Goal: Task Accomplishment & Management: Complete application form

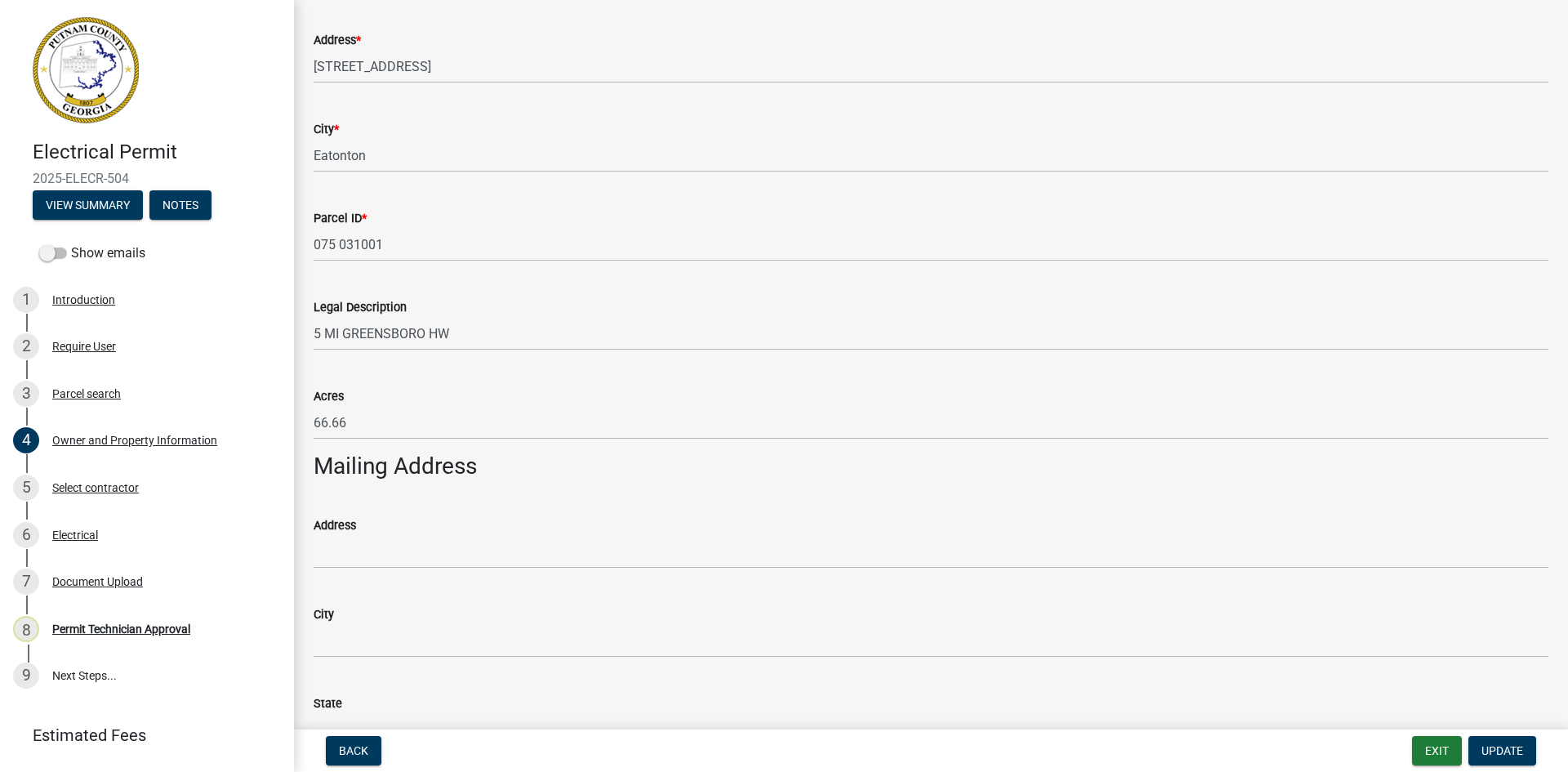
scroll to position [572, 0]
click at [317, 66] on div "Address * [STREET_ADDRESS]" at bounding box center [930, 43] width 1260 height 76
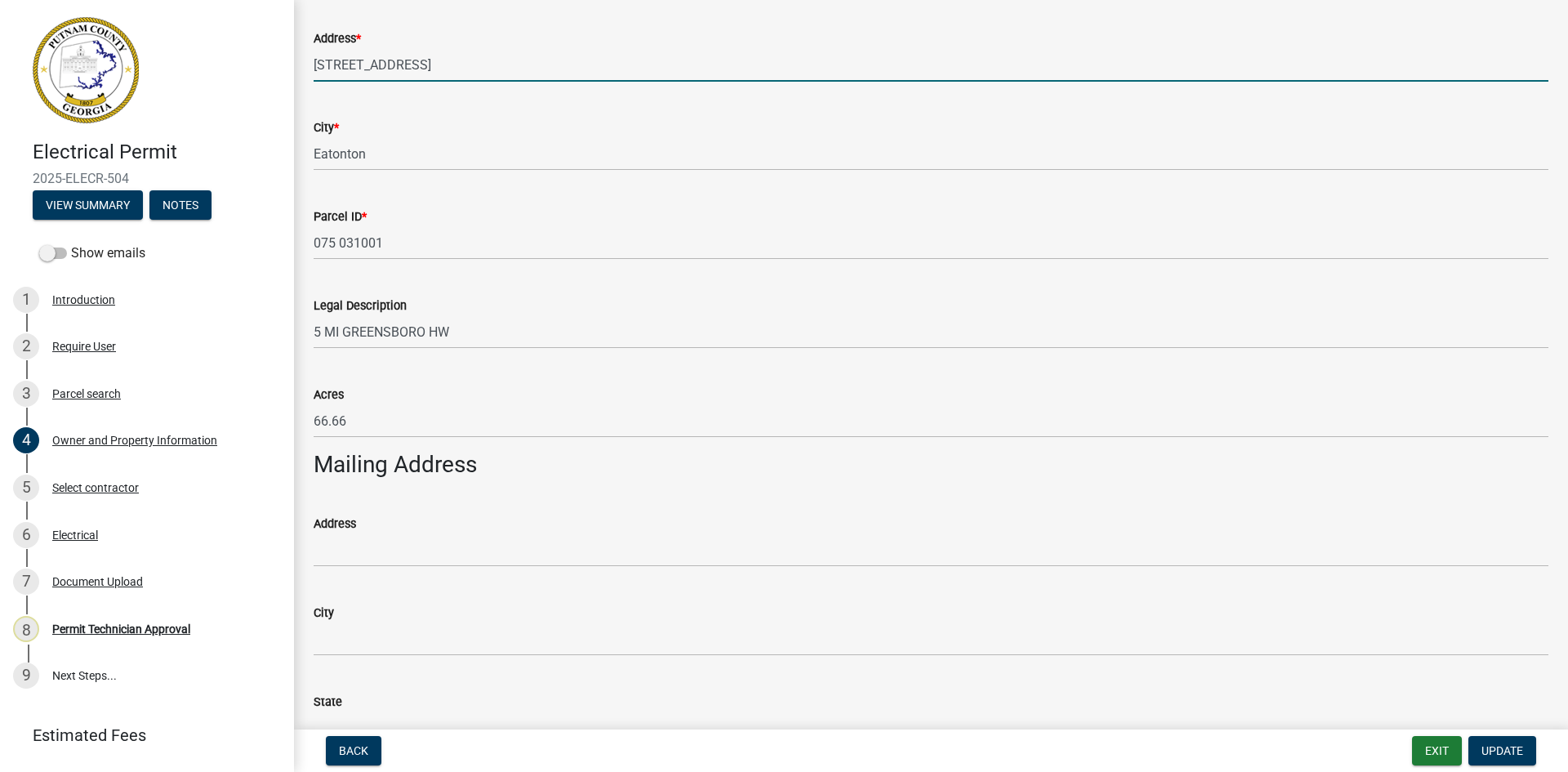
drag, startPoint x: 317, startPoint y: 66, endPoint x: 458, endPoint y: 54, distance: 141.5
click at [458, 54] on input "[STREET_ADDRESS]" at bounding box center [931, 65] width 1235 height 34
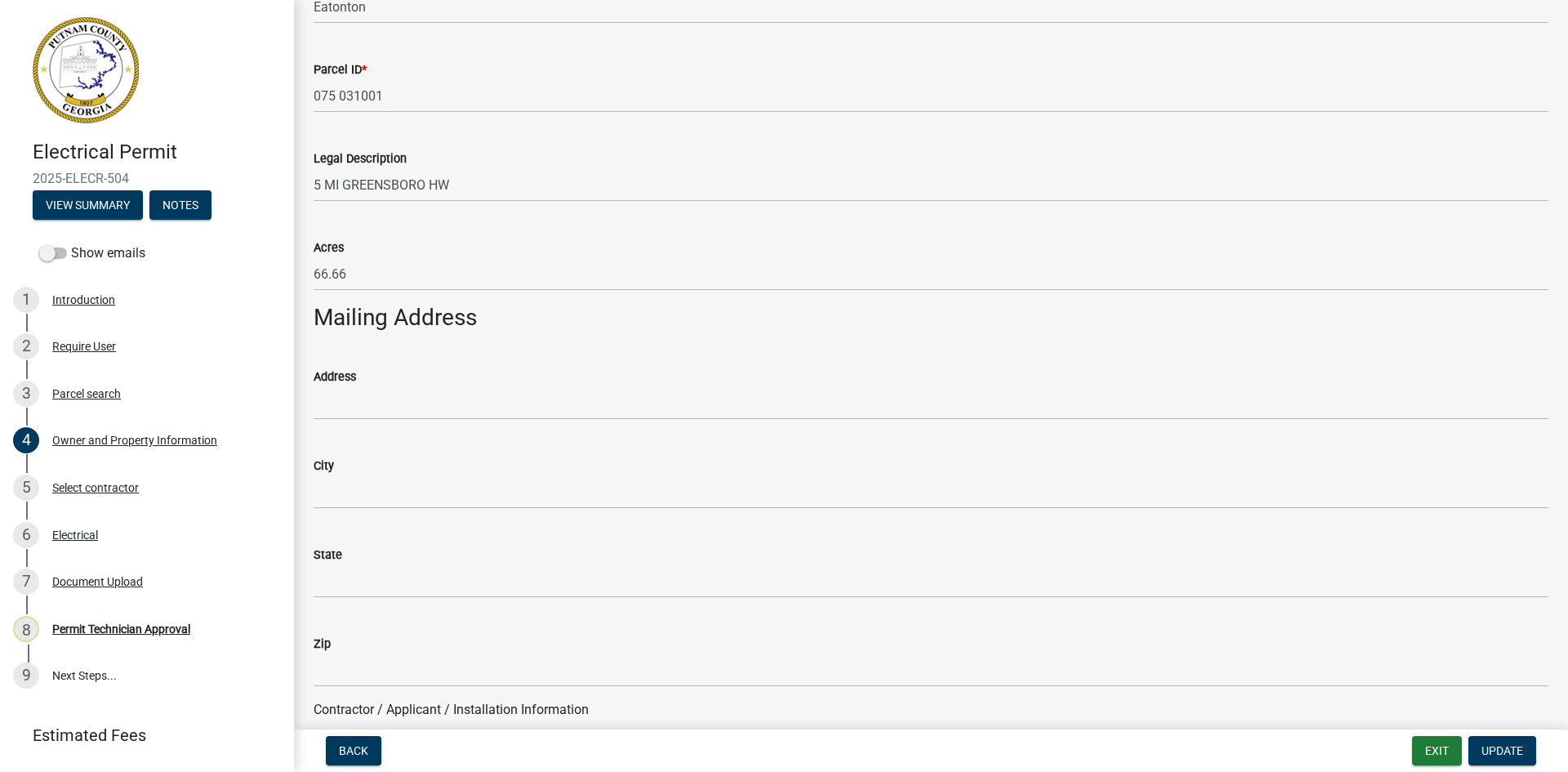
scroll to position [899, 0]
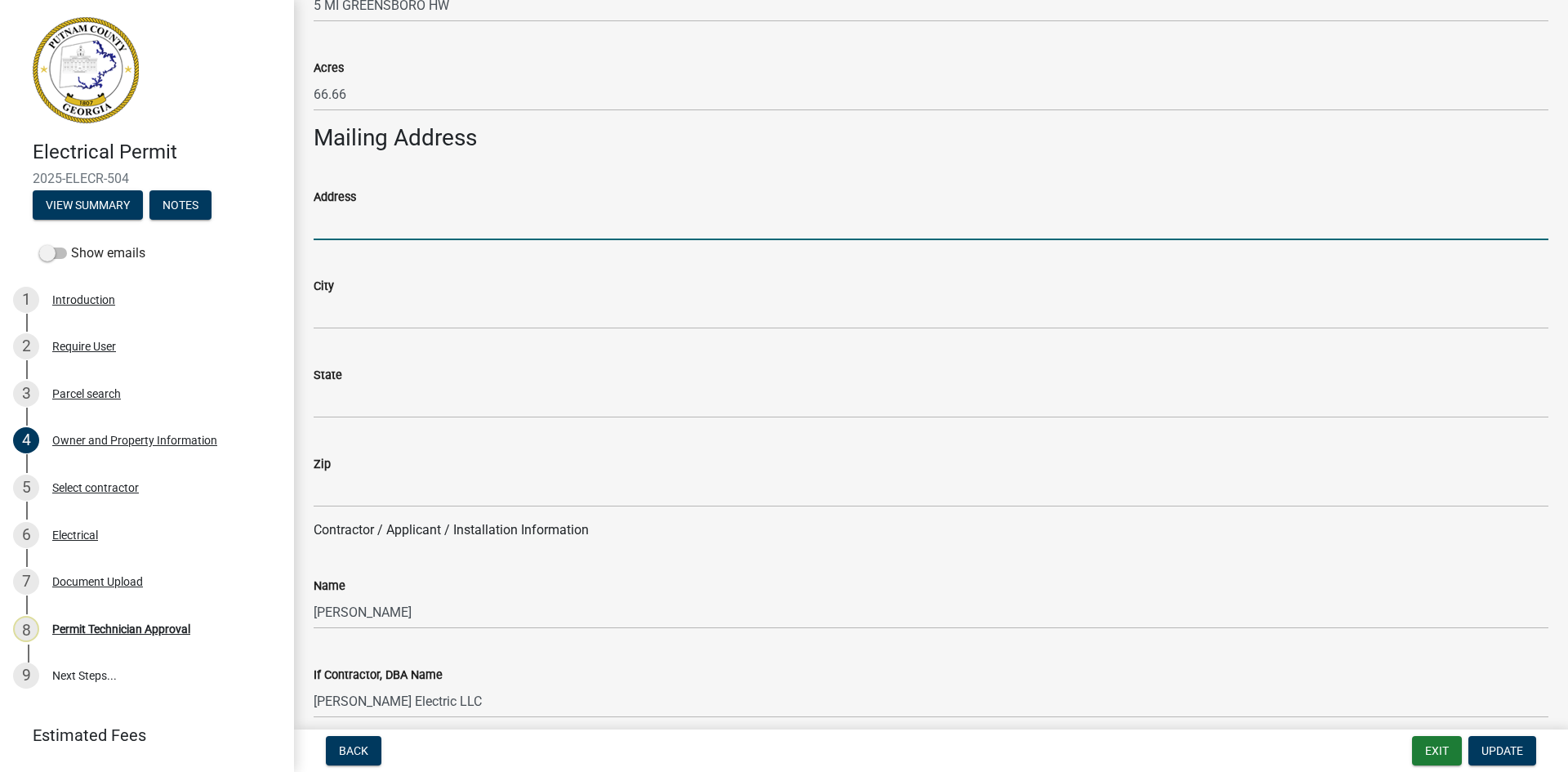
click at [362, 223] on input "Address" at bounding box center [931, 224] width 1235 height 34
paste input "[STREET_ADDRESS]"
type input "[STREET_ADDRESS]"
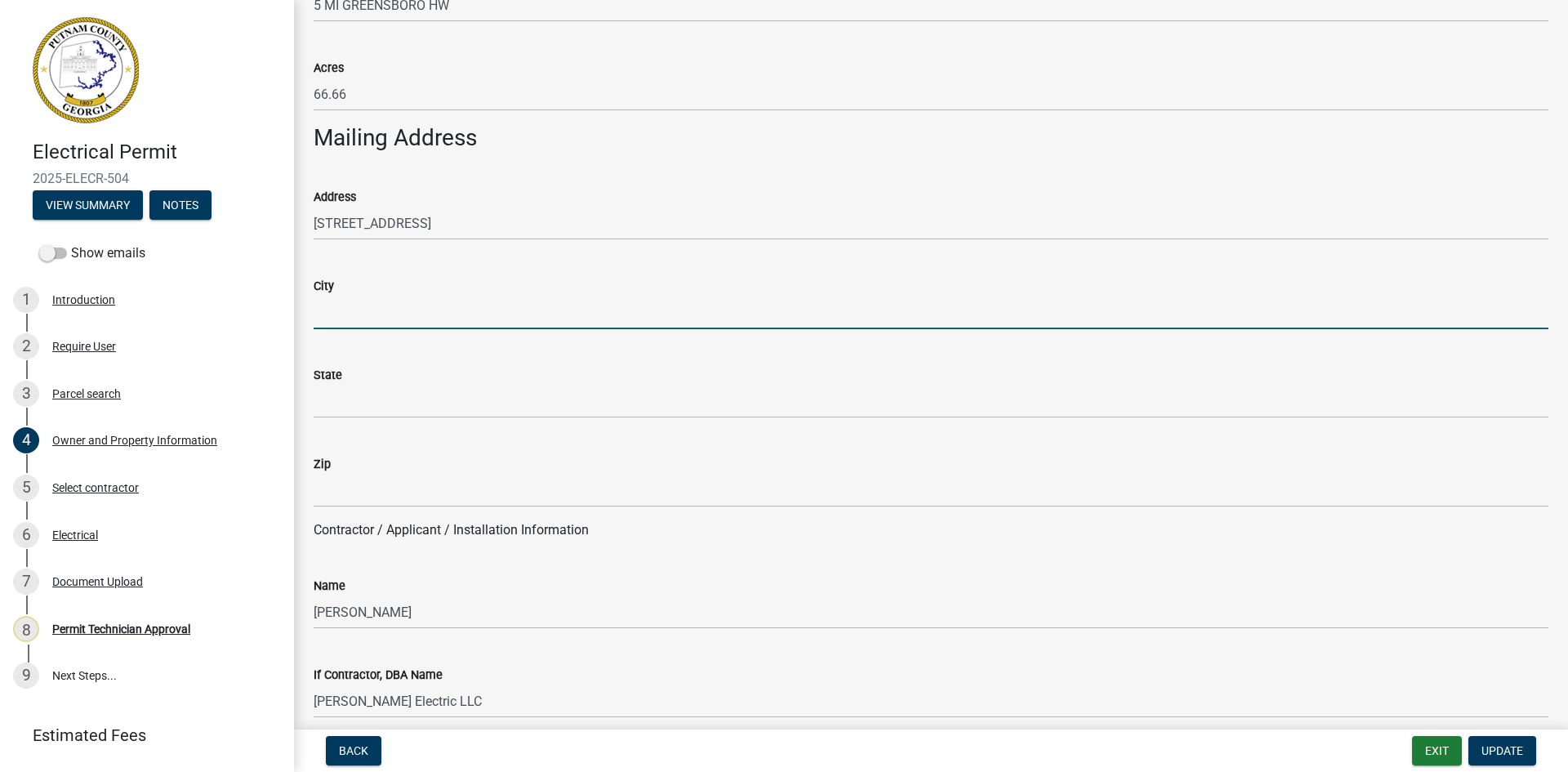
drag, startPoint x: 395, startPoint y: 317, endPoint x: 394, endPoint y: 308, distance: 9.1
click at [395, 317] on input "City" at bounding box center [931, 312] width 1235 height 34
type input "Eatonton"
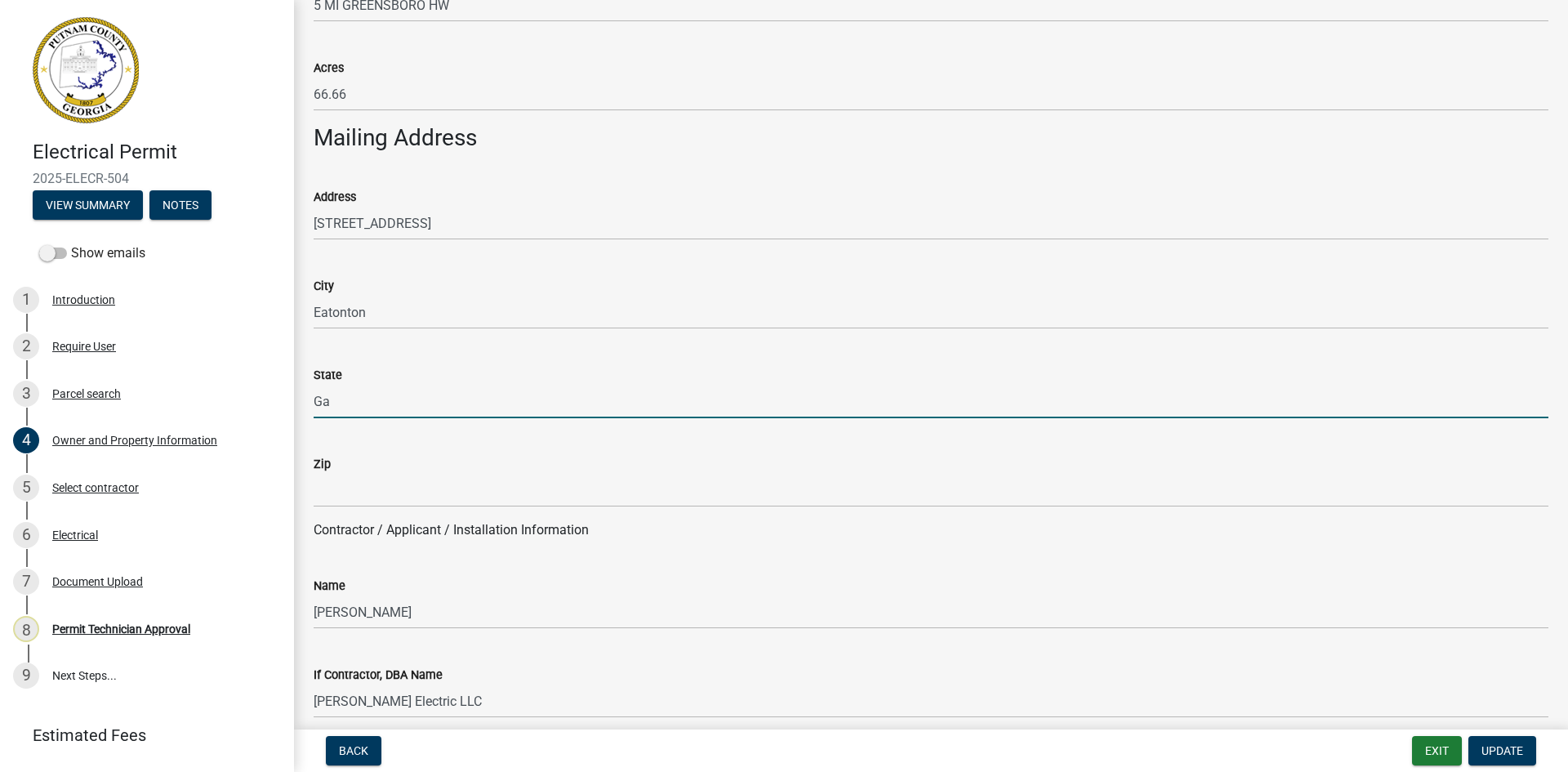
type input "Ga"
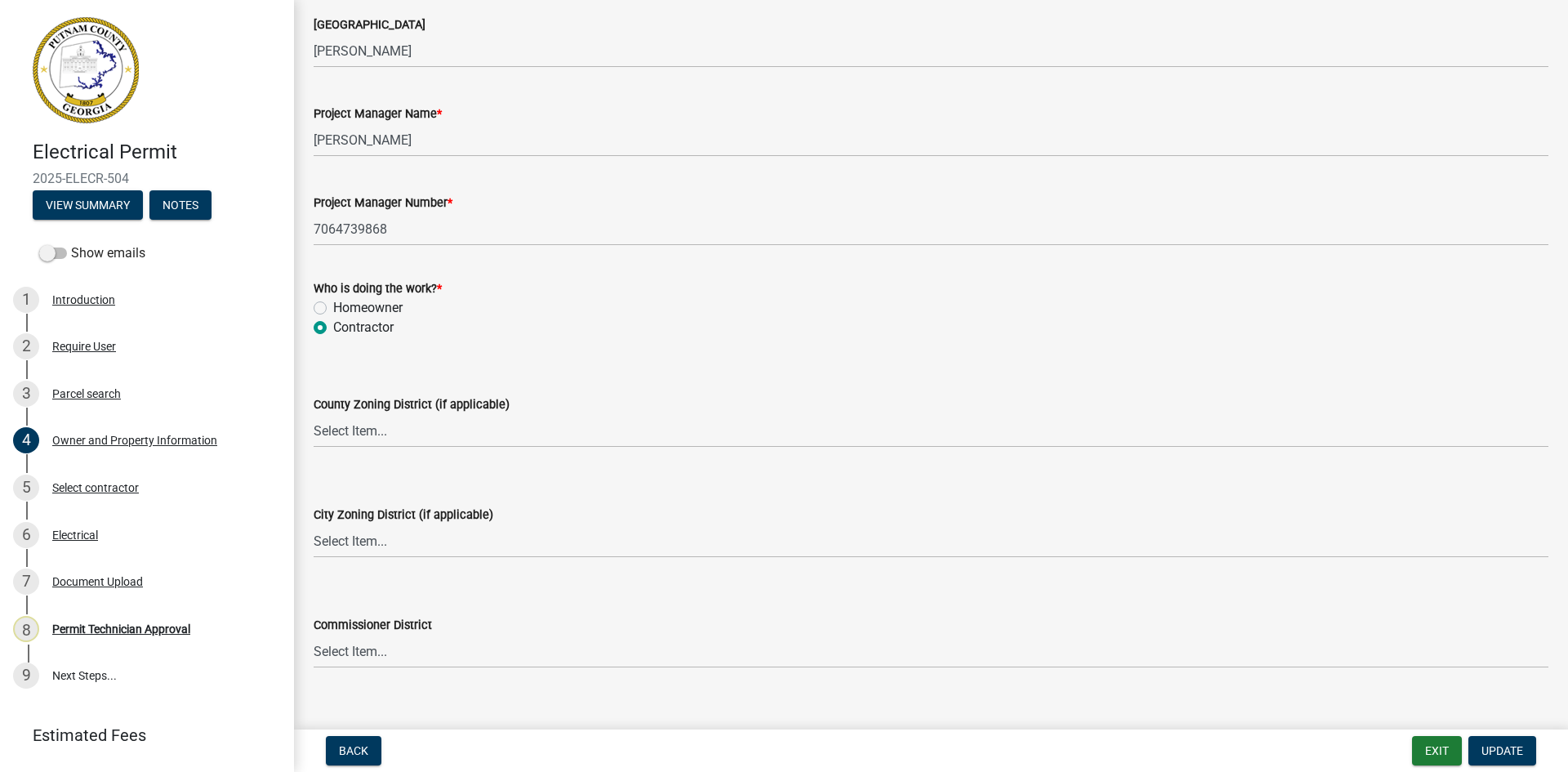
scroll to position [2779, 0]
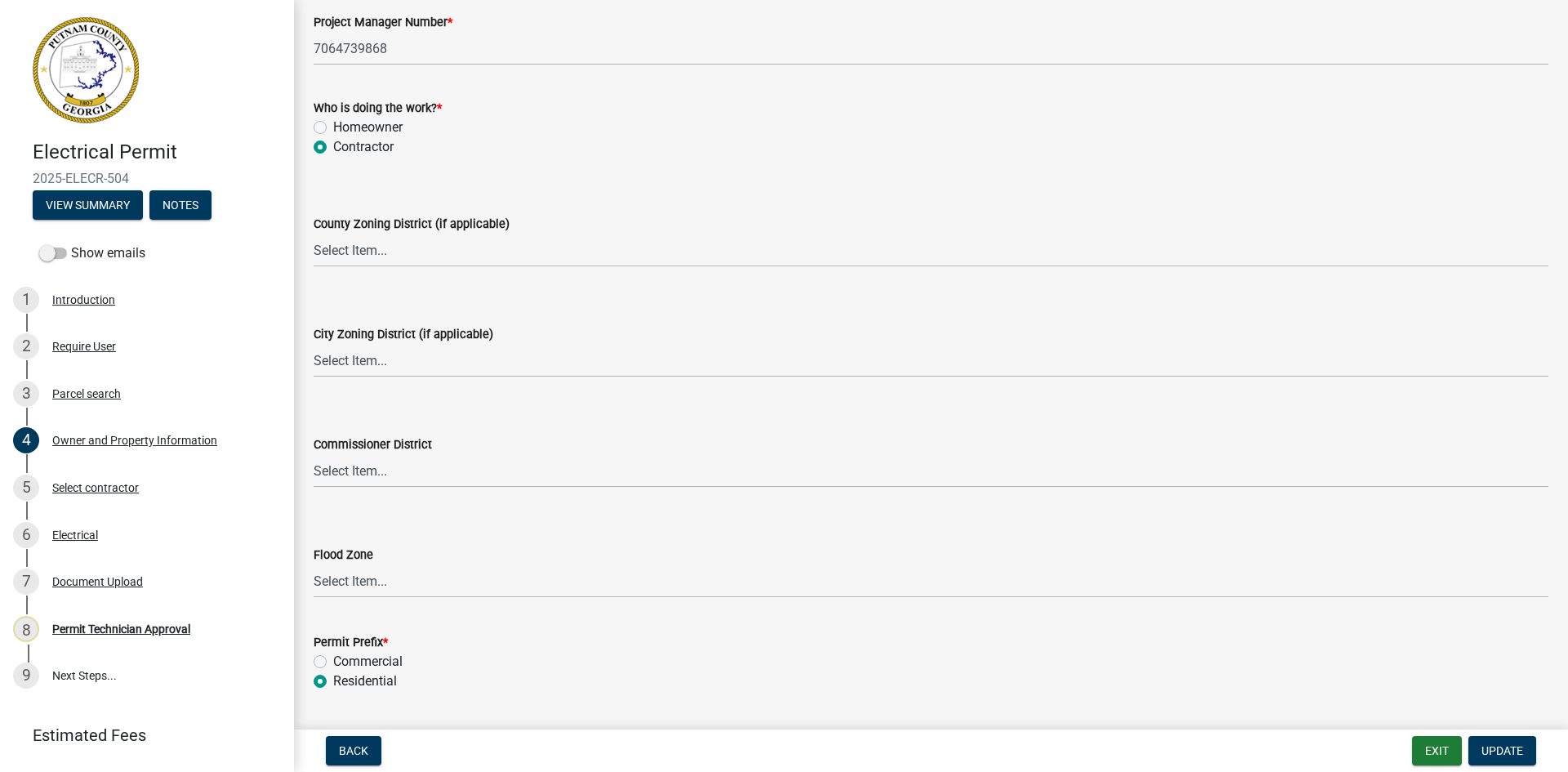
type input "31024"
click at [397, 246] on select "Select Item... AG-1 R-1R R-1 R-2 MHP RM-1 RM-3 C-1 C-2 I-M PUD N/A" at bounding box center [931, 250] width 1235 height 34
click at [314, 234] on select "Select Item... AG-1 R-1R R-1 R-2 MHP RM-1 RM-3 C-1 C-2 I-M PUD N/A" at bounding box center [931, 250] width 1235 height 34
select select "a4366e26-0f82-401b-a682-956e4112ff86"
click at [1510, 754] on span "Update" at bounding box center [1503, 751] width 42 height 13
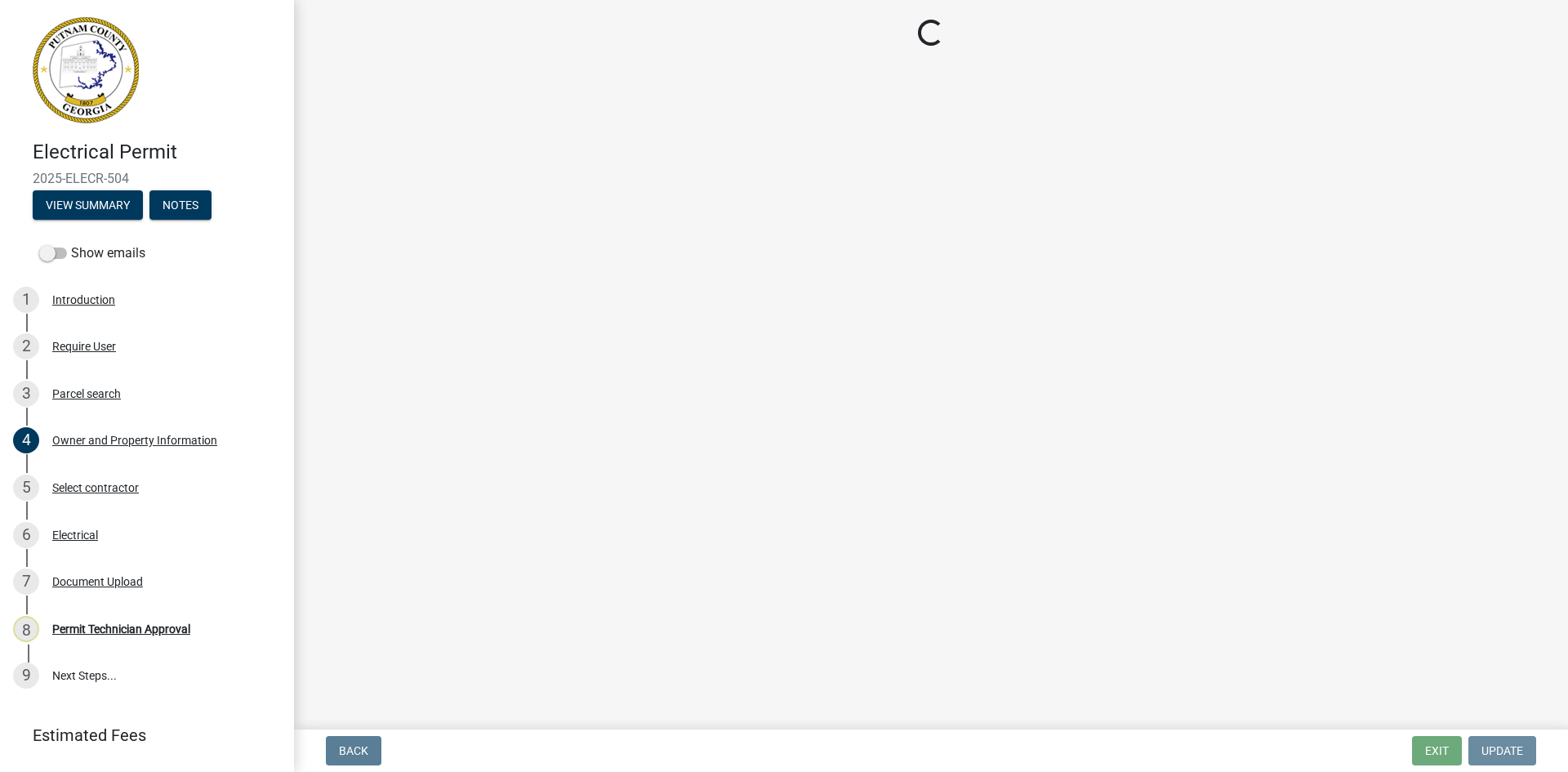
scroll to position [0, 0]
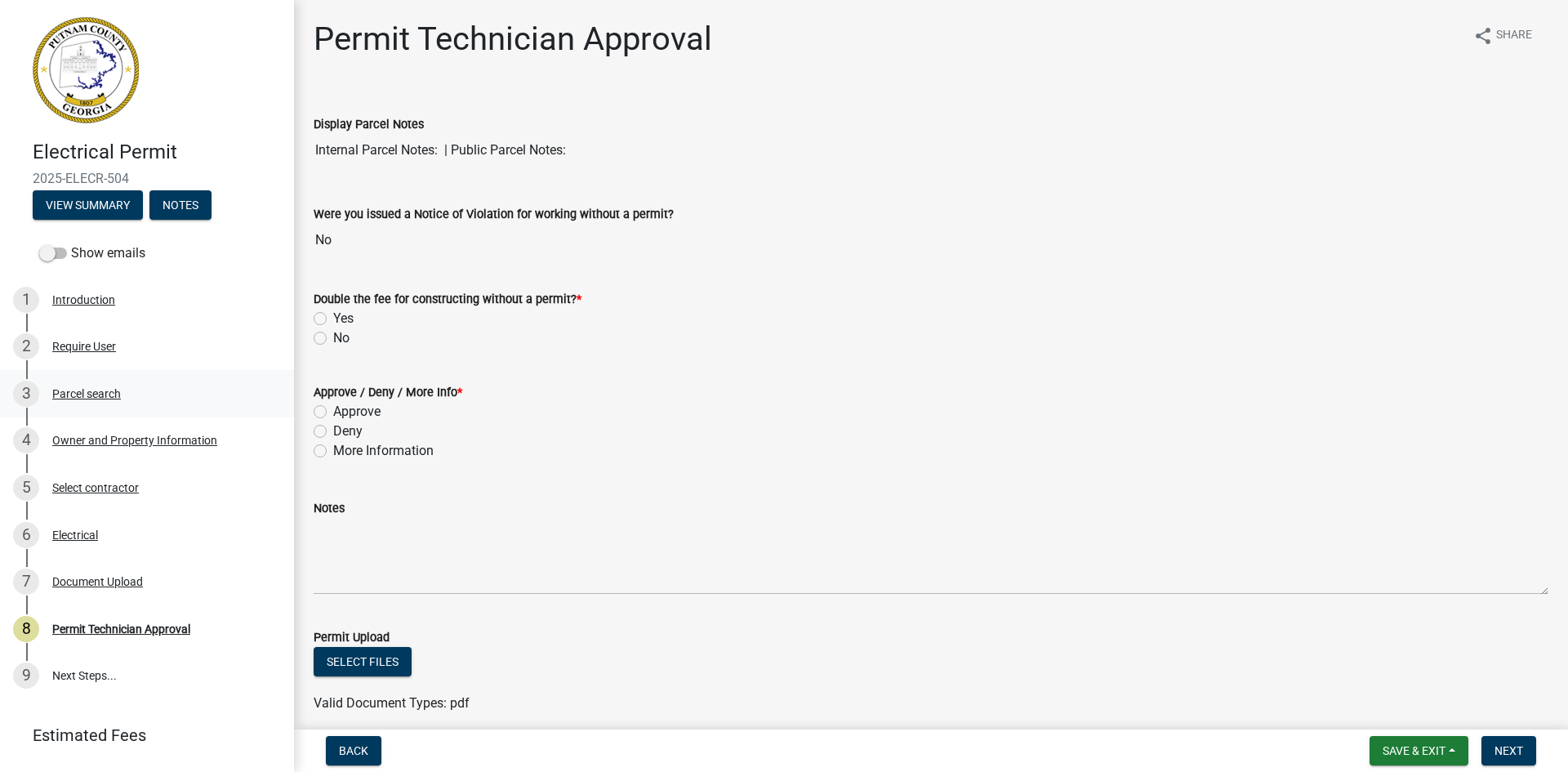
click at [98, 377] on link "3 Parcel search" at bounding box center [147, 394] width 294 height 47
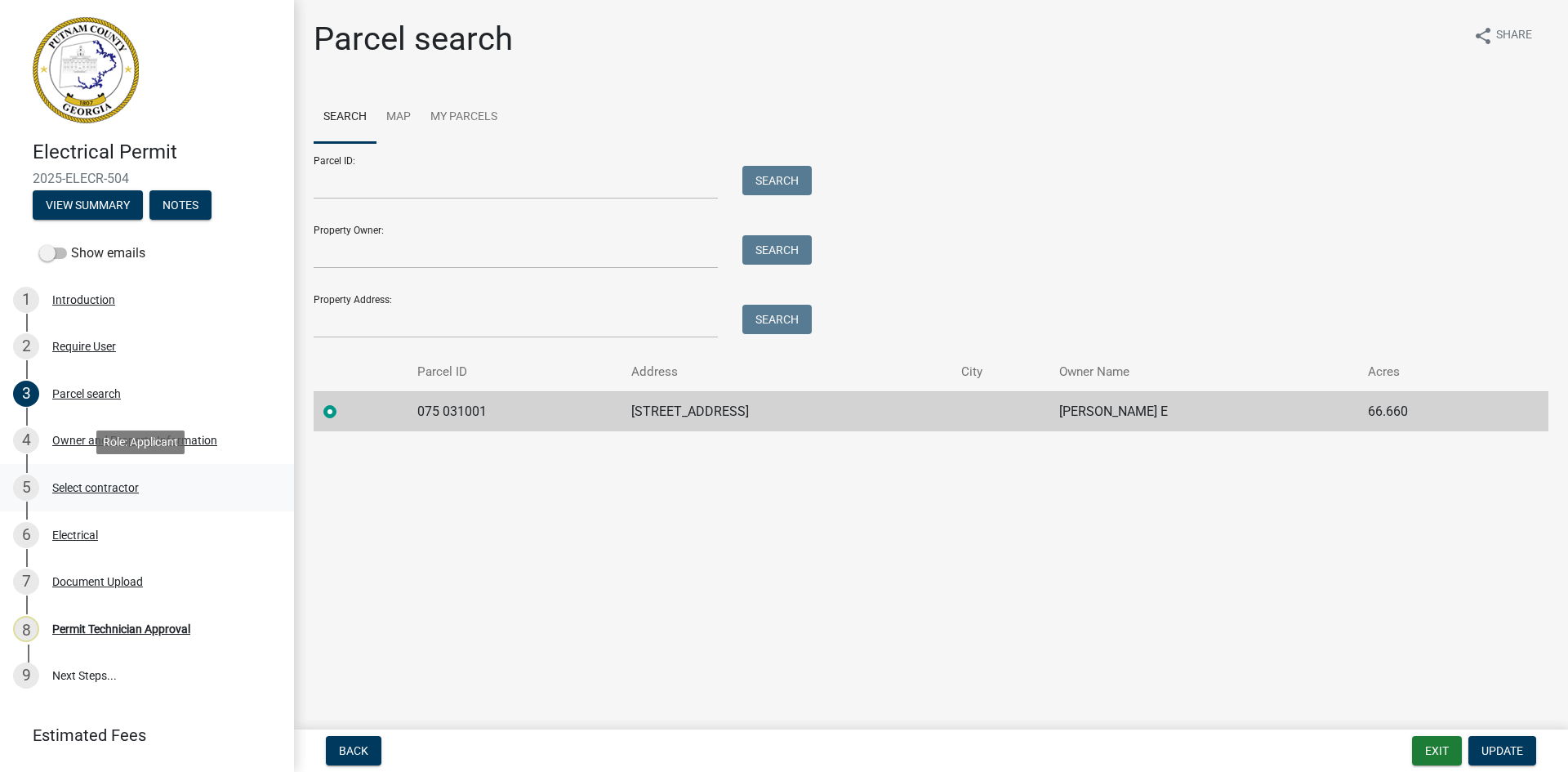
click at [125, 482] on div "Select contractor" at bounding box center [95, 487] width 87 height 12
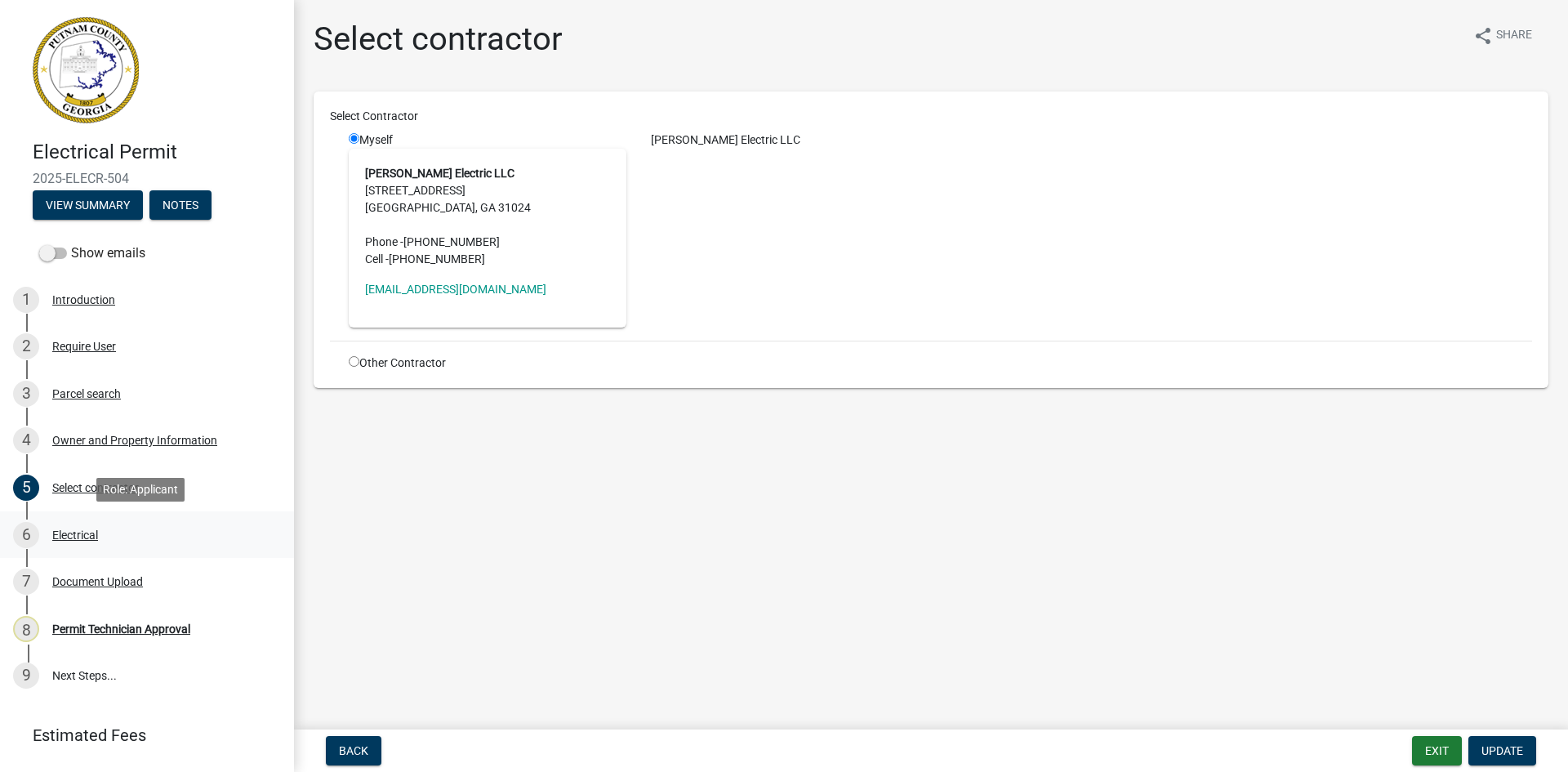
click at [95, 537] on div "Electrical" at bounding box center [75, 535] width 46 height 12
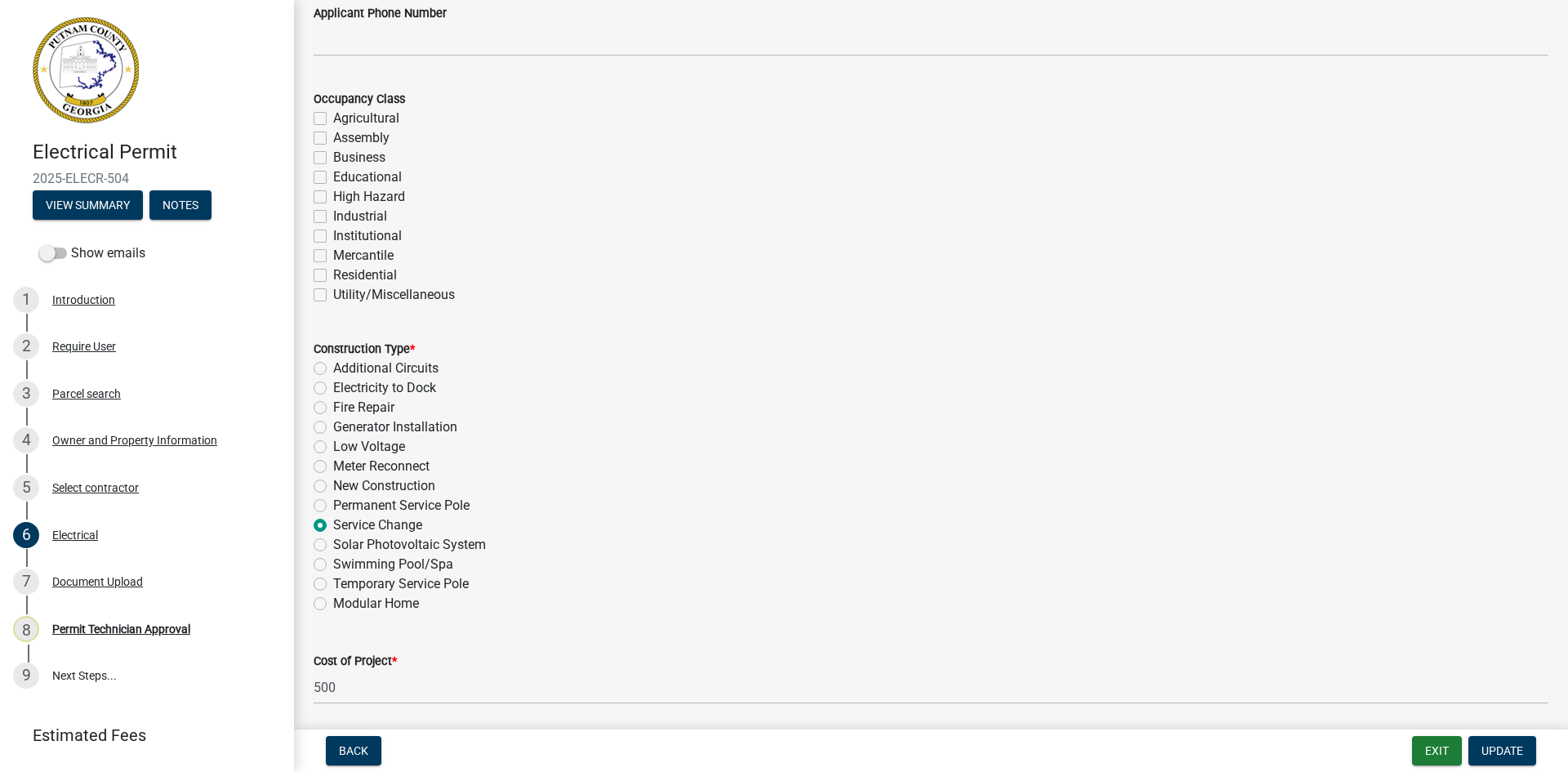
scroll to position [245, 0]
click at [333, 273] on label "Residential" at bounding box center [365, 273] width 64 height 19
click at [333, 273] on input "Residential" at bounding box center [338, 269] width 11 height 11
checkbox input "true"
checkbox input "false"
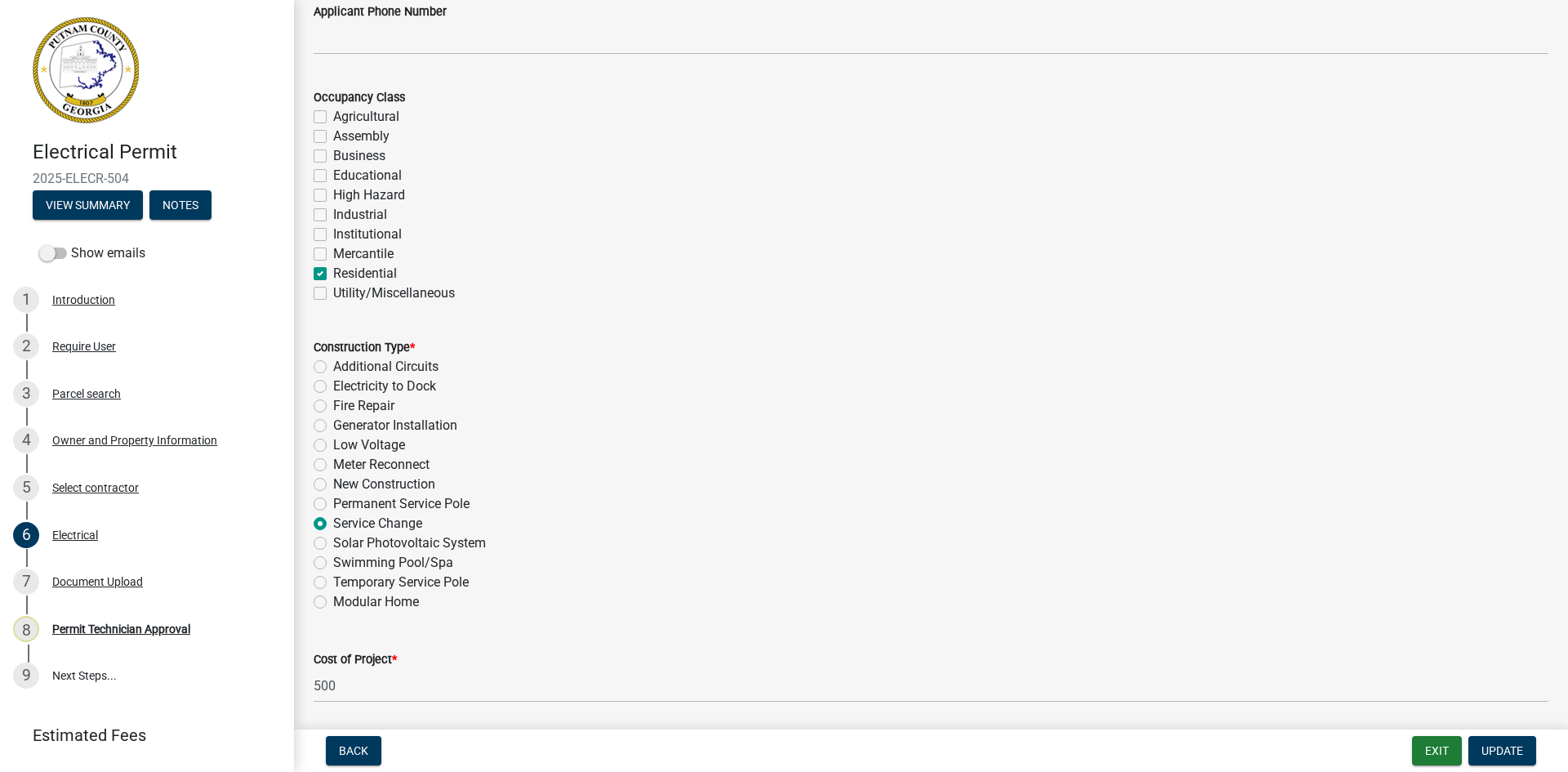
checkbox input "false"
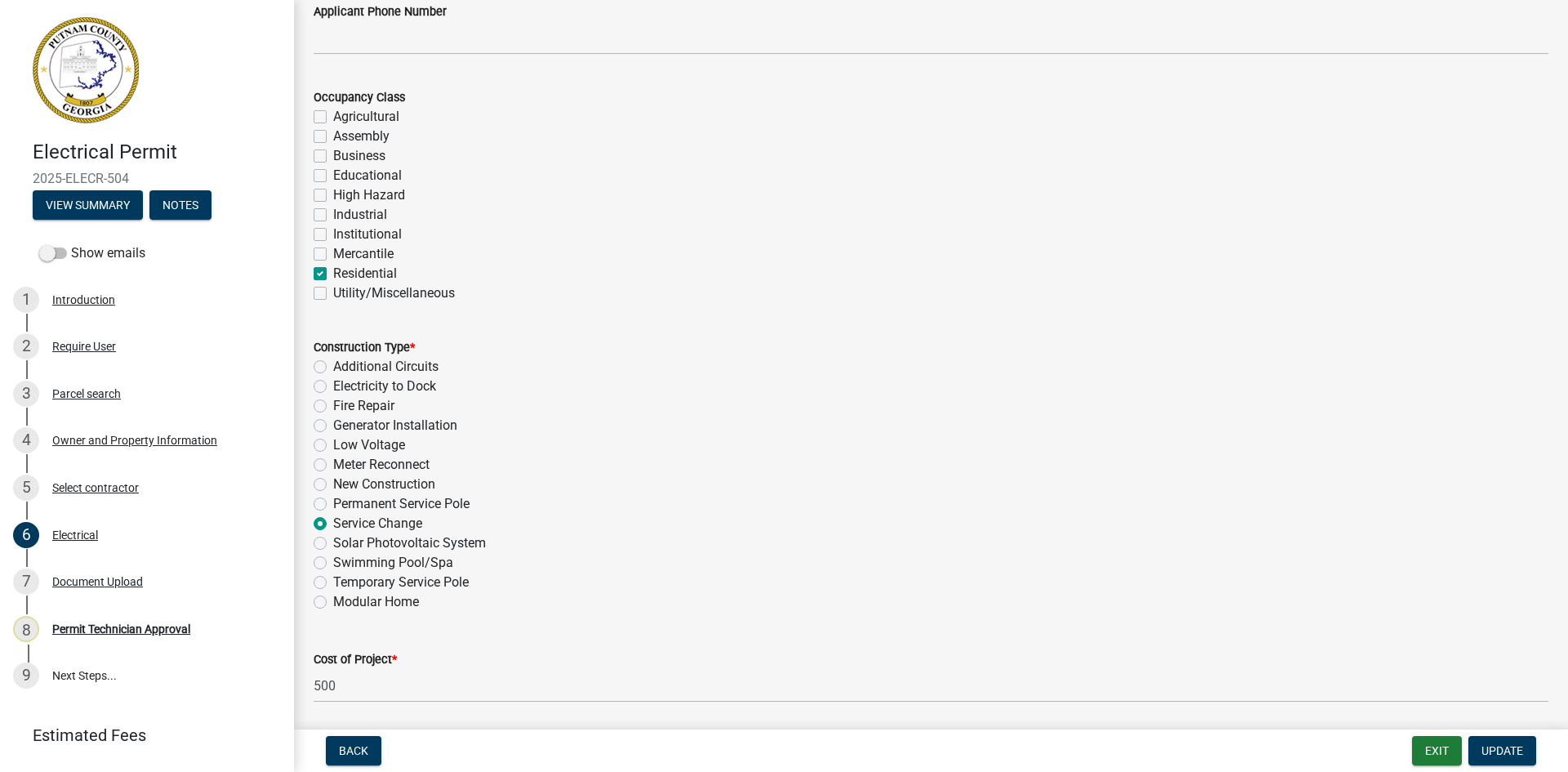
checkbox input "false"
checkbox input "true"
checkbox input "false"
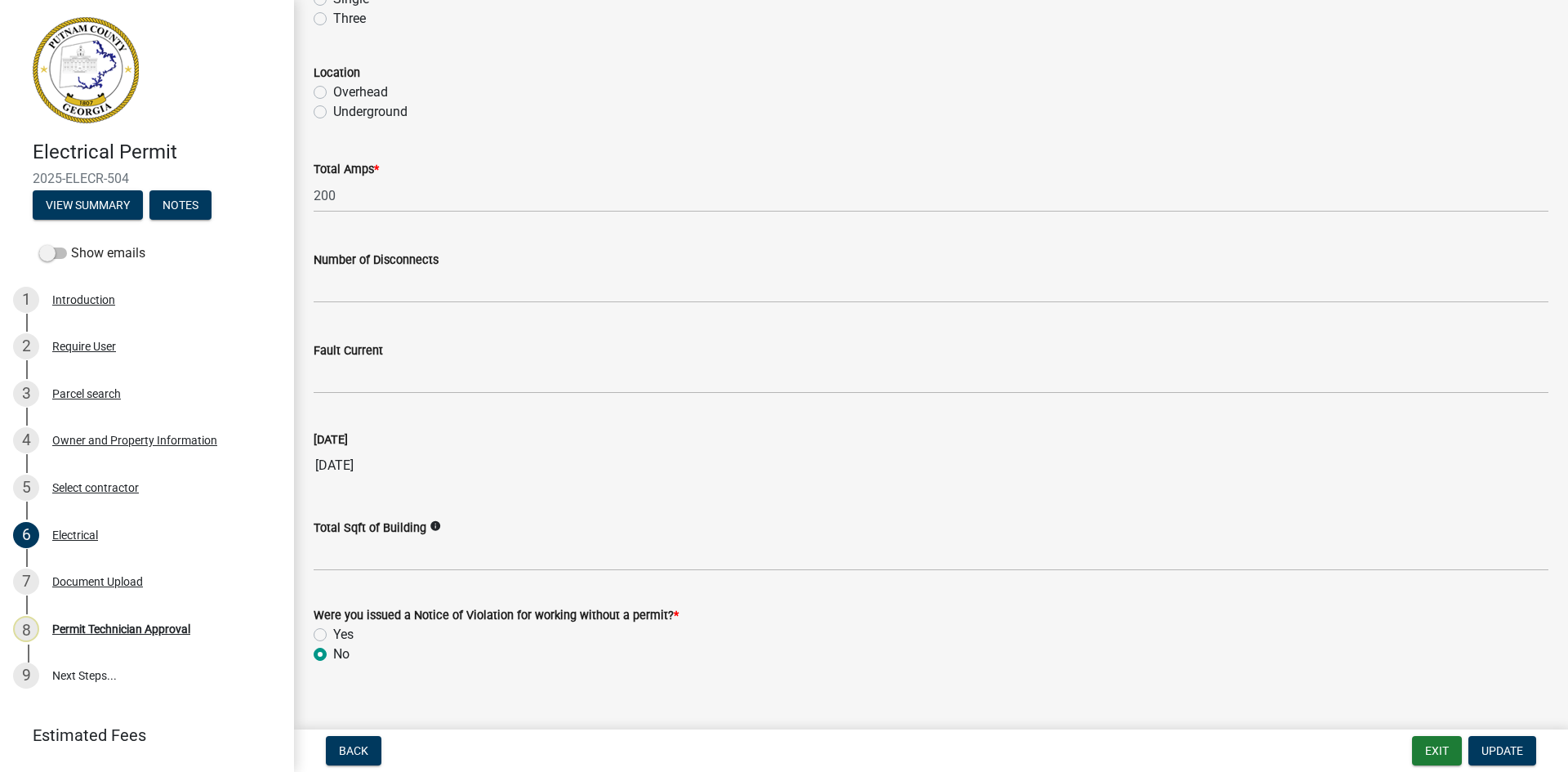
scroll to position [1528, 0]
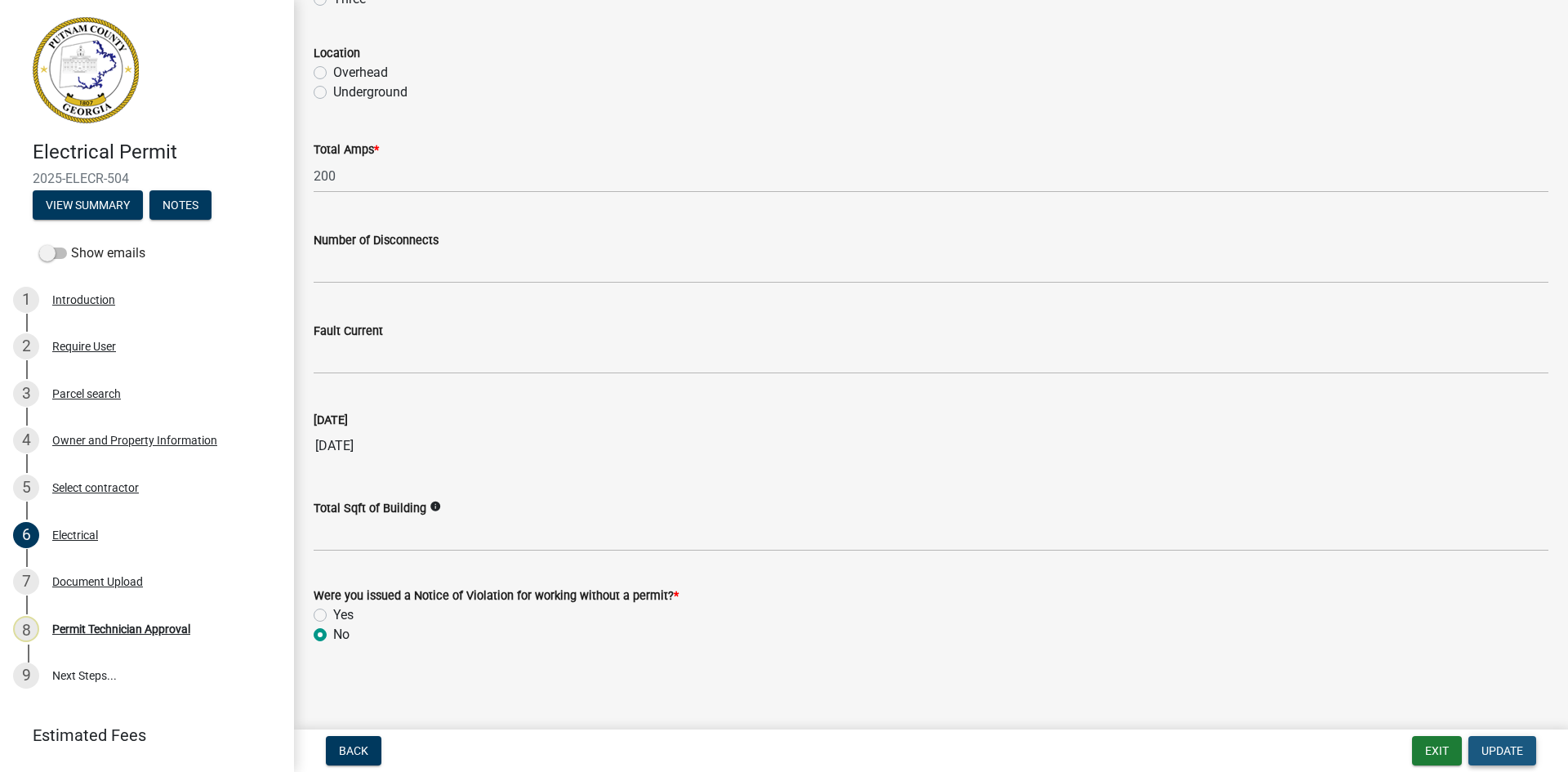
click at [1506, 746] on span "Update" at bounding box center [1503, 751] width 42 height 13
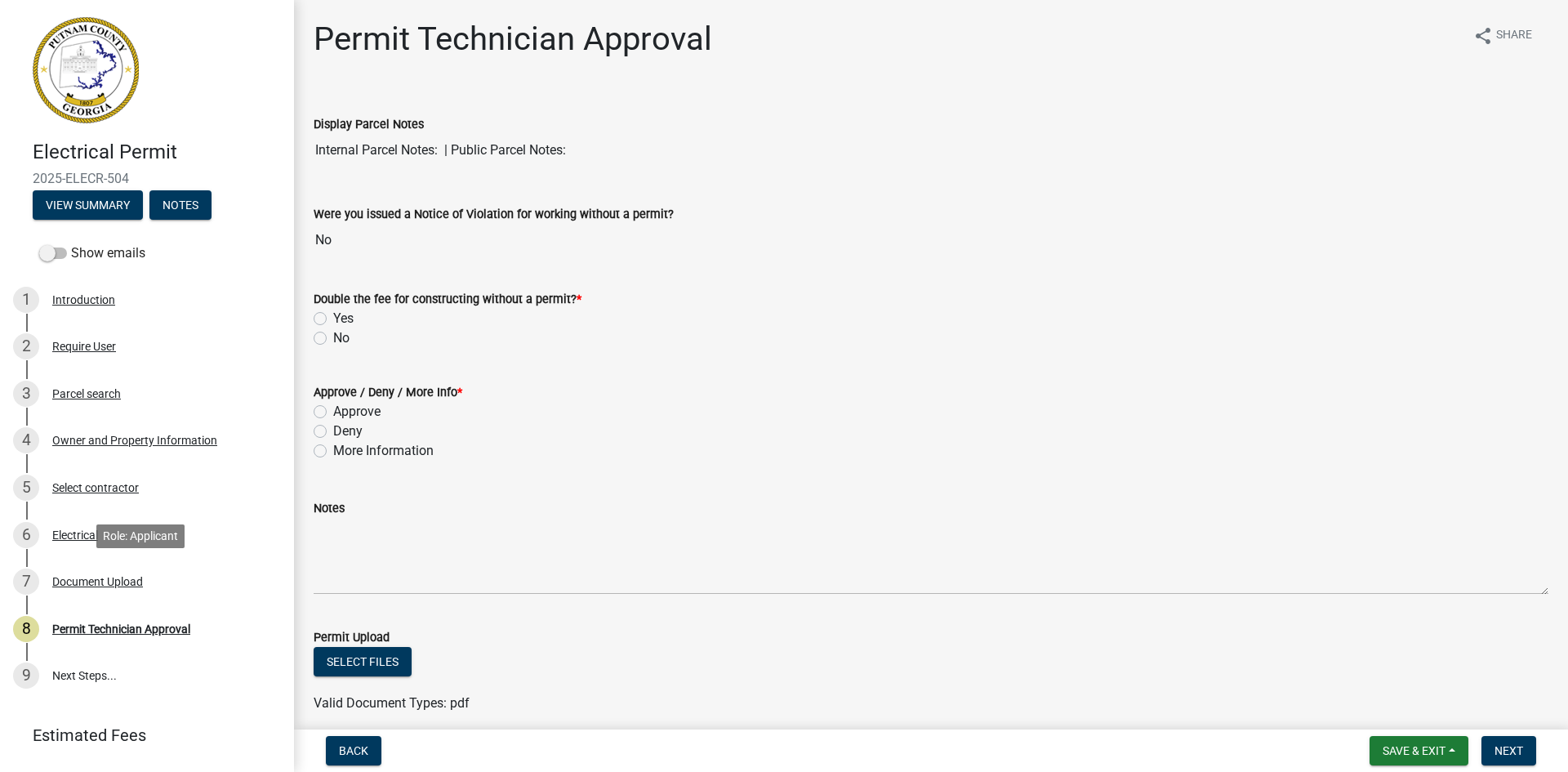
click at [126, 580] on div "Document Upload" at bounding box center [97, 581] width 90 height 12
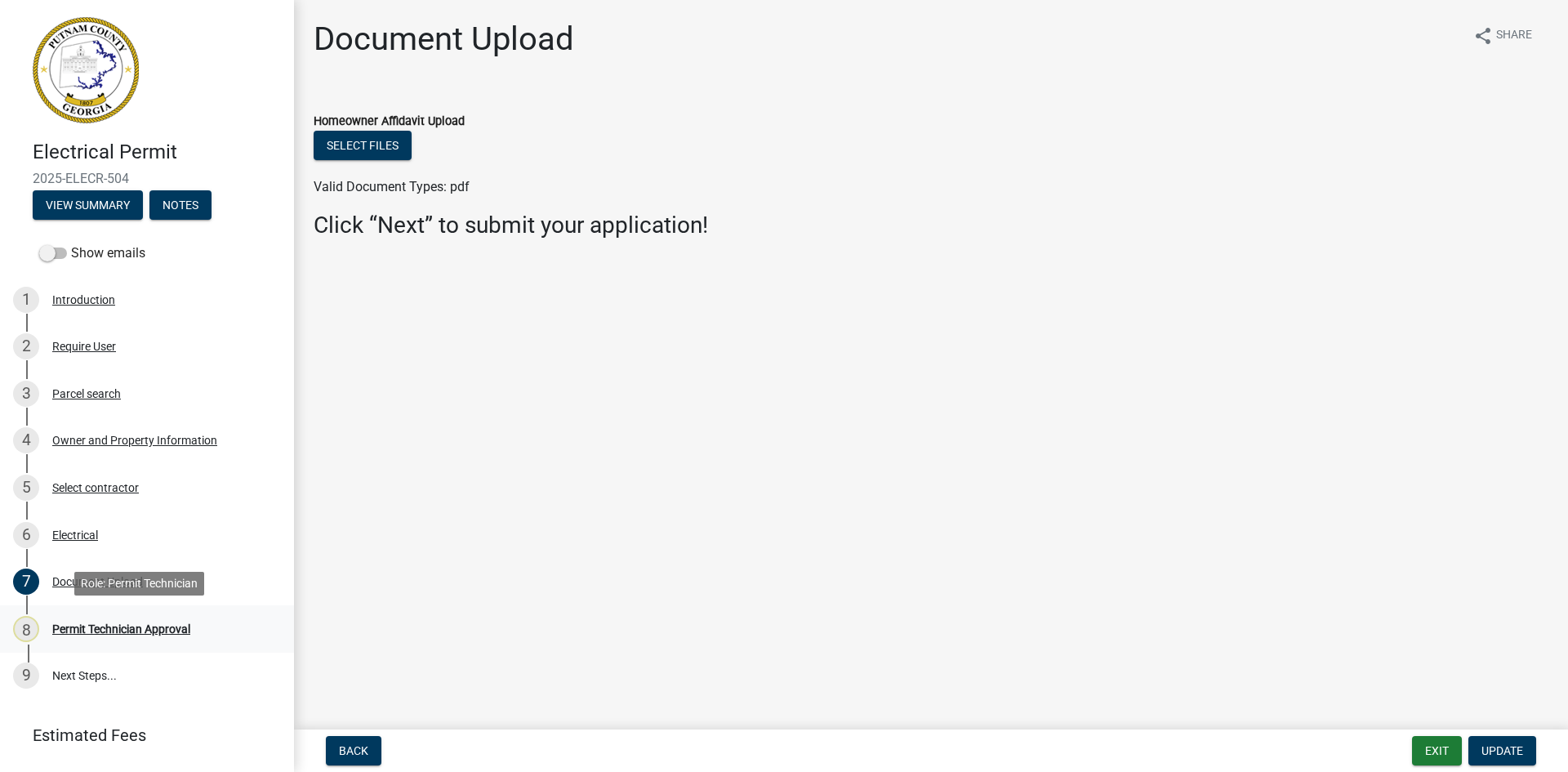
click at [113, 630] on div "Permit Technician Approval" at bounding box center [120, 629] width 138 height 12
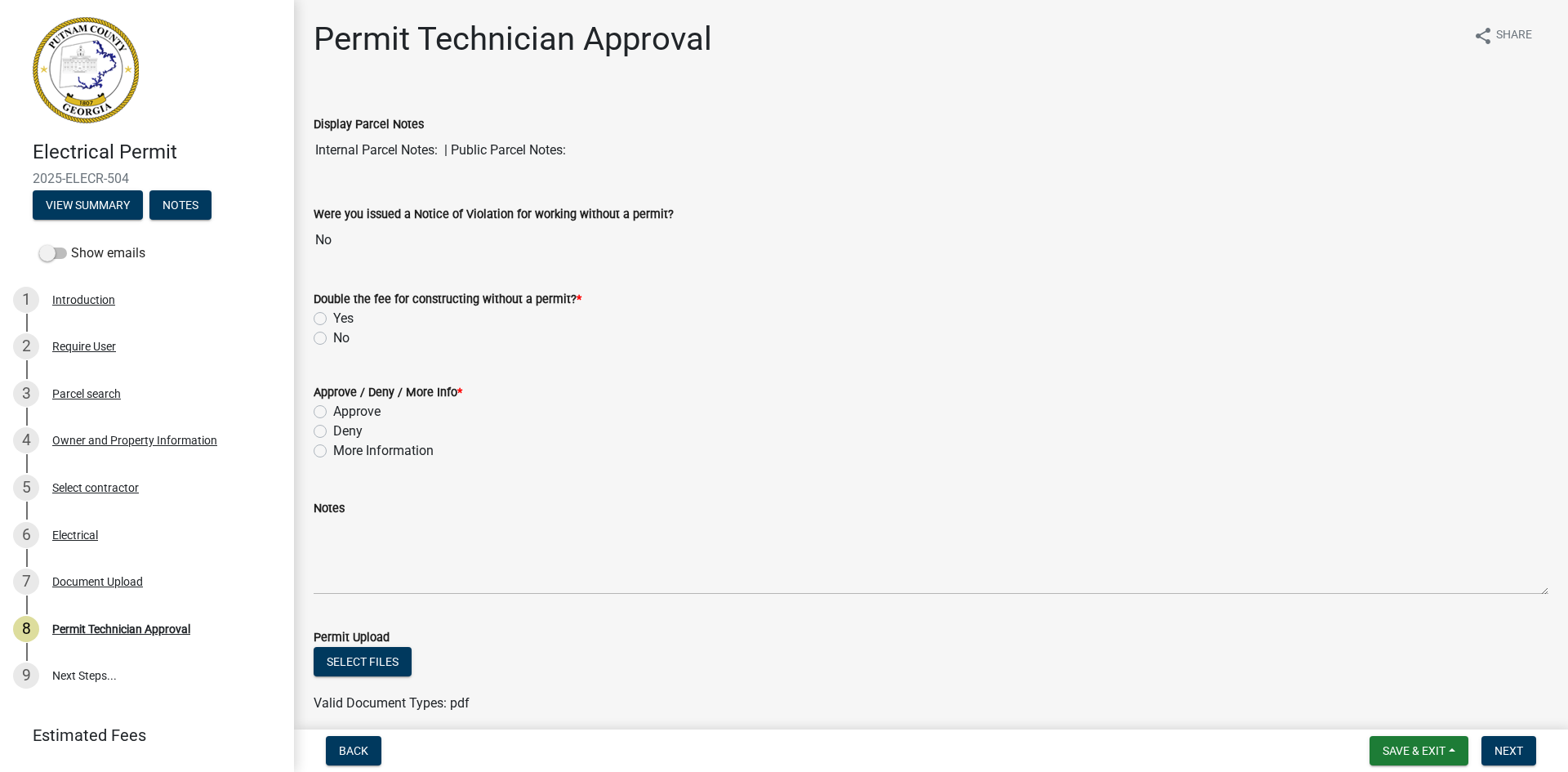
click at [333, 337] on label "No" at bounding box center [341, 338] width 16 height 19
click at [333, 337] on input "No" at bounding box center [338, 334] width 11 height 11
radio input "true"
click at [319, 421] on div "Approve" at bounding box center [931, 412] width 1235 height 19
click at [333, 412] on label "Approve" at bounding box center [357, 412] width 47 height 19
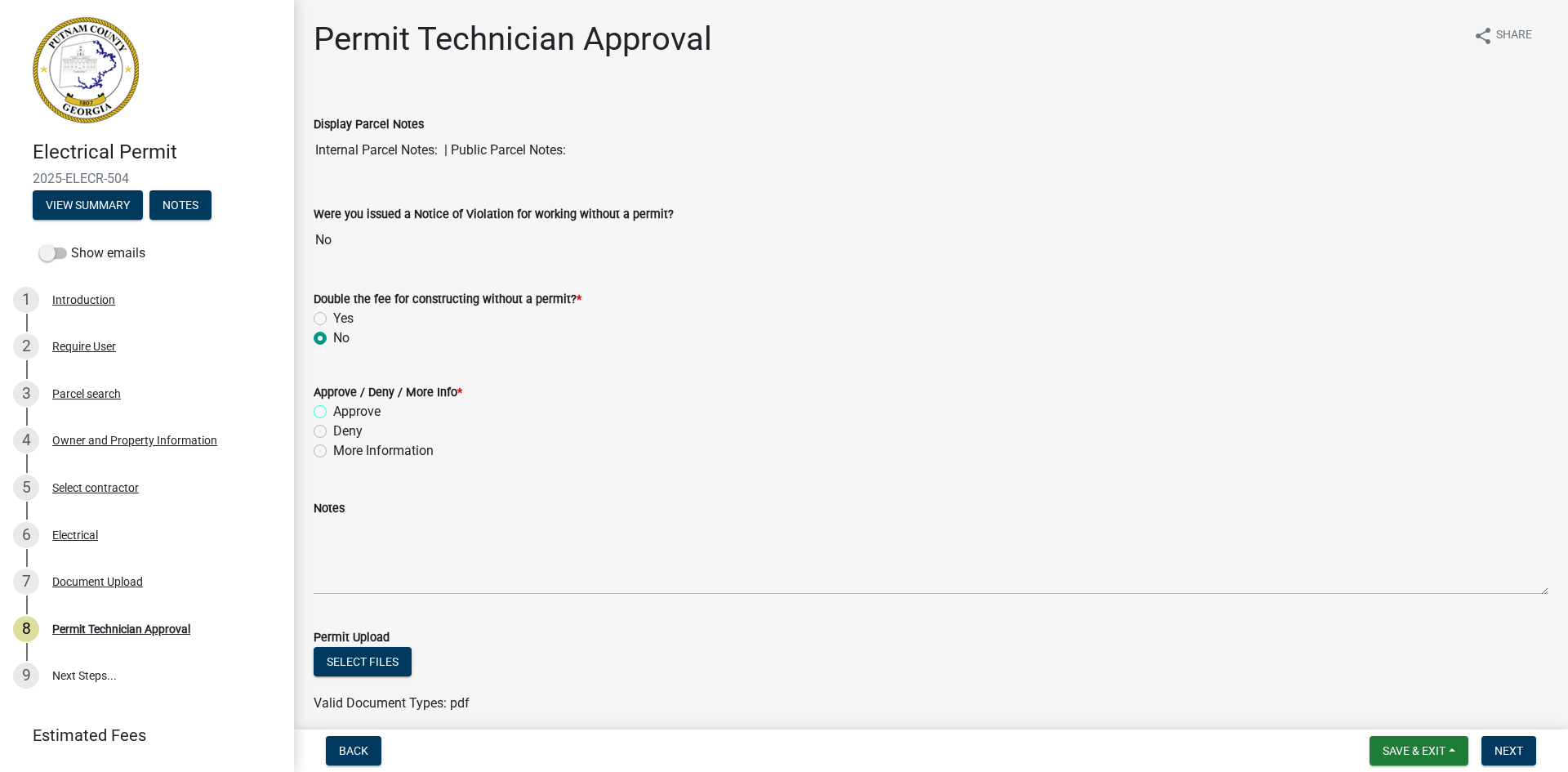
click at [333, 412] on input "Approve" at bounding box center [338, 408] width 11 height 11
radio input "true"
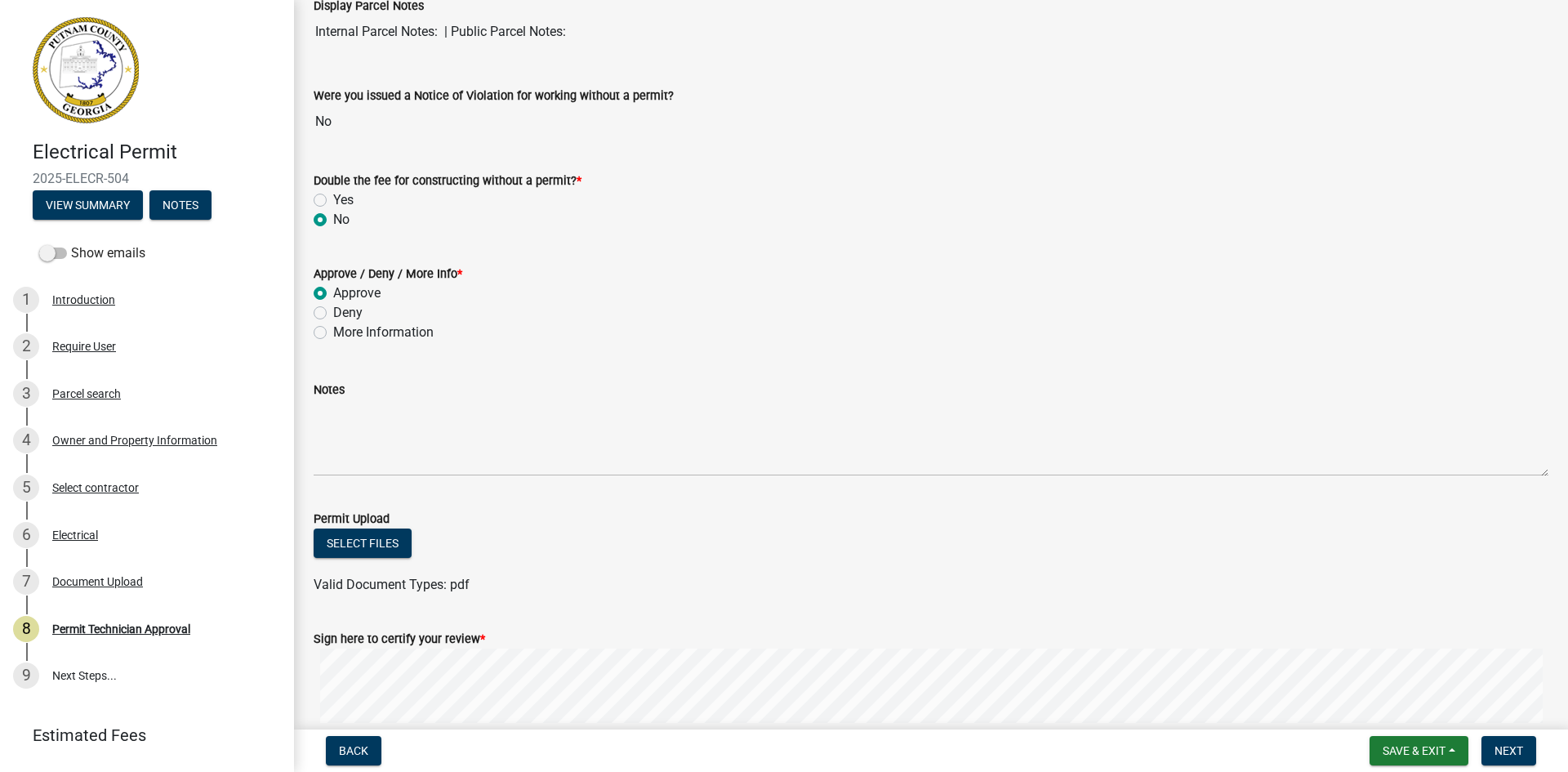
scroll to position [277, 0]
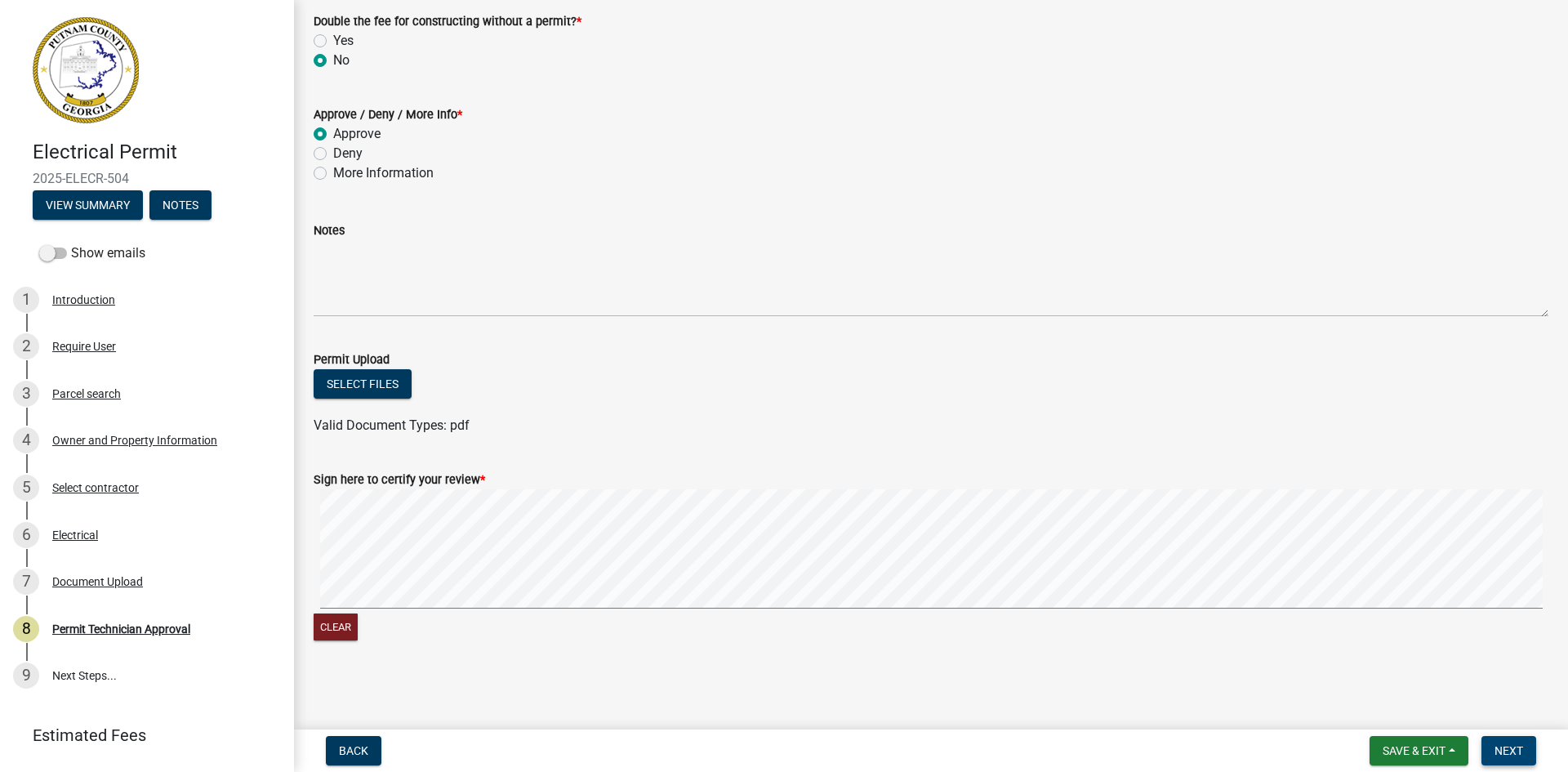
click at [1499, 746] on span "Next" at bounding box center [1509, 751] width 28 height 13
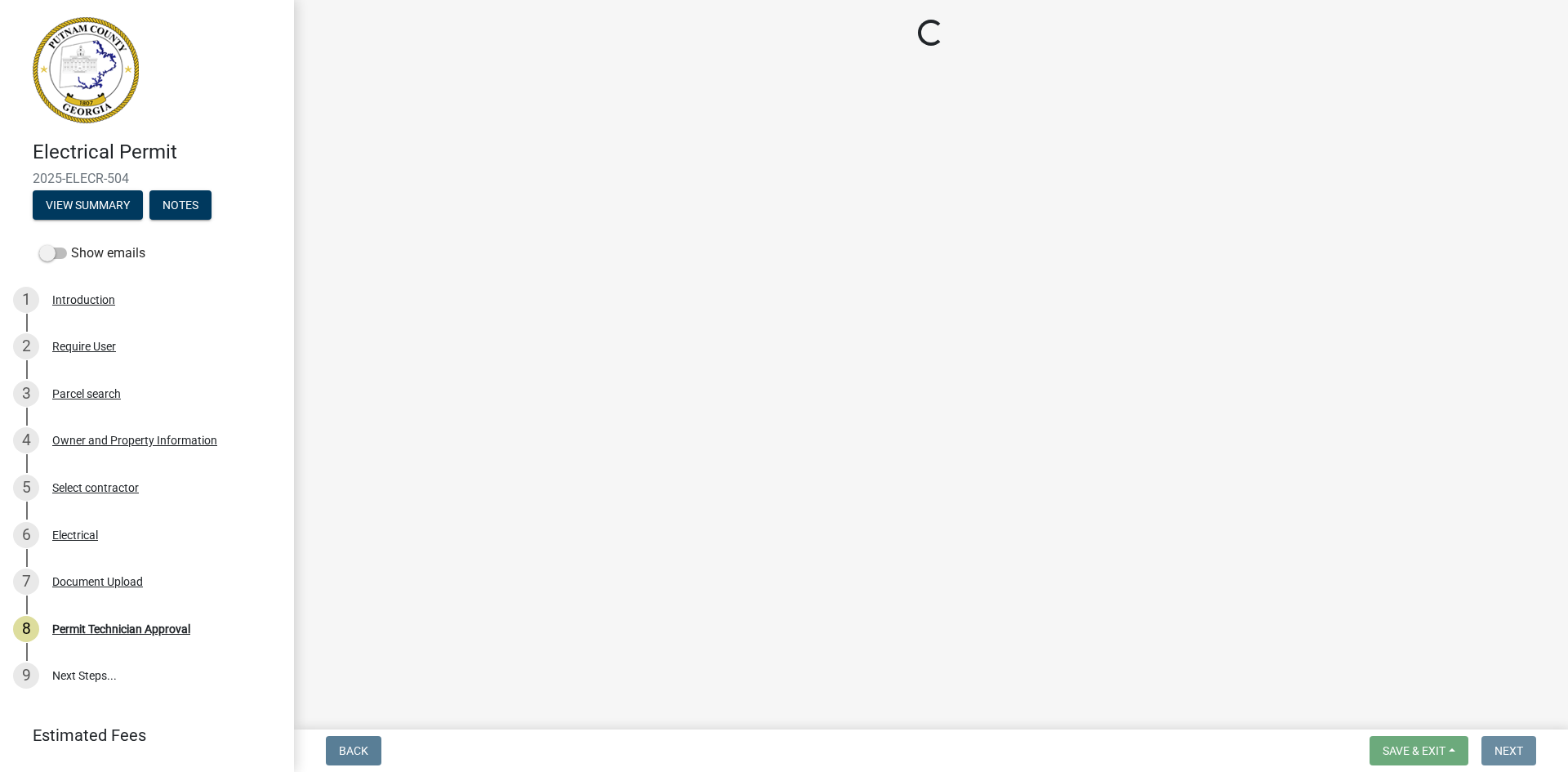
scroll to position [0, 0]
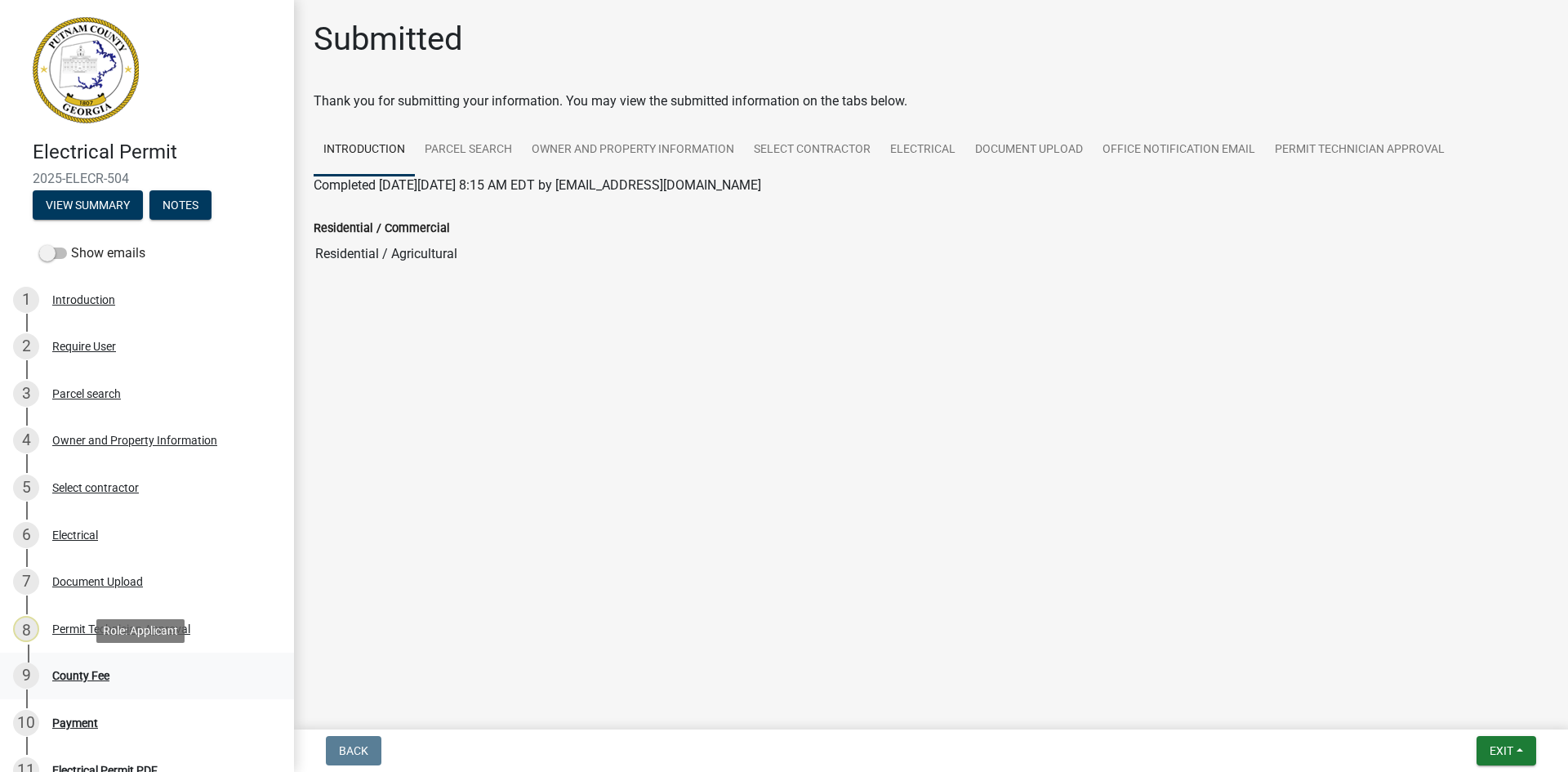
click at [66, 674] on div "County Fee" at bounding box center [80, 675] width 57 height 12
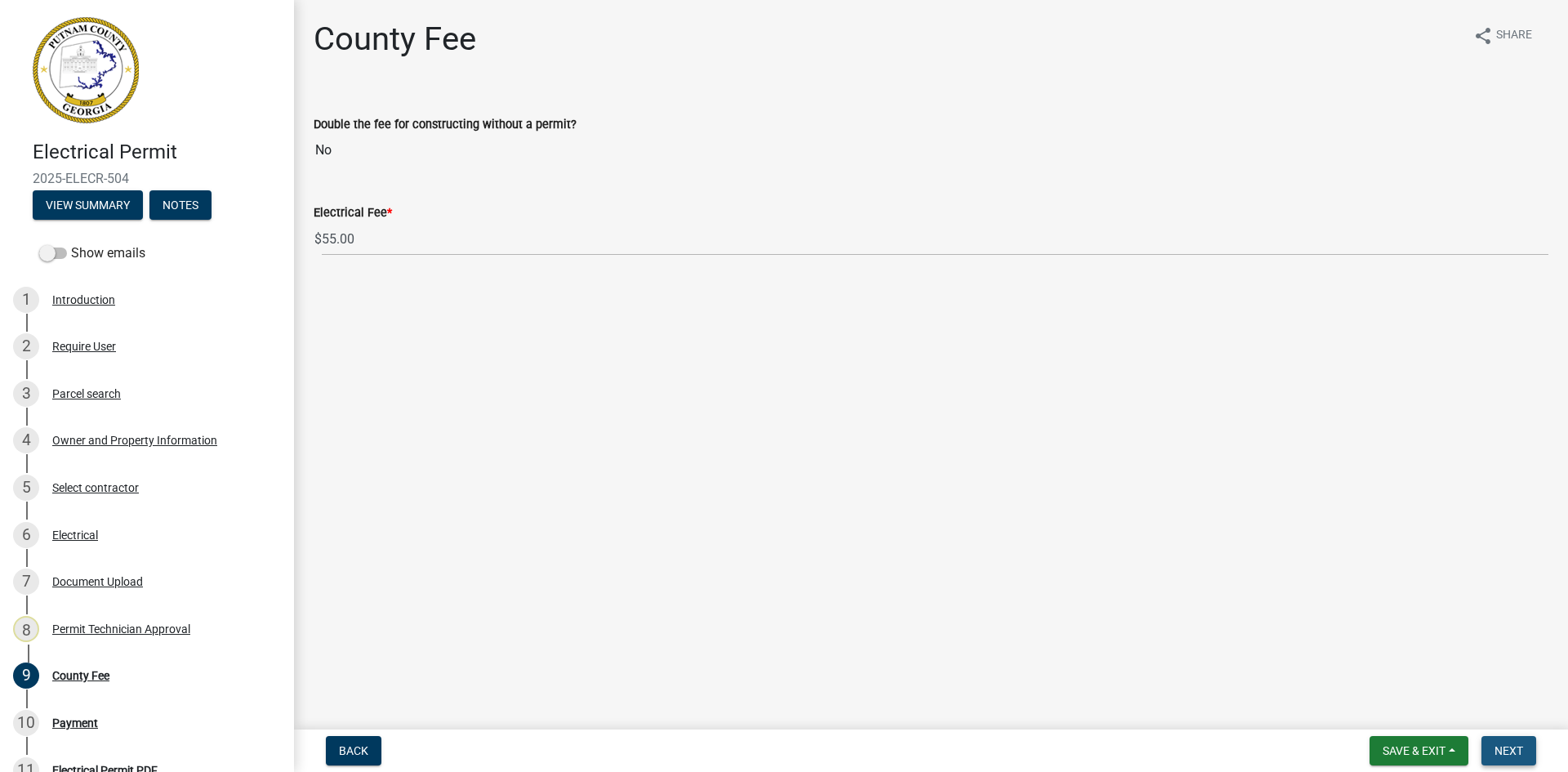
click at [1519, 755] on span "Next" at bounding box center [1509, 751] width 28 height 13
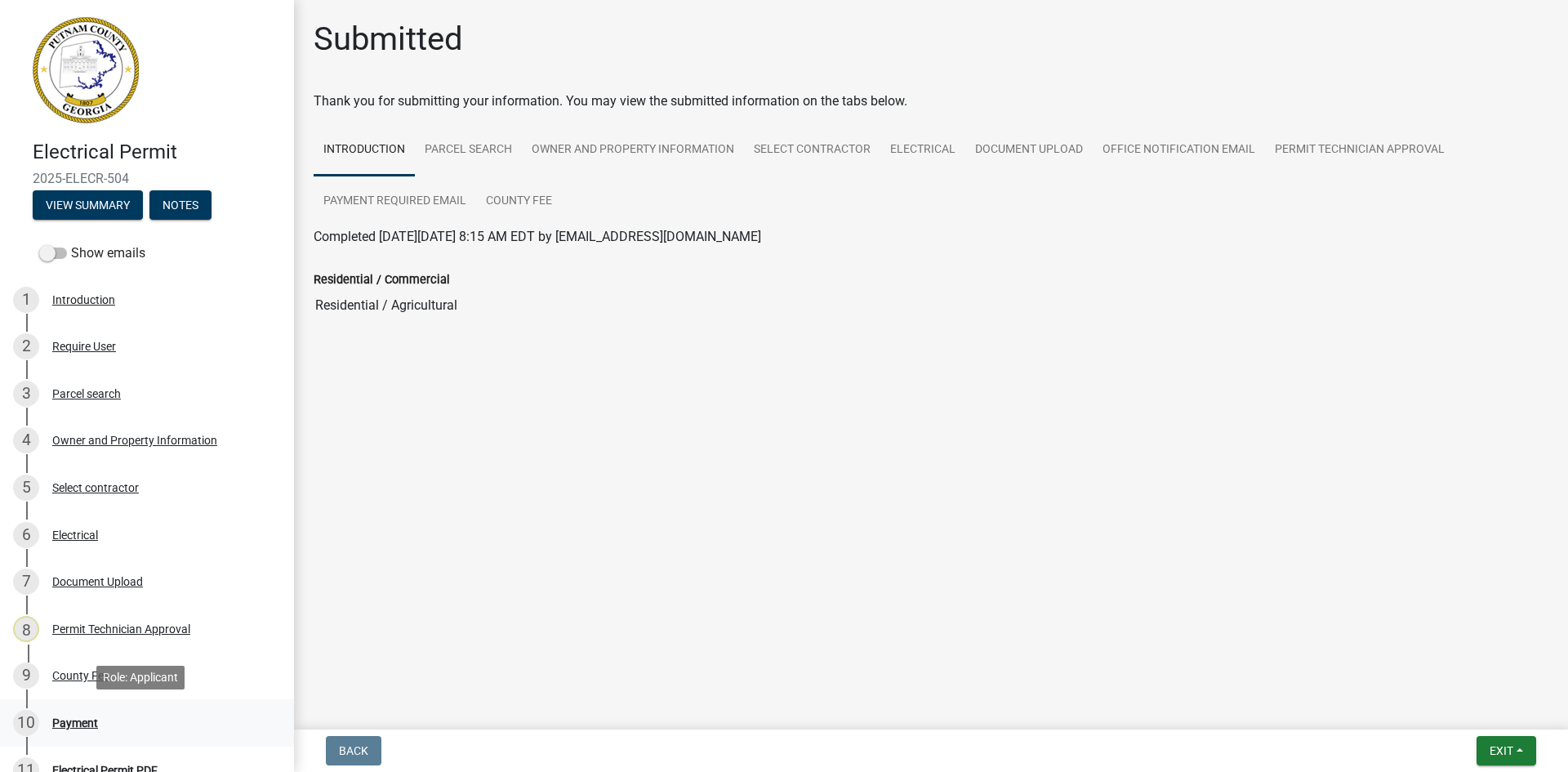
click at [78, 722] on div "Payment" at bounding box center [75, 723] width 46 height 12
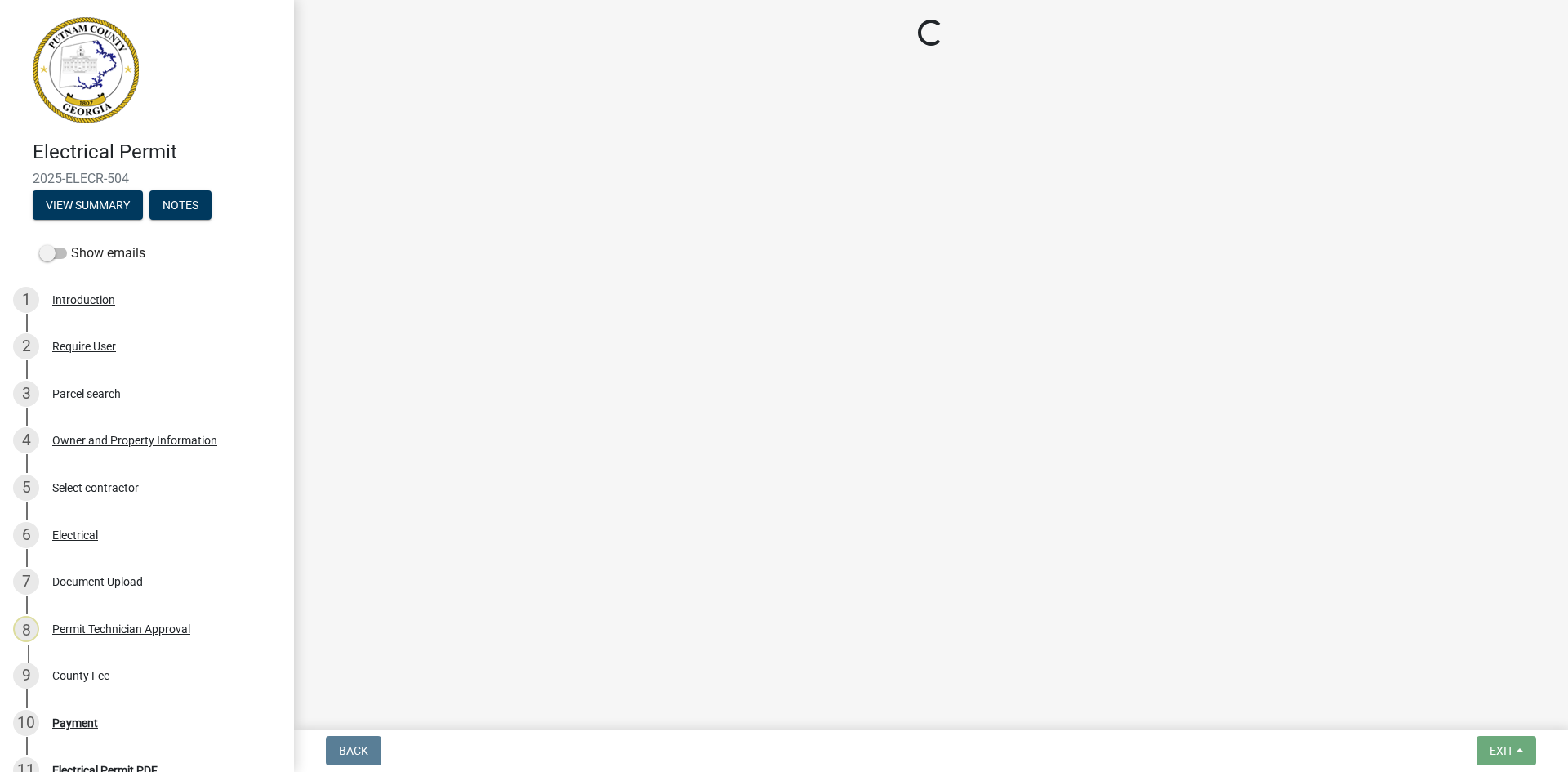
select select "3: 3"
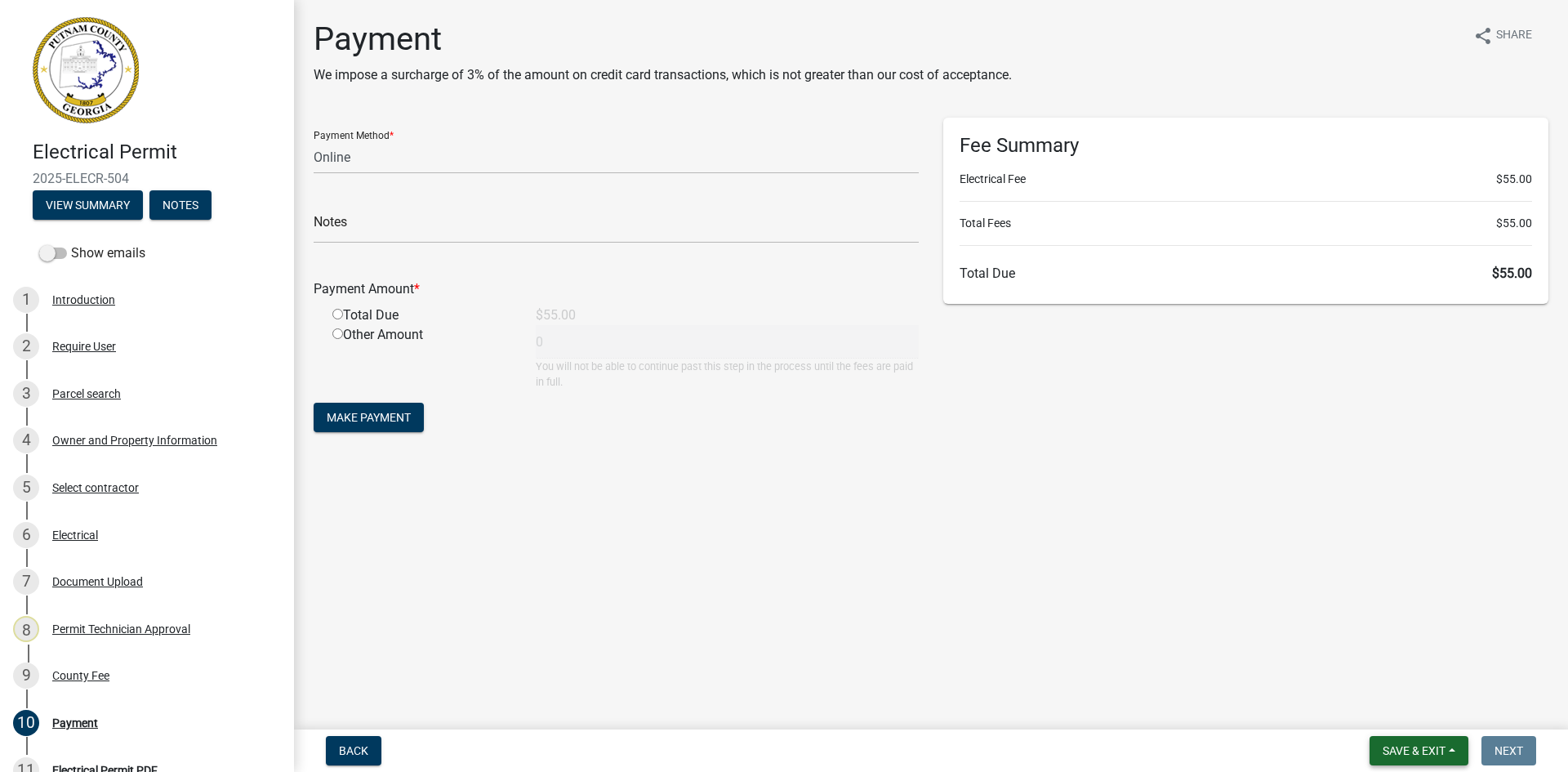
click at [1419, 747] on span "Save & Exit" at bounding box center [1414, 751] width 63 height 13
click at [1424, 711] on button "Save & Exit" at bounding box center [1403, 708] width 130 height 39
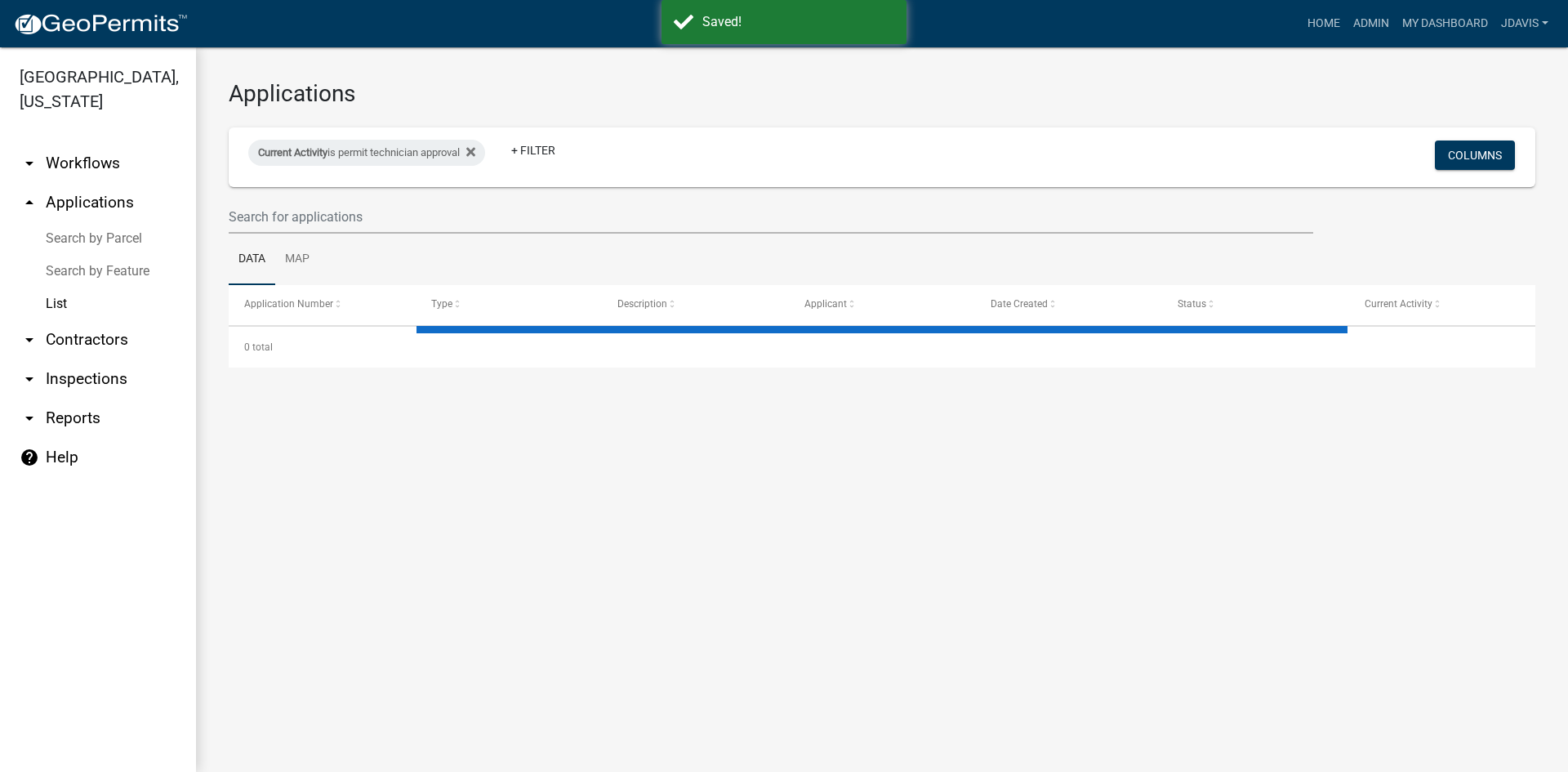
select select "2: 50"
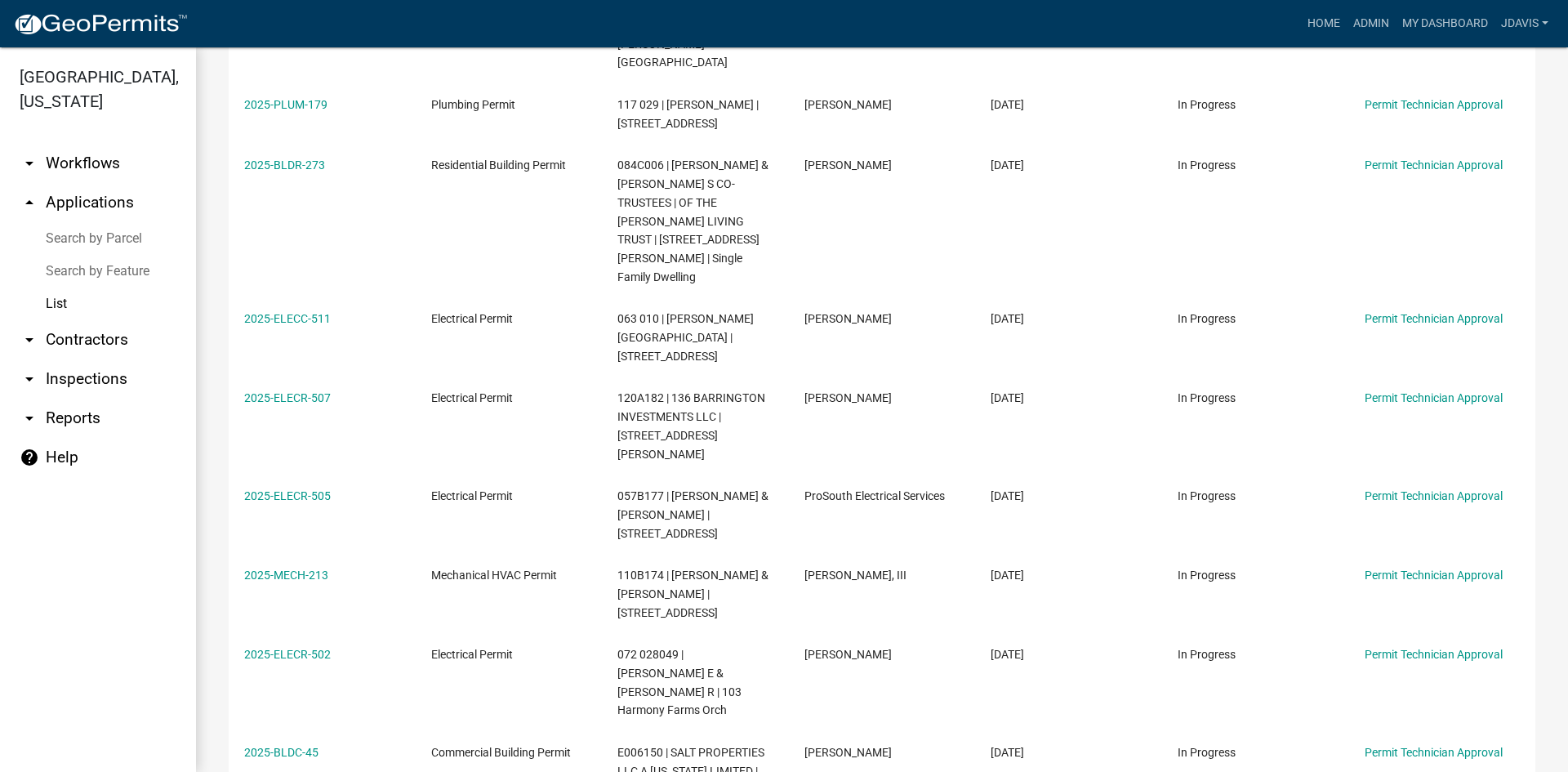
scroll to position [653, 0]
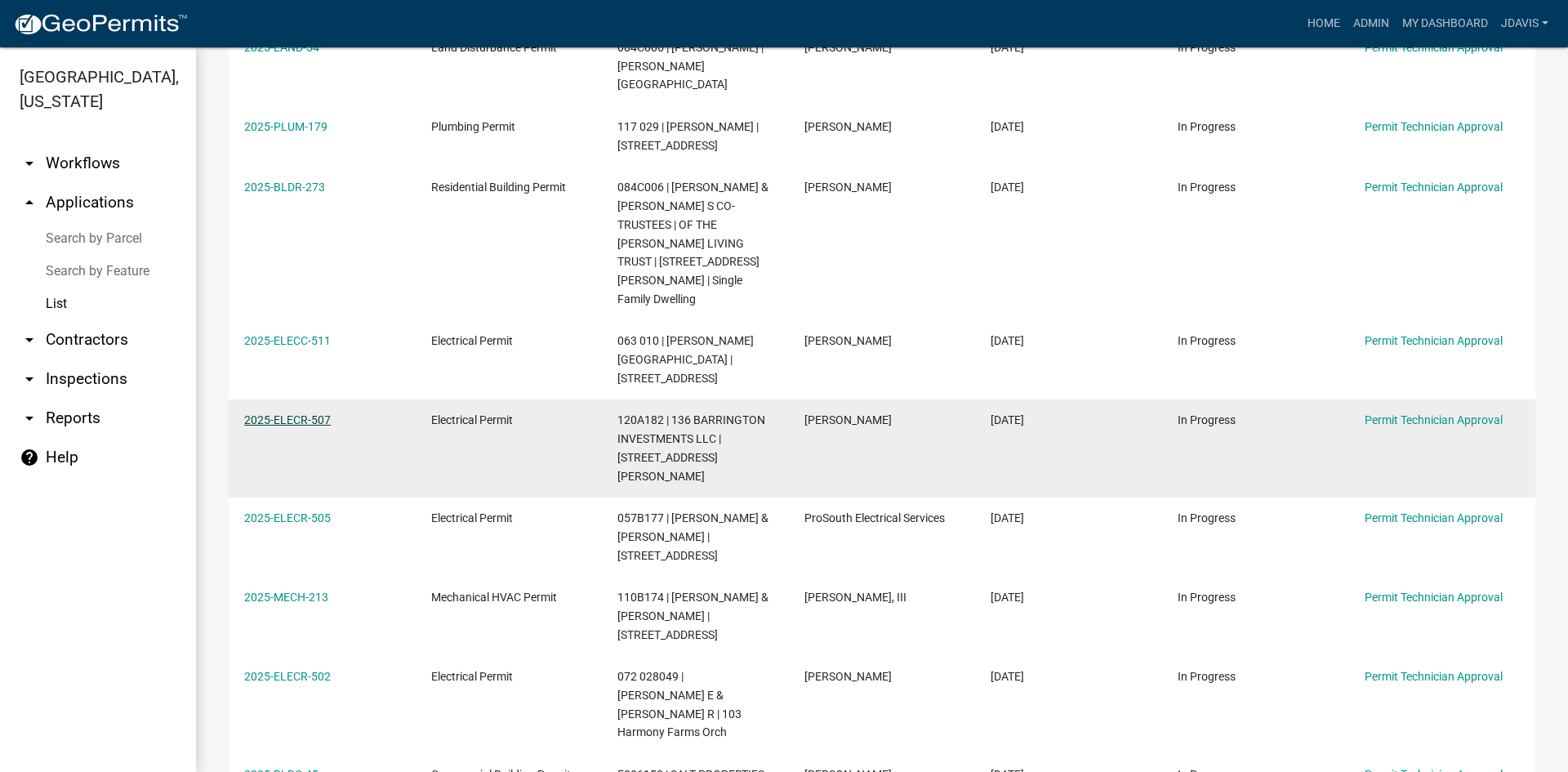
click at [313, 413] on link "2025-ELECR-507" at bounding box center [287, 420] width 87 height 13
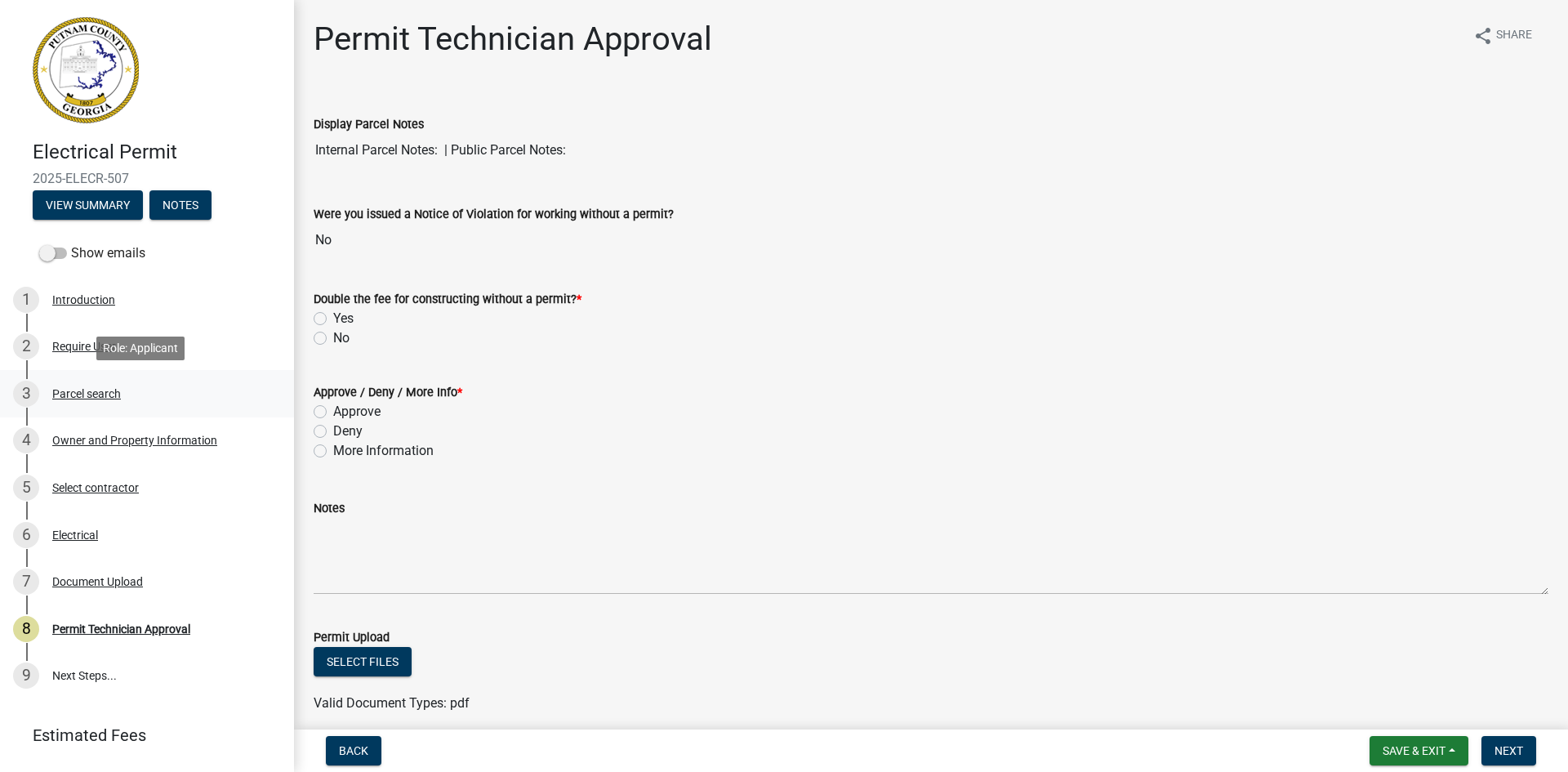
click at [117, 390] on div "Parcel search" at bounding box center [86, 393] width 68 height 12
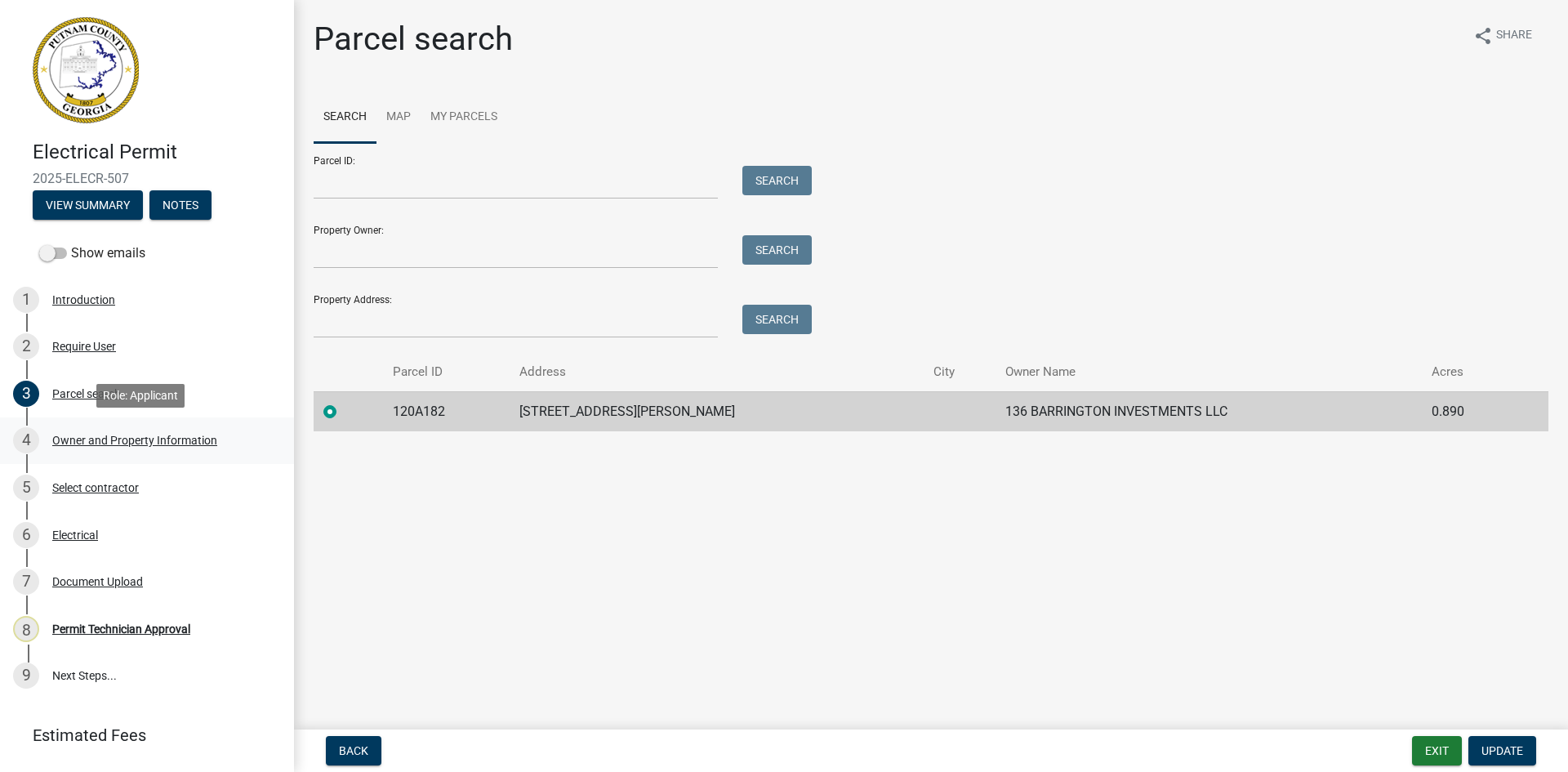
click at [197, 442] on div "Owner and Property Information" at bounding box center [134, 440] width 165 height 12
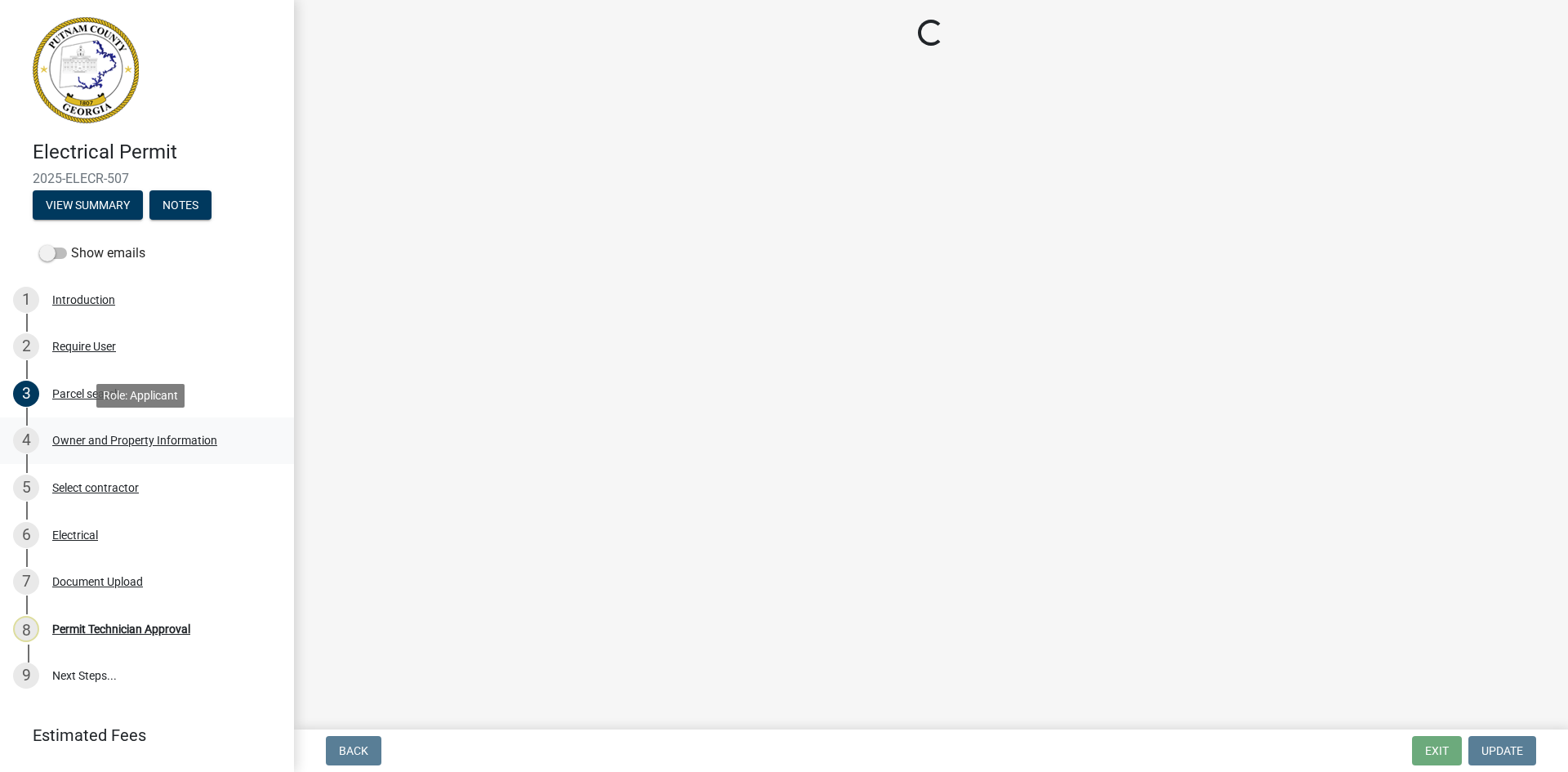
select select "0688c8c3-ca83-4764-a677-531fbc17e6cb"
select select "83394b22-4a11-496c-8e5c-75ade2e72faf"
select select "ece5c1a9-df30-4702-9587-5deee23533b7"
select select "7e5ee852-7dad-4002-9c8c-99bf8b4202a5"
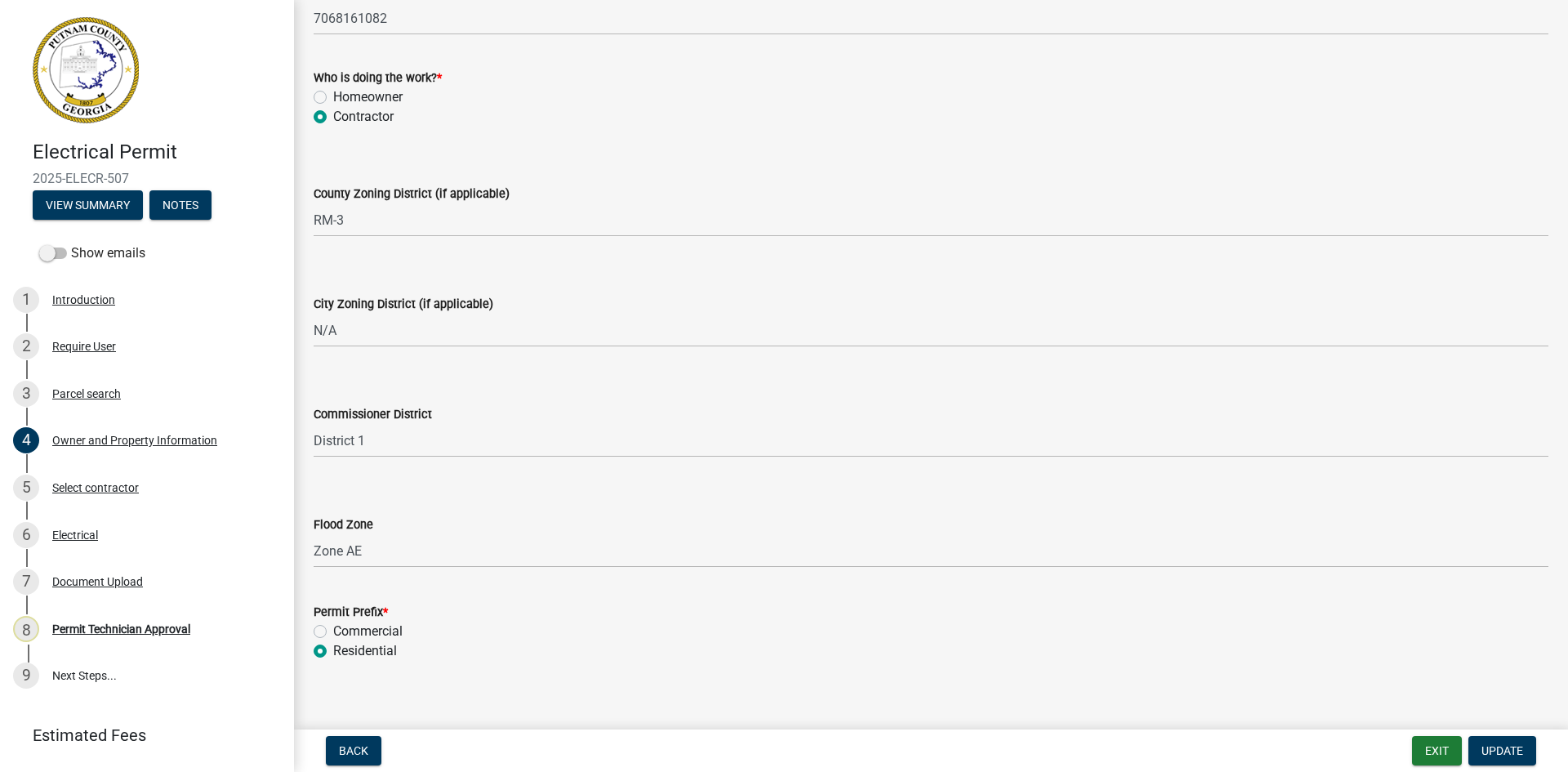
scroll to position [2825, 0]
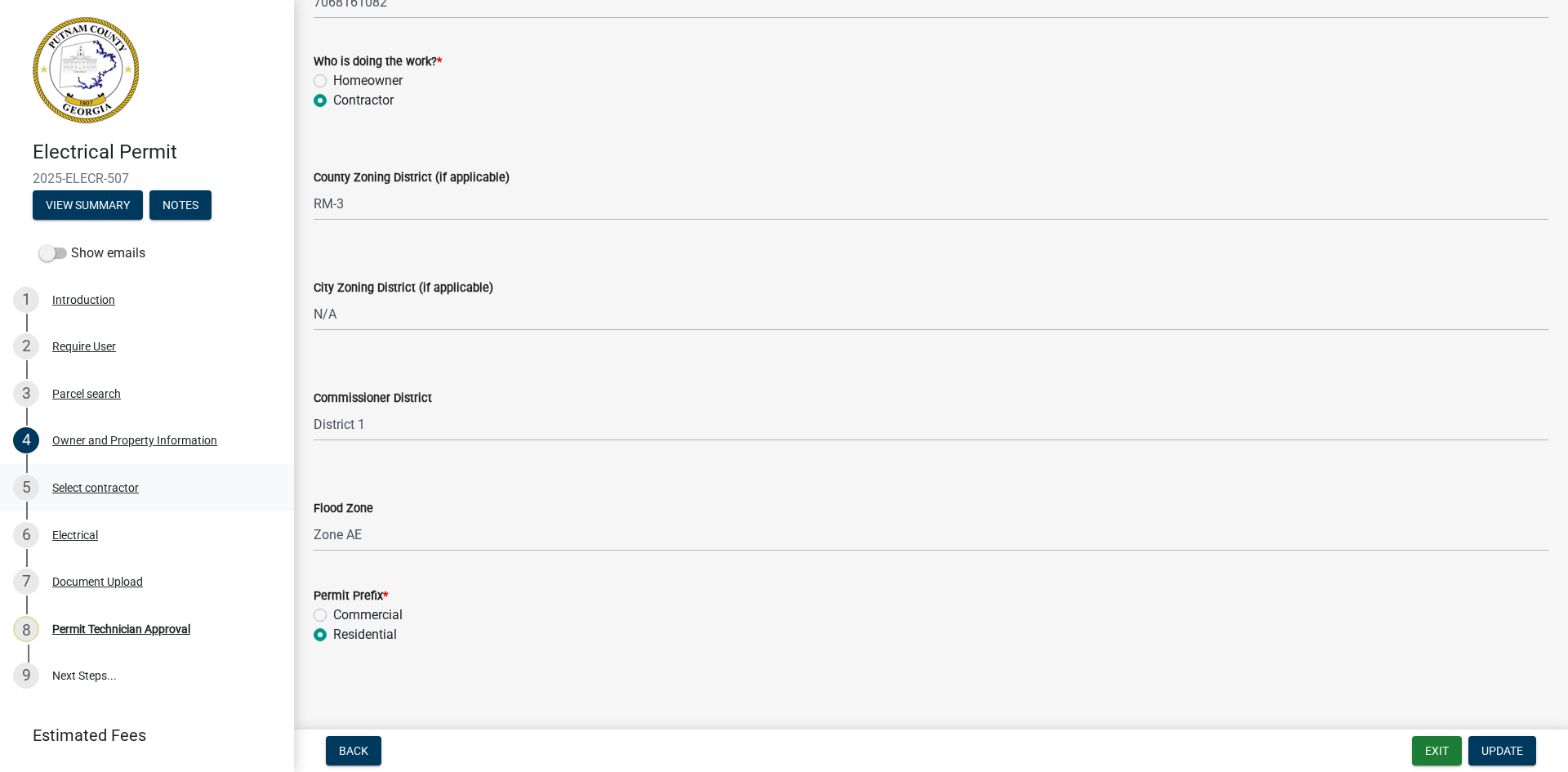
click at [104, 494] on div "Select contractor" at bounding box center [95, 487] width 87 height 12
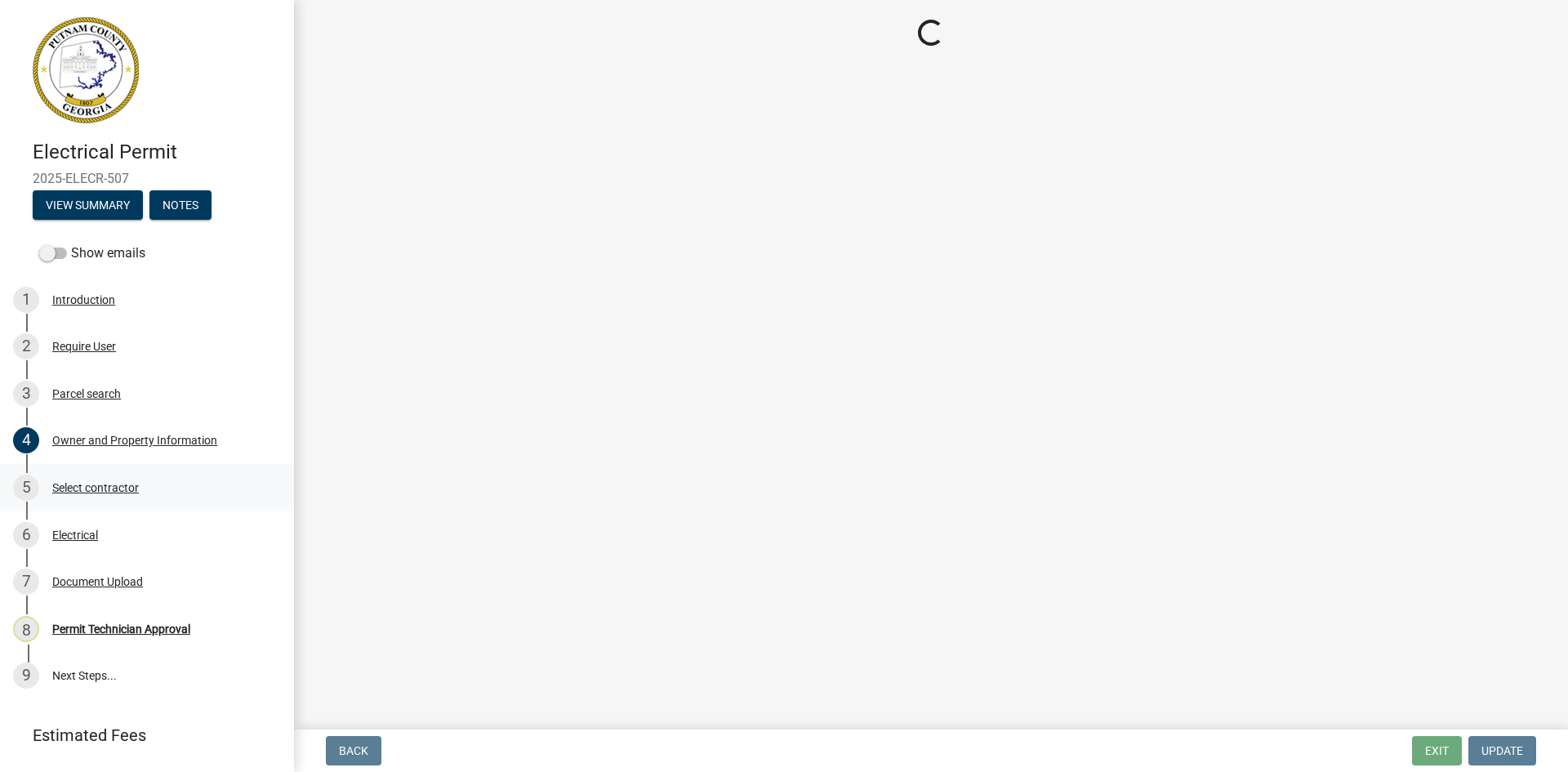
scroll to position [0, 0]
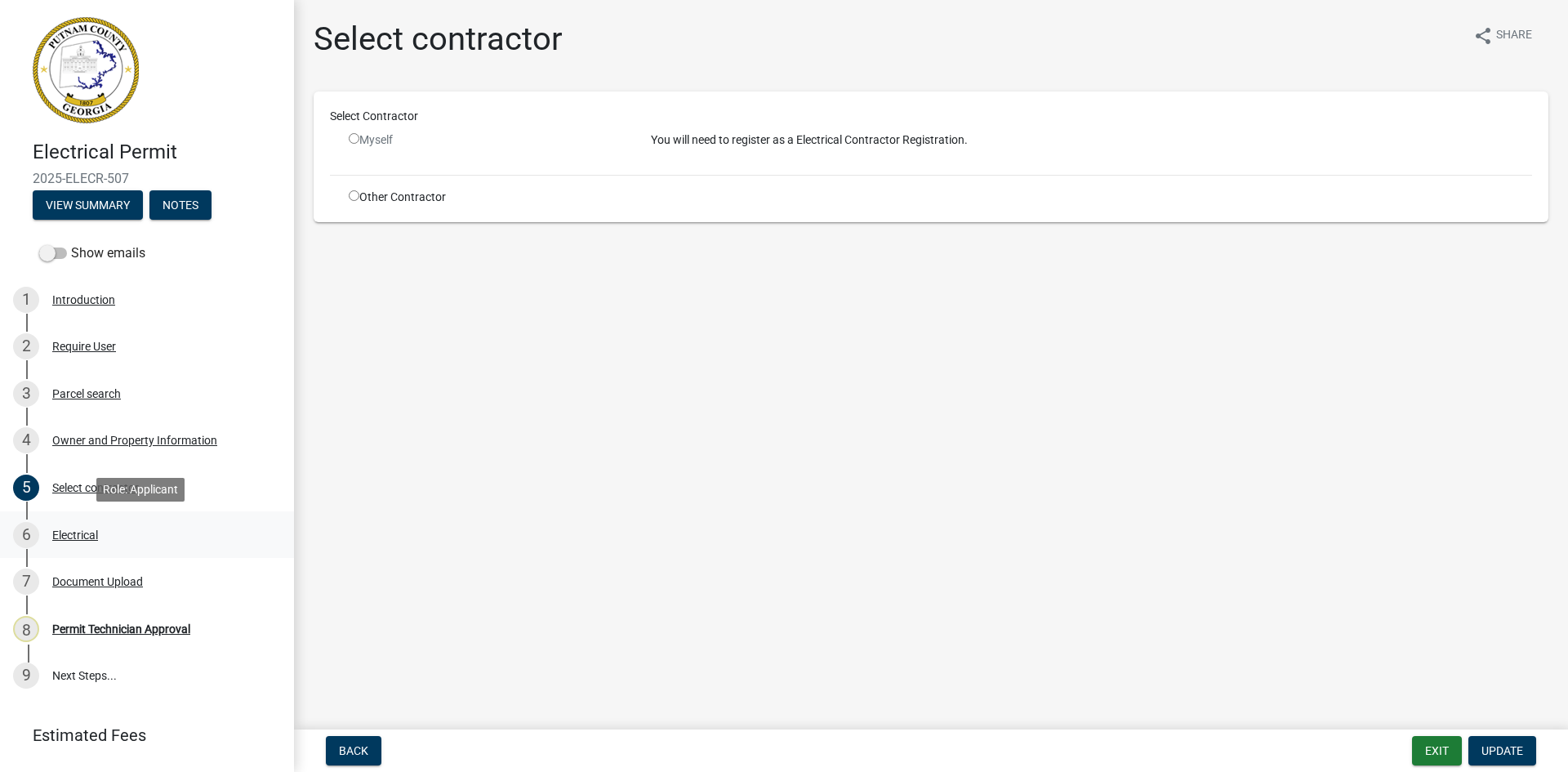
click at [85, 536] on div "Electrical" at bounding box center [75, 535] width 46 height 12
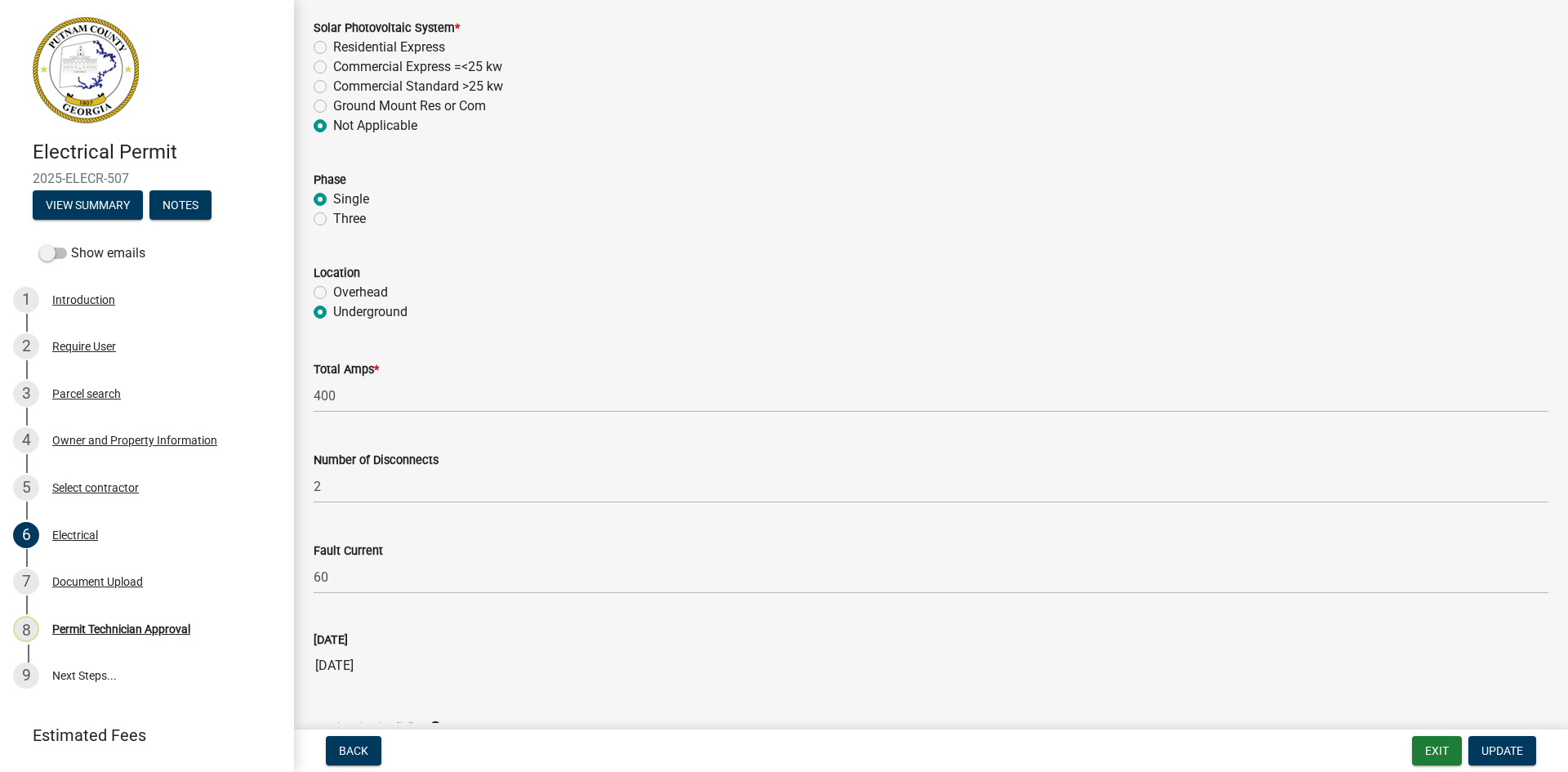
scroll to position [1528, 0]
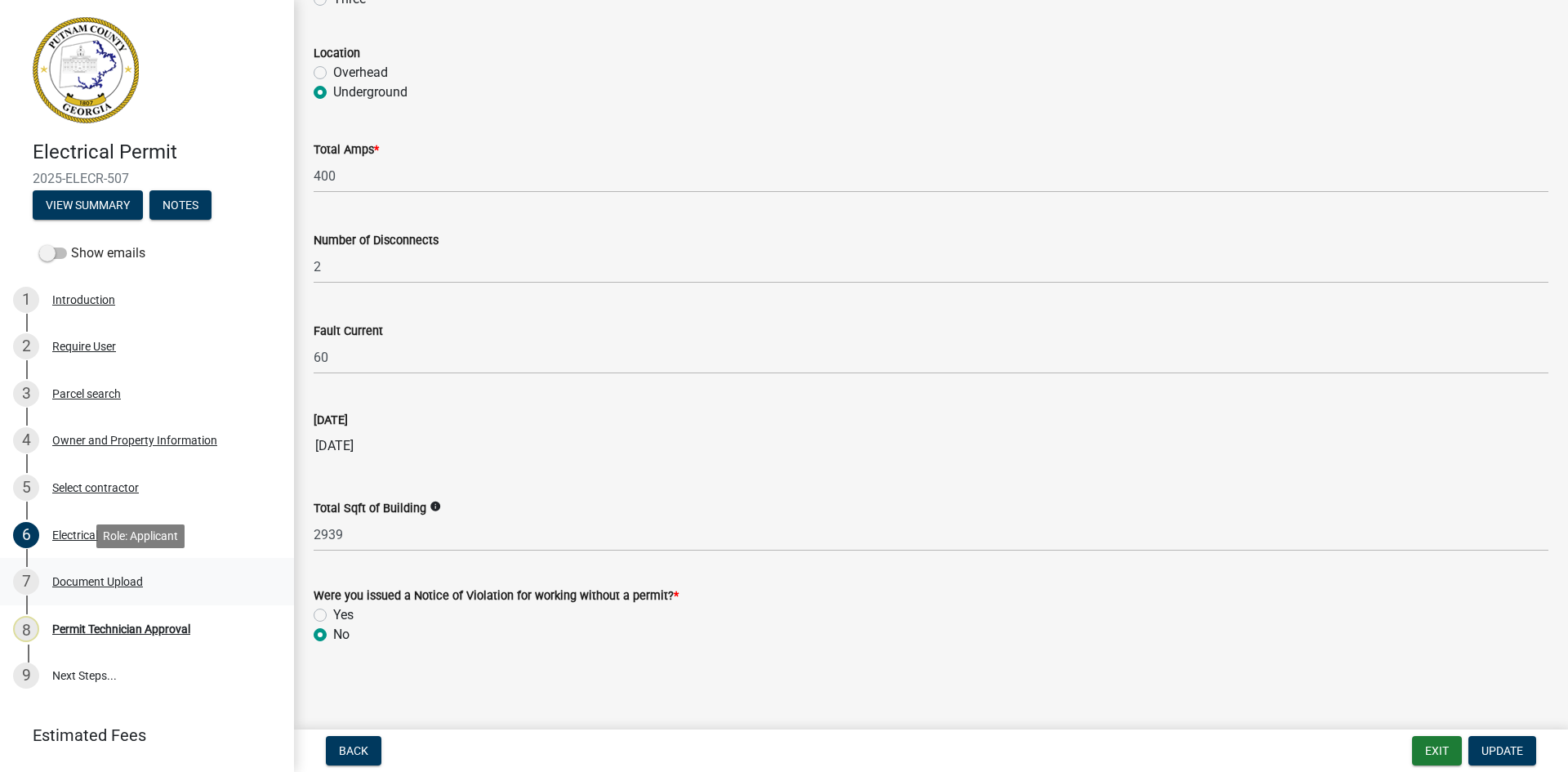
click at [88, 572] on div "7 Document Upload" at bounding box center [140, 581] width 254 height 26
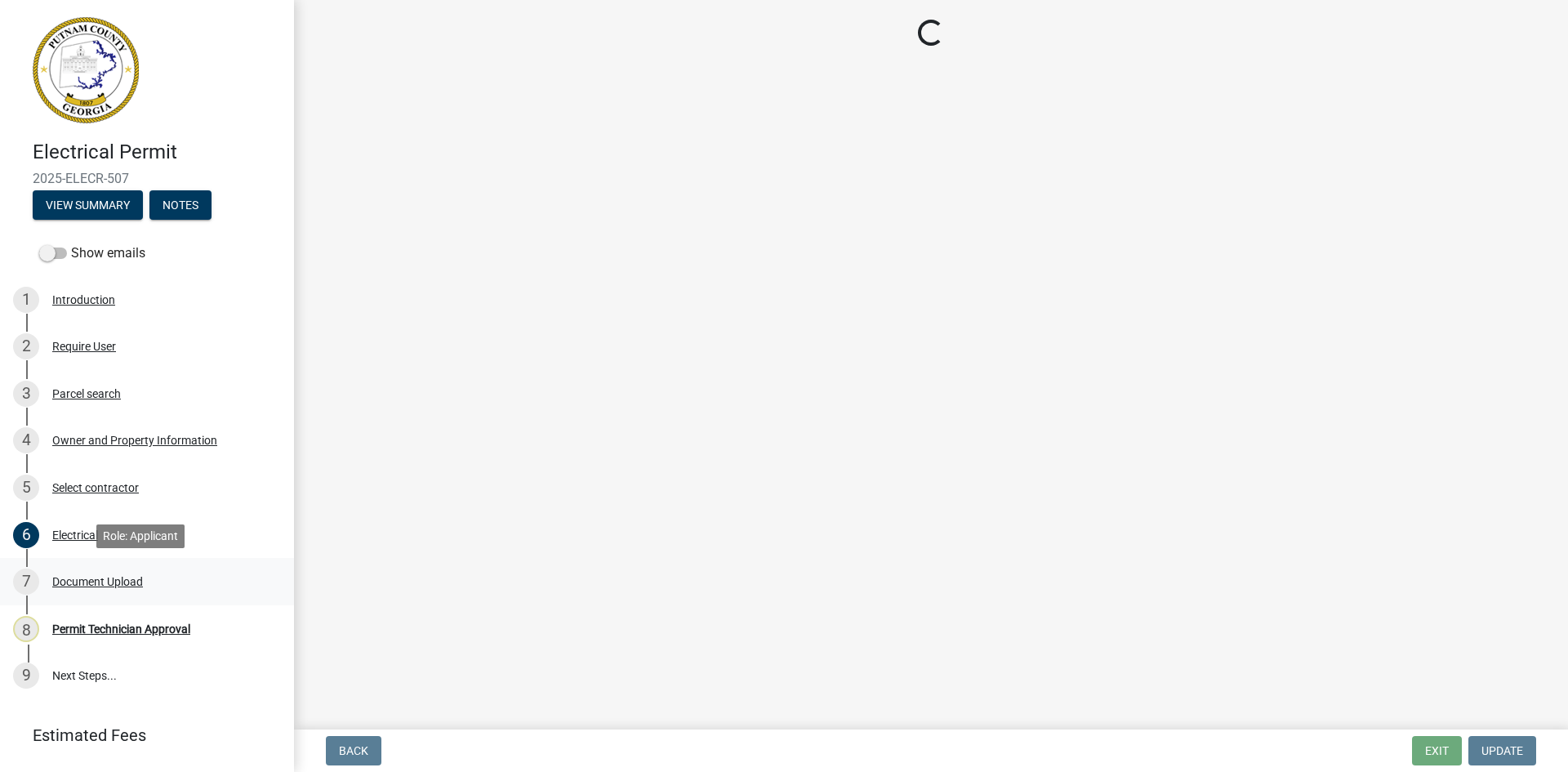
scroll to position [0, 0]
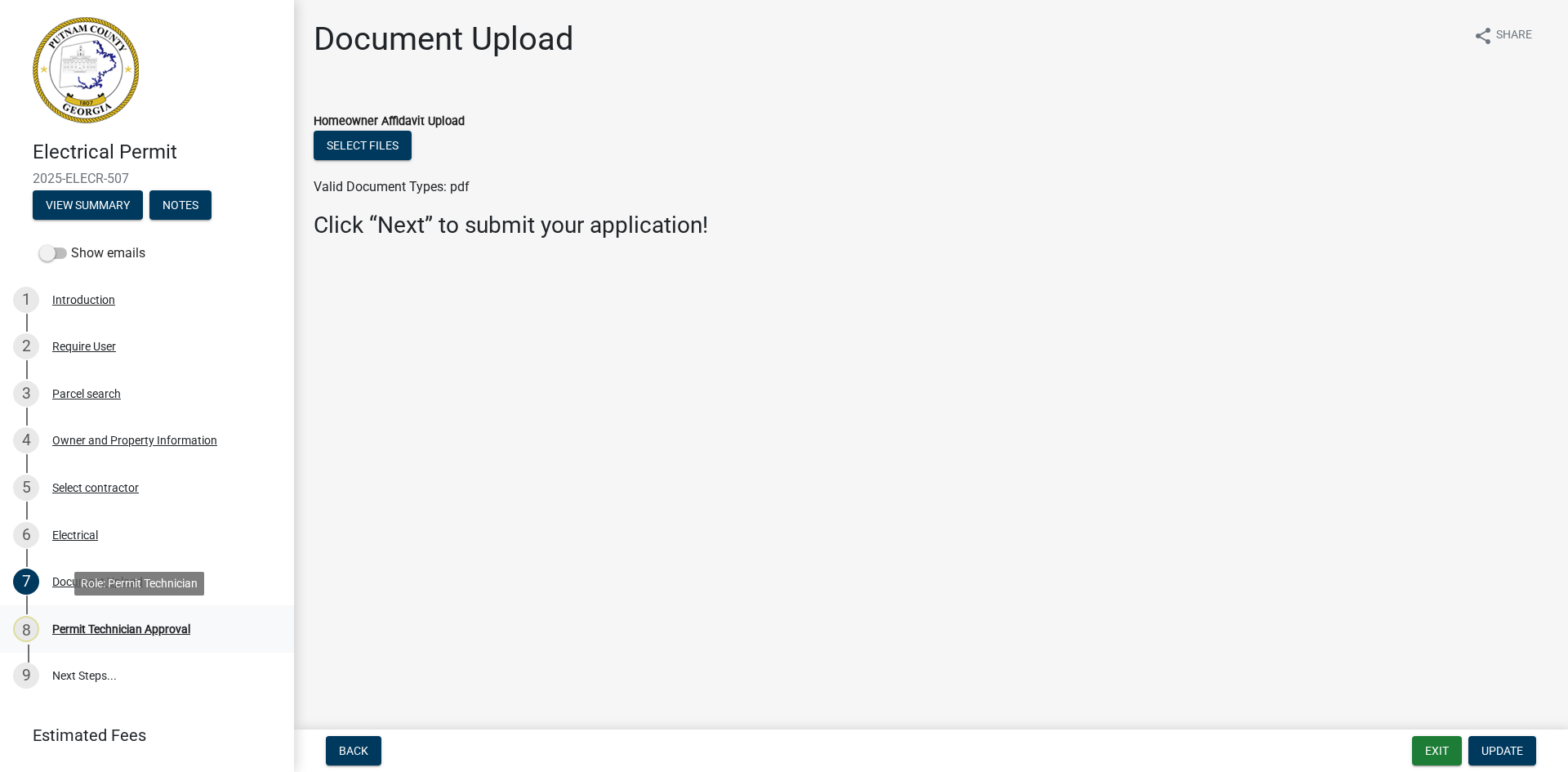
click at [96, 627] on div "Permit Technician Approval" at bounding box center [120, 629] width 138 height 12
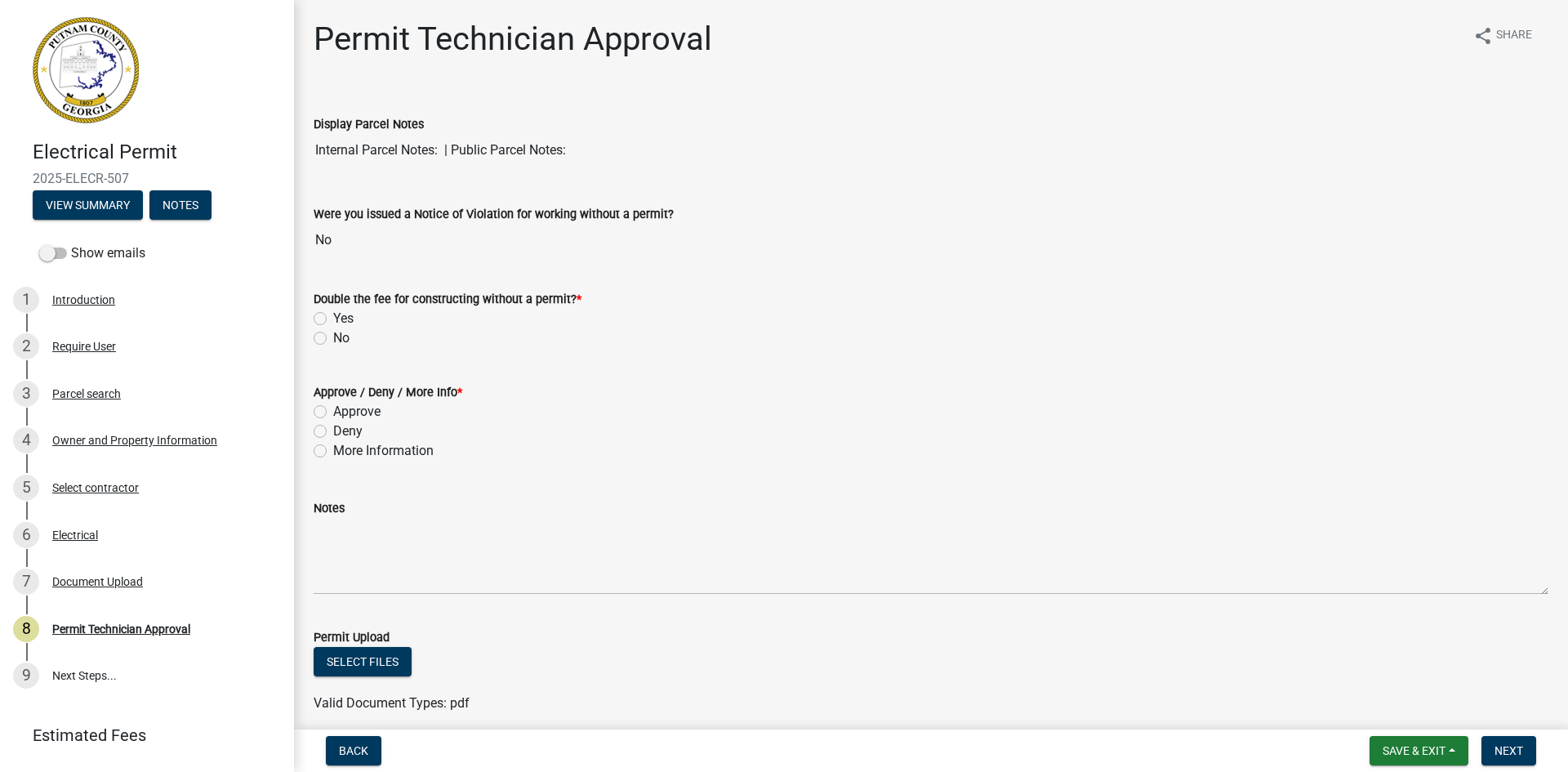
click at [333, 340] on label "No" at bounding box center [341, 338] width 16 height 19
click at [333, 339] on input "No" at bounding box center [338, 334] width 11 height 11
radio input "true"
click at [333, 405] on label "Approve" at bounding box center [357, 412] width 47 height 19
click at [333, 405] on input "Approve" at bounding box center [338, 408] width 11 height 11
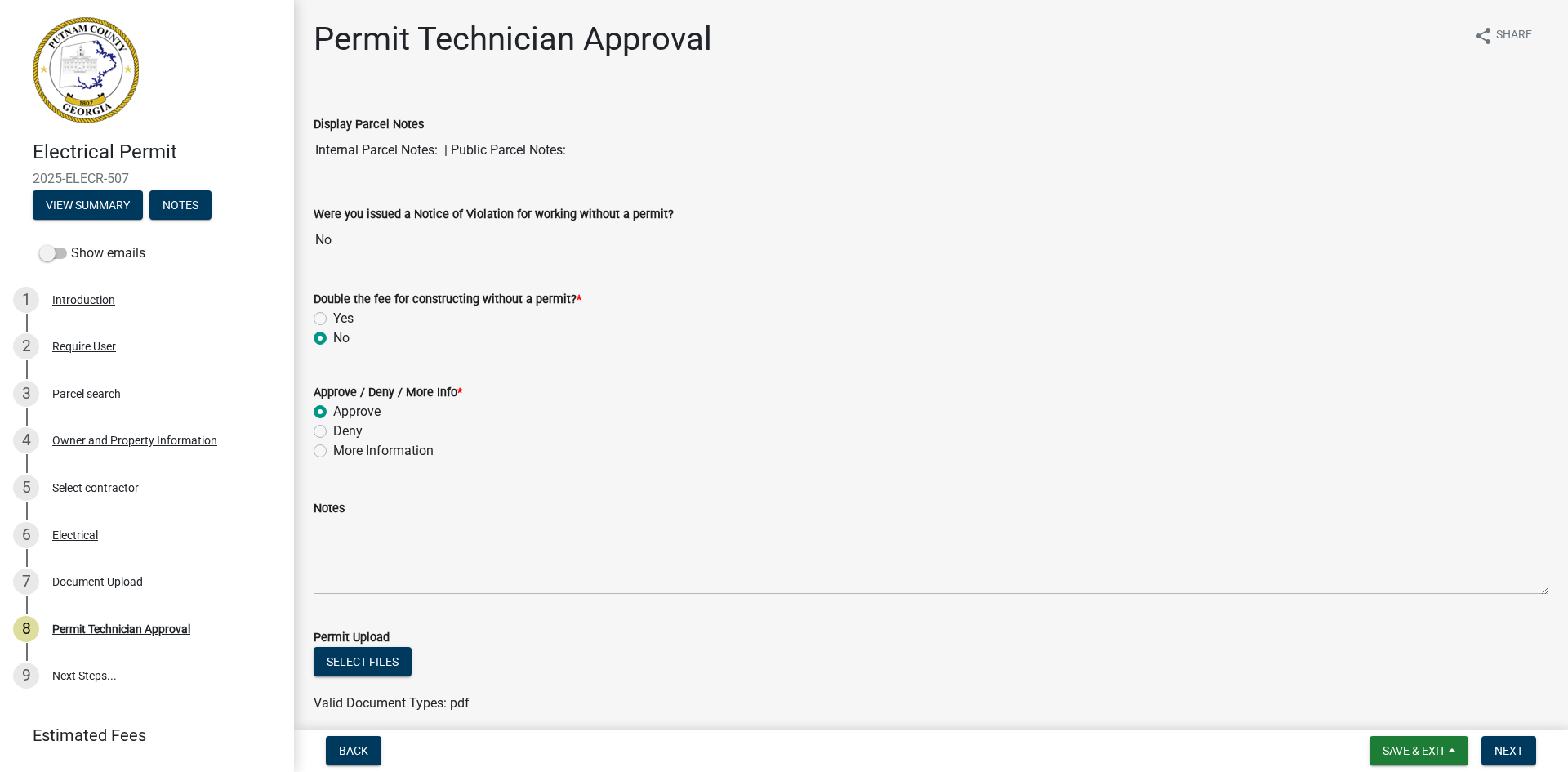
radio input "true"
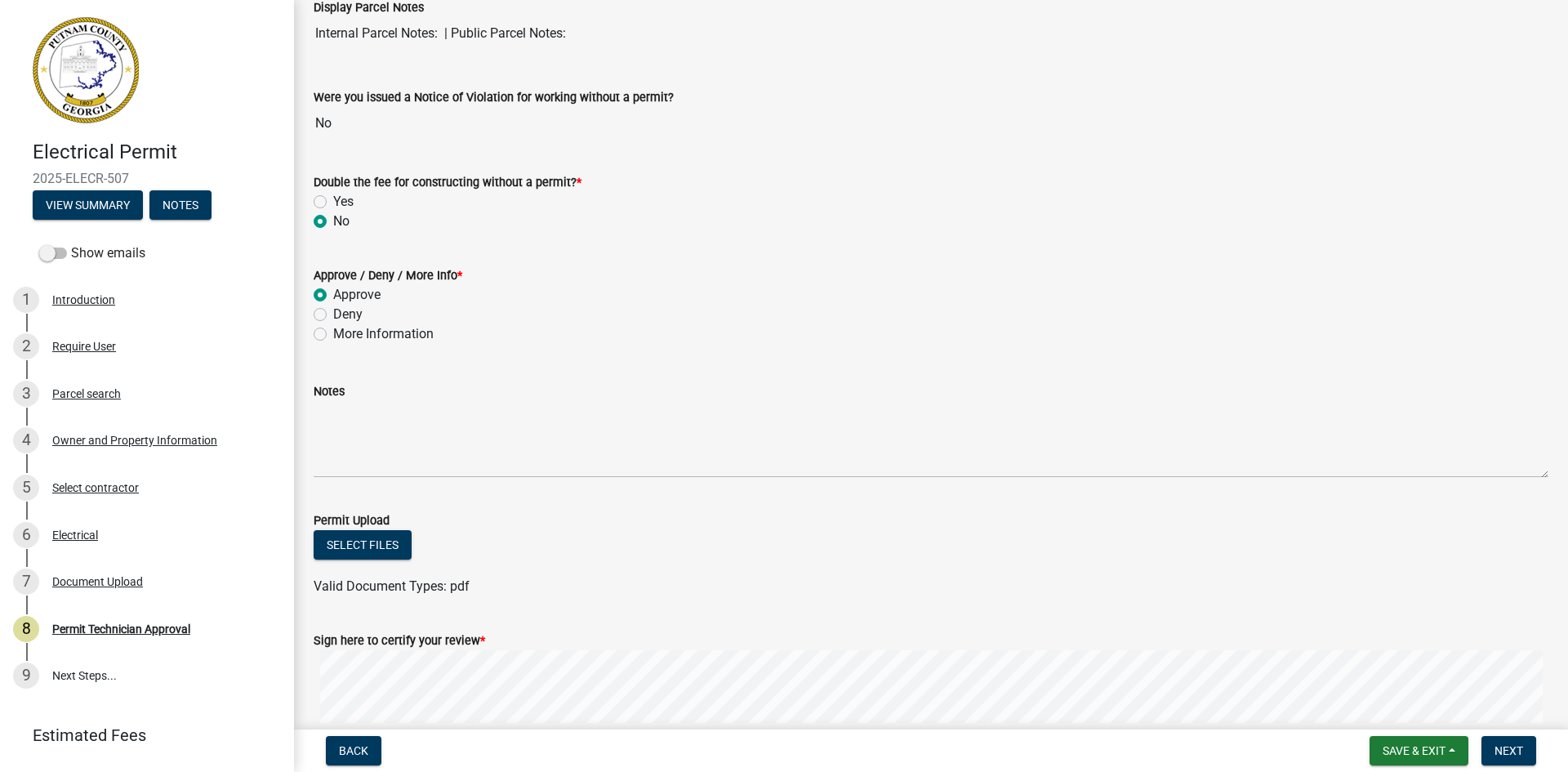
scroll to position [277, 0]
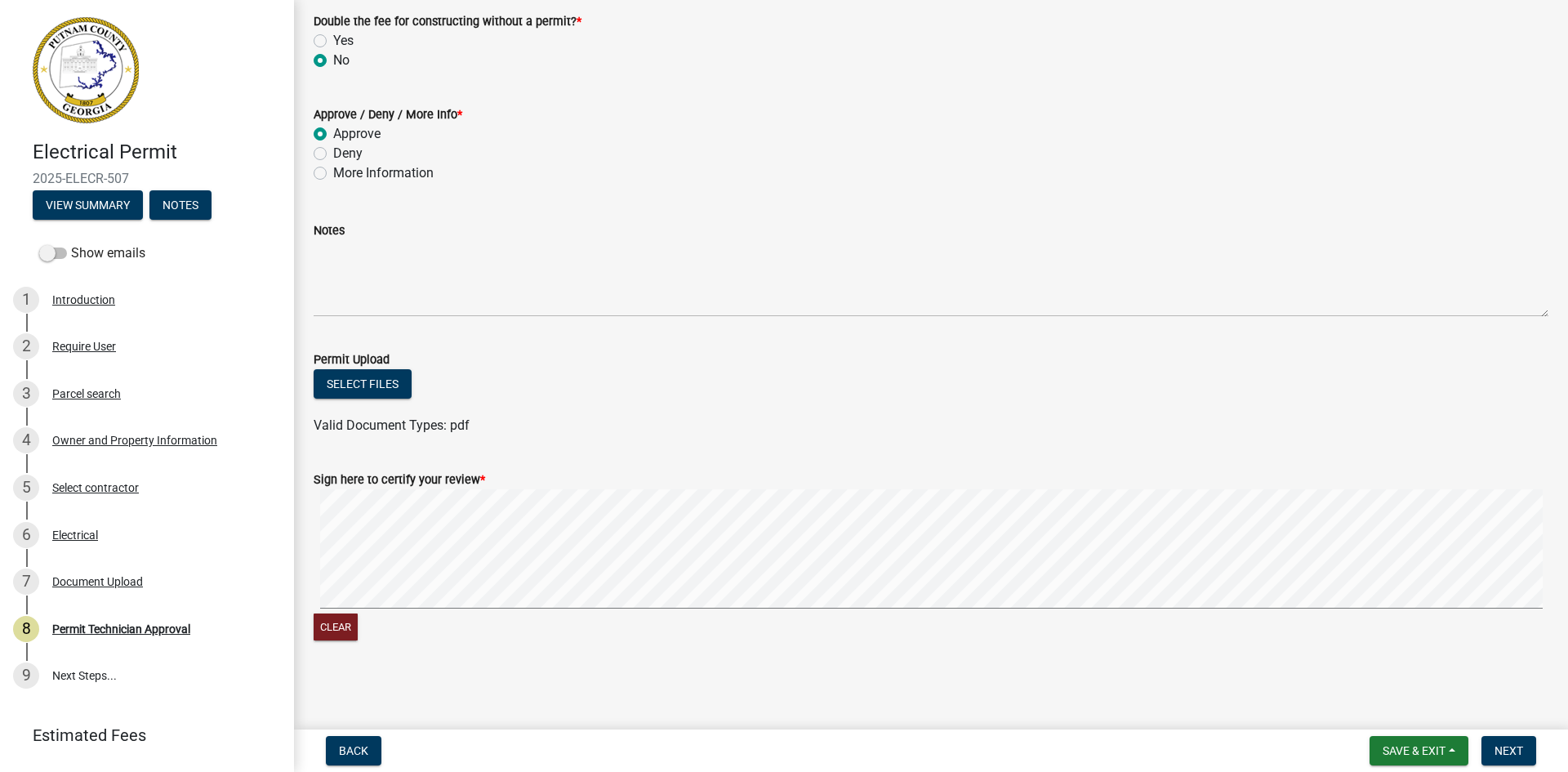
click at [1088, 613] on signature-pad at bounding box center [931, 551] width 1235 height 124
click at [1512, 764] on button "Next" at bounding box center [1510, 751] width 55 height 29
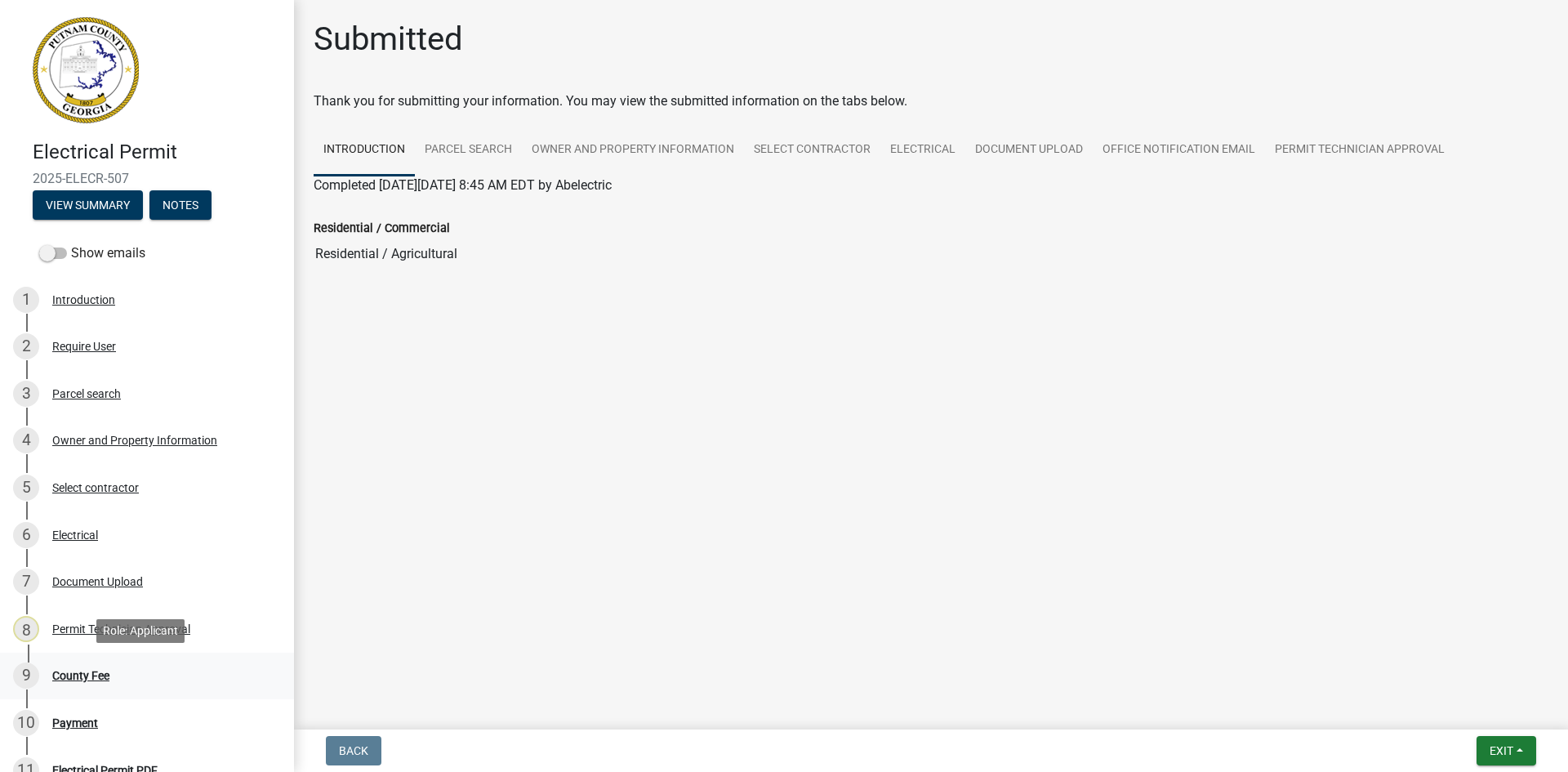
click at [98, 678] on div "County Fee" at bounding box center [80, 675] width 57 height 12
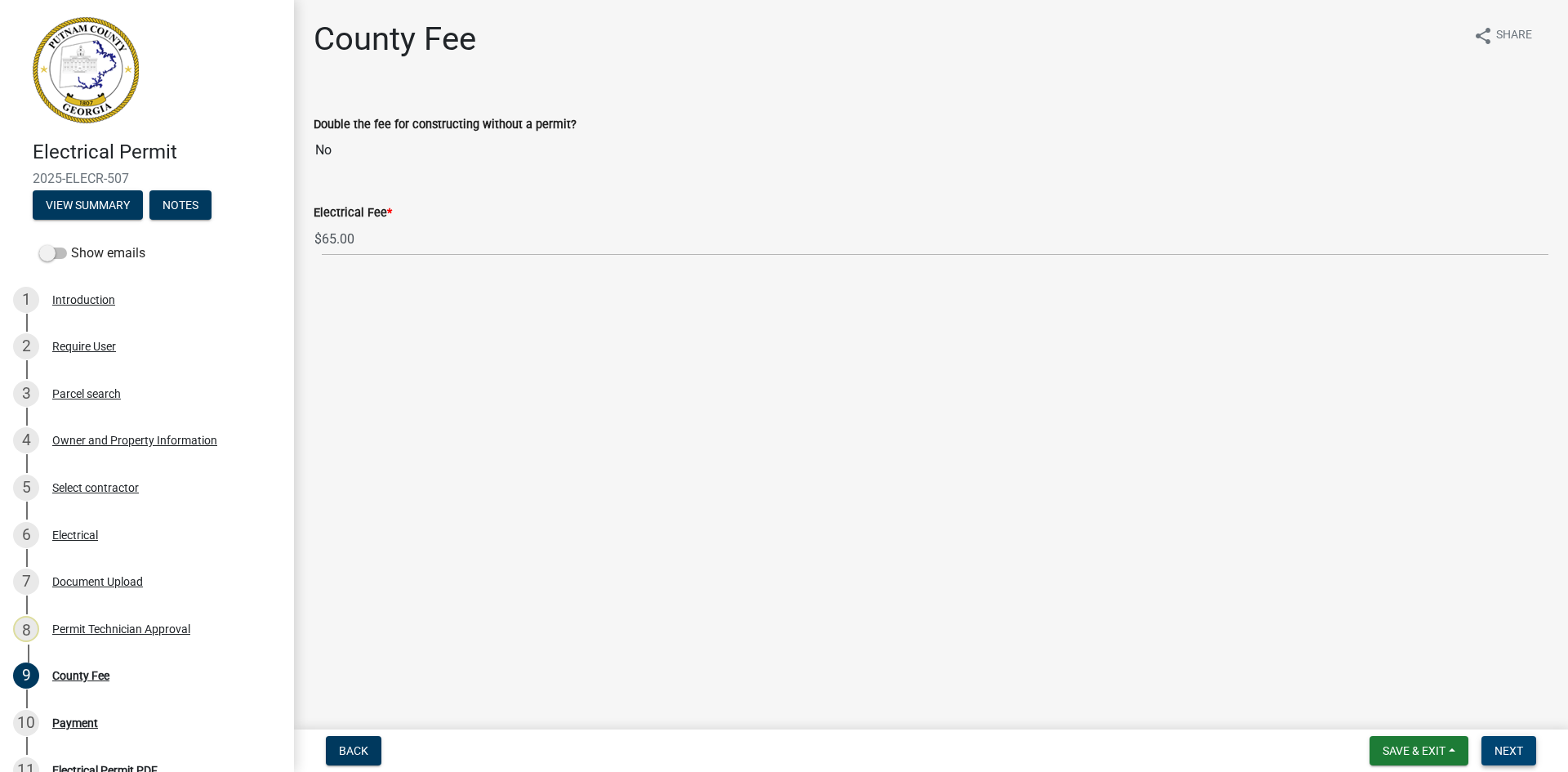
click at [1507, 743] on button "Next" at bounding box center [1510, 751] width 55 height 29
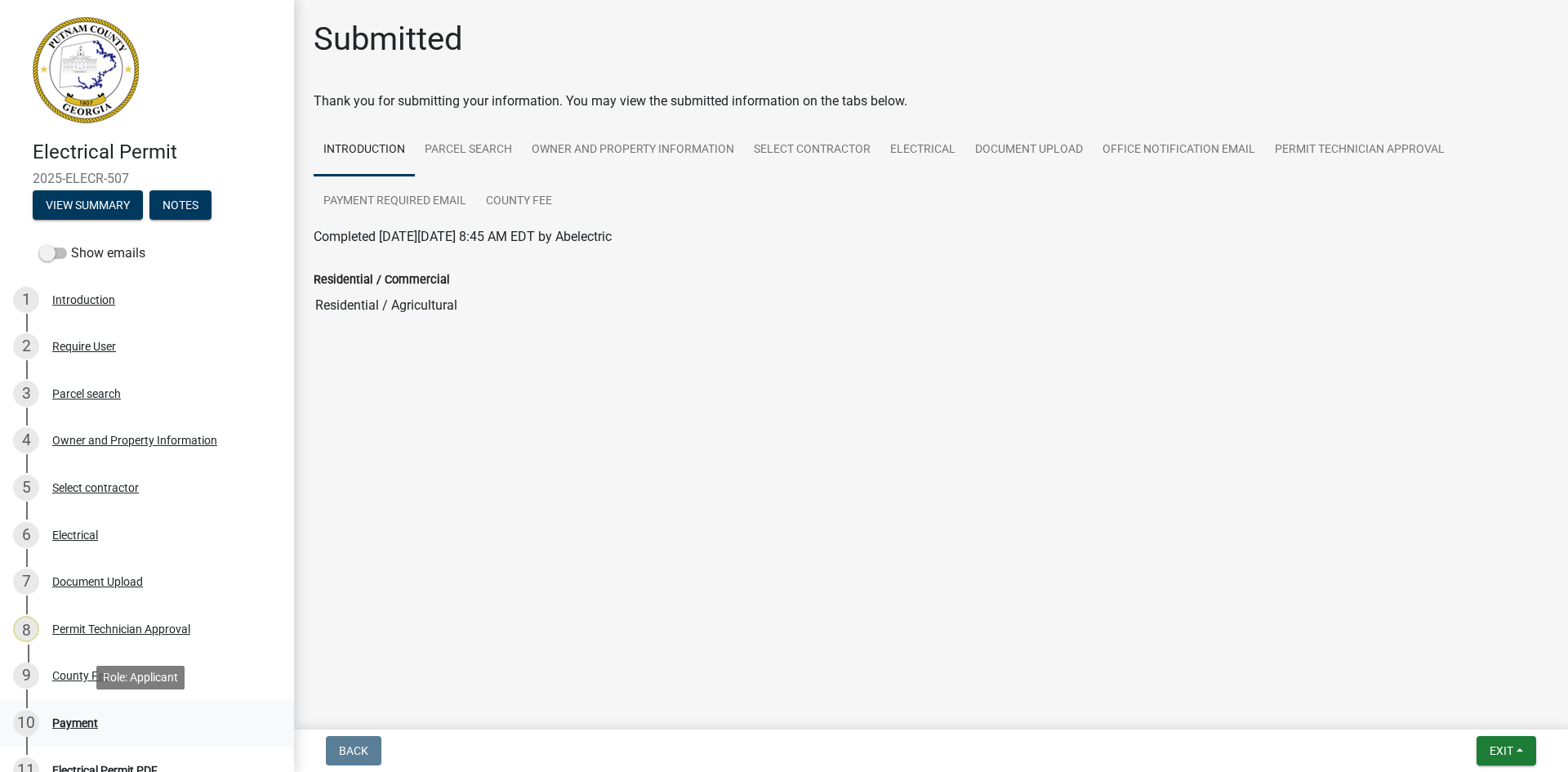
click at [88, 725] on div "Payment" at bounding box center [75, 723] width 46 height 12
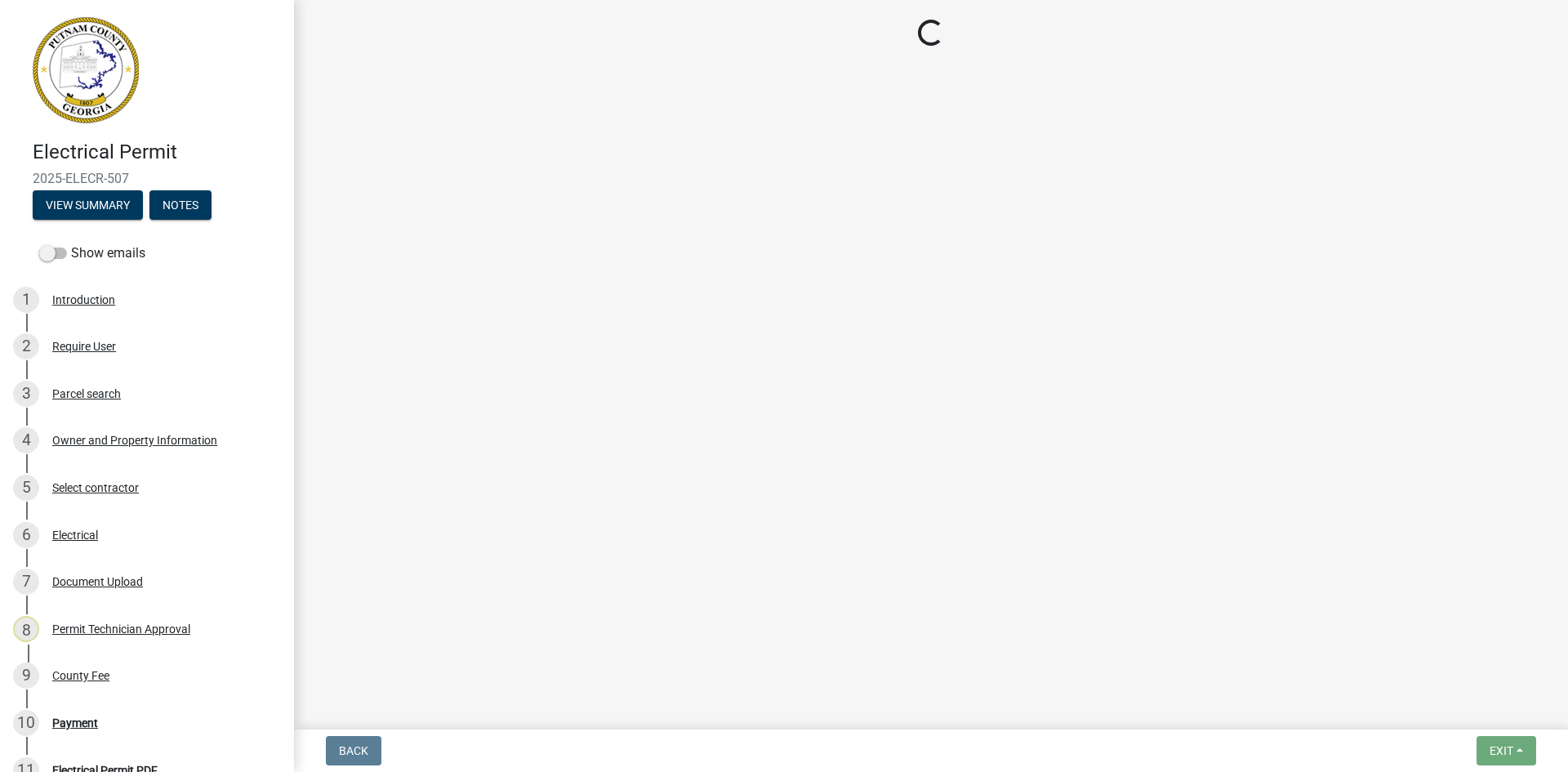
select select "3: 3"
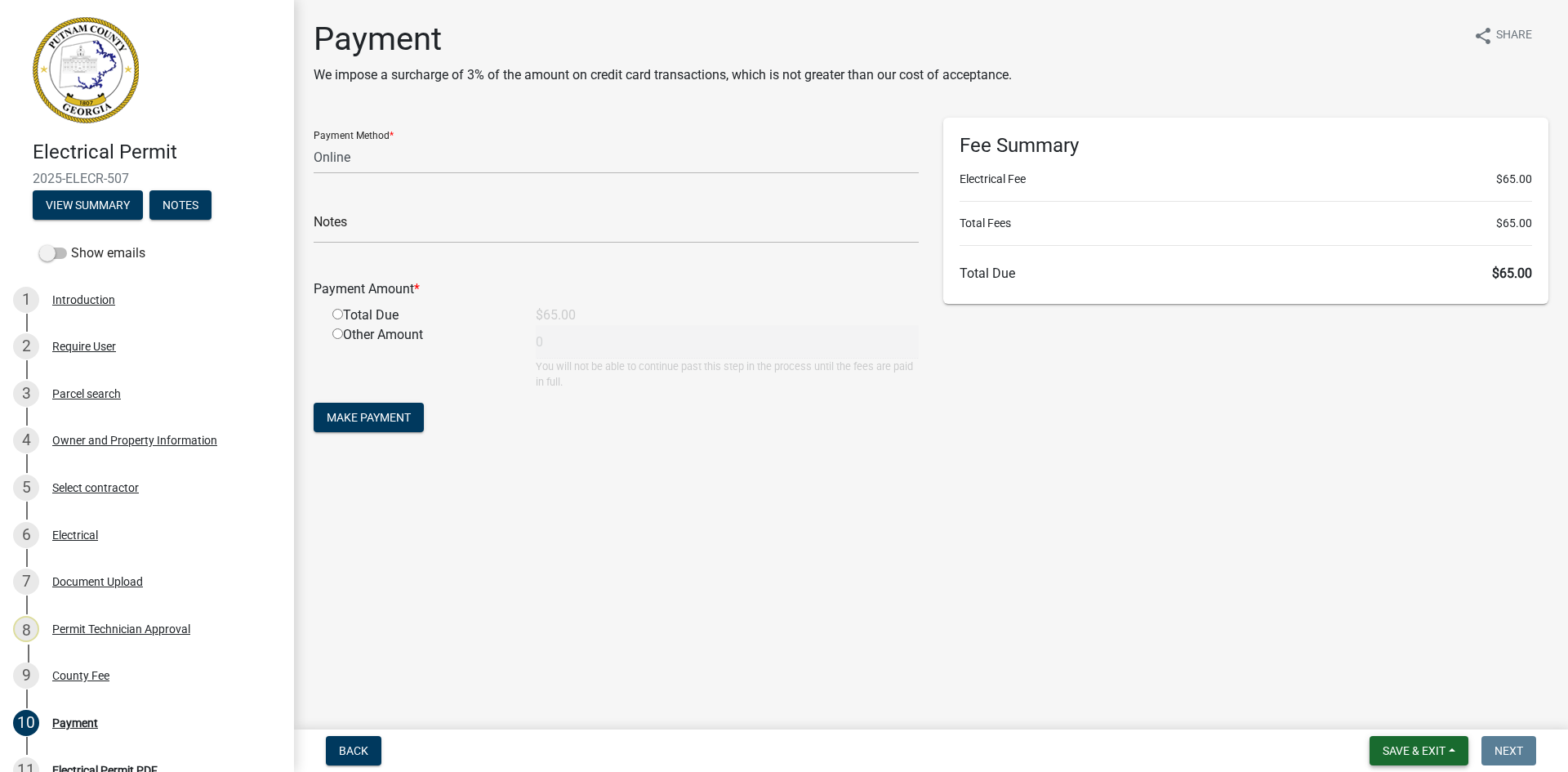
click at [1401, 742] on button "Save & Exit" at bounding box center [1419, 751] width 99 height 29
click at [1409, 724] on button "Save & Exit" at bounding box center [1403, 708] width 130 height 39
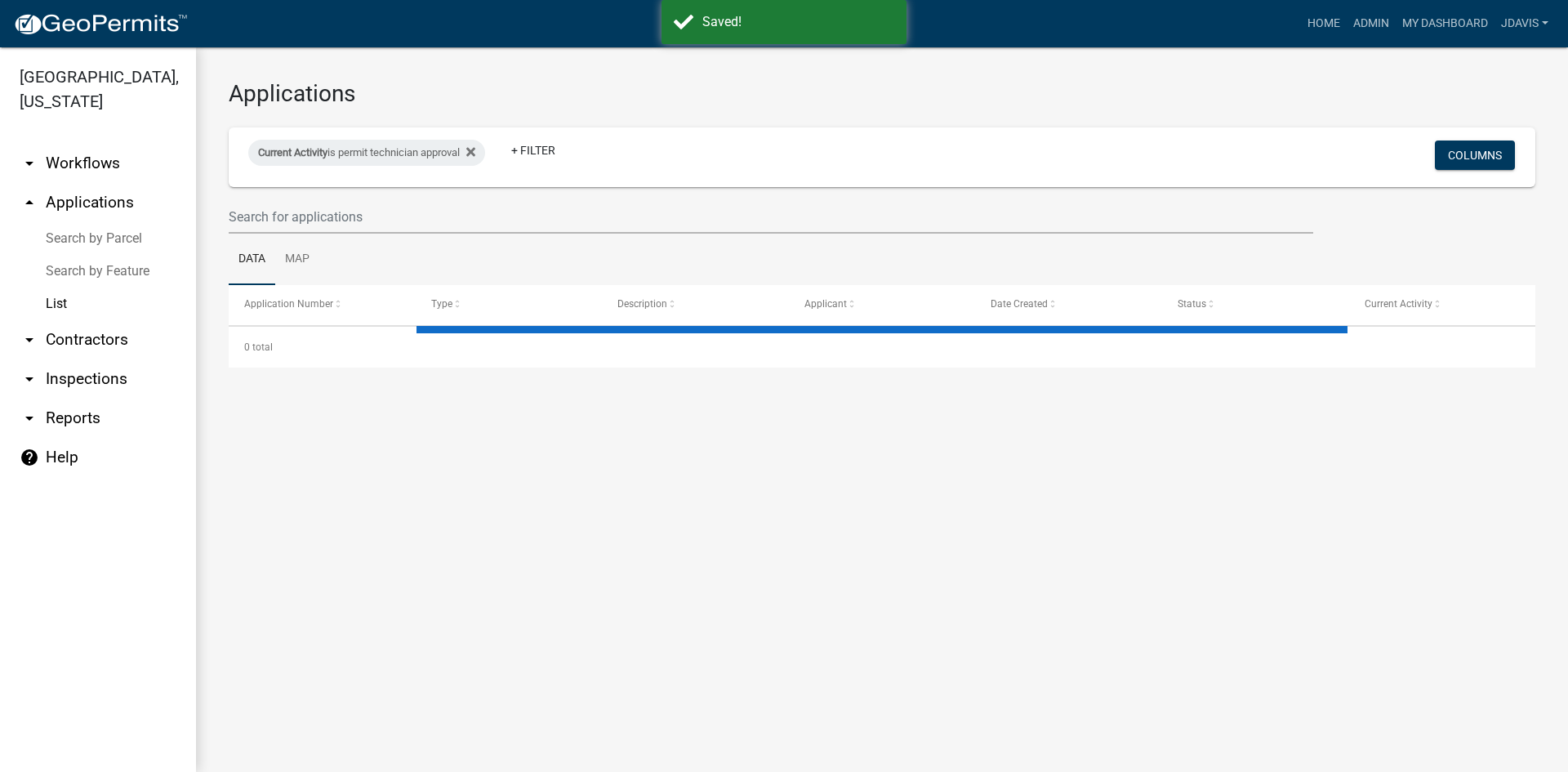
select select "2: 50"
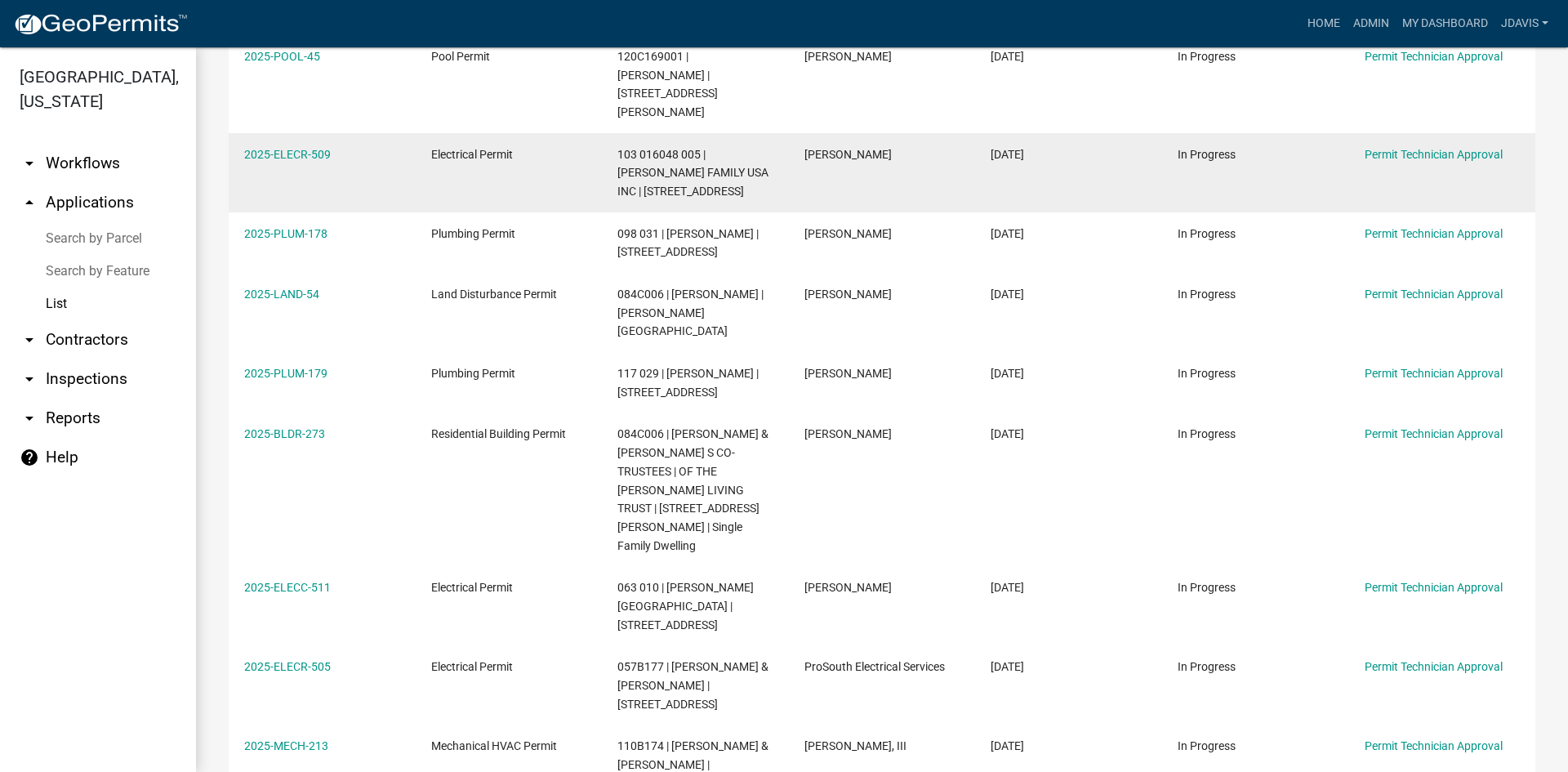
scroll to position [409, 0]
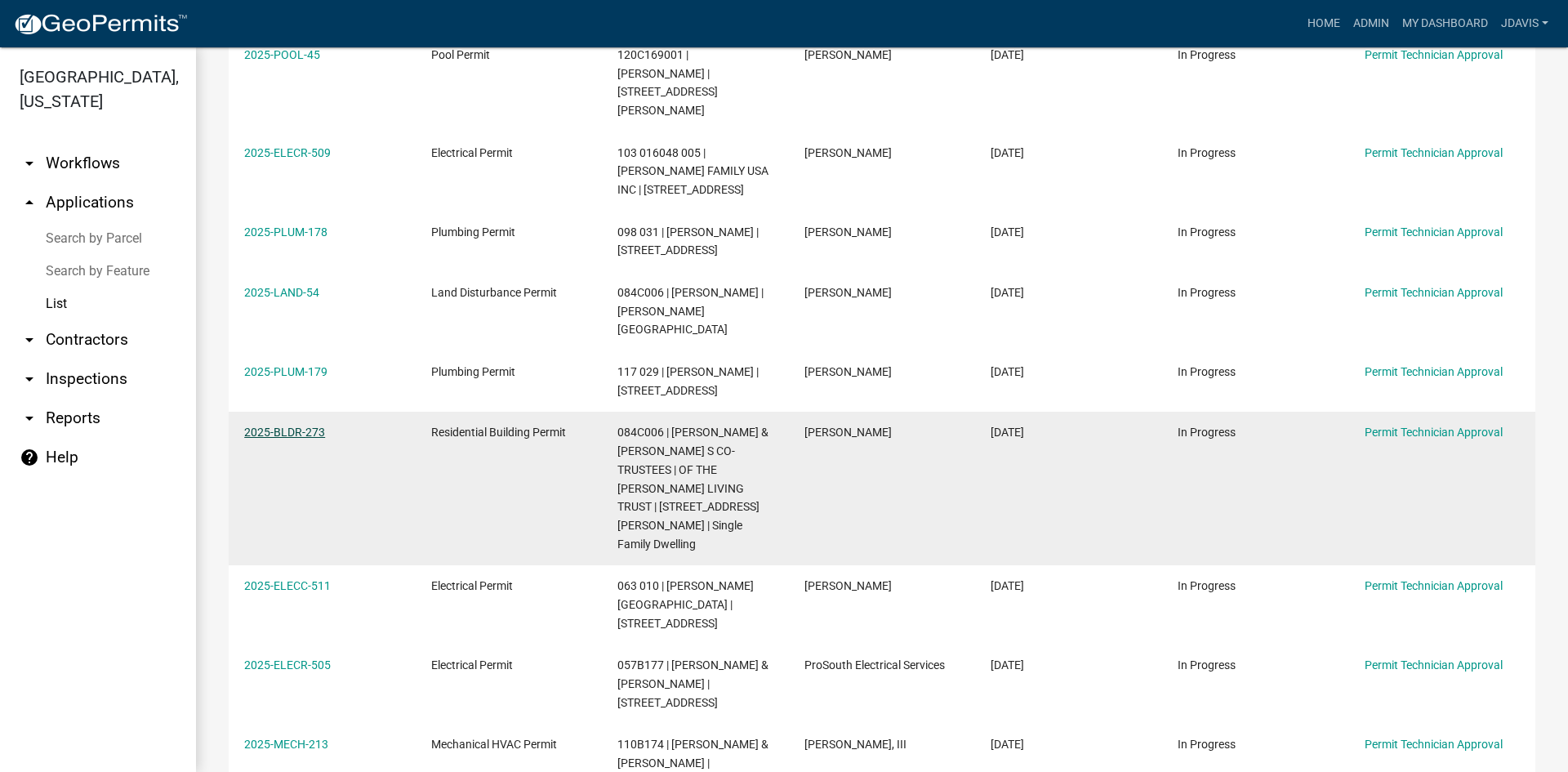
click at [286, 426] on link "2025-BLDR-273" at bounding box center [285, 433] width 81 height 13
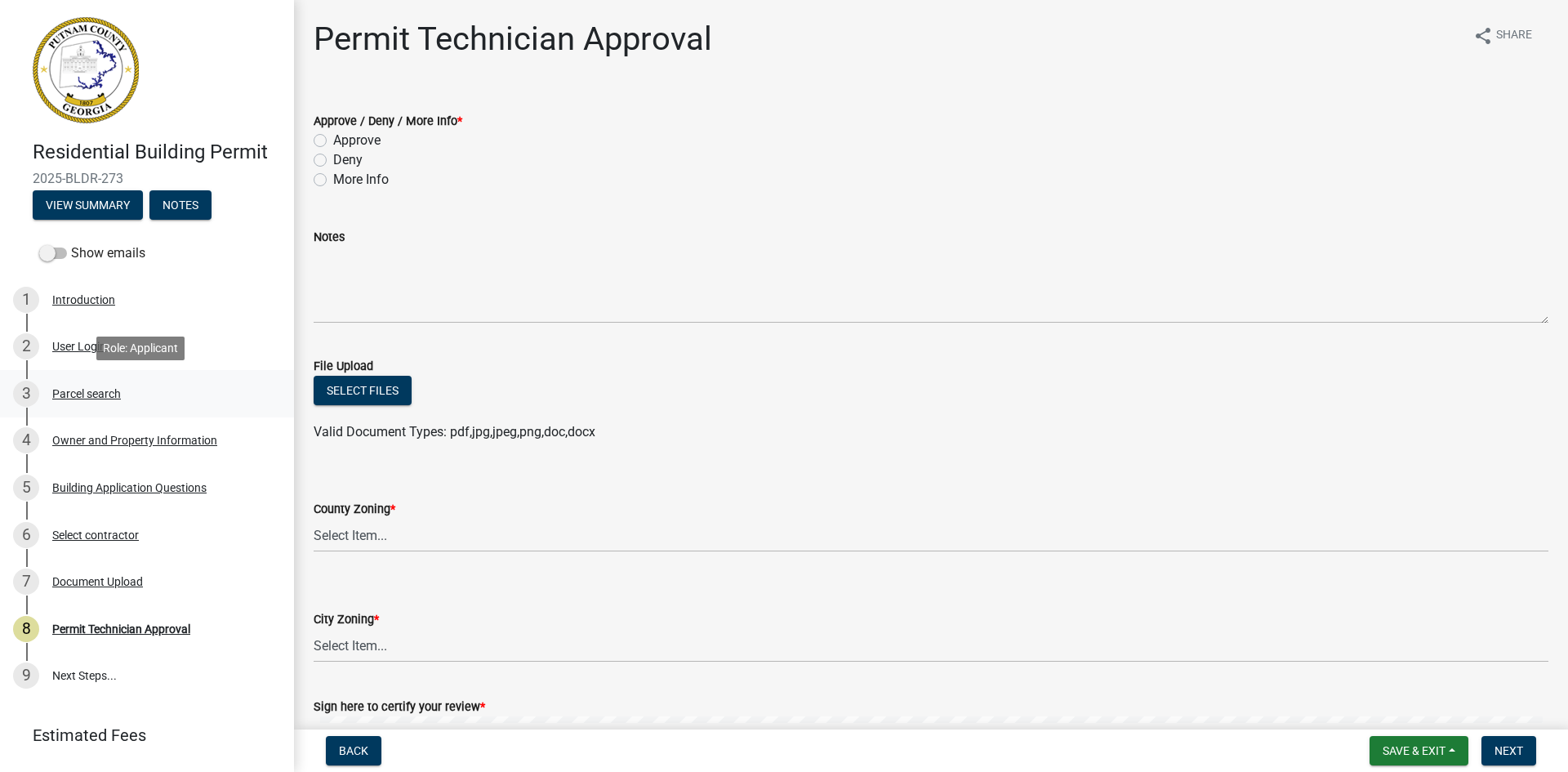
click at [102, 393] on div "Parcel search" at bounding box center [86, 393] width 68 height 12
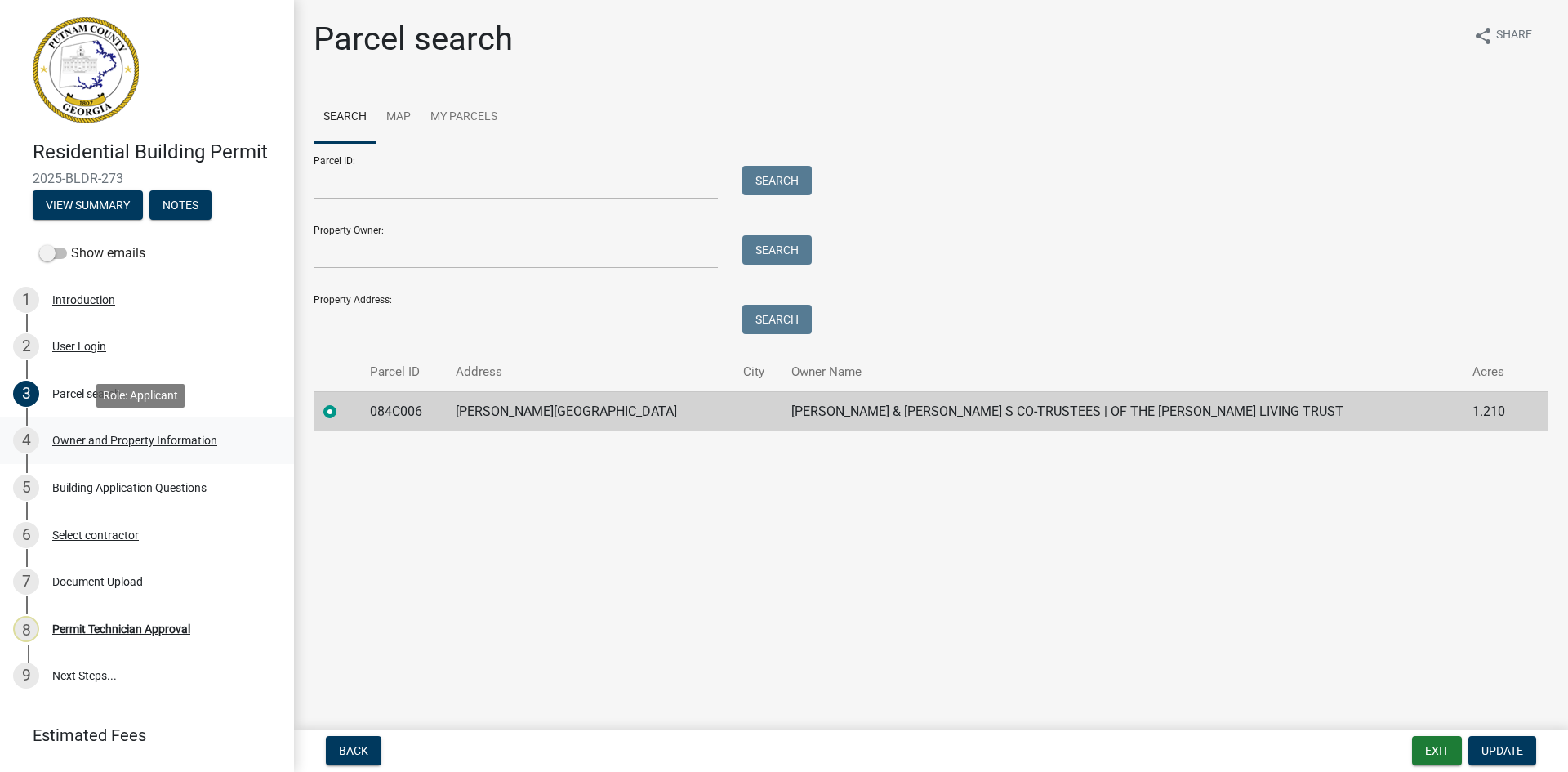
click at [189, 442] on div "Owner and Property Information" at bounding box center [134, 440] width 165 height 12
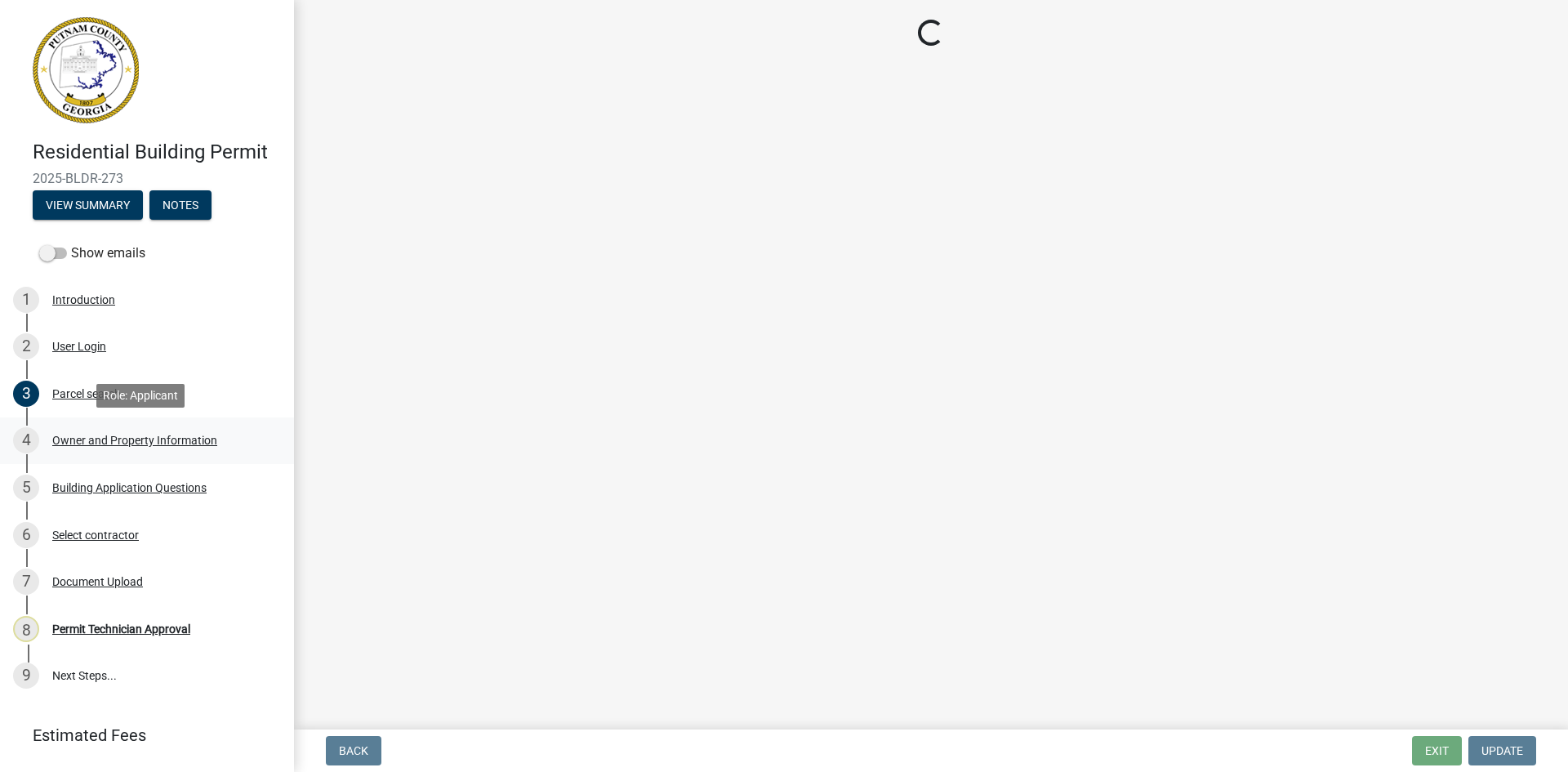
select select "34fe85c2-5f76-4343-b6bb-8ca387e0bed7"
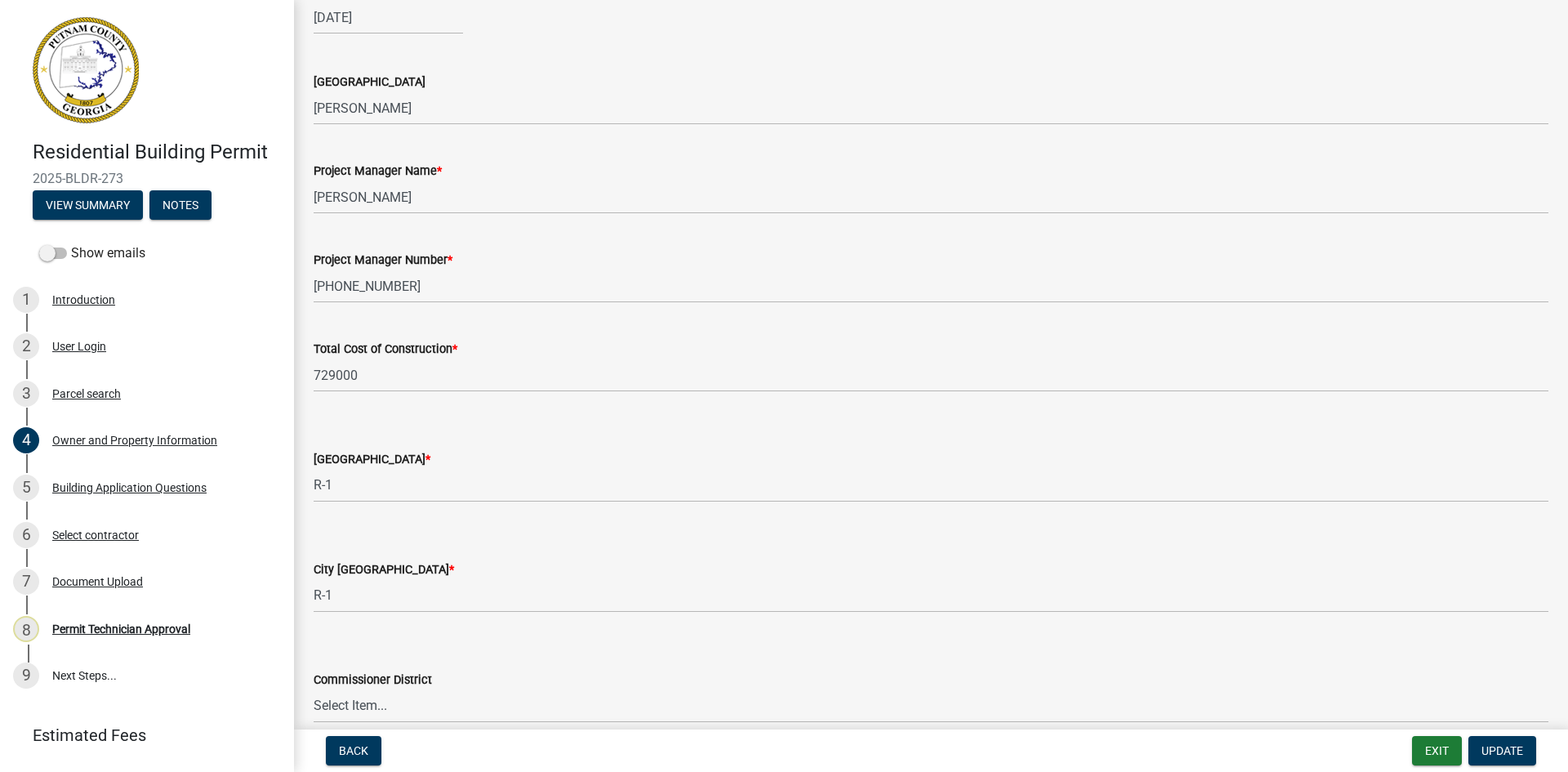
scroll to position [2615, 0]
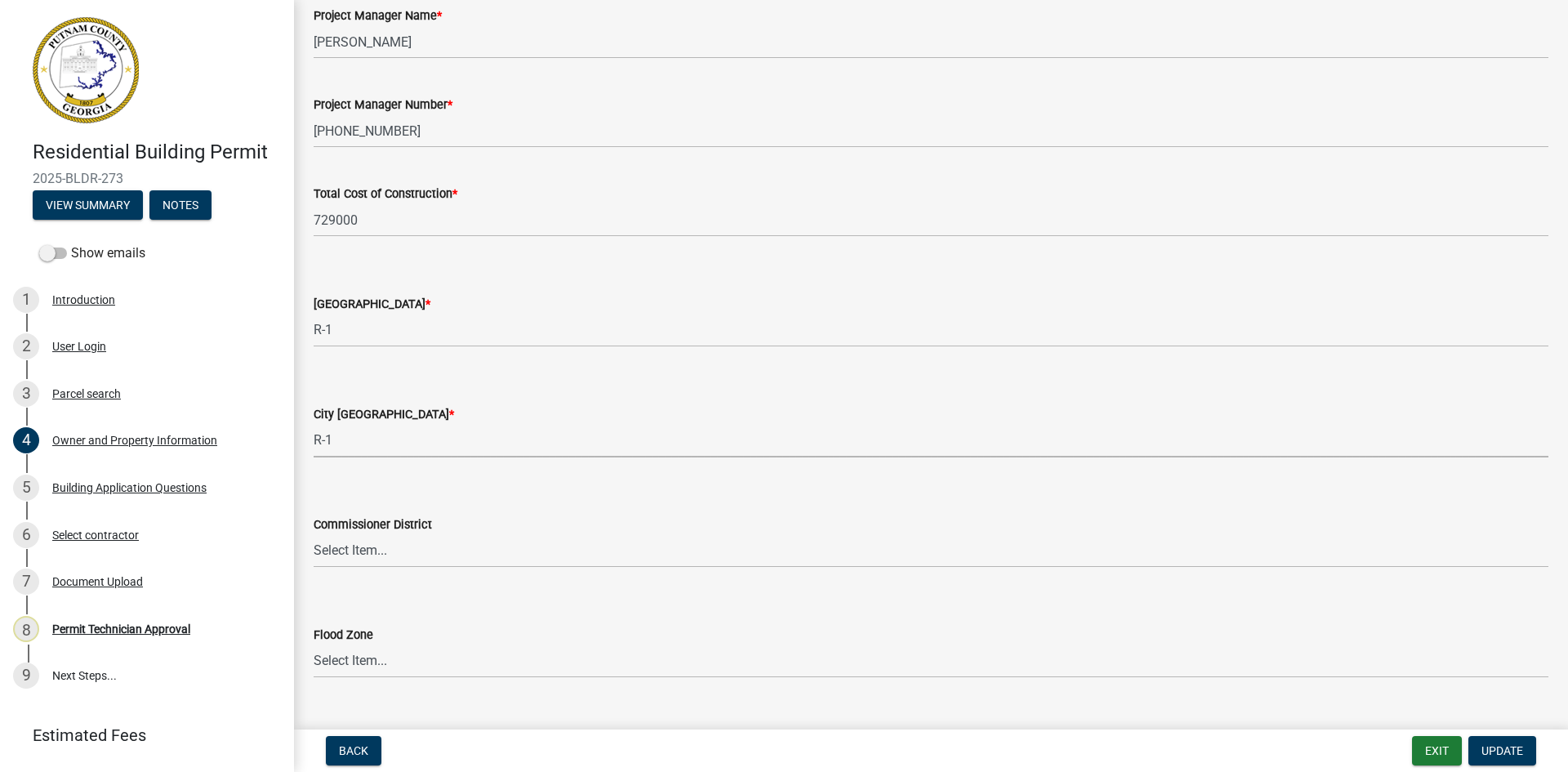
click at [398, 441] on select "Select Item... A-1 A-2 R-1 R-2 R-3 R-4 MHP C-1 C-2 I-1 I-2 DB FH H-P N/A" at bounding box center [931, 441] width 1235 height 34
click at [314, 424] on select "Select Item... A-1 A-2 R-1 R-2 R-3 R-4 MHP C-1 C-2 I-1 I-2 DB FH H-P N/A" at bounding box center [931, 441] width 1235 height 34
select select "83394b22-4a11-496c-8e5c-75ade2e72faf"
click at [1506, 752] on span "Update" at bounding box center [1503, 751] width 42 height 13
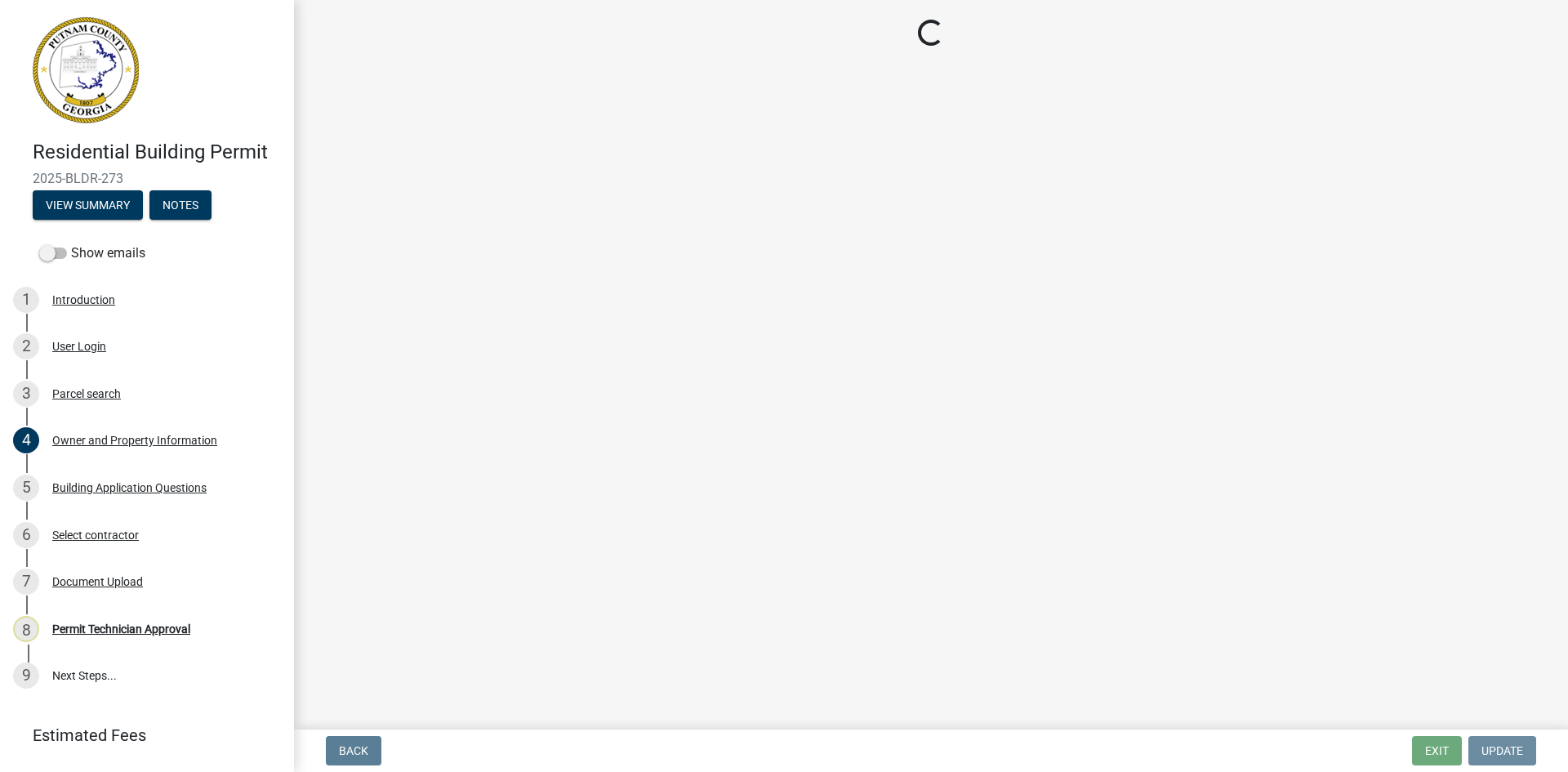
scroll to position [0, 0]
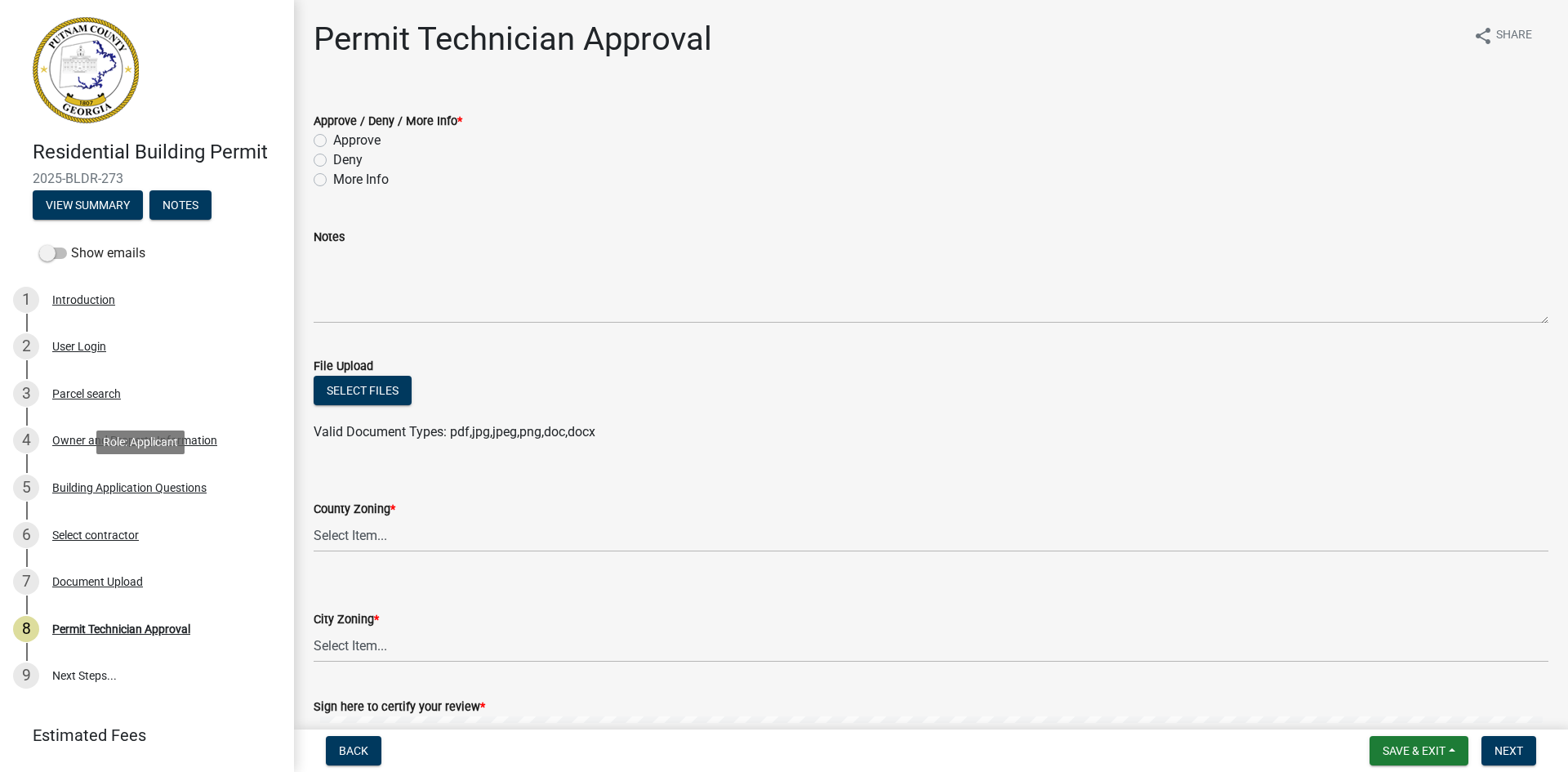
click at [160, 485] on div "Building Application Questions" at bounding box center [129, 487] width 154 height 12
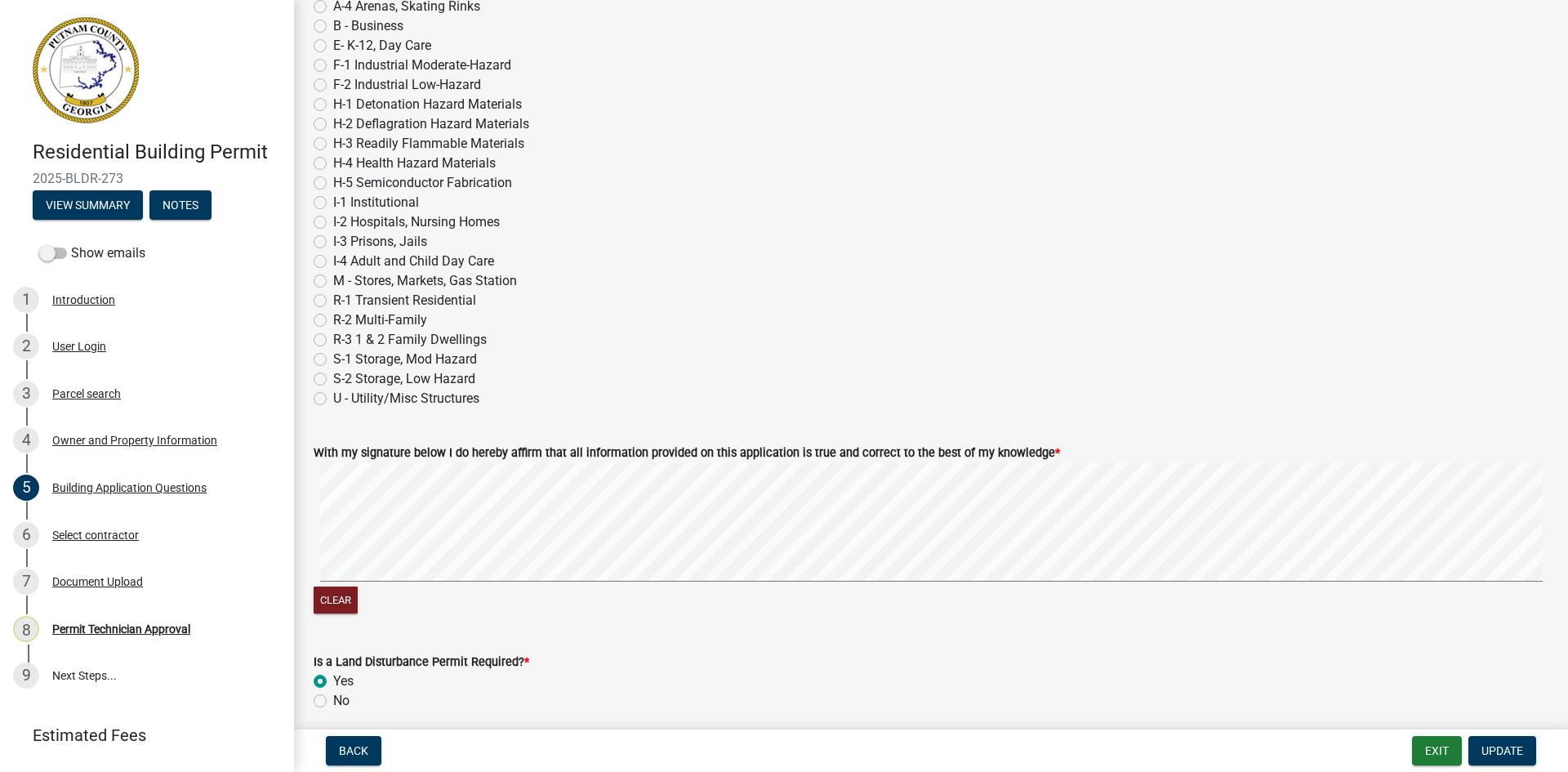
scroll to position [6759, 0]
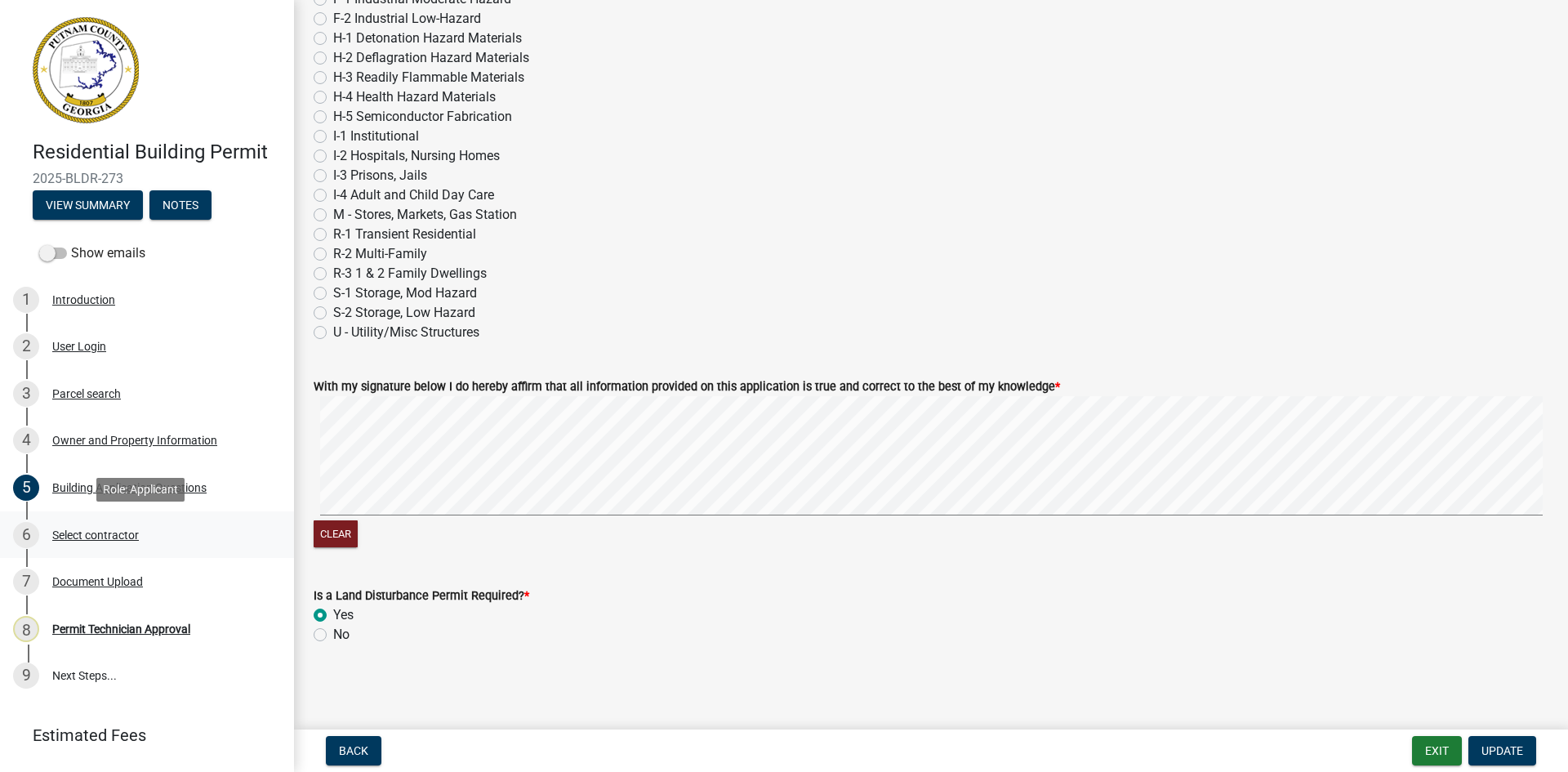
click at [90, 529] on div "Select contractor" at bounding box center [95, 535] width 87 height 12
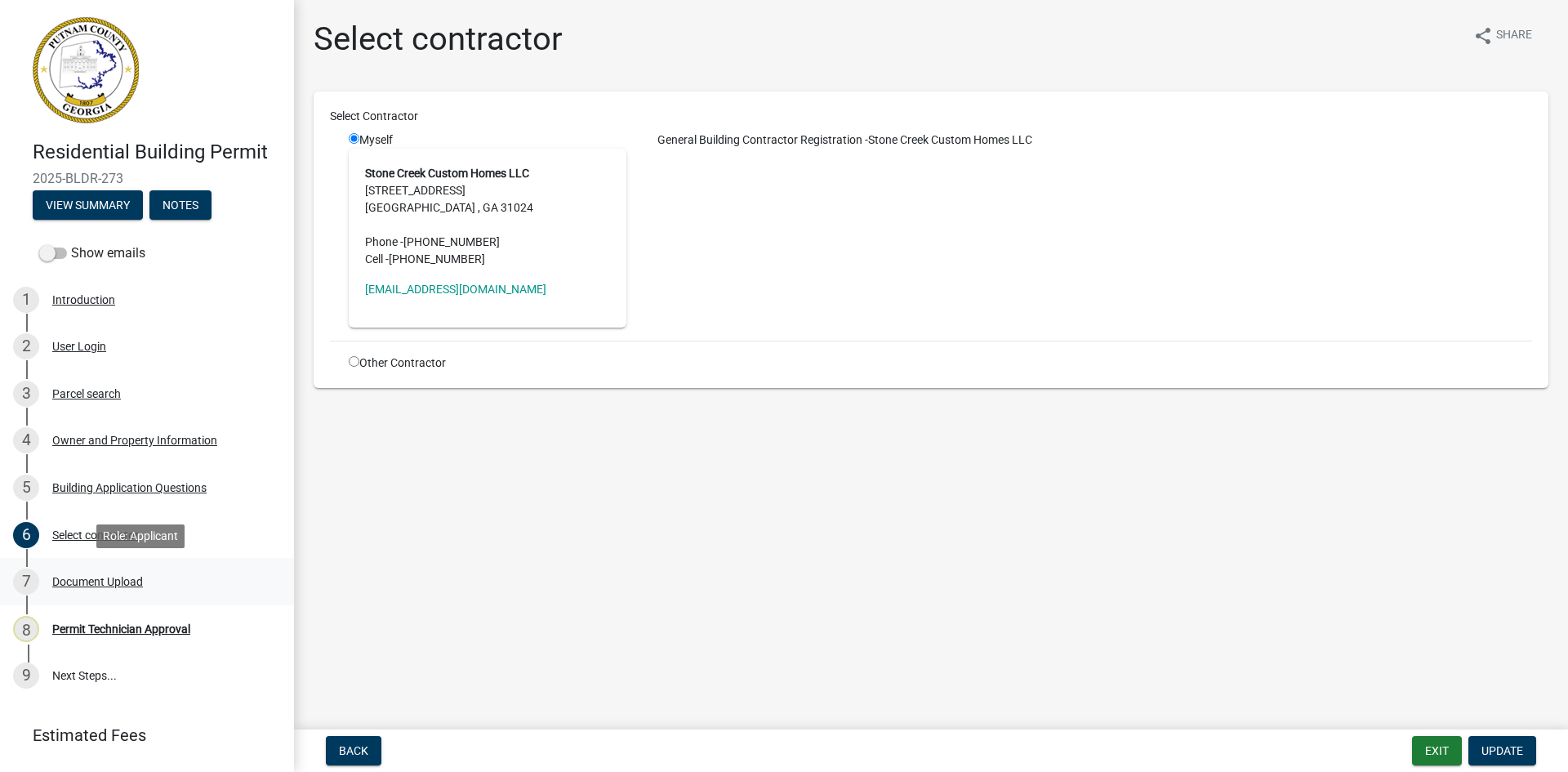
click at [107, 577] on div "Document Upload" at bounding box center [97, 581] width 90 height 12
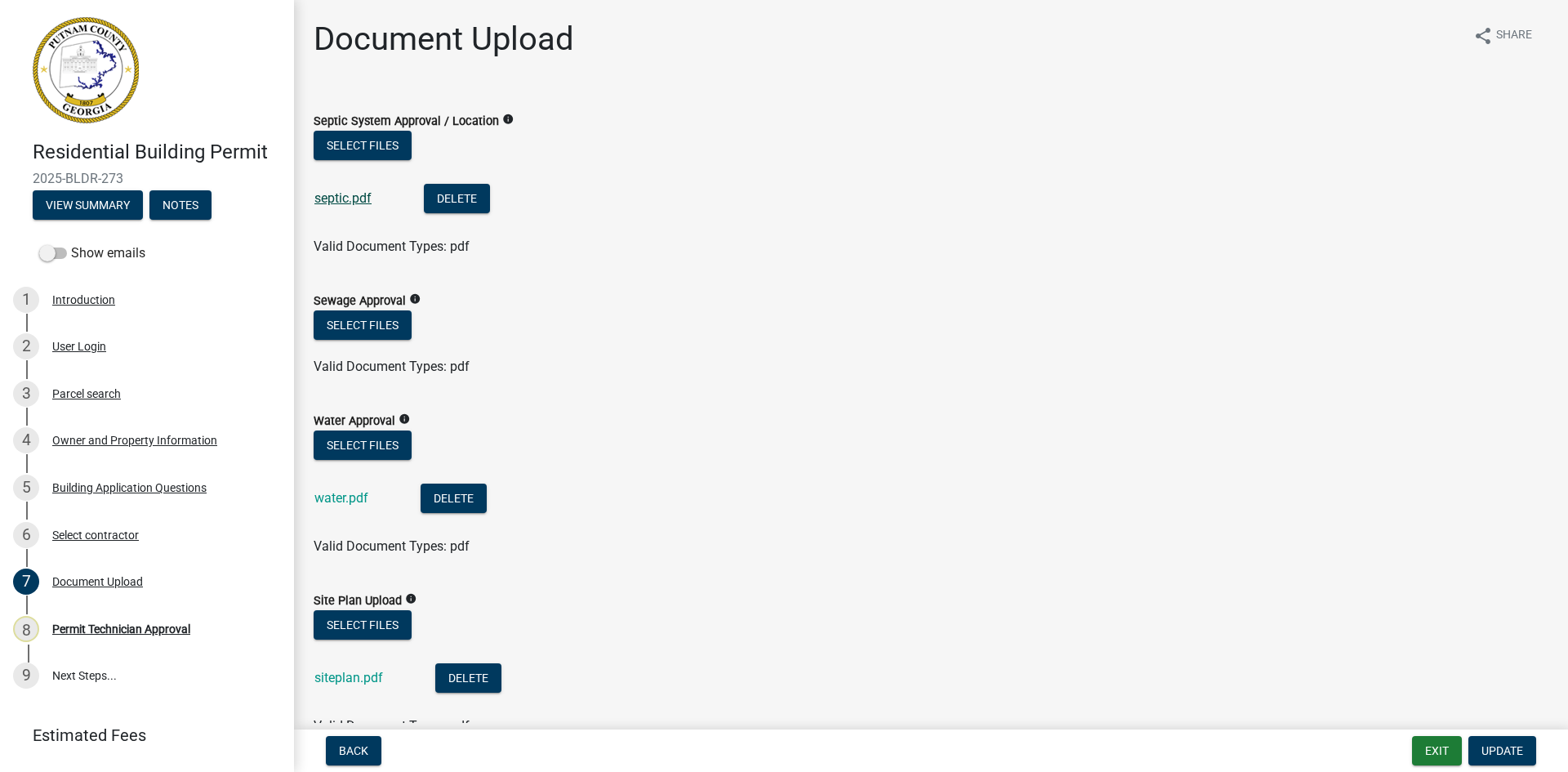
click at [344, 196] on link "septic.pdf" at bounding box center [343, 198] width 57 height 16
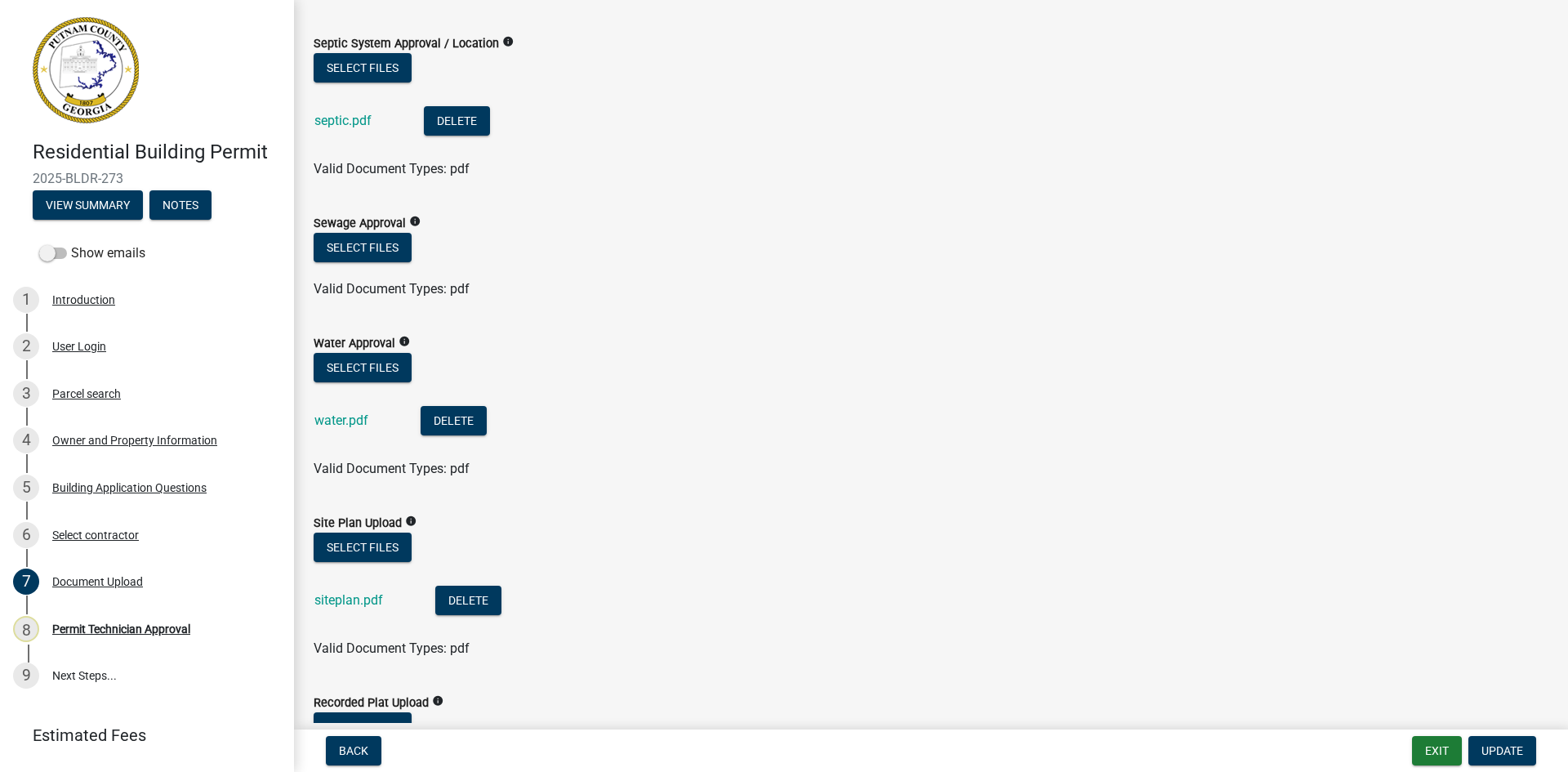
scroll to position [163, 0]
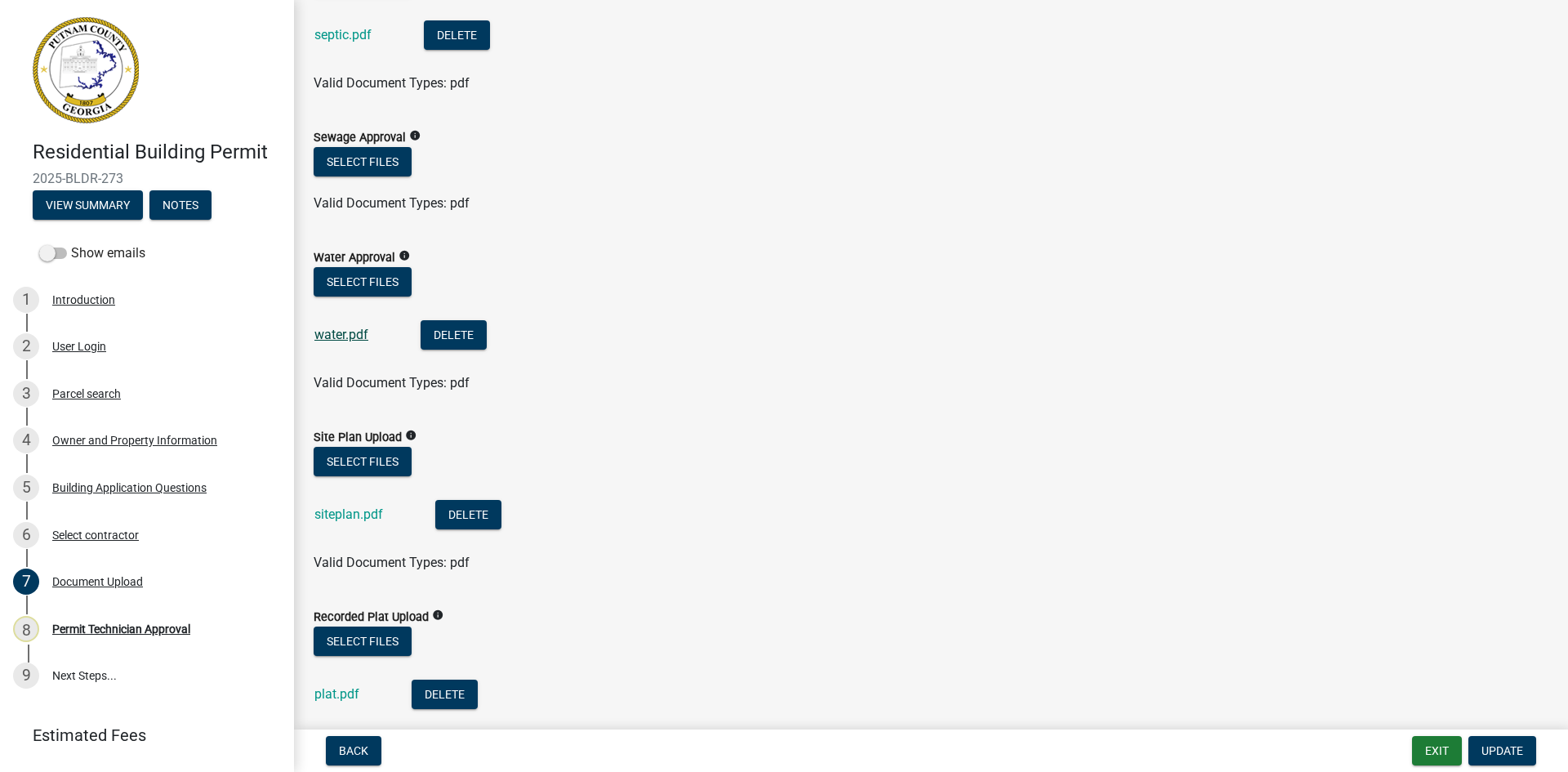
click at [344, 339] on link "water.pdf" at bounding box center [341, 334] width 54 height 16
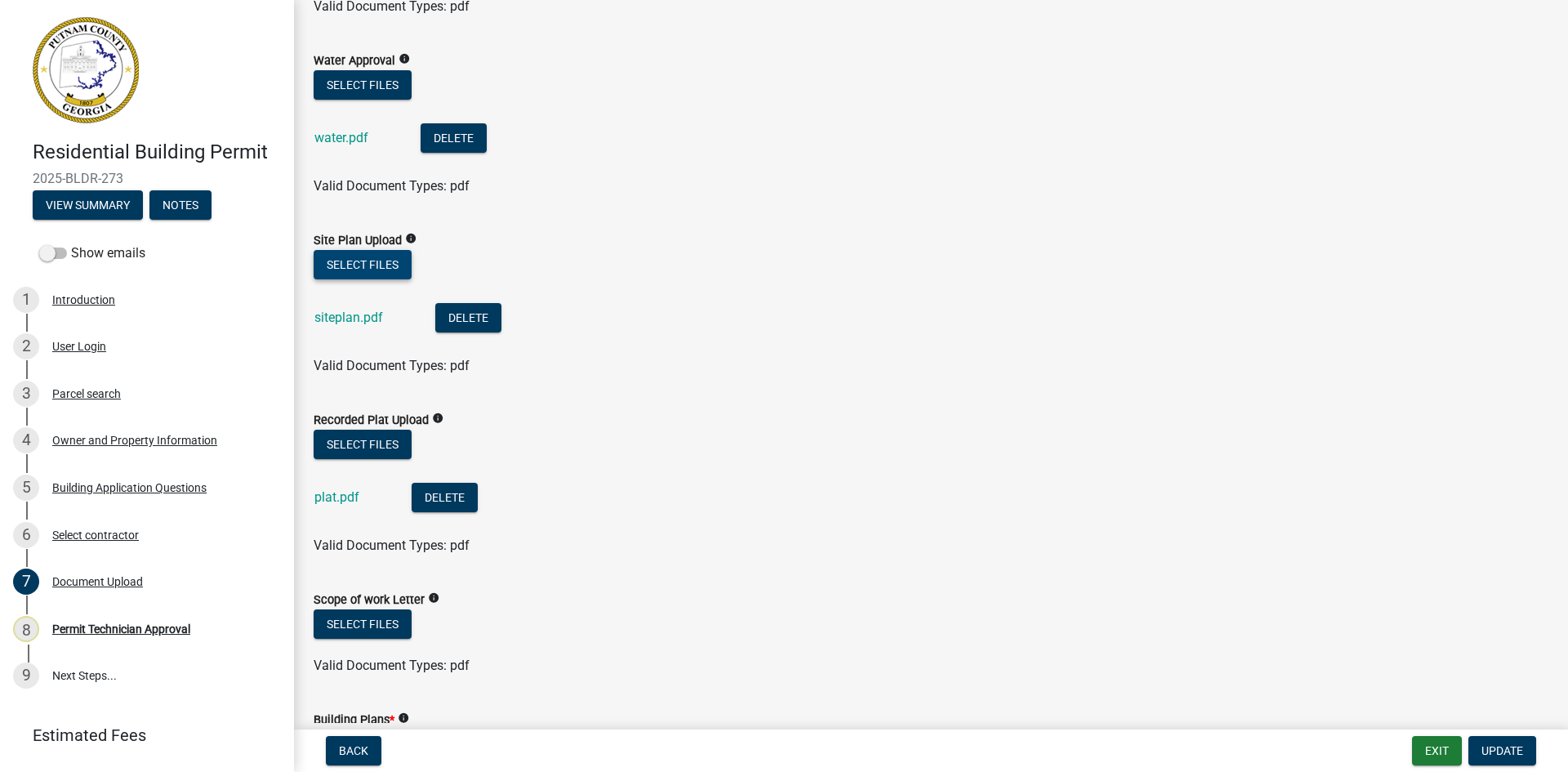
scroll to position [327, 0]
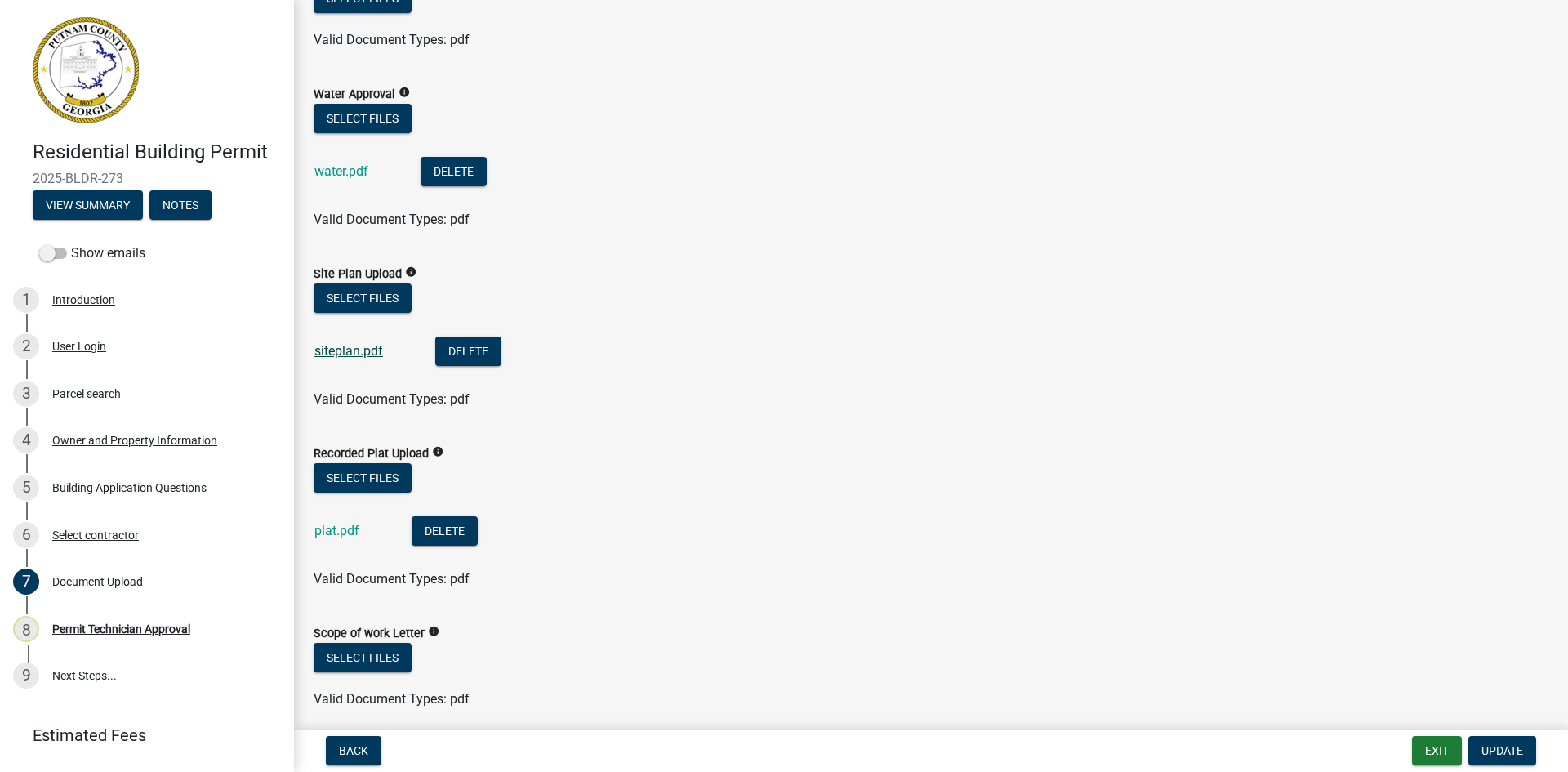
click at [369, 354] on link "siteplan.pdf" at bounding box center [348, 350] width 68 height 16
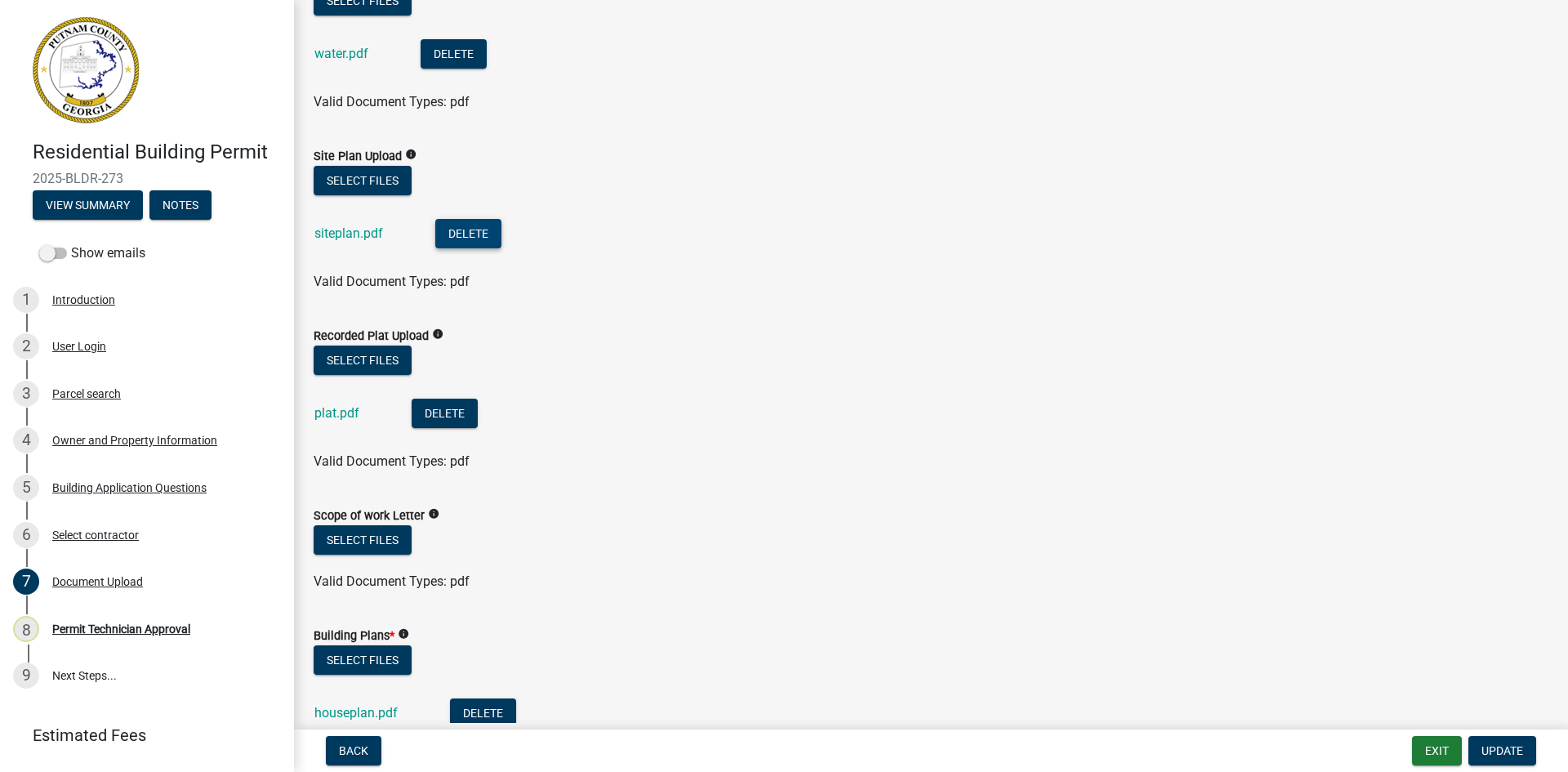
scroll to position [572, 0]
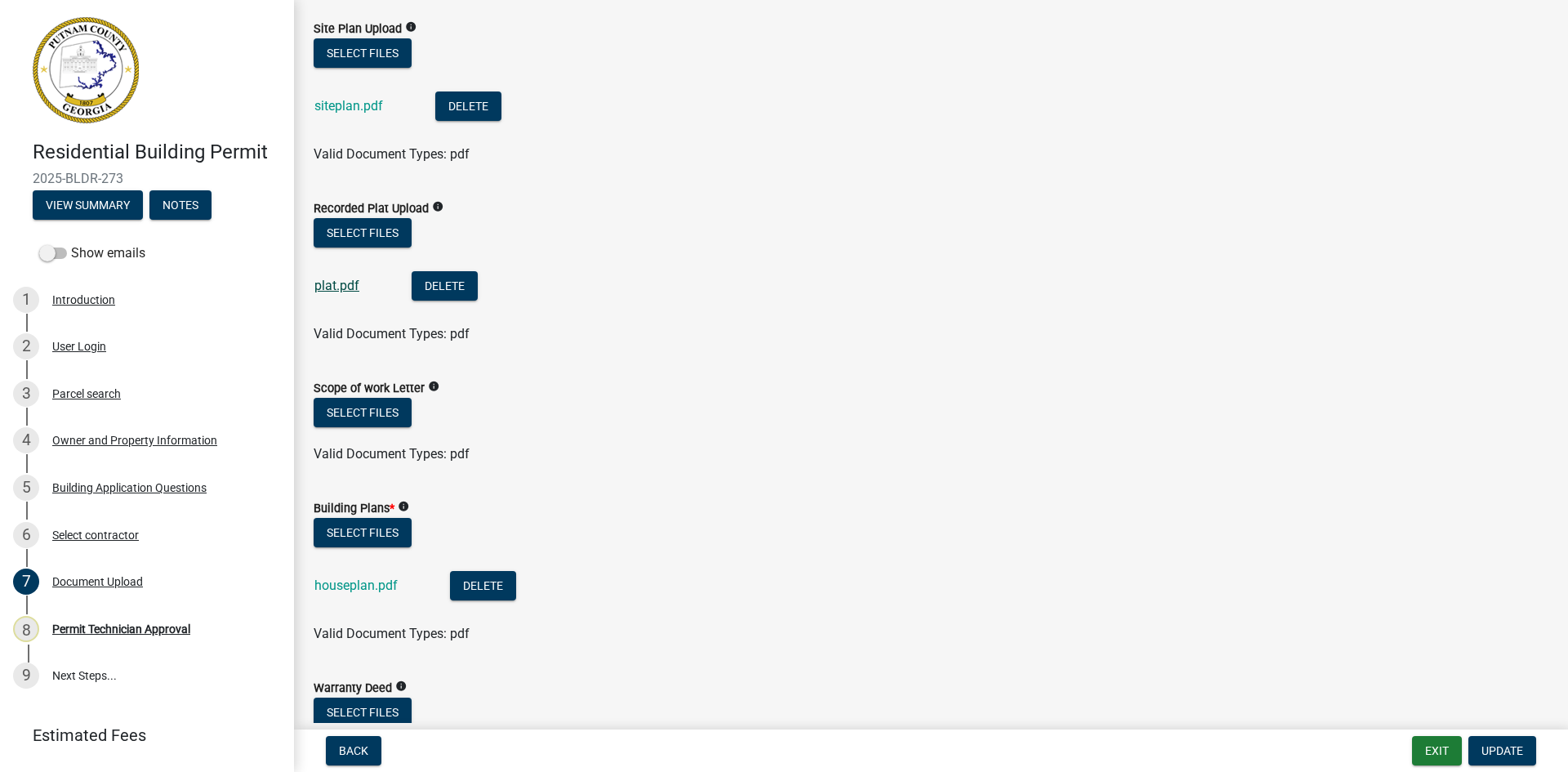
click at [351, 285] on link "plat.pdf" at bounding box center [337, 285] width 45 height 16
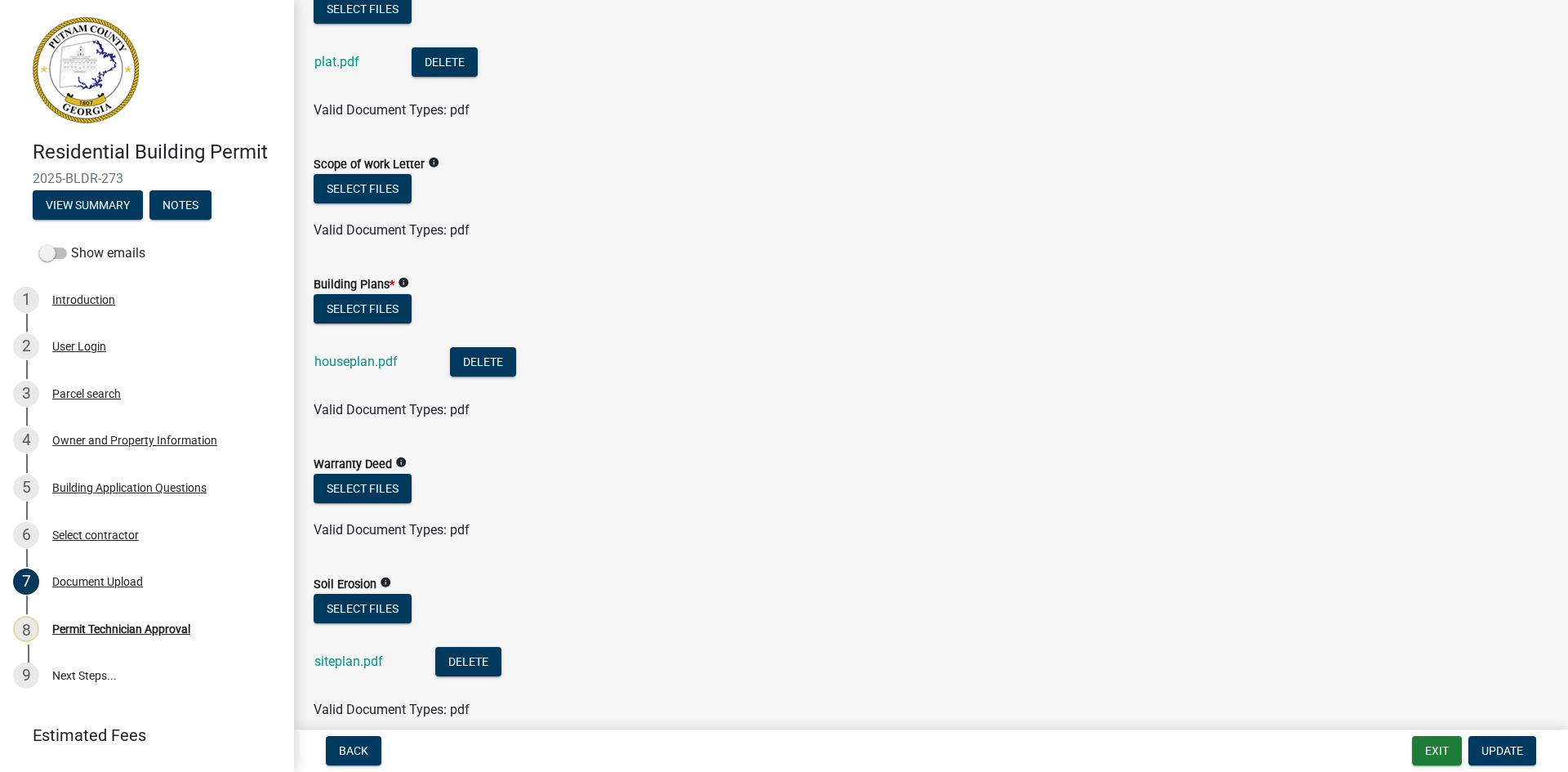
scroll to position [818, 0]
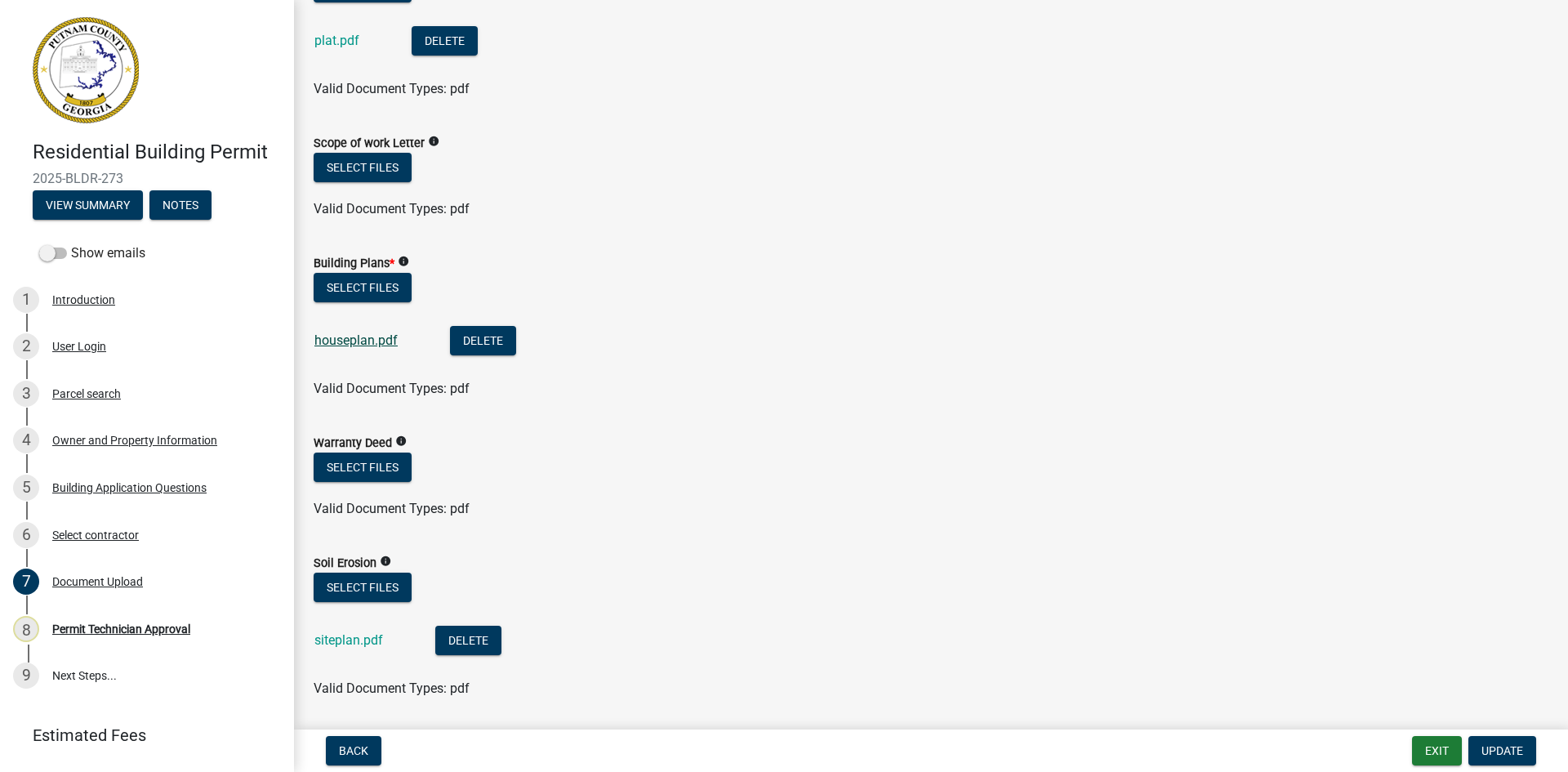
click at [395, 336] on link "houseplan.pdf" at bounding box center [356, 339] width 83 height 16
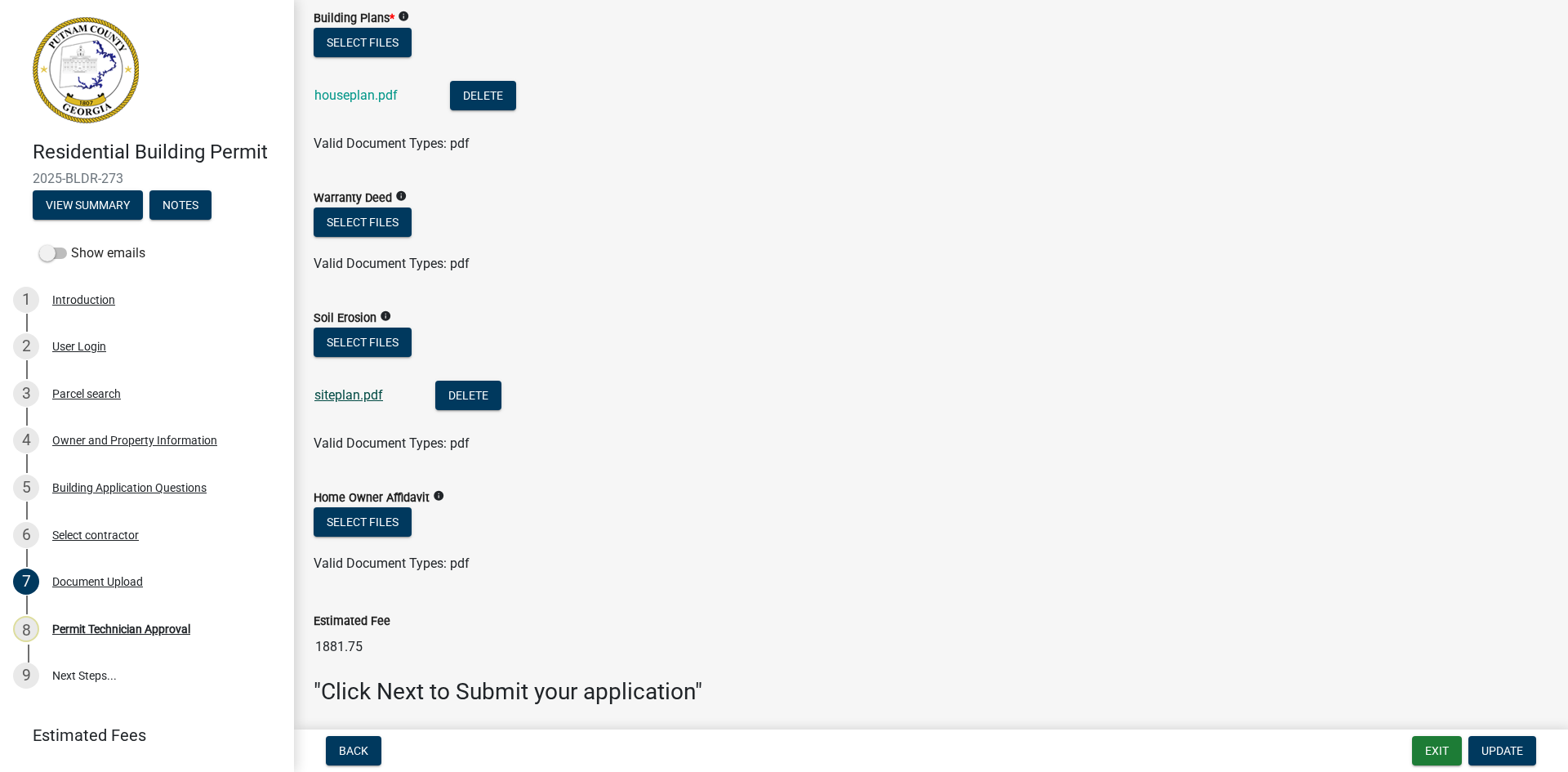
click at [354, 389] on link "siteplan.pdf" at bounding box center [348, 394] width 68 height 16
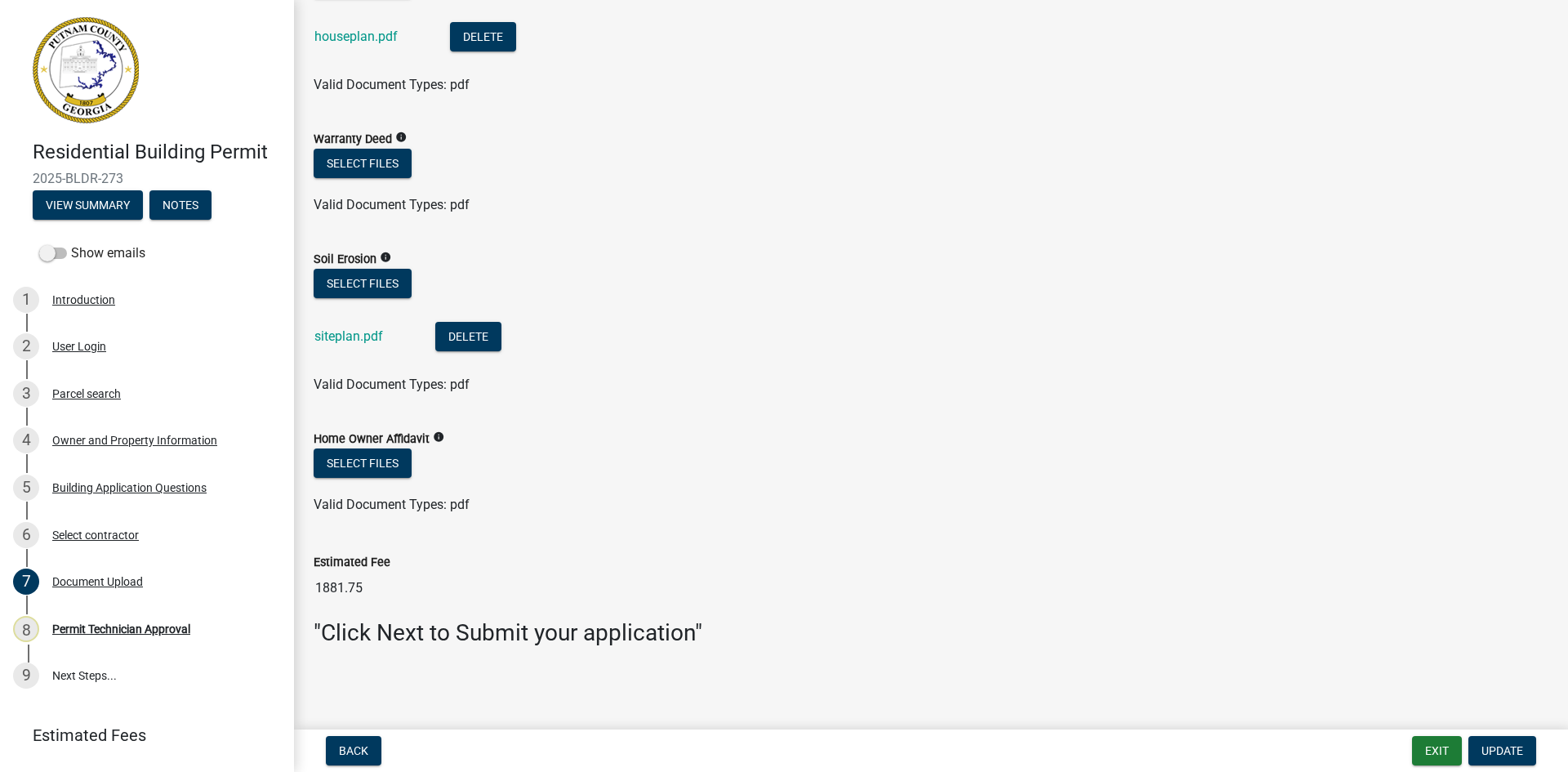
scroll to position [1122, 0]
click at [170, 627] on div "Permit Technician Approval" at bounding box center [120, 629] width 138 height 12
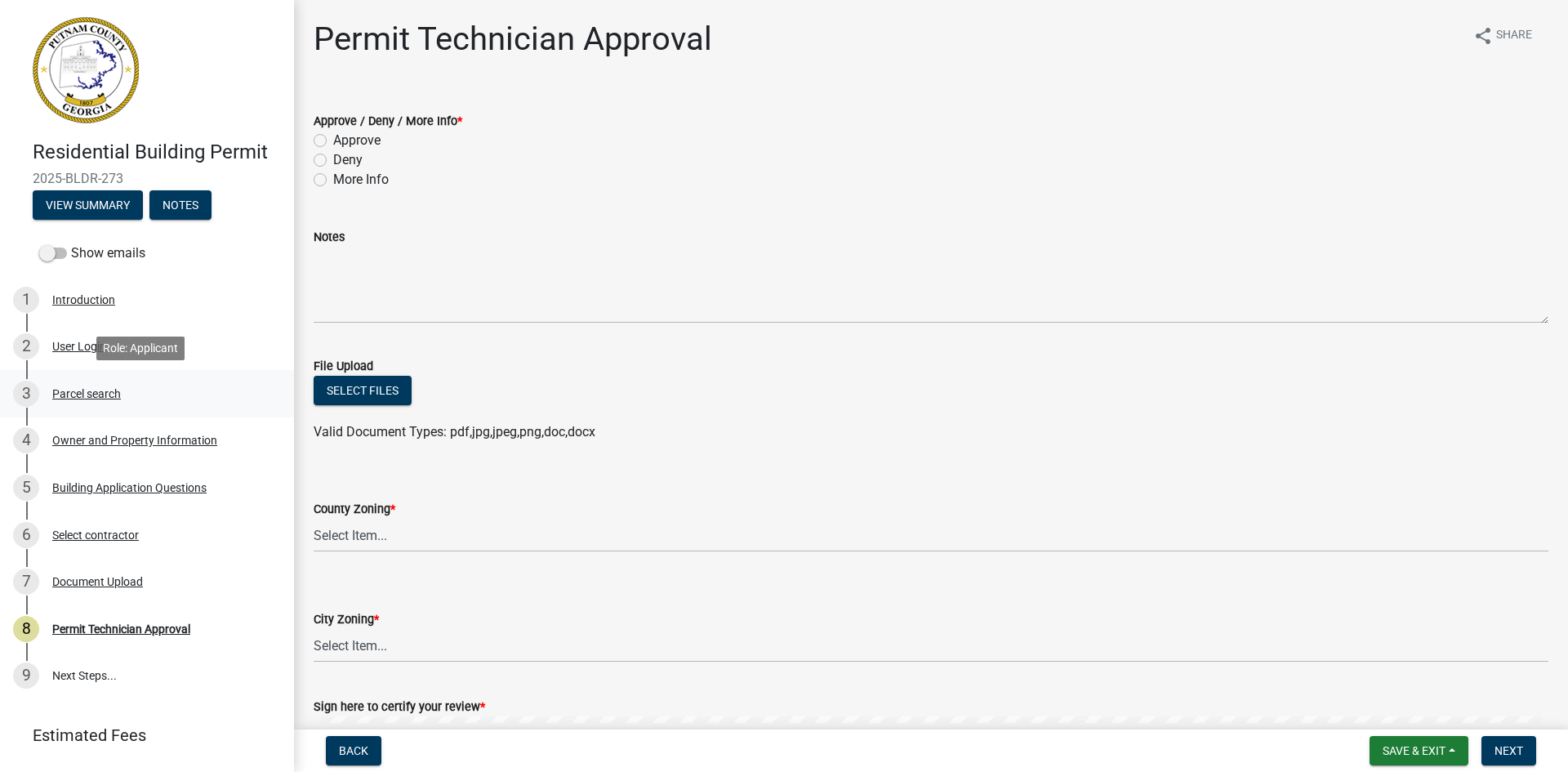
click at [94, 392] on div "Parcel search" at bounding box center [86, 393] width 68 height 12
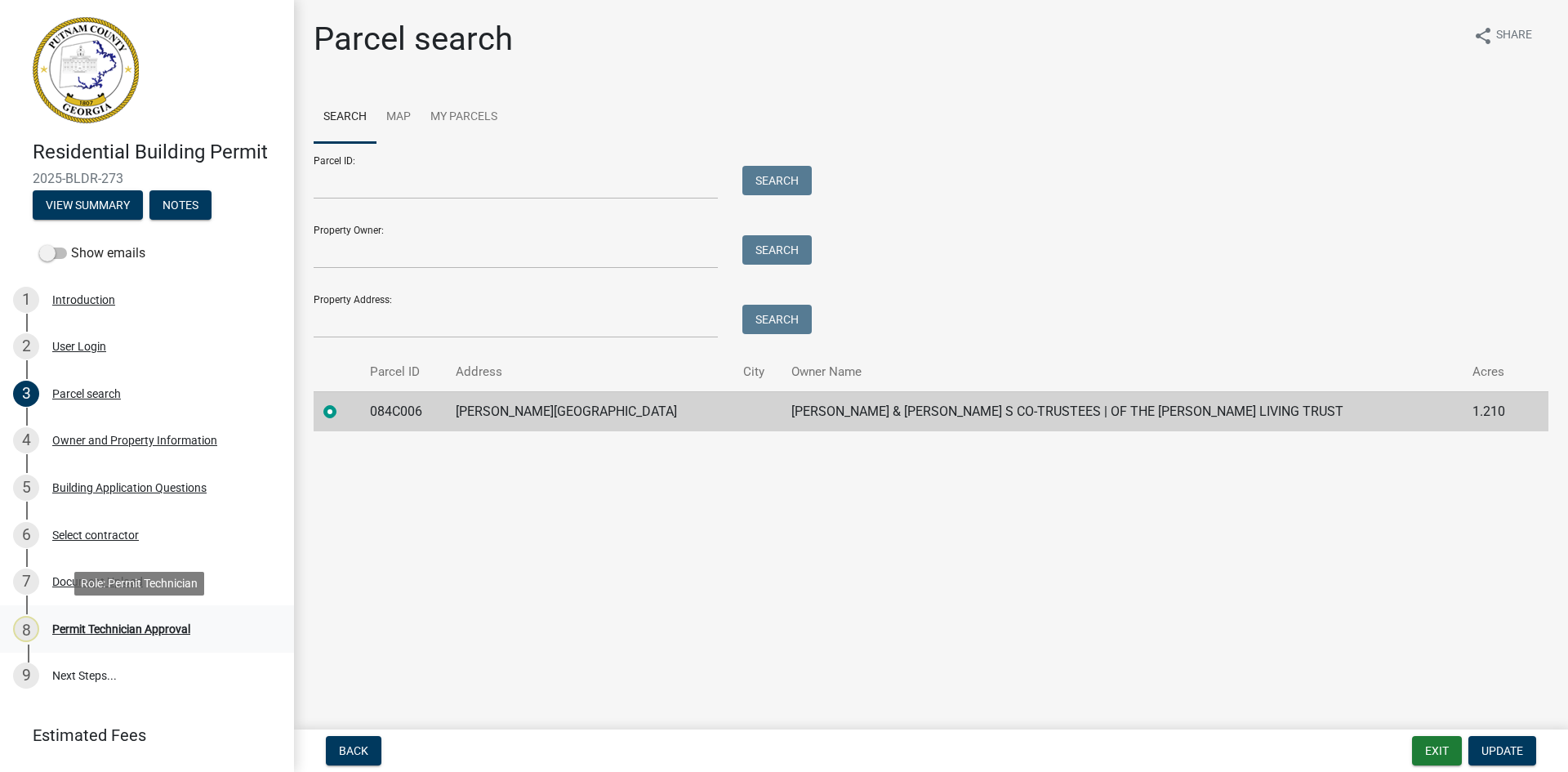
click at [135, 631] on div "Permit Technician Approval" at bounding box center [120, 629] width 138 height 12
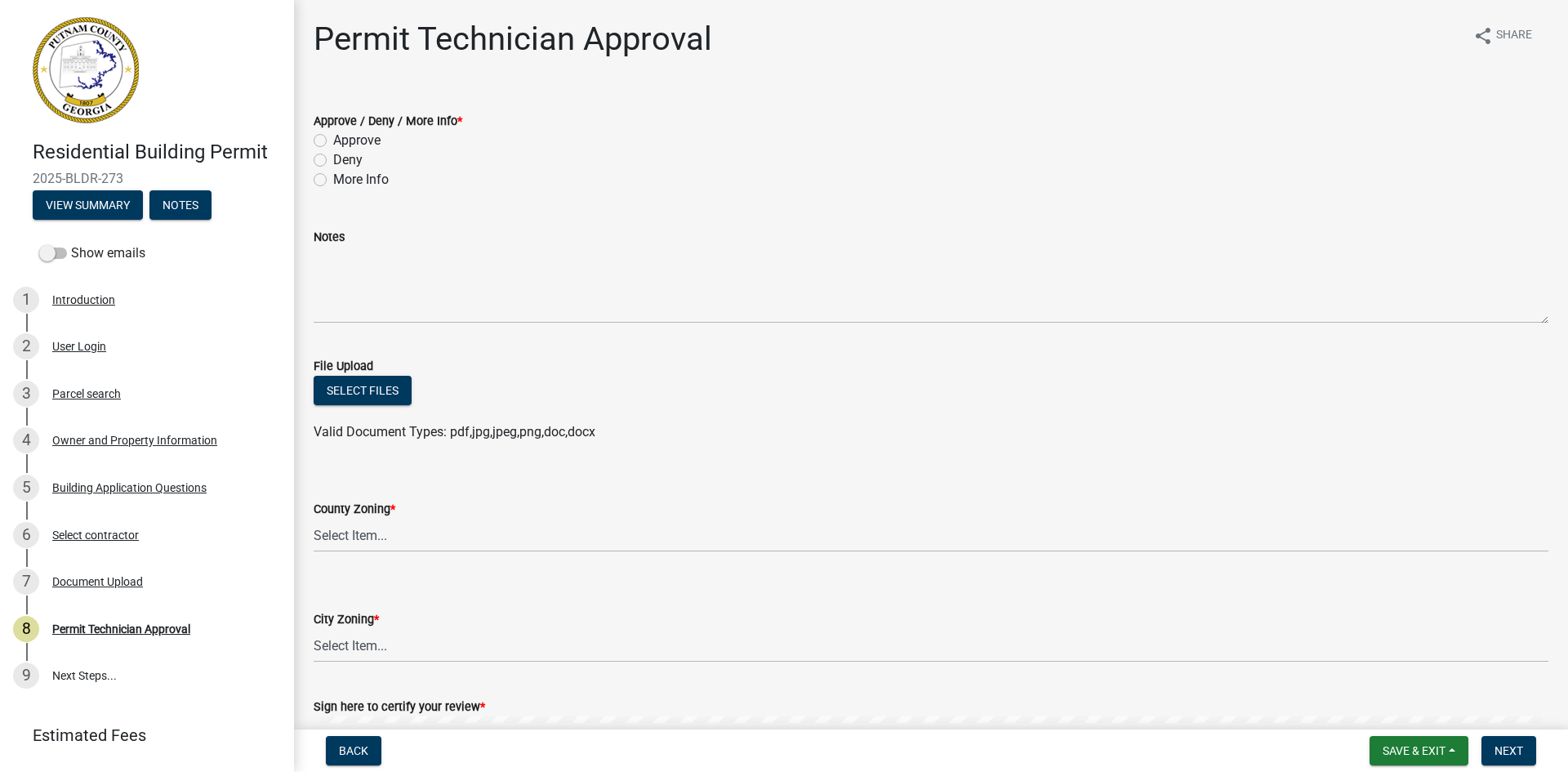
click at [333, 183] on label "More Info" at bounding box center [360, 179] width 56 height 19
click at [333, 181] on input "More Info" at bounding box center [338, 175] width 11 height 11
radio input "true"
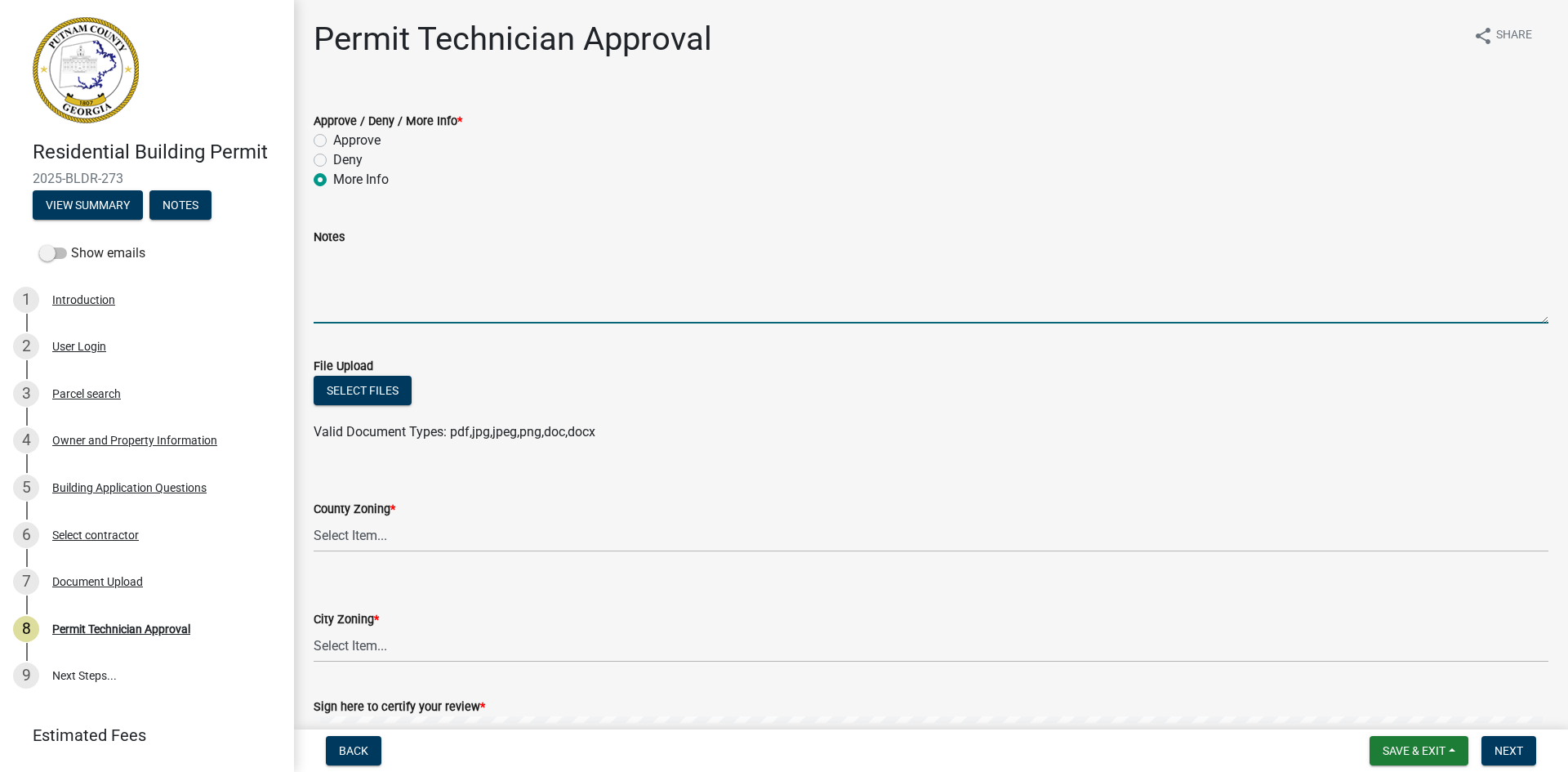
click at [337, 255] on textarea "Notes" at bounding box center [931, 285] width 1235 height 77
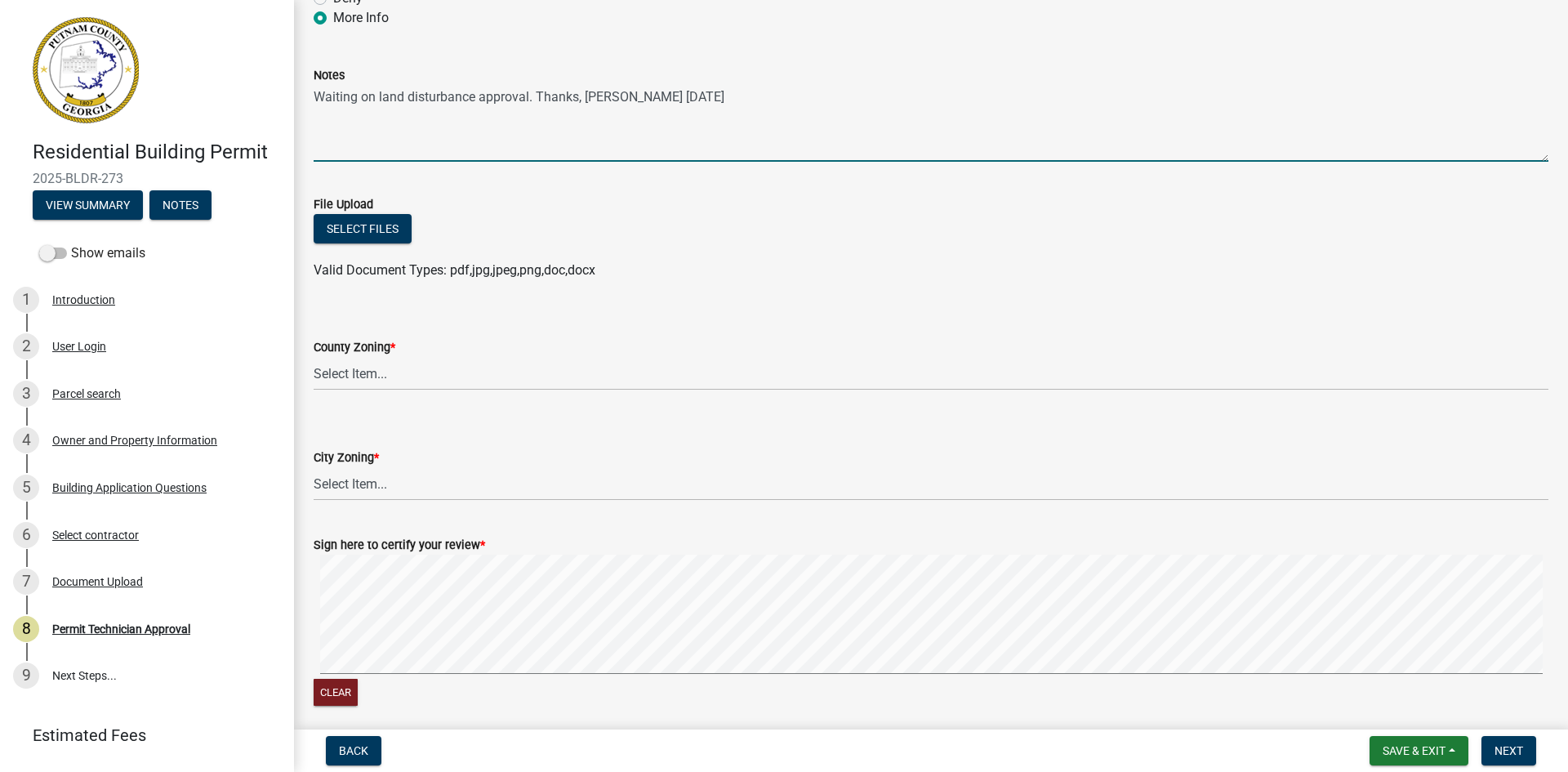
scroll to position [163, 0]
type textarea "Waiting on land disturbance approval. Thanks, [PERSON_NAME] [DATE]"
click at [421, 379] on select "Select Item... AG-1 R-1R R-1 R-2 MHP RM-1 RM-3 C-1 C-2 I-M PUD N/A" at bounding box center [931, 372] width 1235 height 34
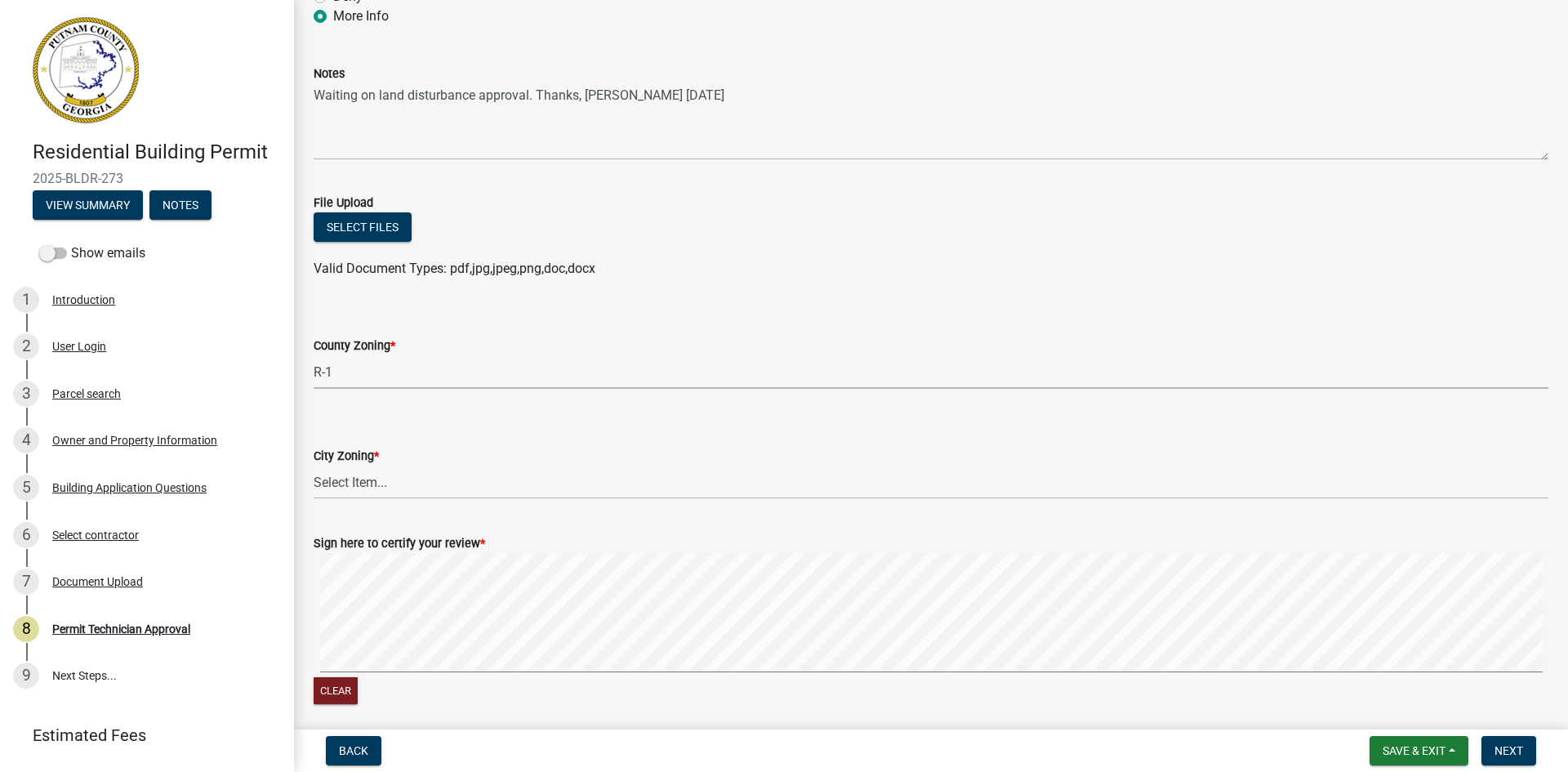
click at [314, 356] on select "Select Item... AG-1 R-1R R-1 R-2 MHP RM-1 RM-3 C-1 C-2 I-M PUD N/A" at bounding box center [931, 372] width 1235 height 34
select select "34fe85c2-5f76-4343-b6bb-8ca387e0bed7"
click at [395, 483] on select "Select Item... A-1 A-2 R-1 R-2 R-3 R-4 MHP C-1 C-2 I-1 I-2 DB FH H-P N/A" at bounding box center [931, 482] width 1235 height 34
click at [314, 465] on select "Select Item... A-1 A-2 R-1 R-2 R-3 R-4 MHP C-1 C-2 I-1 I-2 DB FH H-P N/A" at bounding box center [931, 482] width 1235 height 34
select select "83394b22-4a11-496c-8e5c-75ade2e72faf"
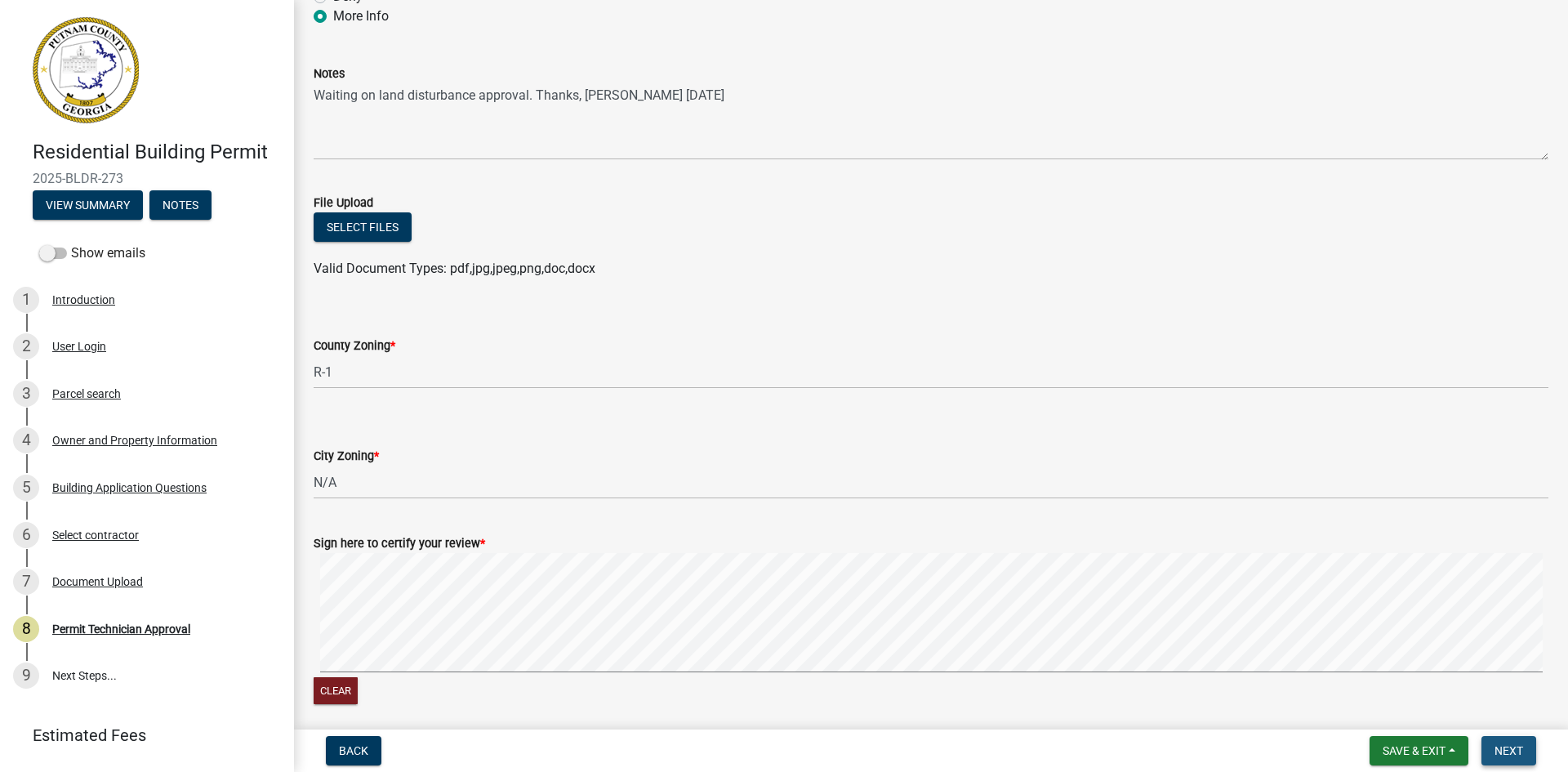
click at [1529, 755] on button "Next" at bounding box center [1510, 751] width 55 height 29
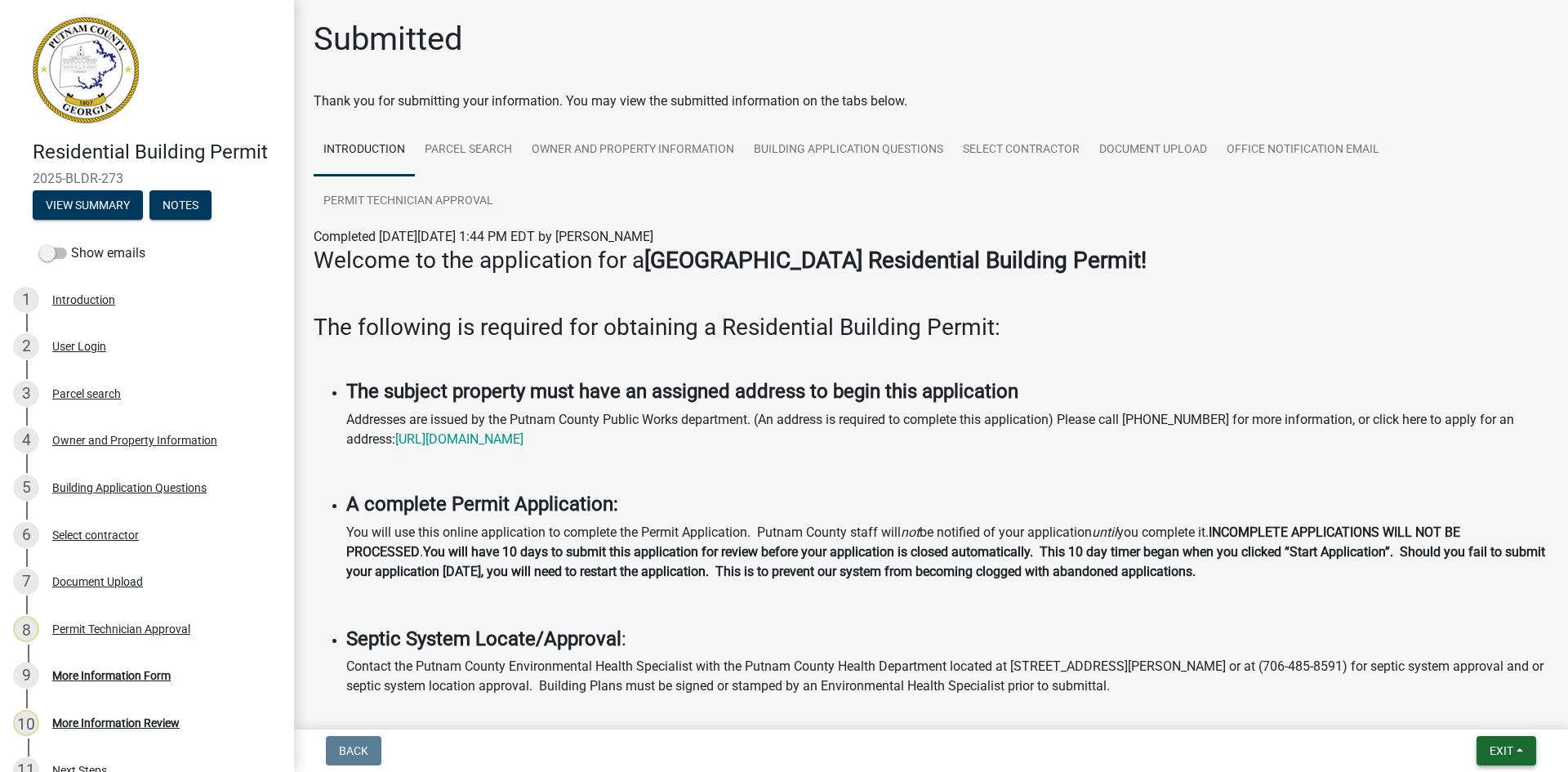
click at [1506, 748] on span "Exit" at bounding box center [1501, 751] width 24 height 13
click at [1508, 706] on button "Save & Exit" at bounding box center [1470, 708] width 130 height 39
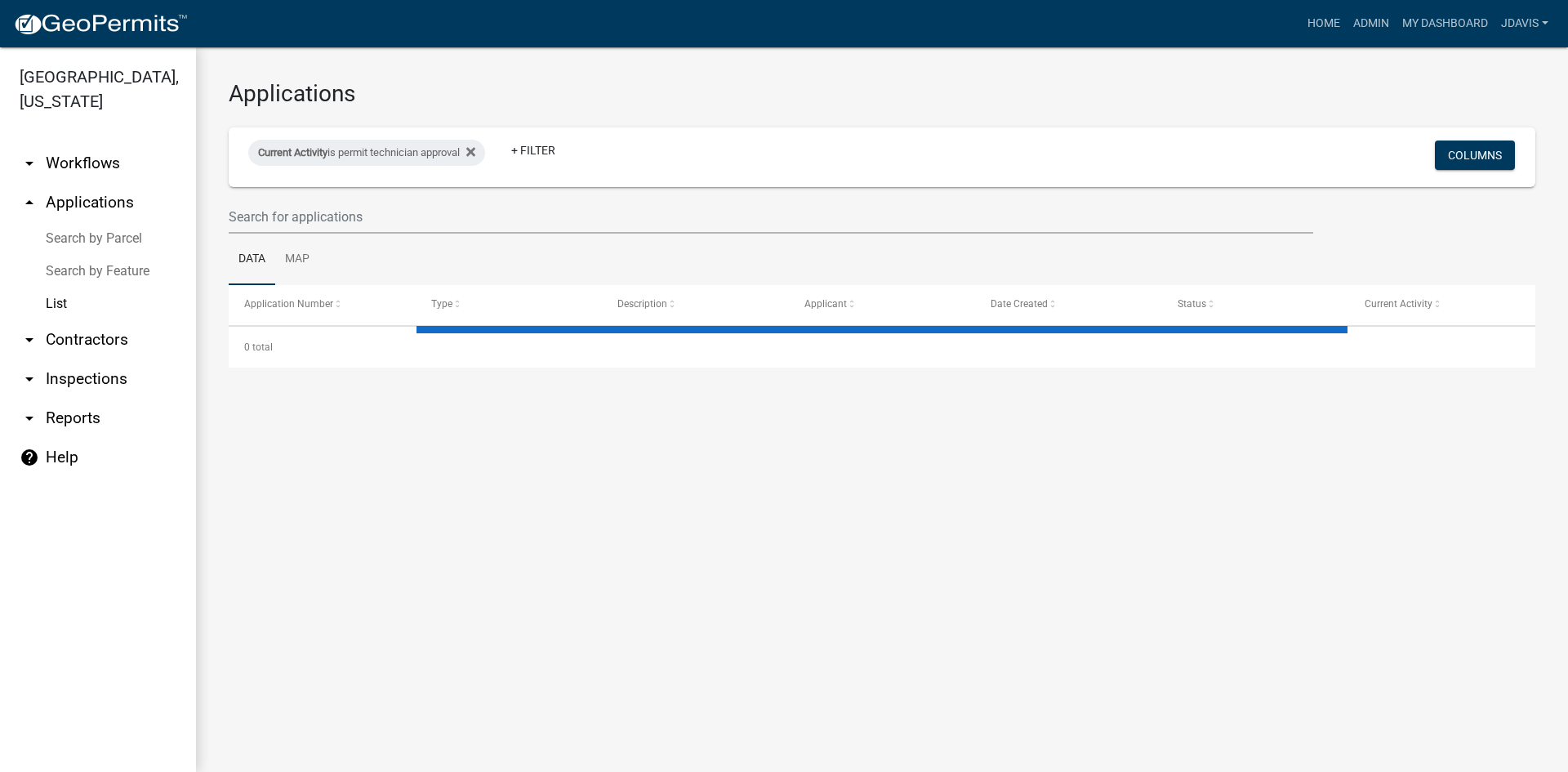
select select "2: 50"
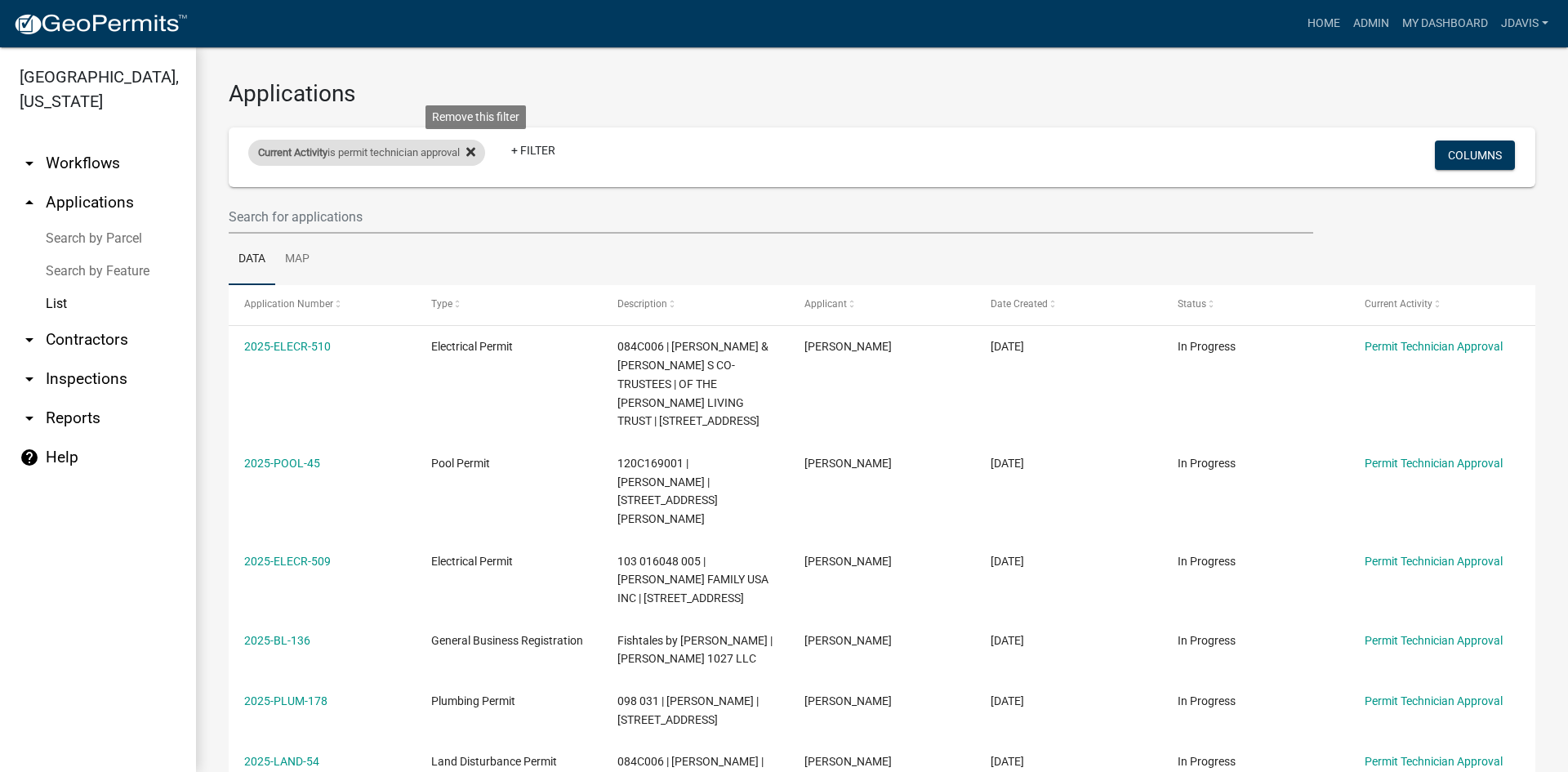
click at [475, 152] on icon at bounding box center [471, 151] width 9 height 9
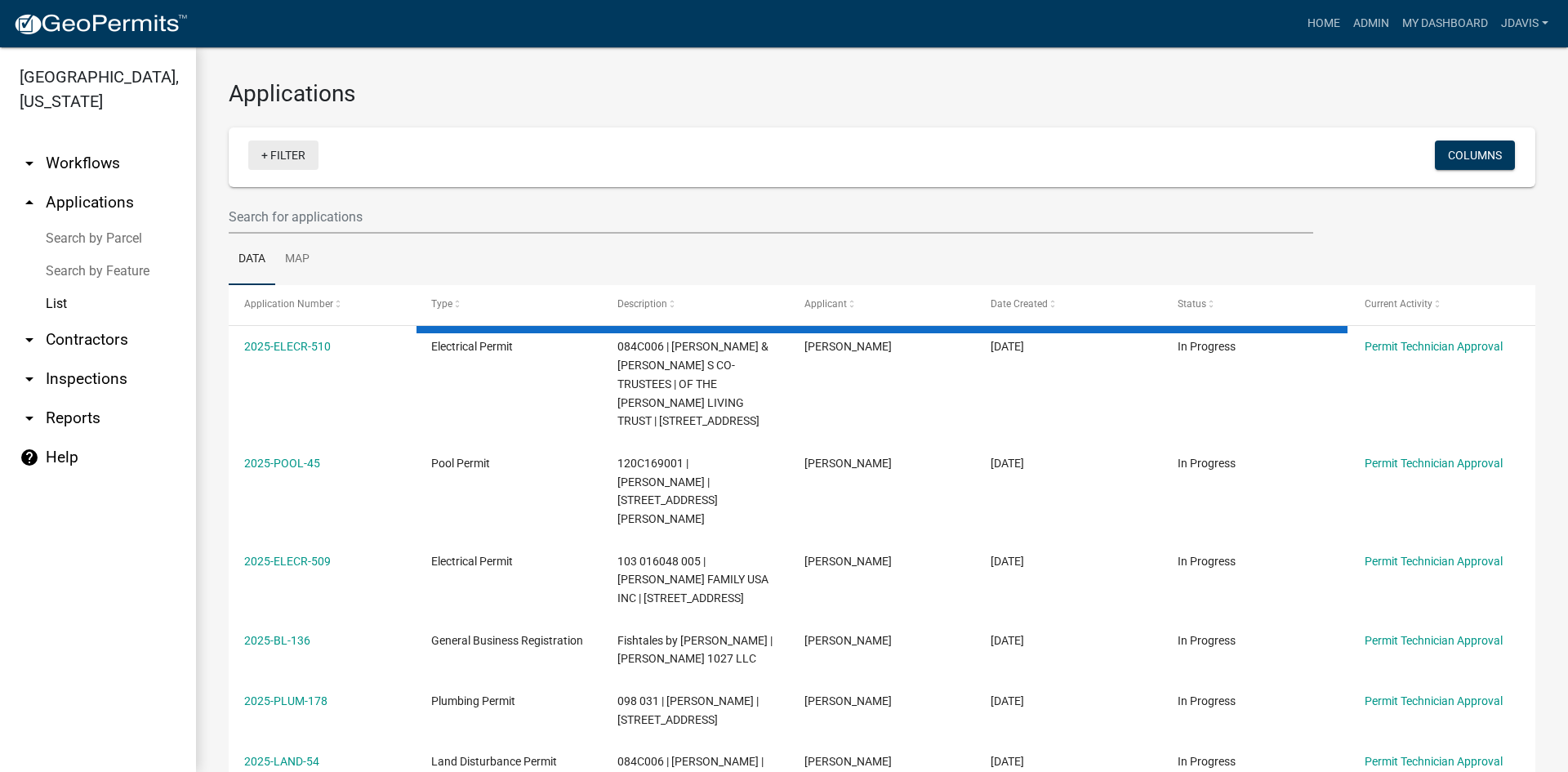
click at [265, 154] on link "+ Filter" at bounding box center [283, 155] width 70 height 29
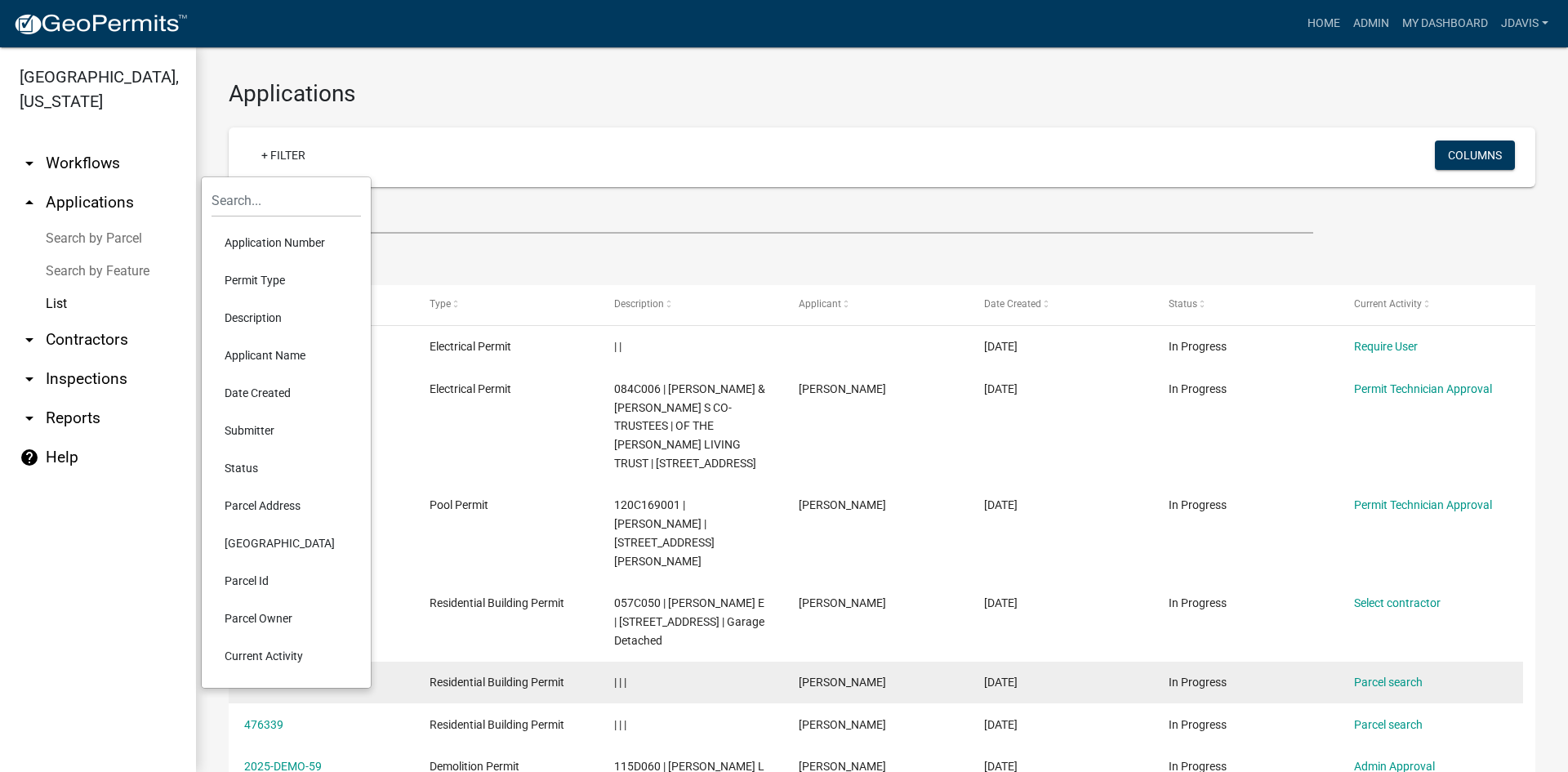
click at [257, 660] on li "Current Activity" at bounding box center [286, 656] width 150 height 37
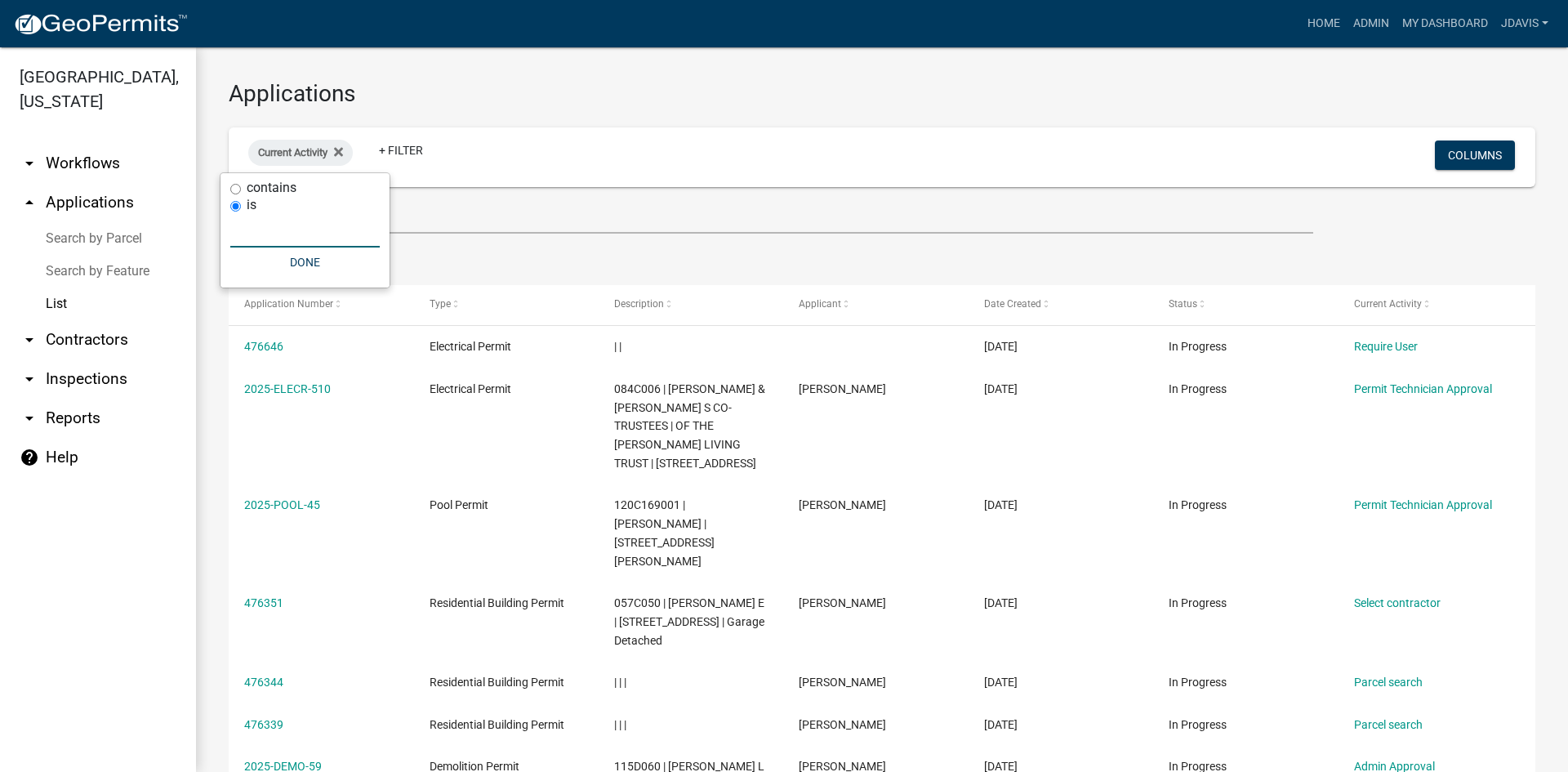
click at [305, 230] on input "text" at bounding box center [306, 231] width 150 height 34
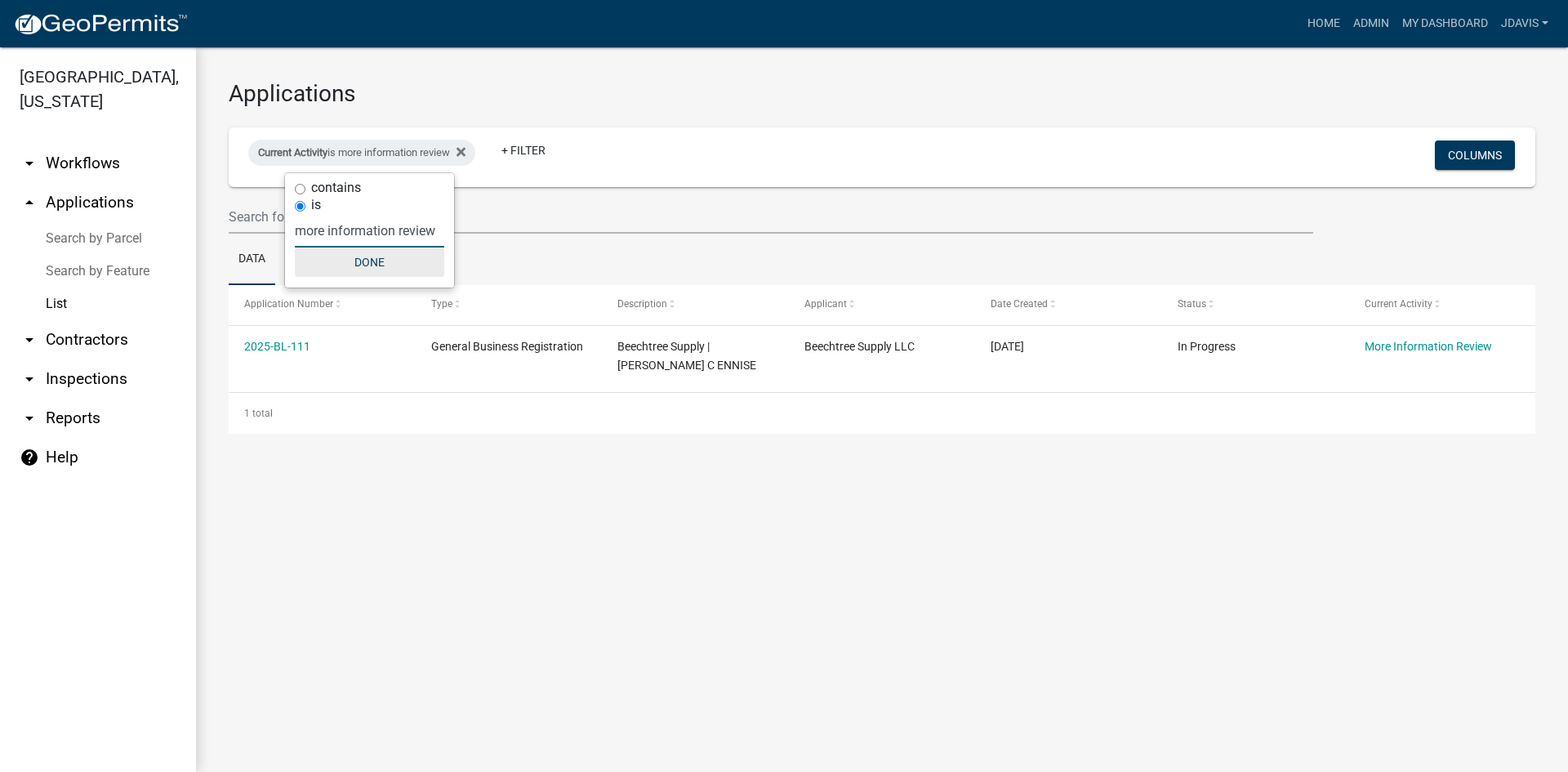
type input "more information review"
click at [378, 268] on button "Done" at bounding box center [369, 262] width 150 height 29
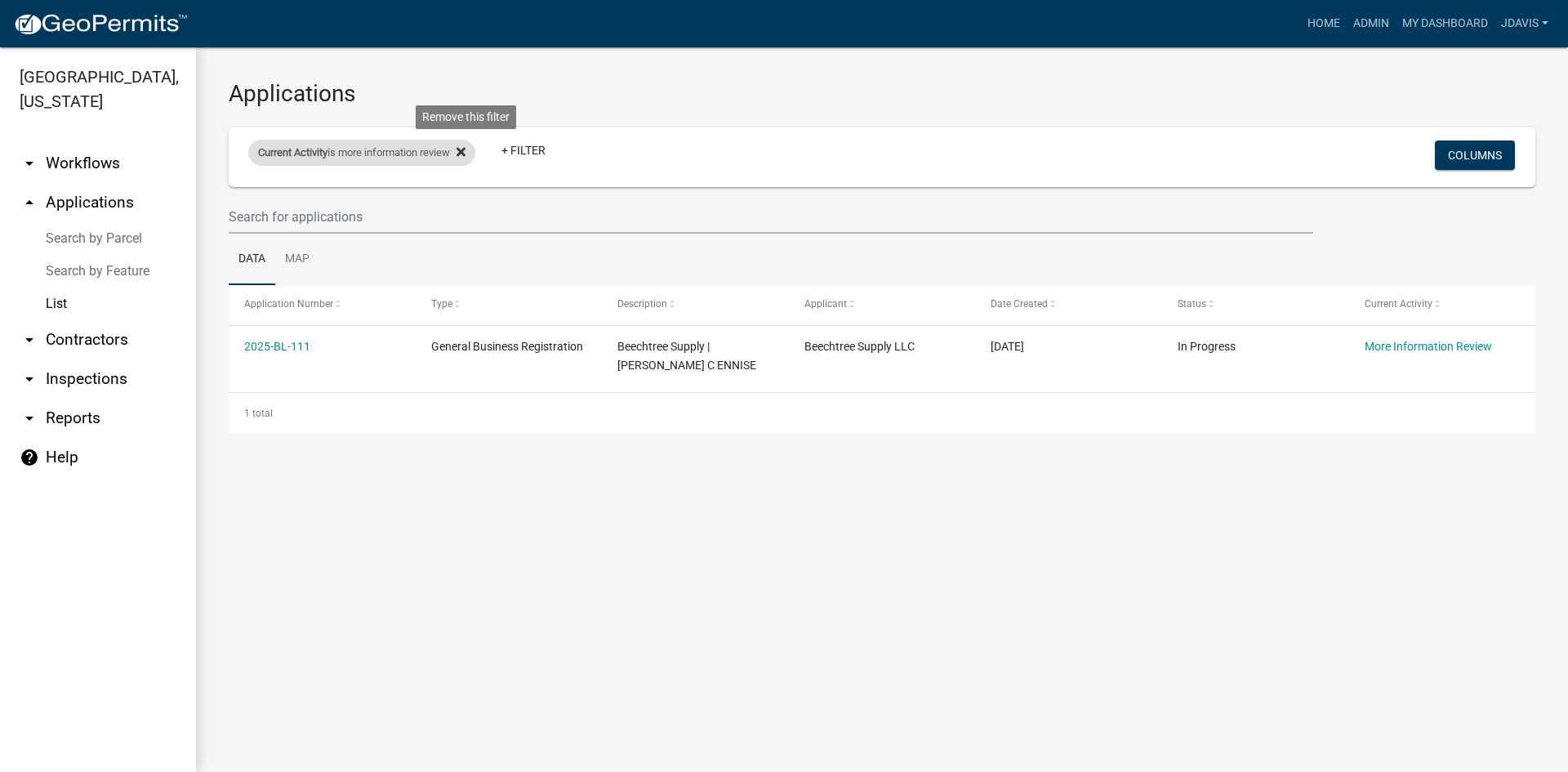
click at [465, 153] on icon at bounding box center [462, 151] width 9 height 9
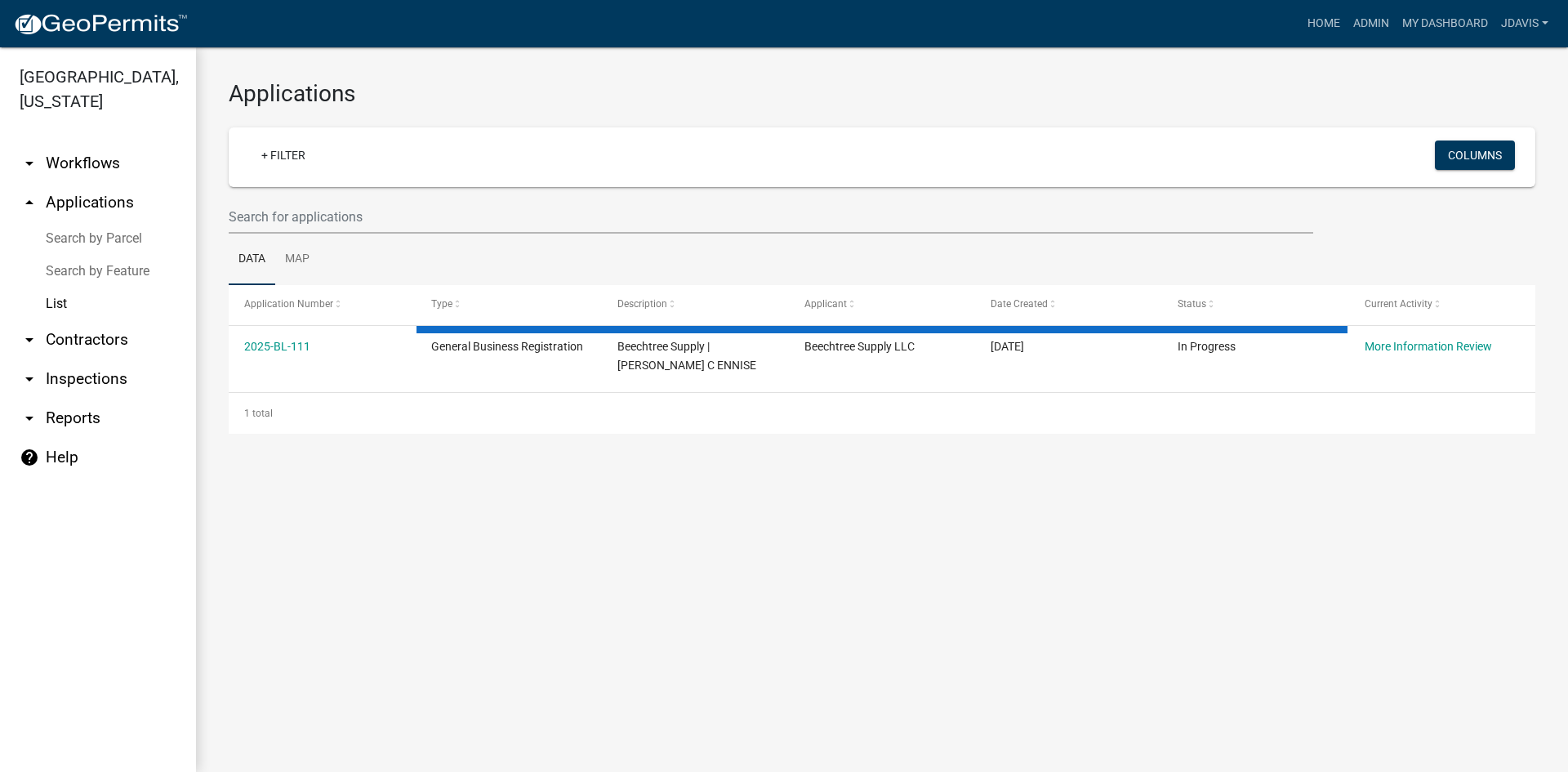
select select "2: 50"
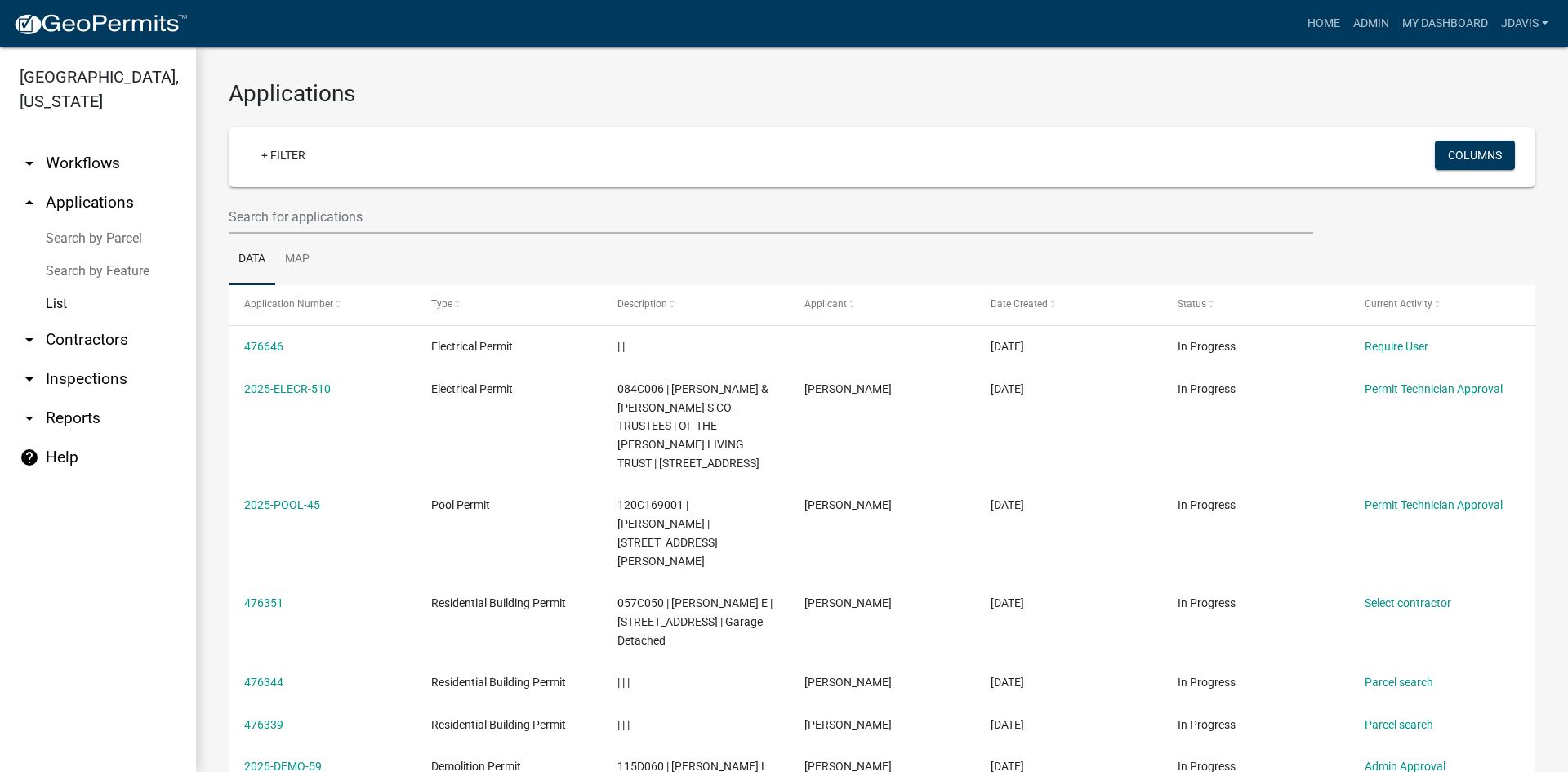
click at [107, 238] on link "Search by Parcel" at bounding box center [98, 239] width 196 height 33
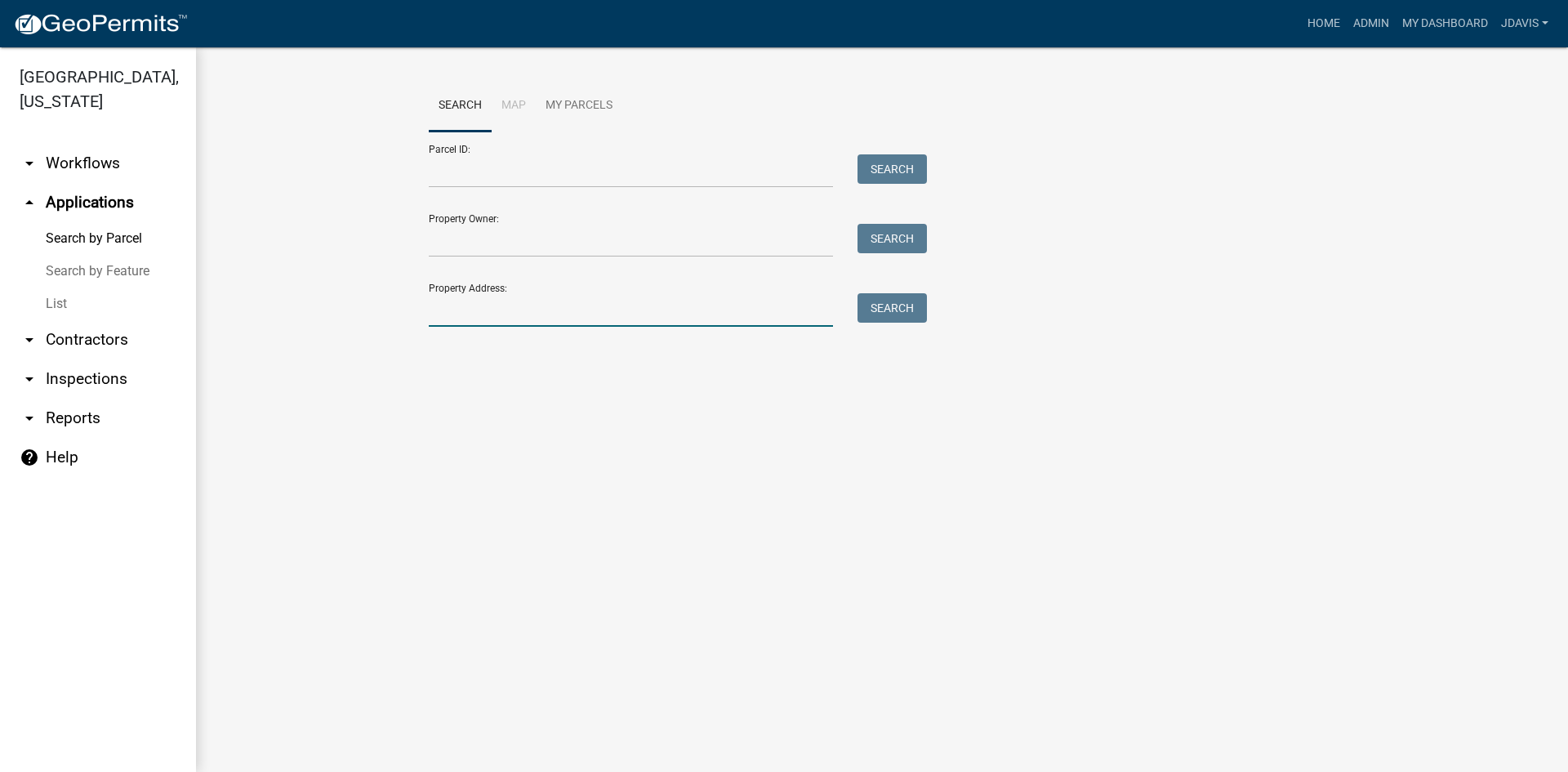
click at [485, 311] on input "Property Address:" at bounding box center [630, 310] width 404 height 34
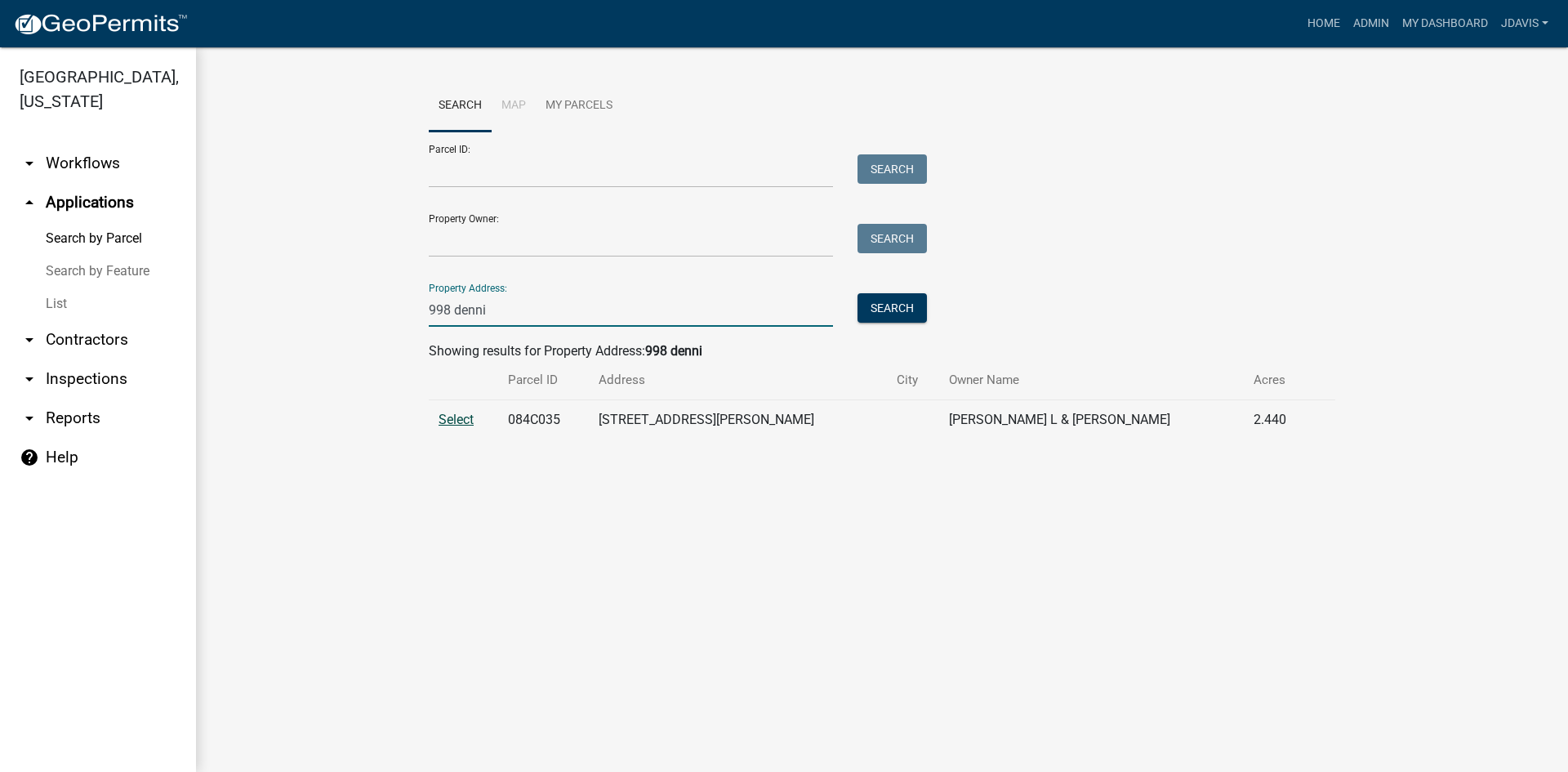
type input "998 denni"
click at [458, 426] on span "Select" at bounding box center [456, 419] width 36 height 16
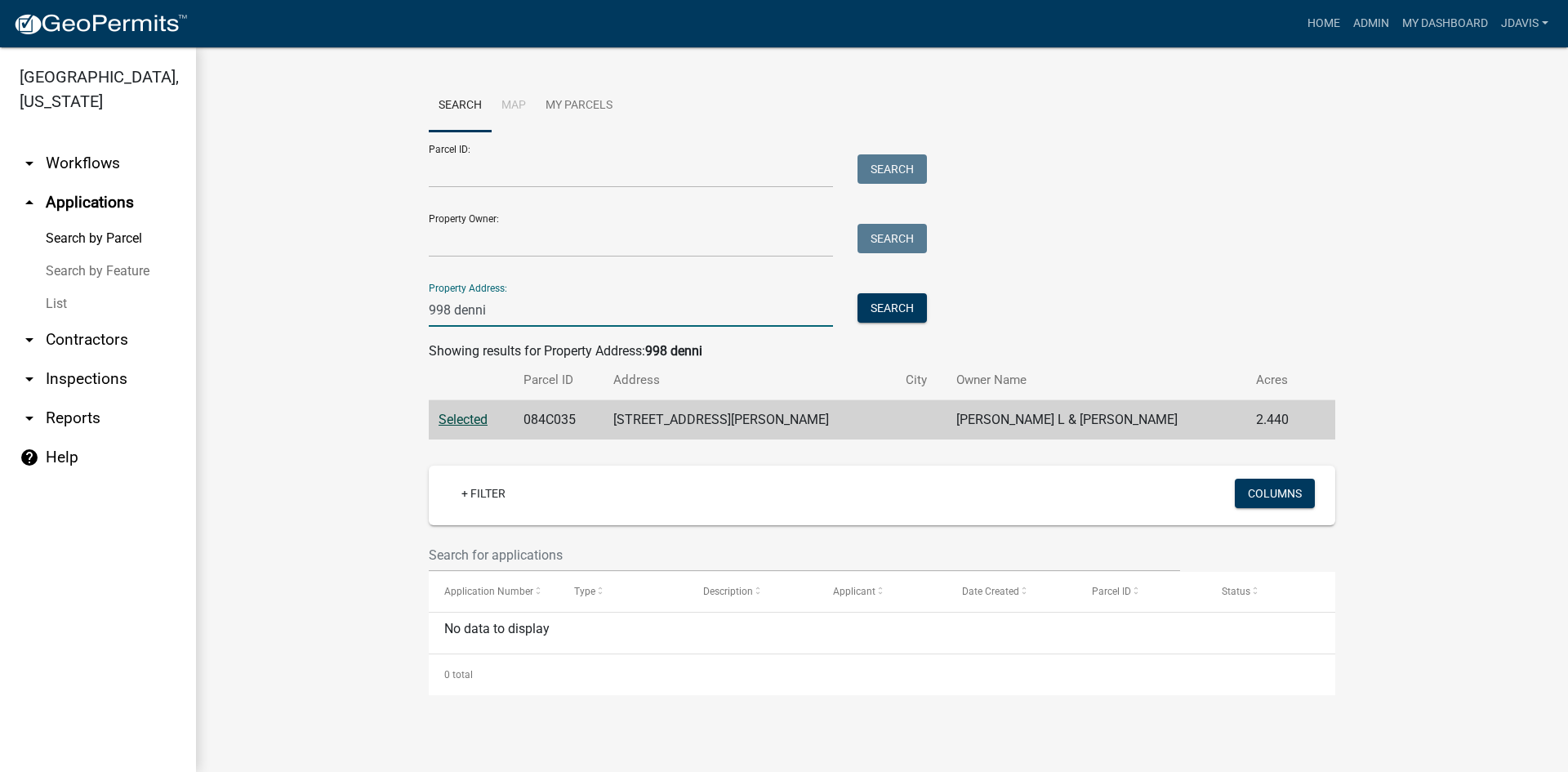
drag, startPoint x: 513, startPoint y: 301, endPoint x: 334, endPoint y: 328, distance: 181.0
click at [335, 328] on wm-workflow-application-search-view "Search Map My Parcels Parcel ID: Search Property Owner: Search Property Address…" at bounding box center [882, 388] width 1307 height 615
click at [596, 165] on input "Parcel ID:" at bounding box center [630, 171] width 404 height 34
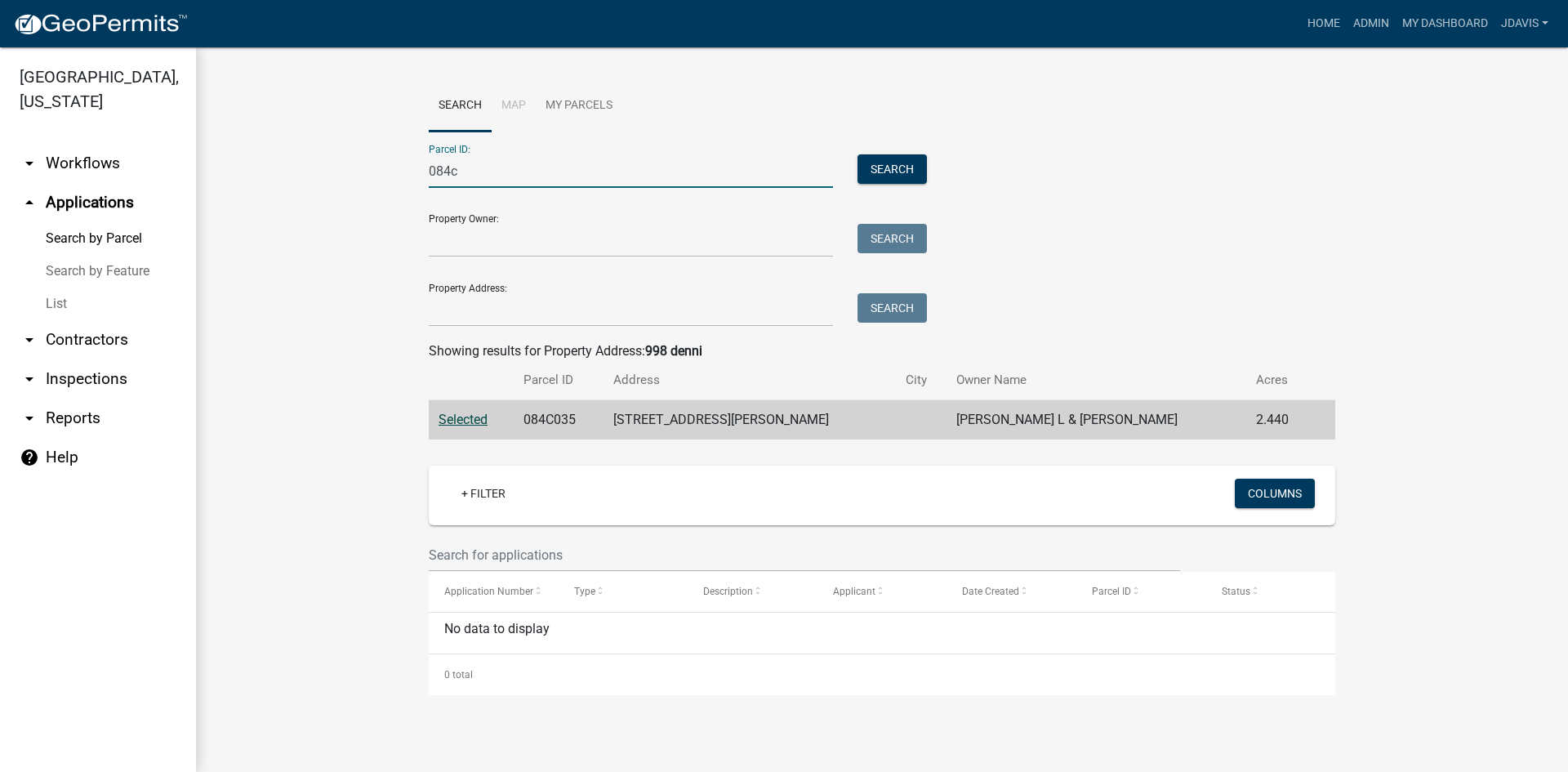
type input "084c006"
click at [894, 175] on button "Search" at bounding box center [892, 169] width 69 height 29
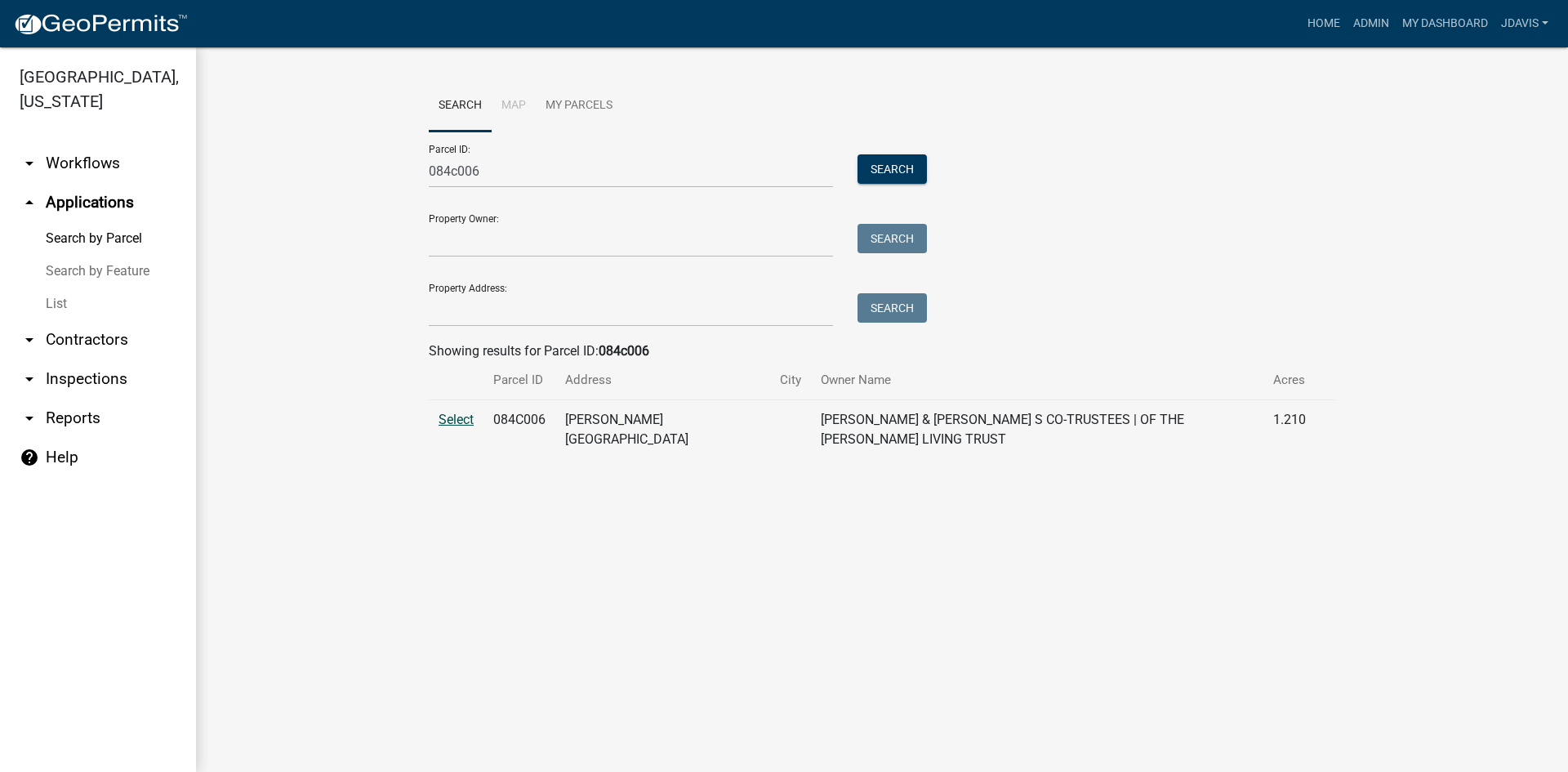
click at [463, 419] on span "Select" at bounding box center [456, 419] width 36 height 16
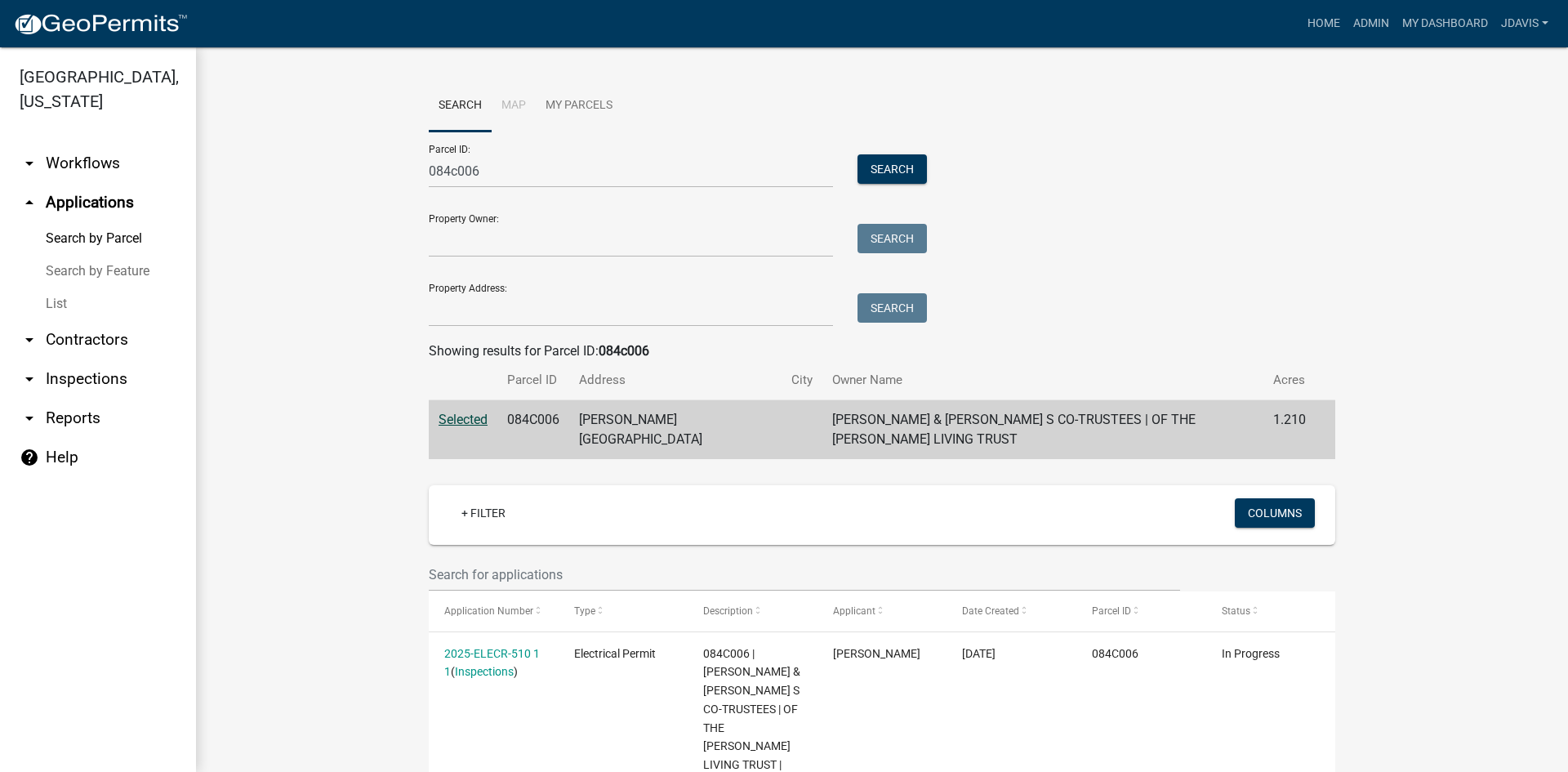
scroll to position [344, 0]
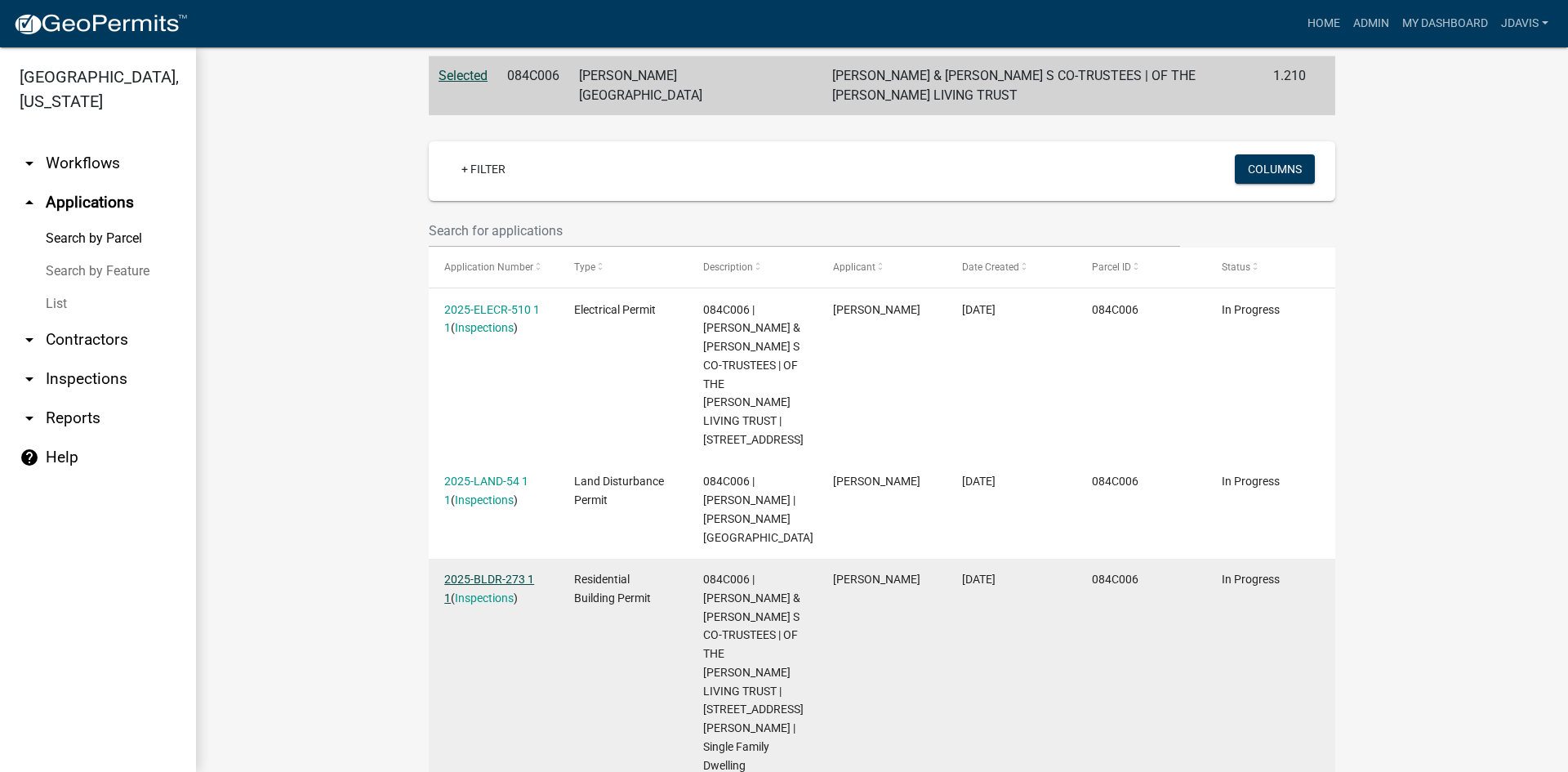
click at [489, 573] on link "2025-BLDR-273 1 1" at bounding box center [489, 589] width 90 height 32
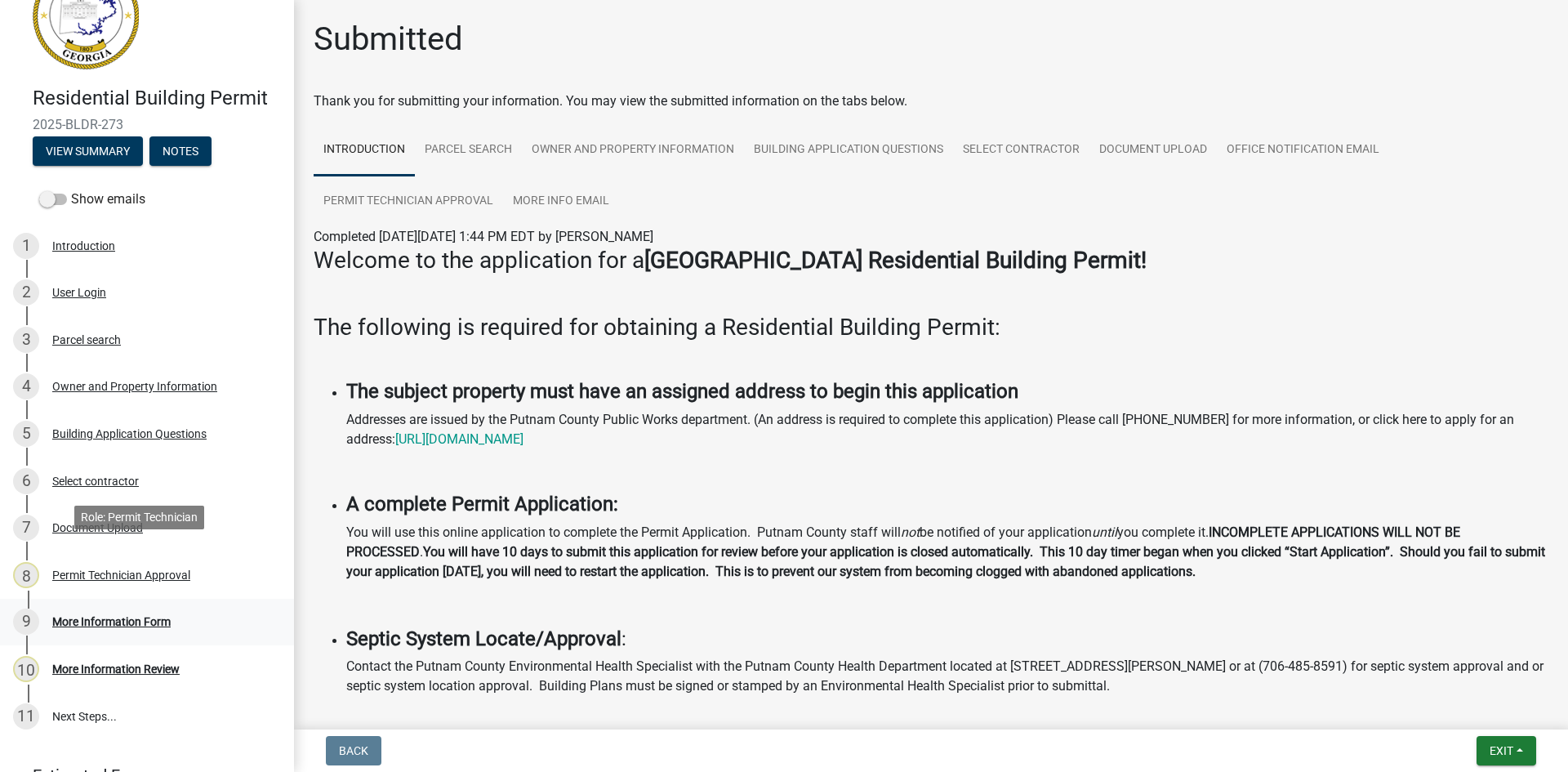
scroll to position [137, 0]
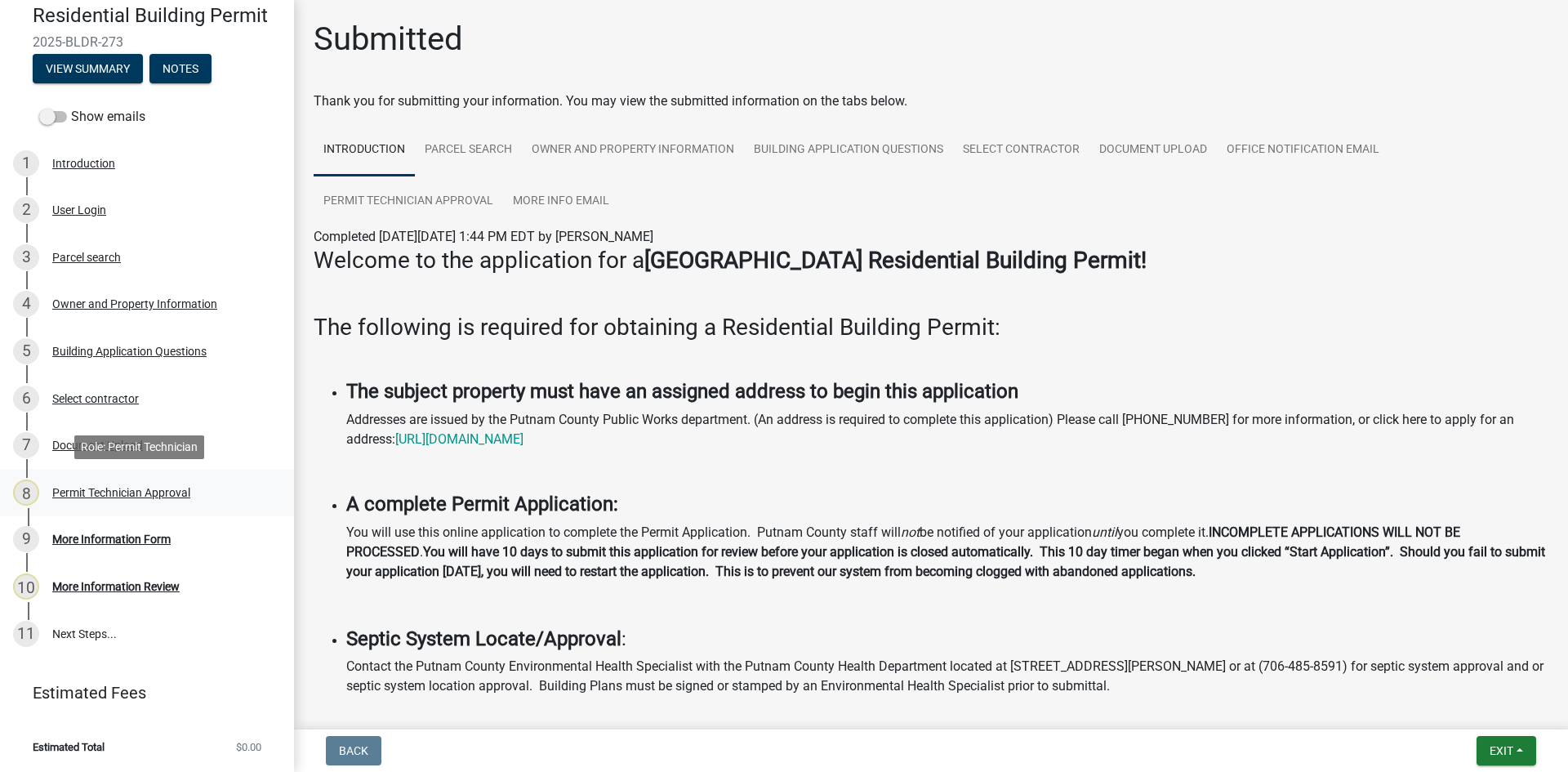
click at [150, 496] on div "Permit Technician Approval" at bounding box center [120, 493] width 138 height 12
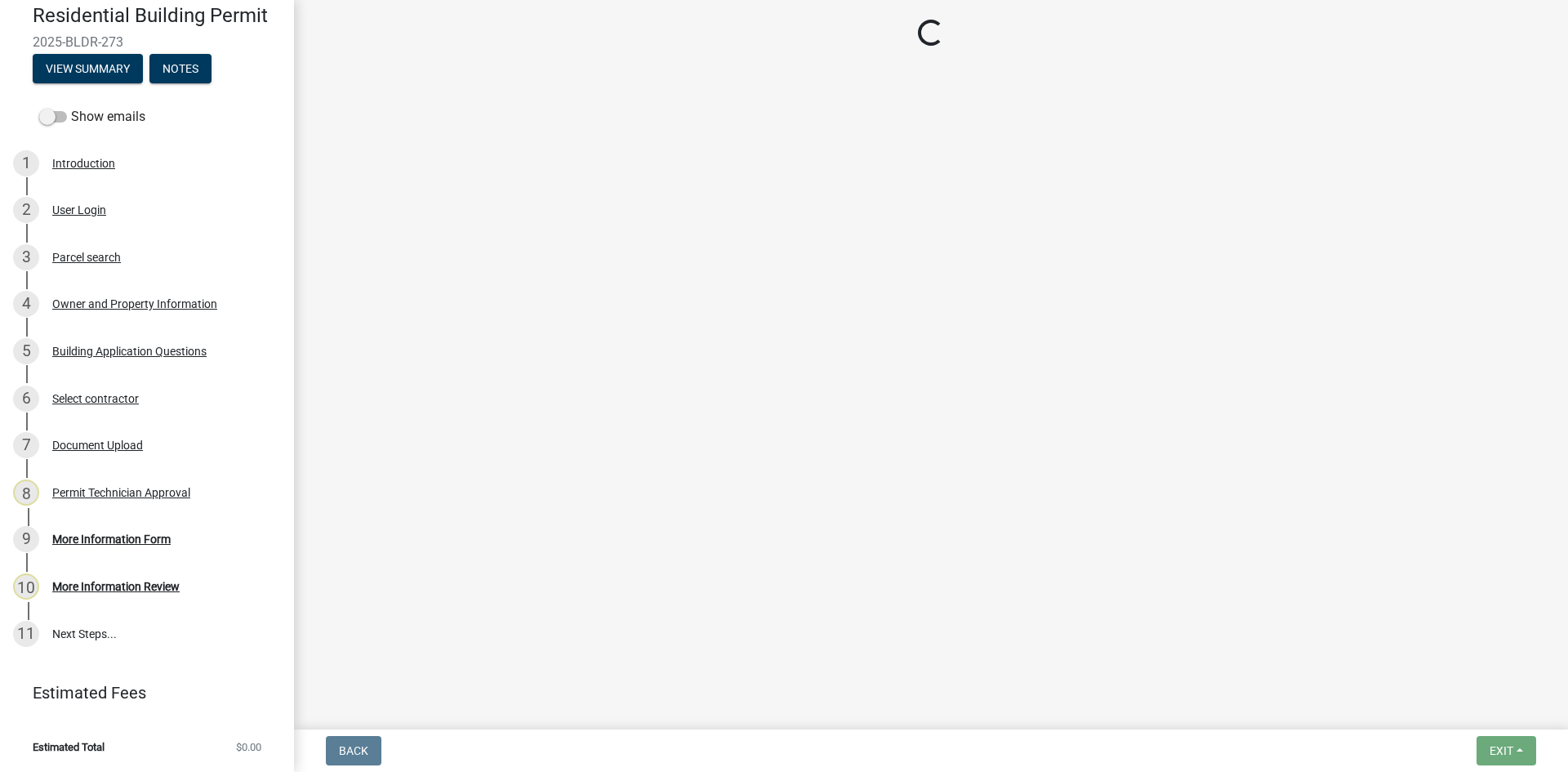
select select "34fe85c2-5f76-4343-b6bb-8ca387e0bed7"
select select "83394b22-4a11-496c-8e5c-75ade2e72faf"
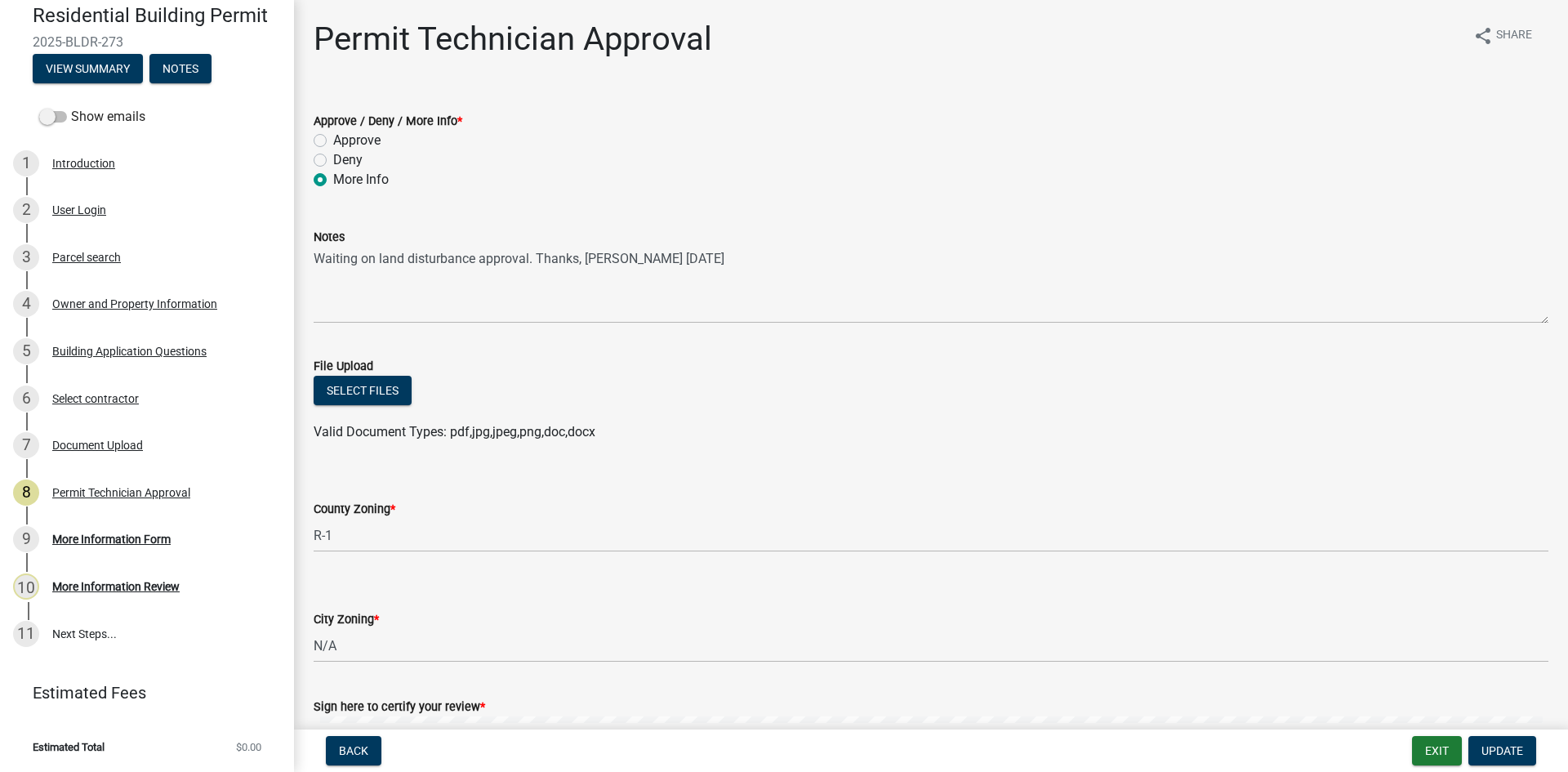
click at [333, 139] on label "Approve" at bounding box center [357, 140] width 47 height 19
click at [333, 139] on input "Approve" at bounding box center [338, 136] width 11 height 11
radio input "true"
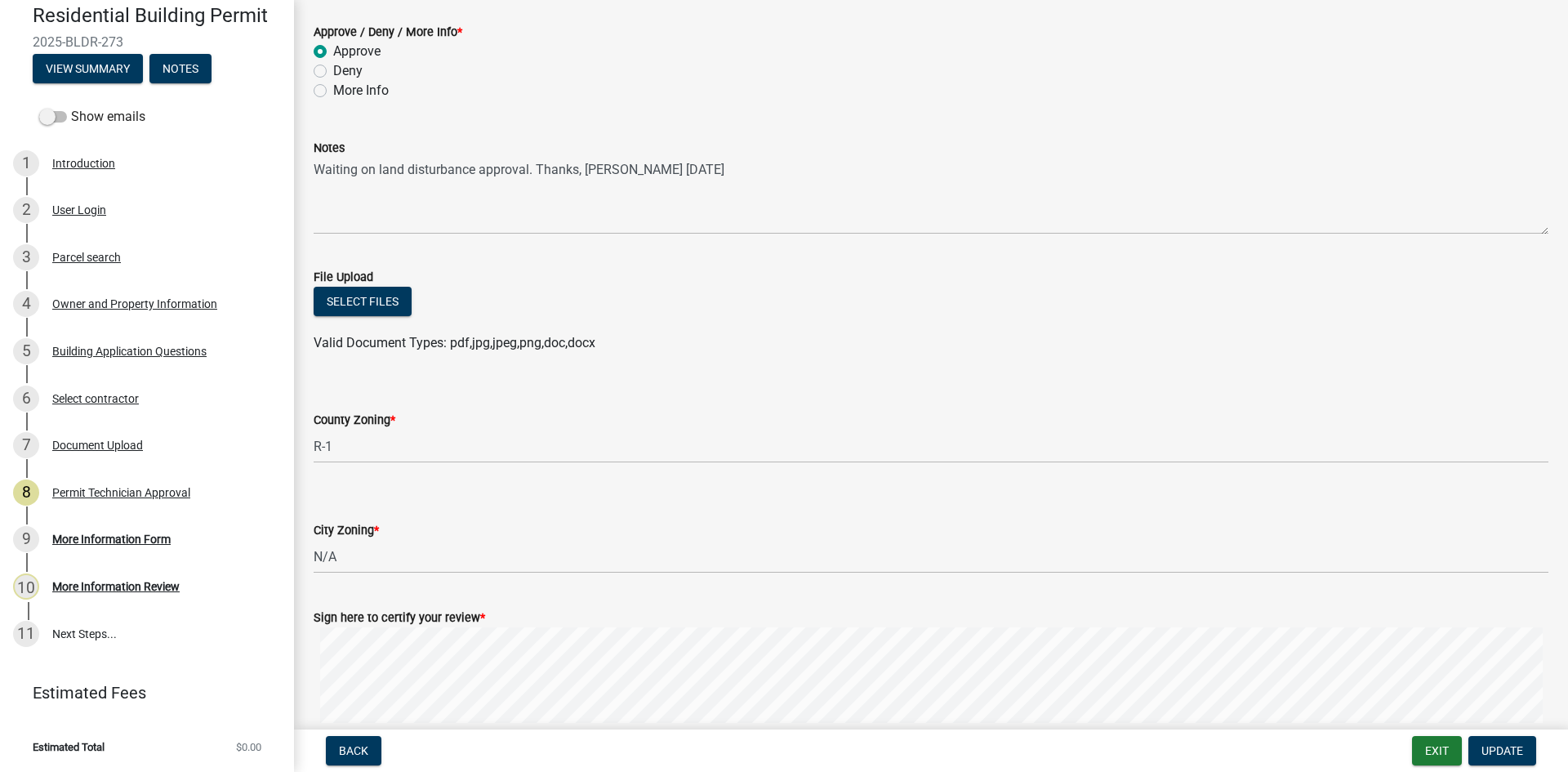
scroll to position [227, 0]
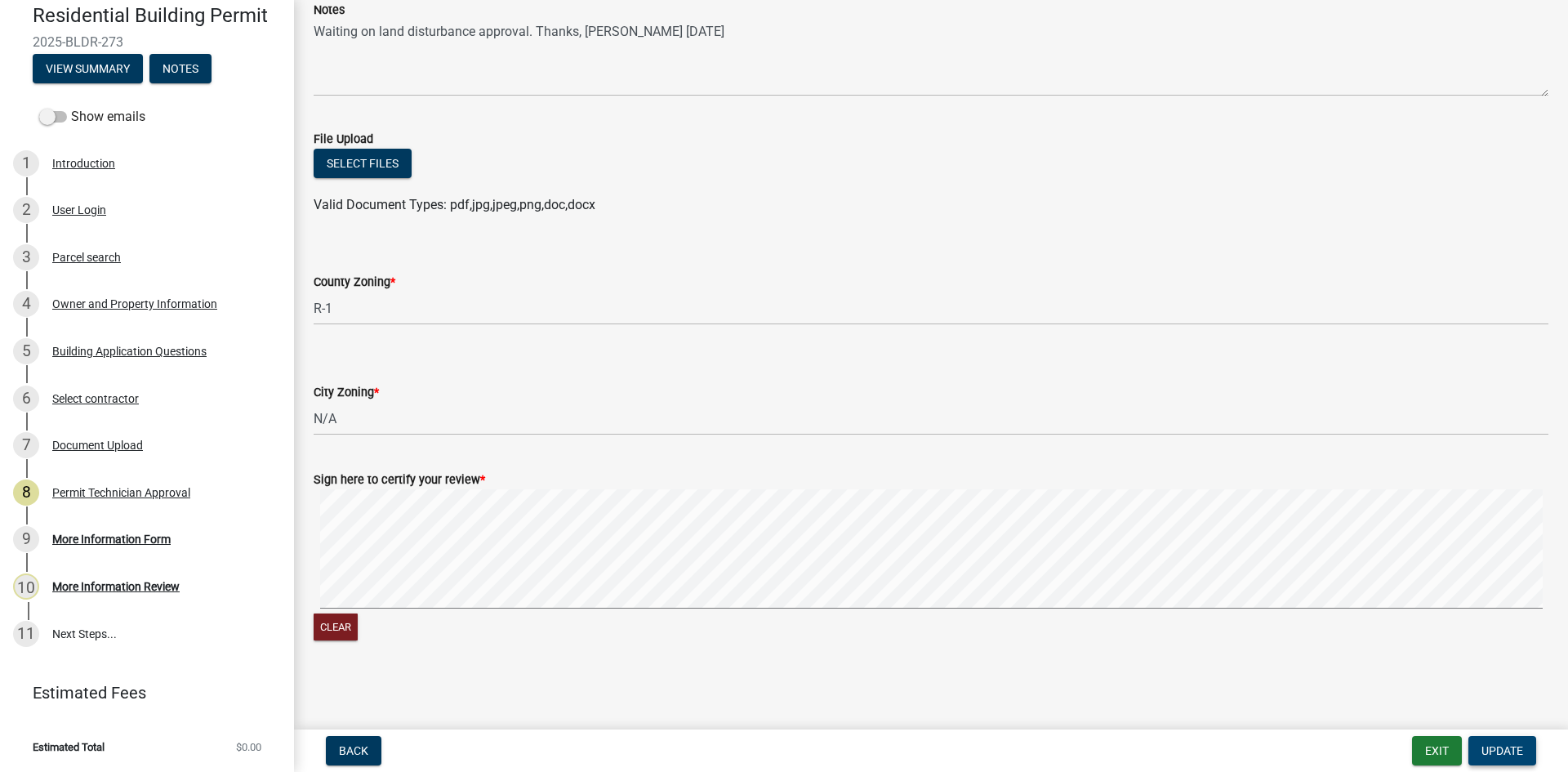
click at [1503, 760] on button "Update" at bounding box center [1502, 751] width 67 height 29
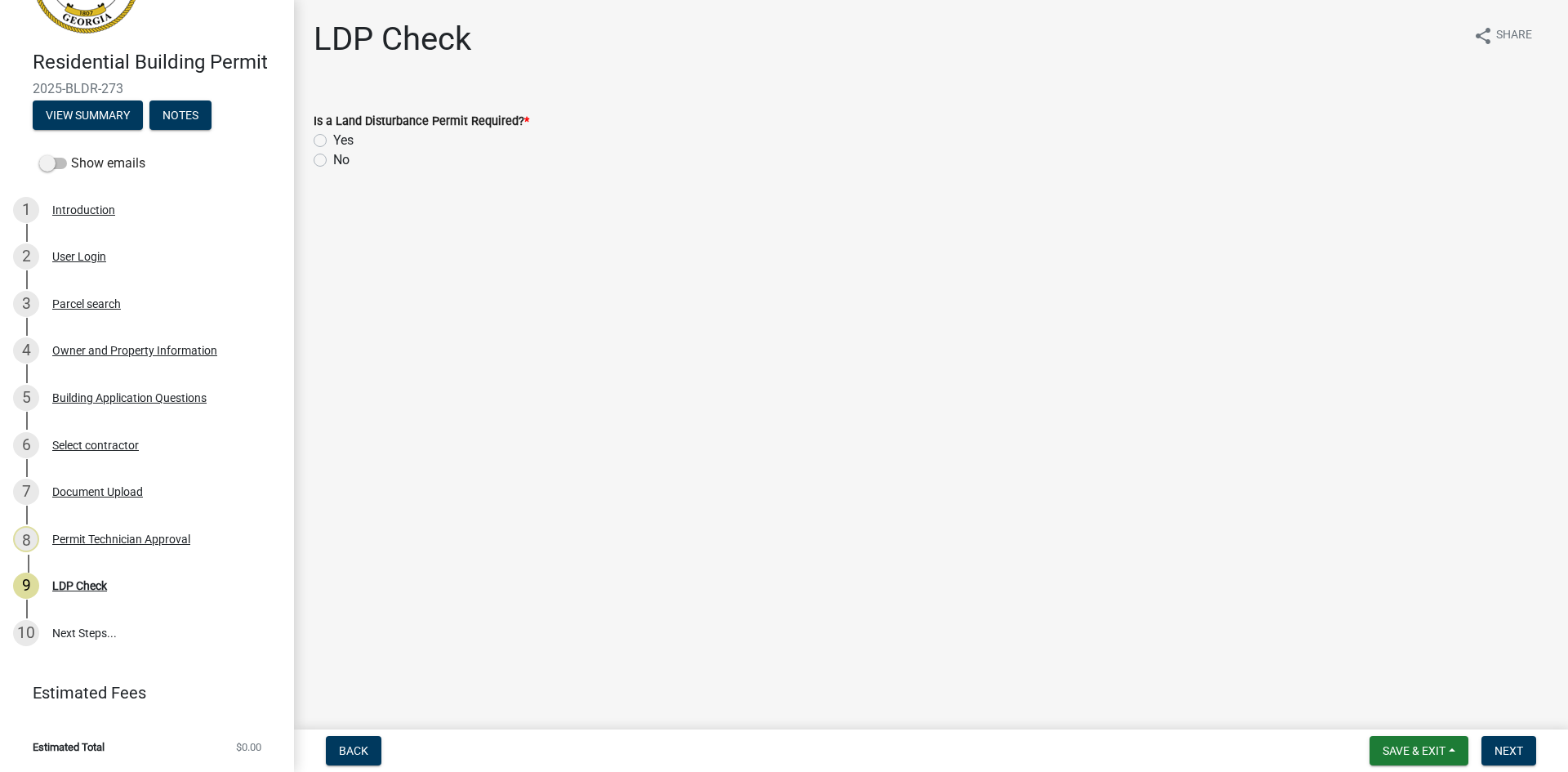
scroll to position [90, 0]
click at [333, 140] on label "Yes" at bounding box center [343, 140] width 20 height 19
click at [333, 140] on input "Yes" at bounding box center [338, 136] width 11 height 11
radio input "true"
click at [1518, 756] on span "Next" at bounding box center [1509, 751] width 28 height 13
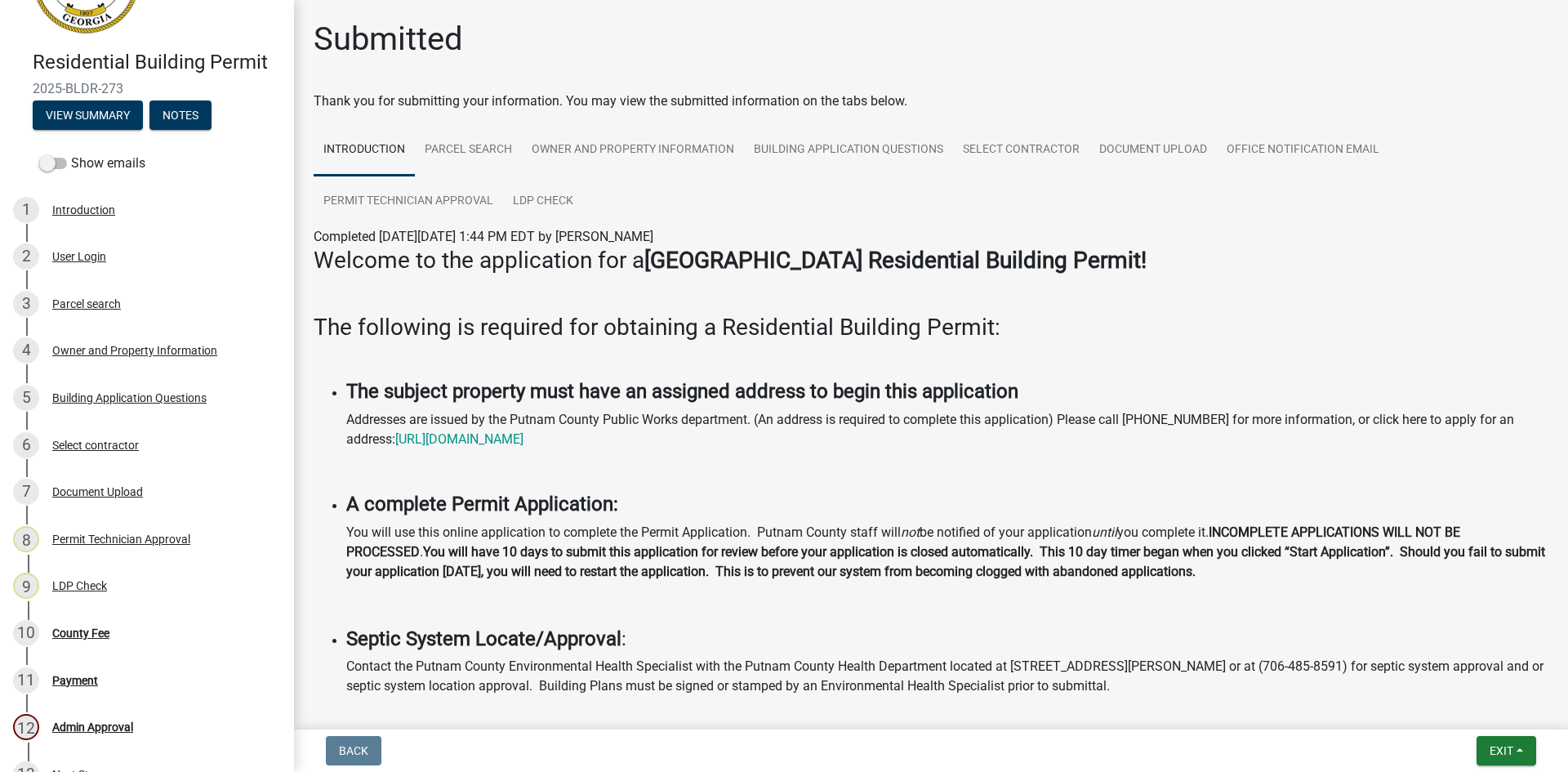
scroll to position [137, 0]
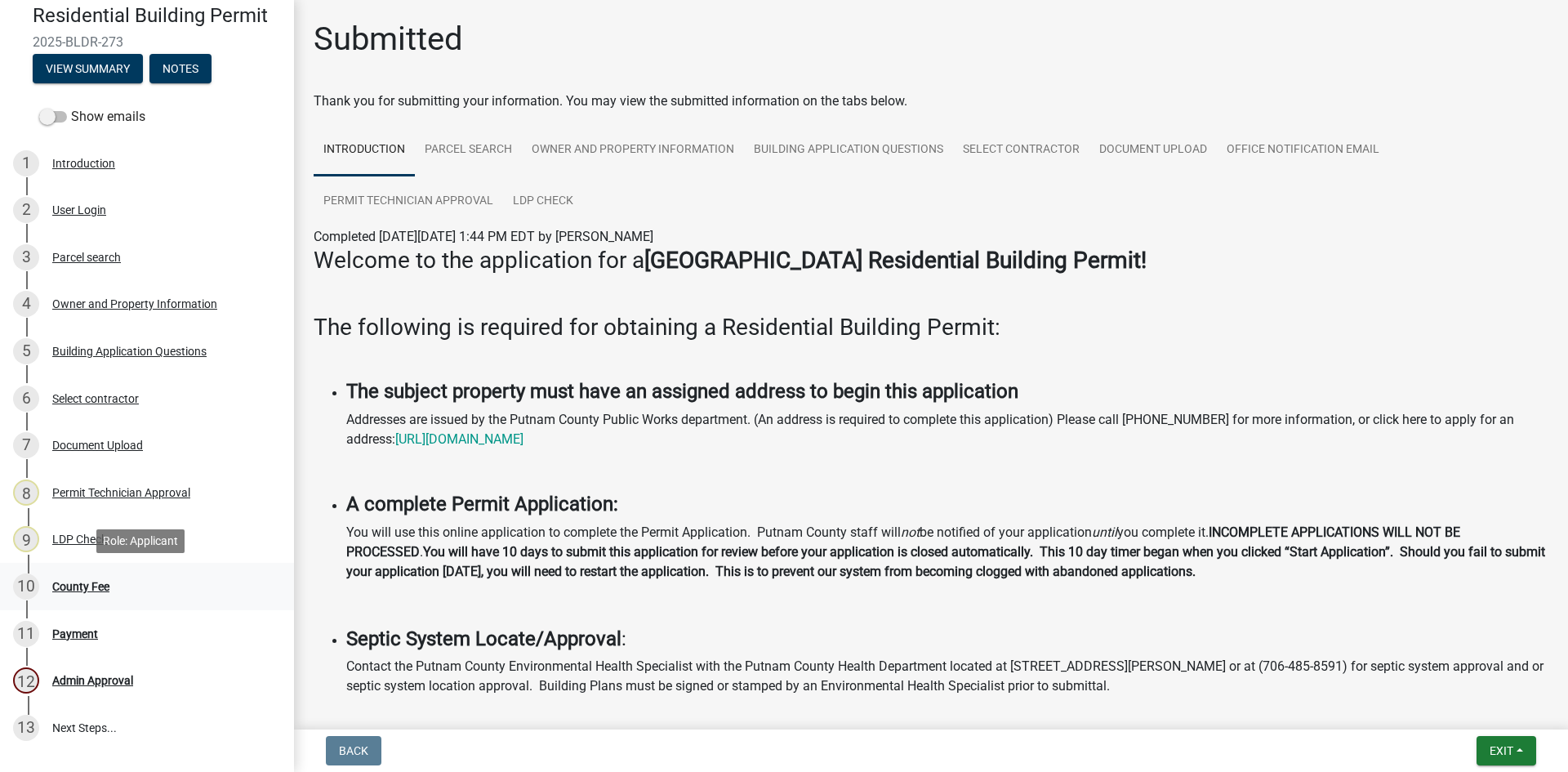
click at [94, 584] on div "County Fee" at bounding box center [80, 587] width 57 height 12
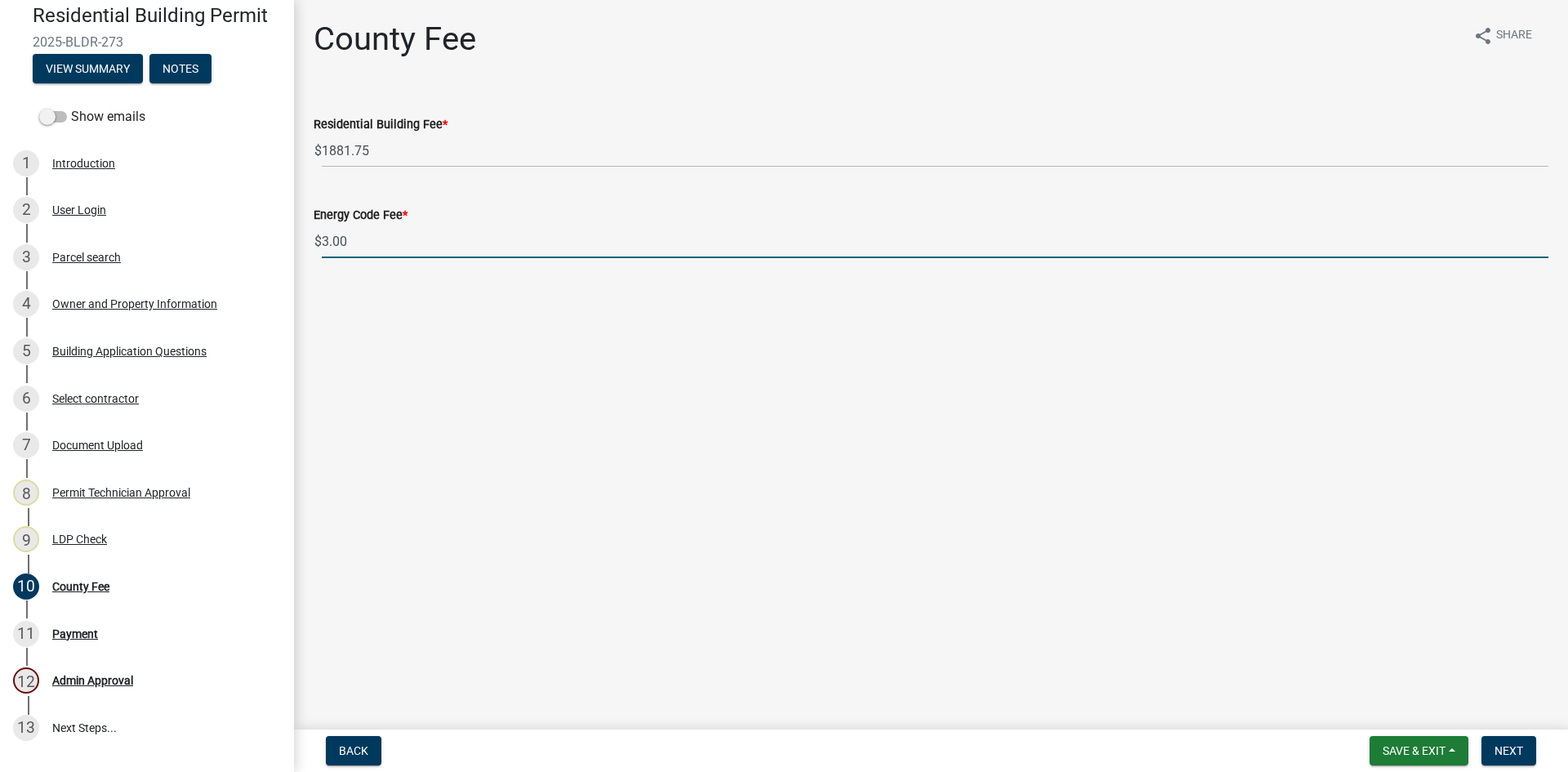
click at [327, 252] on input "3.00" at bounding box center [935, 241] width 1227 height 34
type input "0.00"
click at [1521, 748] on span "Next" at bounding box center [1509, 751] width 28 height 13
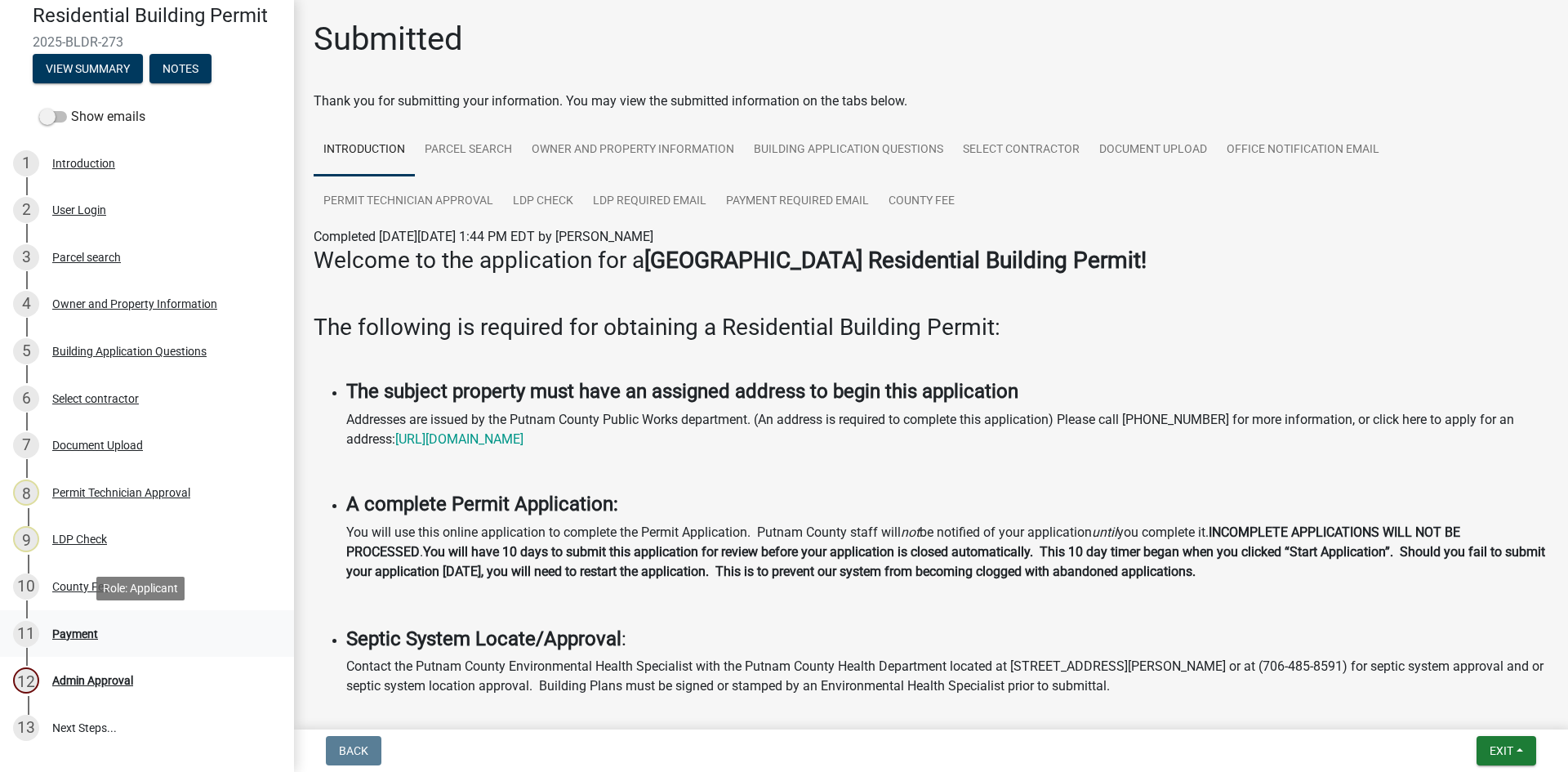
click at [85, 630] on div "Payment" at bounding box center [75, 634] width 46 height 12
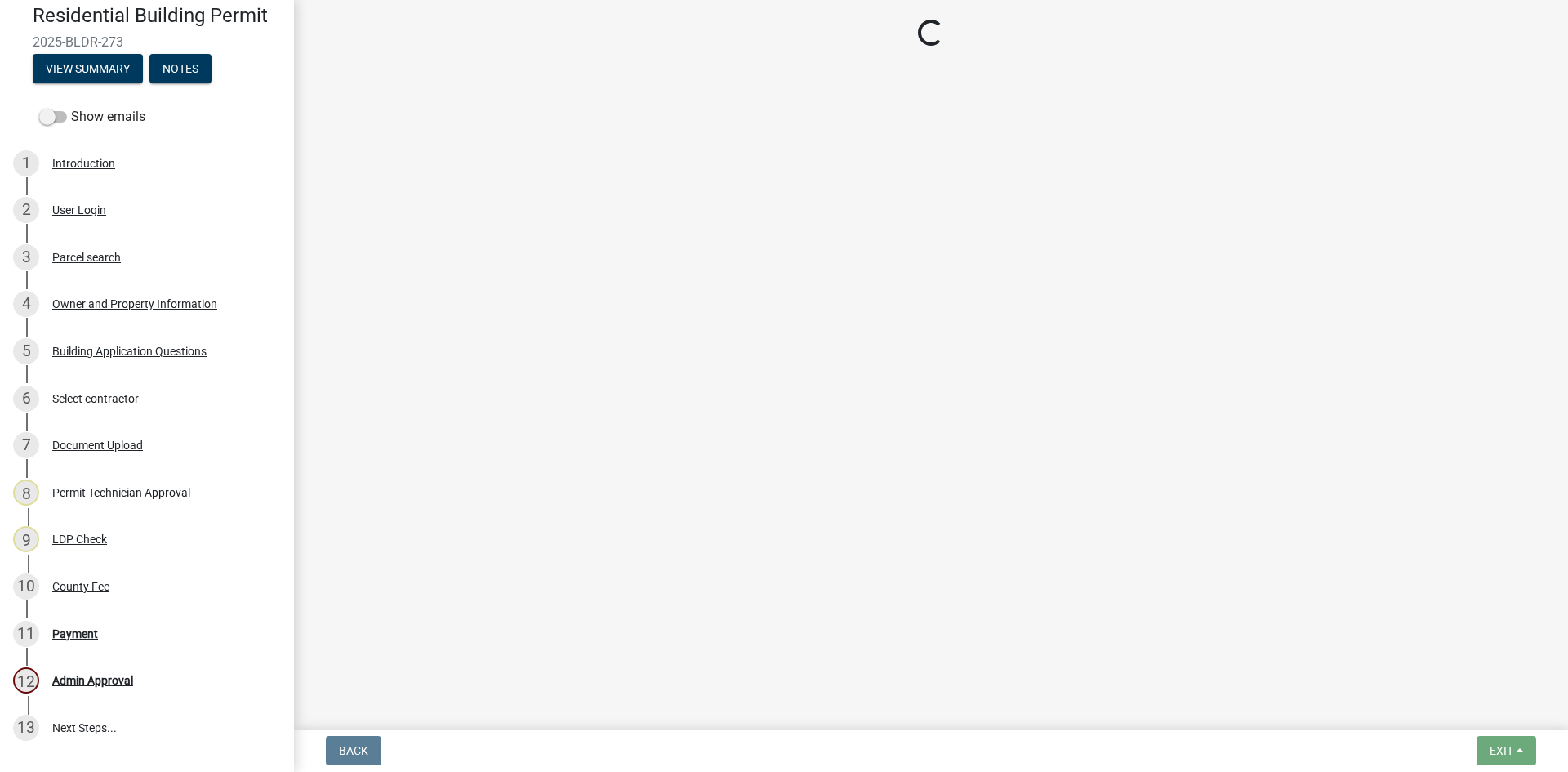
select select "3: 3"
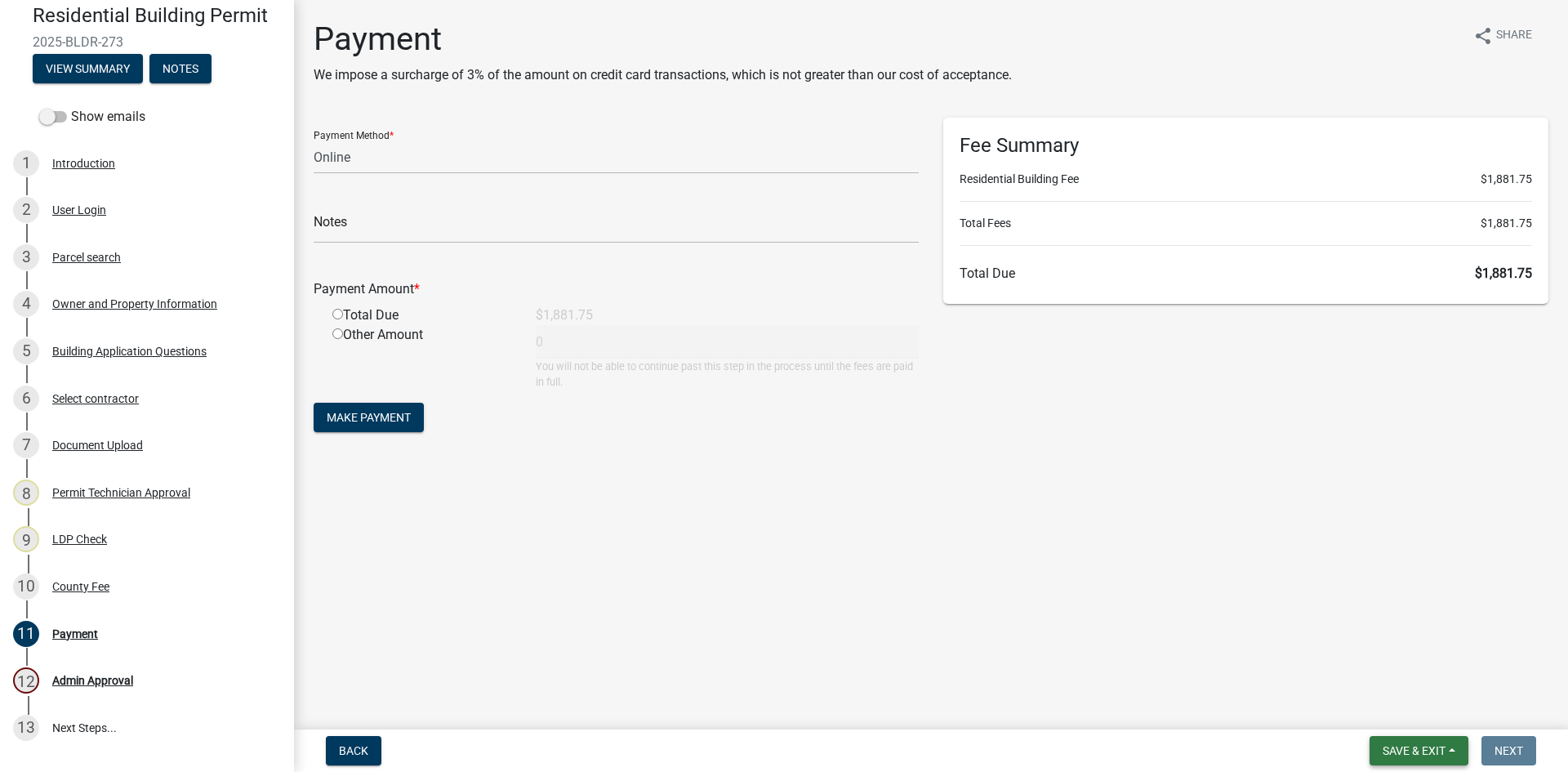
click at [1401, 752] on span "Save & Exit" at bounding box center [1414, 751] width 63 height 13
click at [1398, 708] on button "Save & Exit" at bounding box center [1403, 708] width 130 height 39
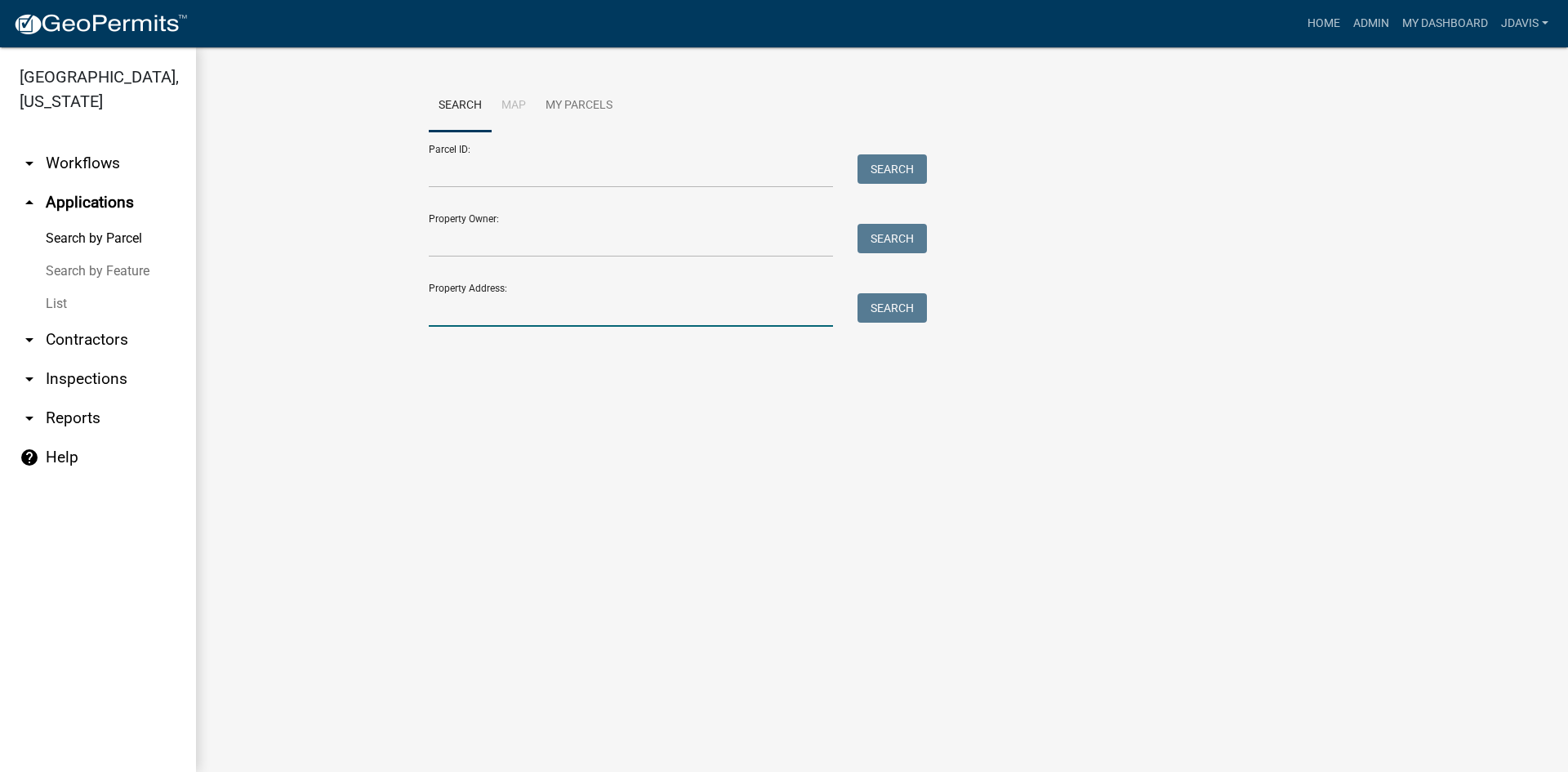
click at [475, 310] on input "Property Address:" at bounding box center [630, 310] width 404 height 34
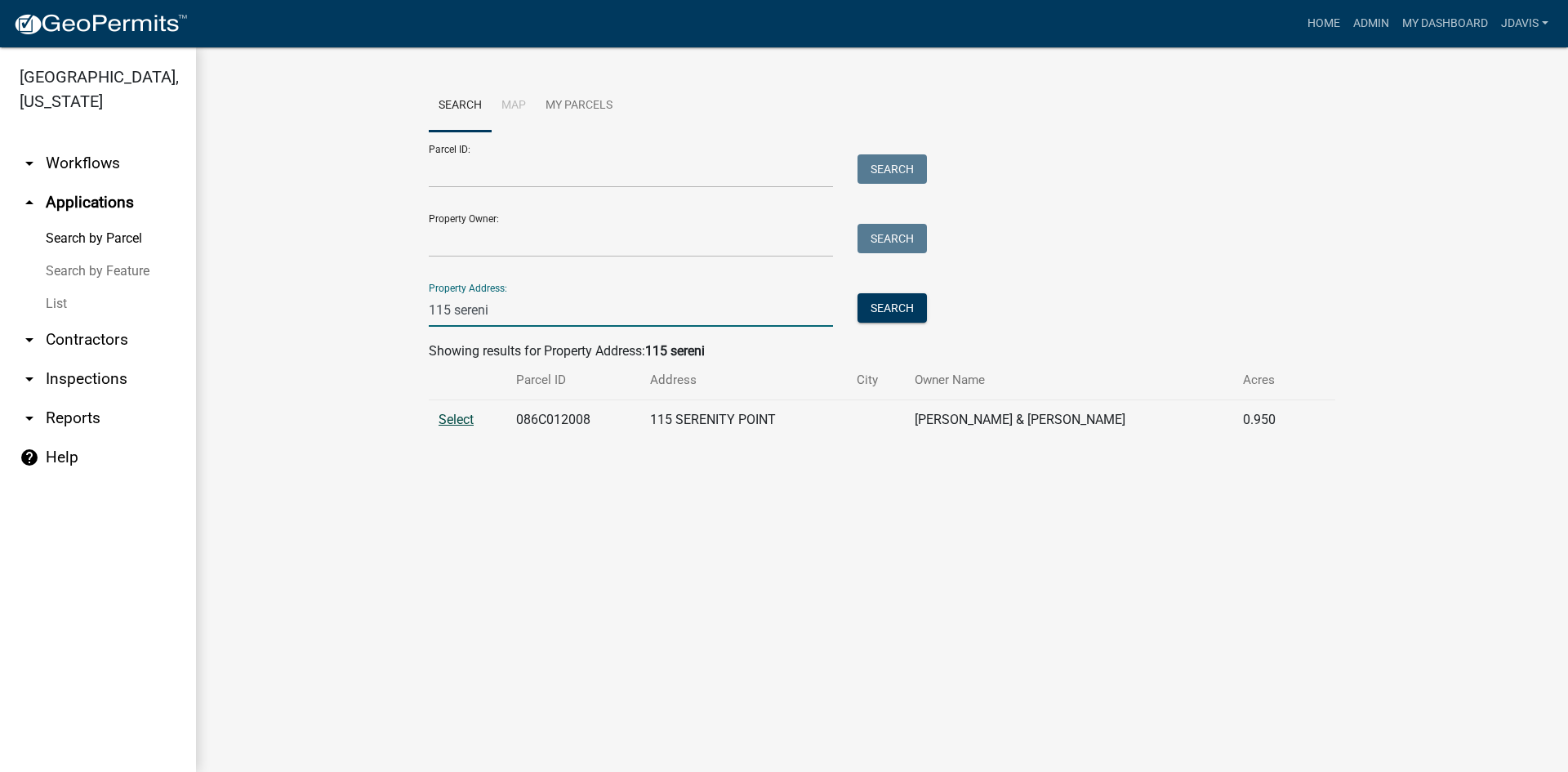
type input "115 sereni"
click at [450, 425] on span "Select" at bounding box center [456, 419] width 36 height 16
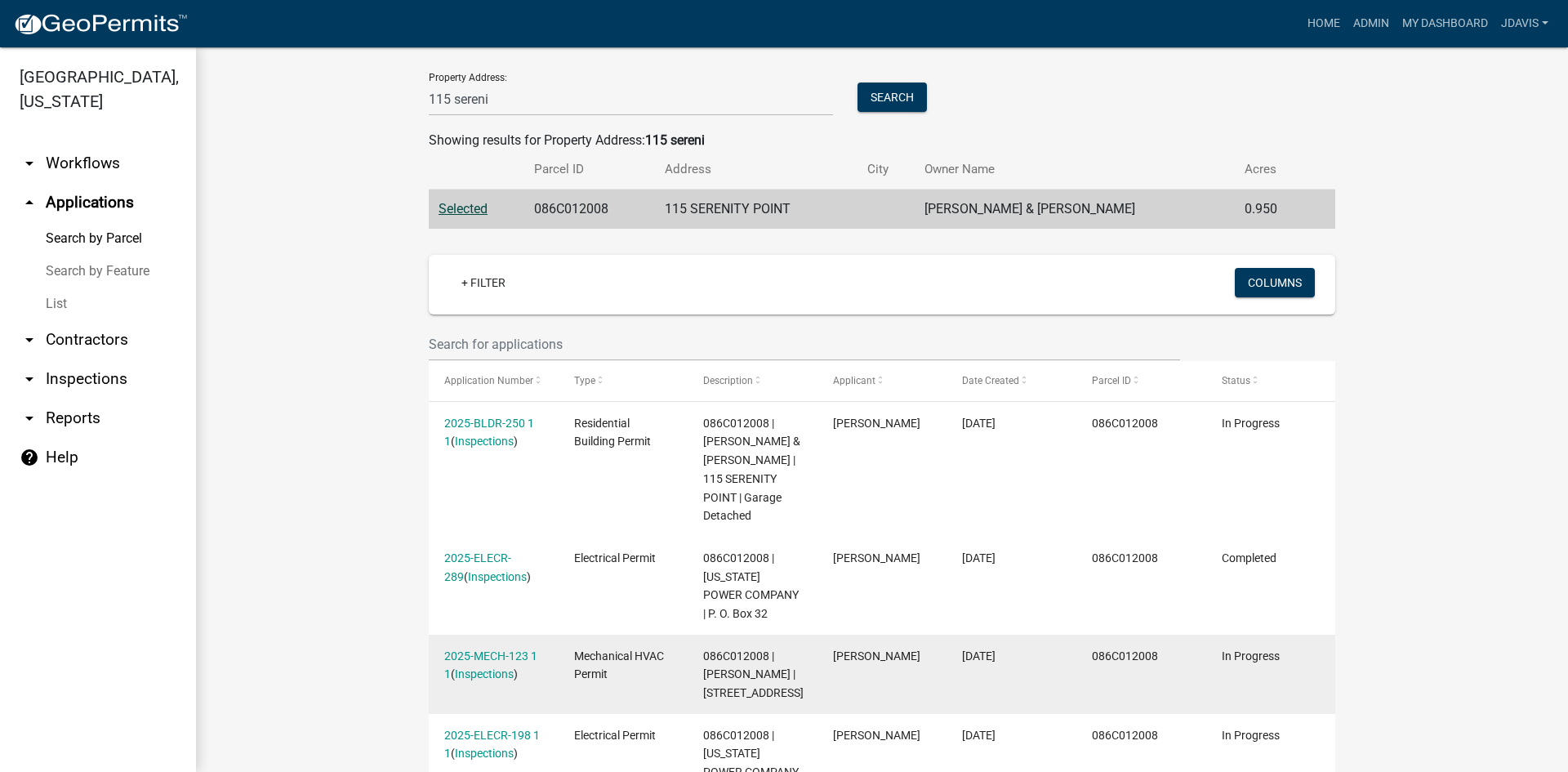
scroll to position [409, 0]
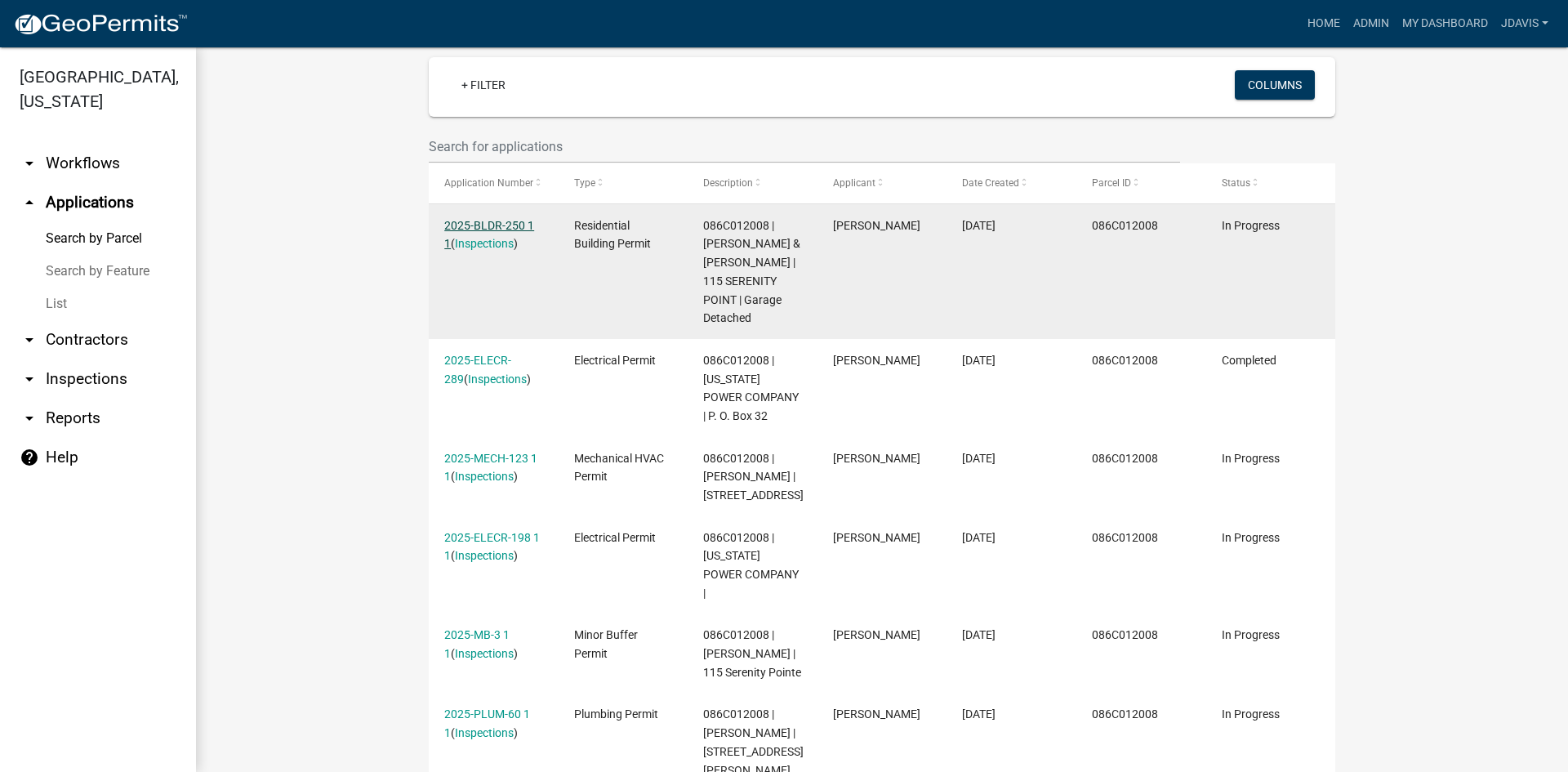
click at [499, 219] on link "2025-BLDR-250 1 1" at bounding box center [489, 235] width 90 height 32
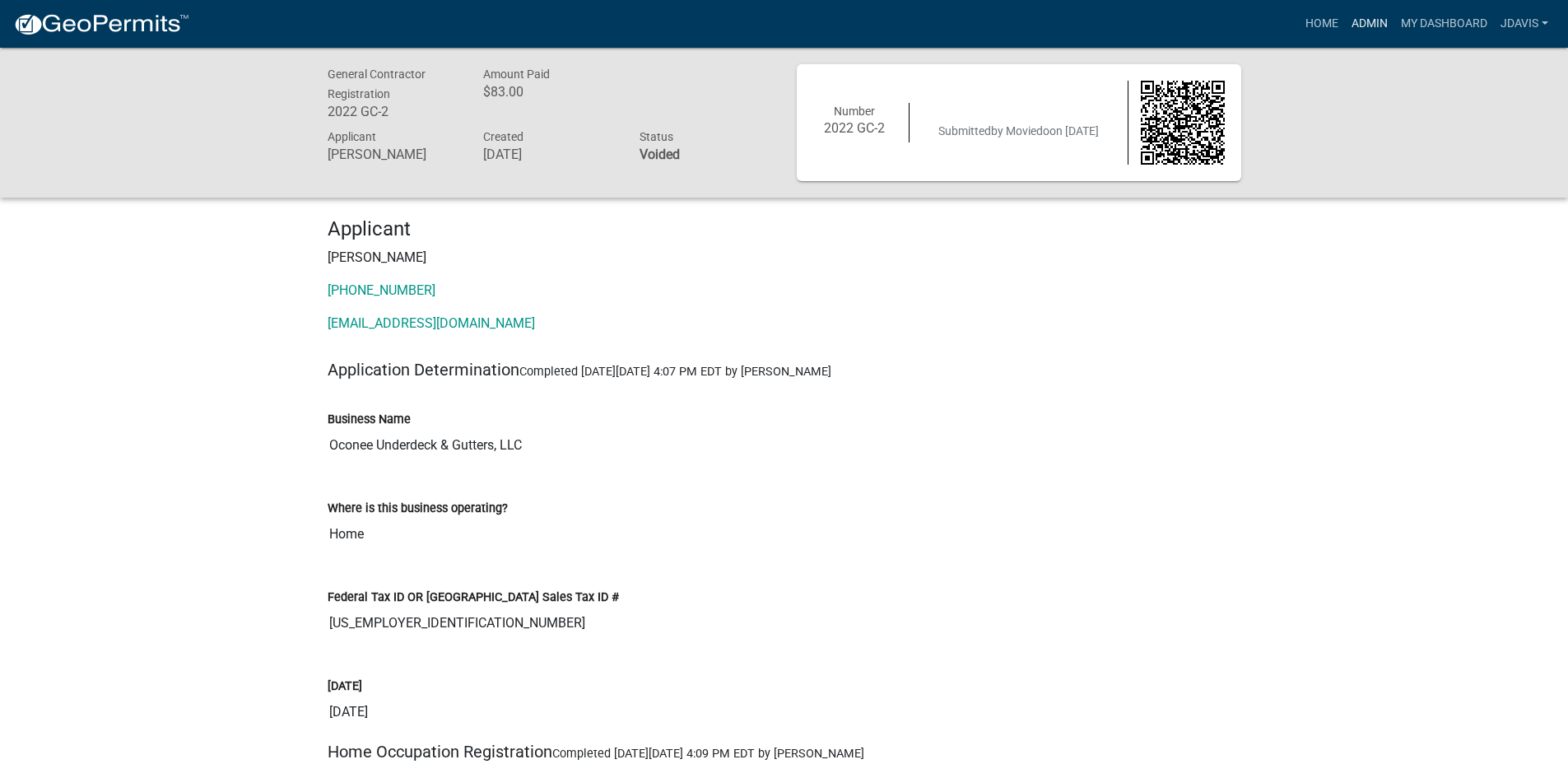
click at [1351, 23] on link "Admin" at bounding box center [1369, 24] width 50 height 31
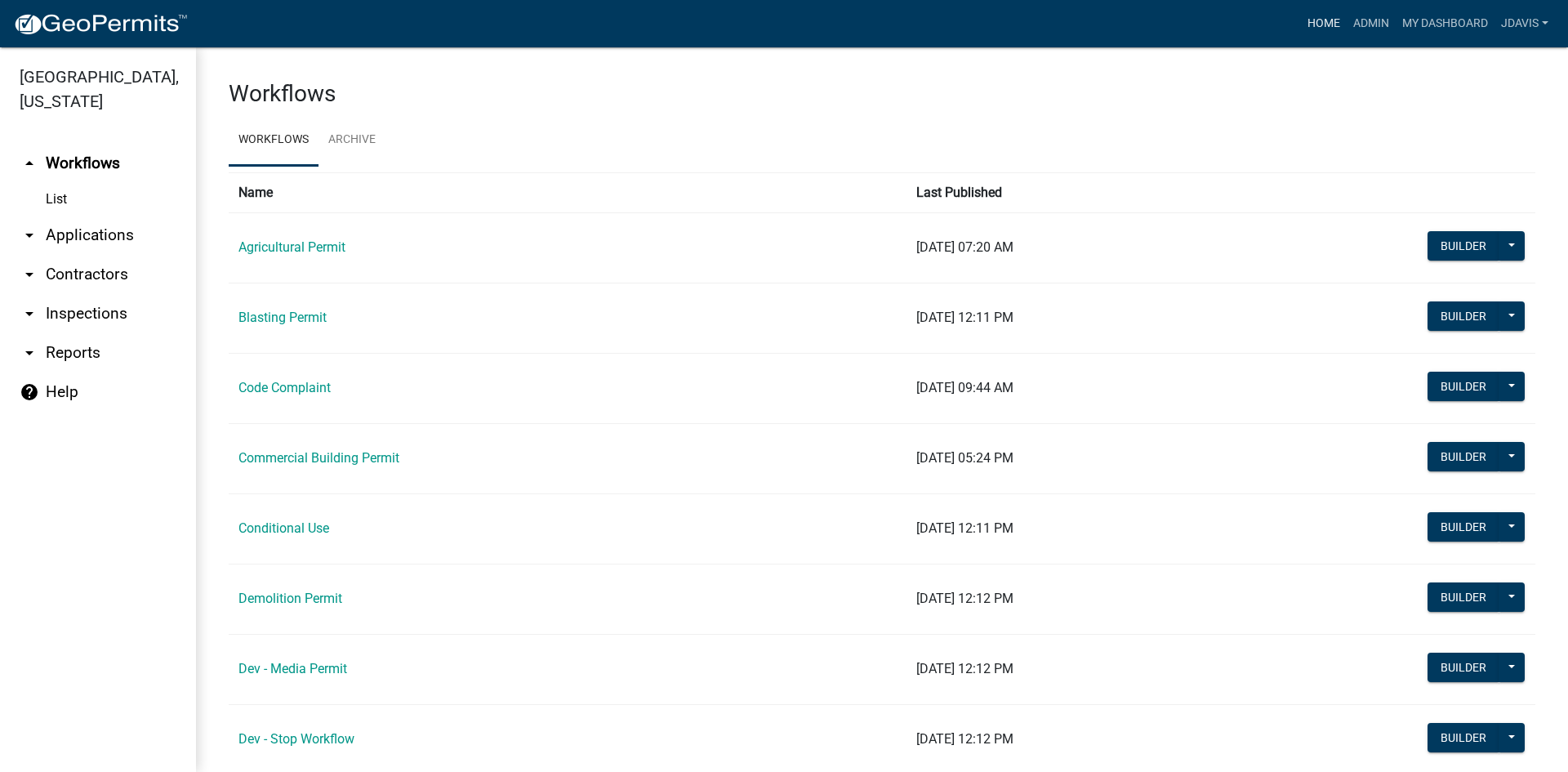
click at [1319, 23] on link "Home" at bounding box center [1324, 24] width 46 height 31
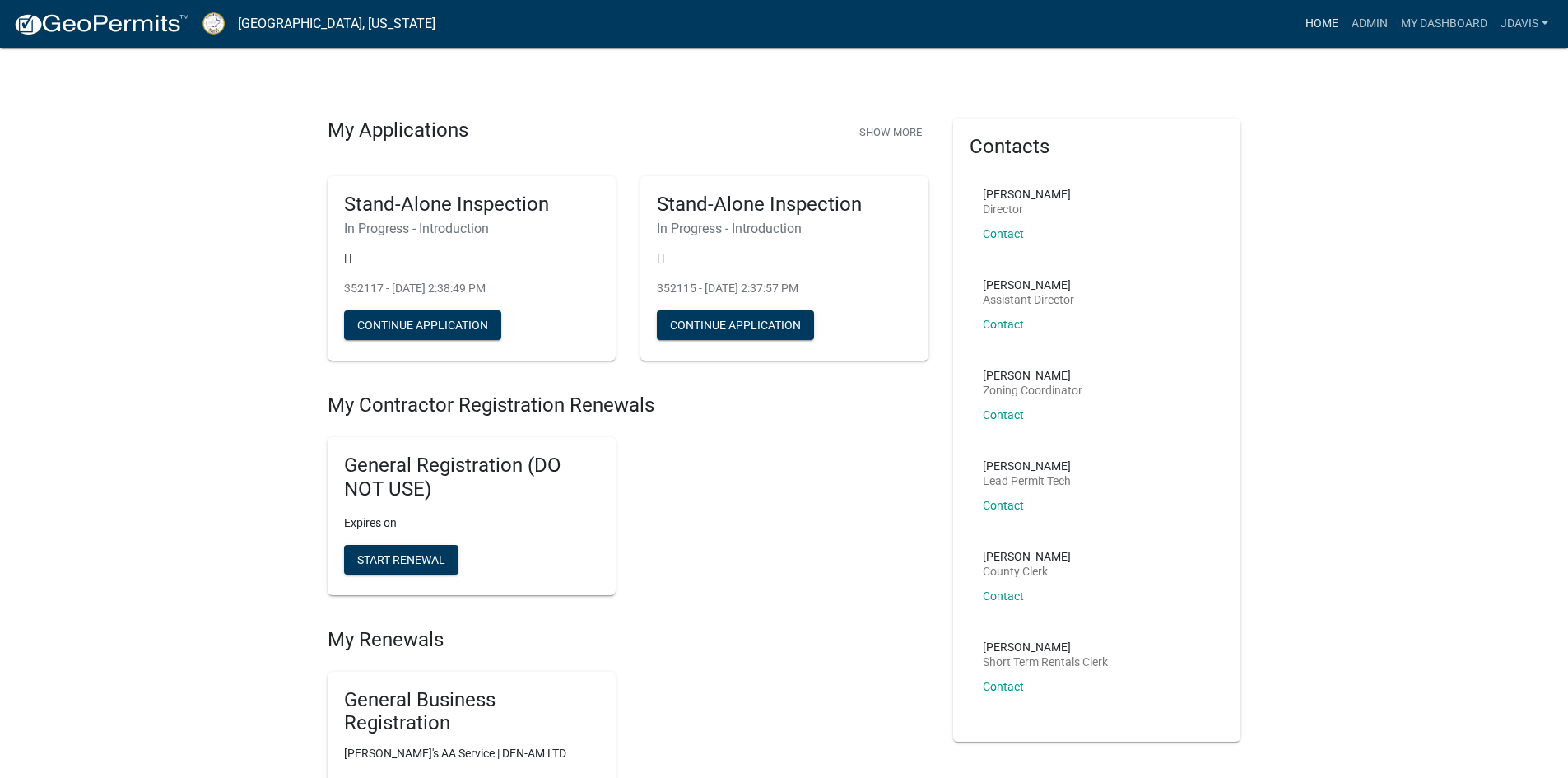
click at [1326, 24] on link "Home" at bounding box center [1322, 24] width 46 height 31
click at [1365, 24] on link "Admin" at bounding box center [1369, 24] width 50 height 31
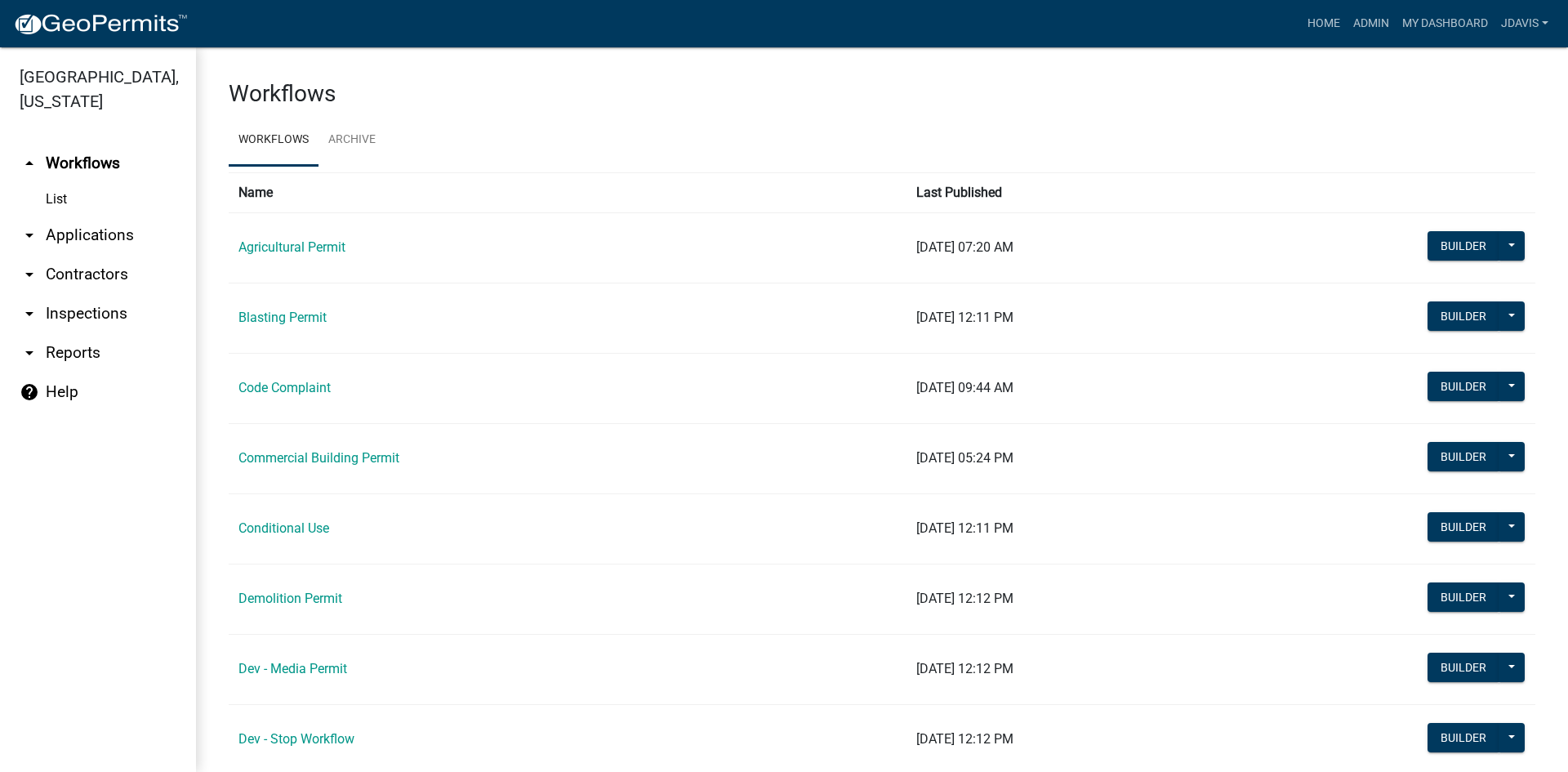
click at [97, 227] on link "arrow_drop_down Applications" at bounding box center [98, 235] width 196 height 39
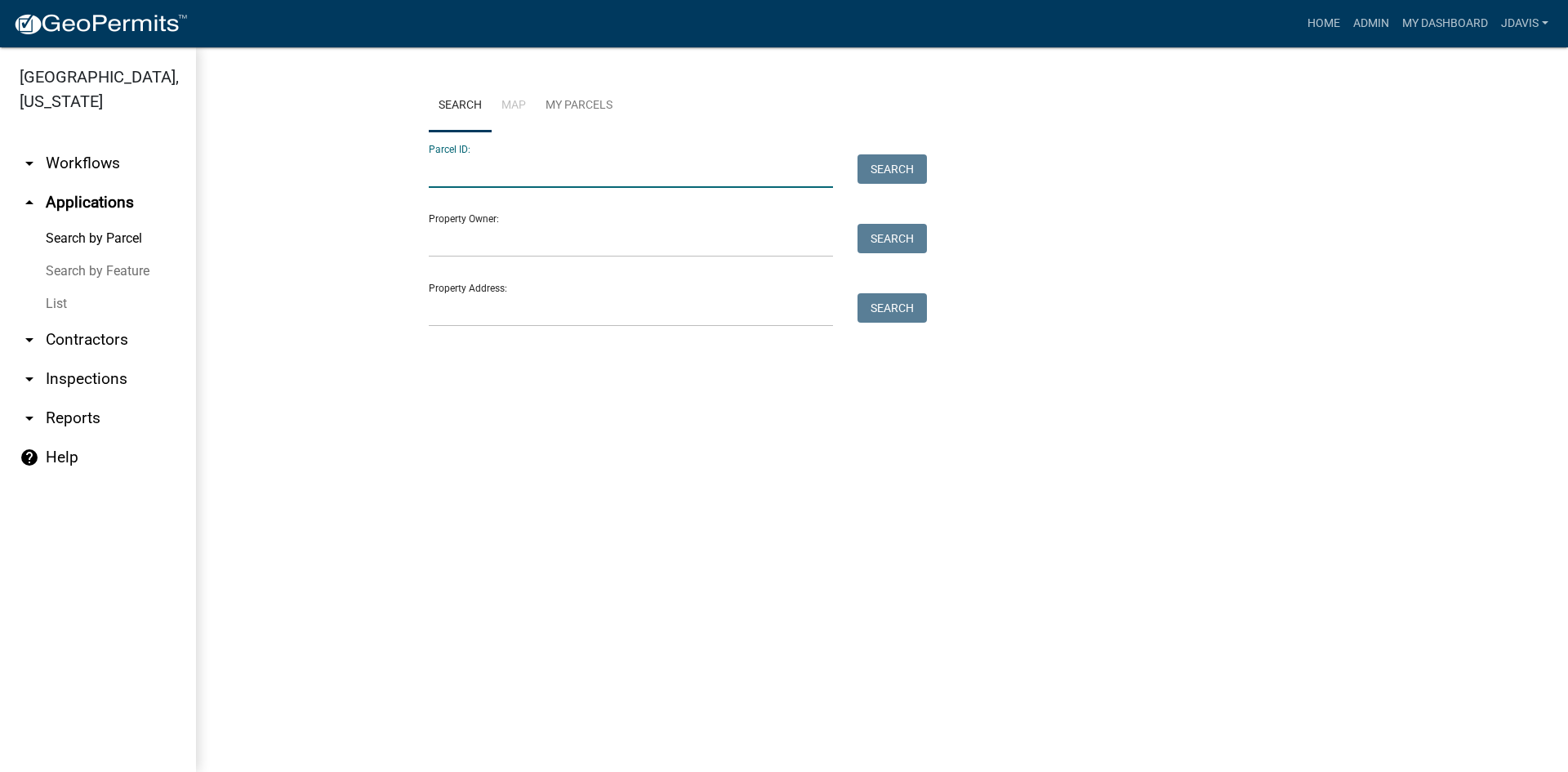
click at [517, 156] on input "Parcel ID:" at bounding box center [630, 171] width 404 height 34
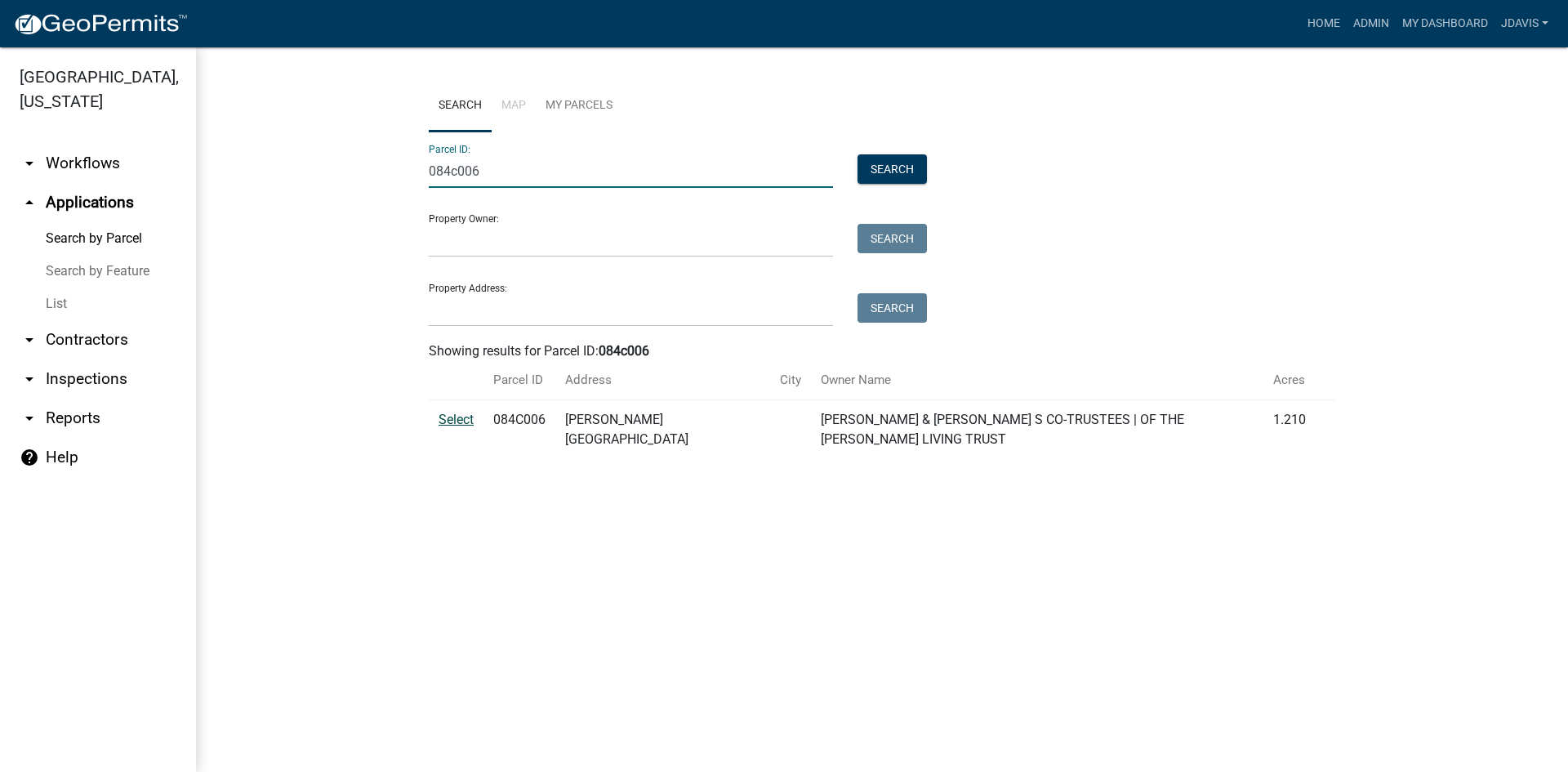
type input "084c006"
click at [466, 414] on span "Select" at bounding box center [456, 419] width 36 height 16
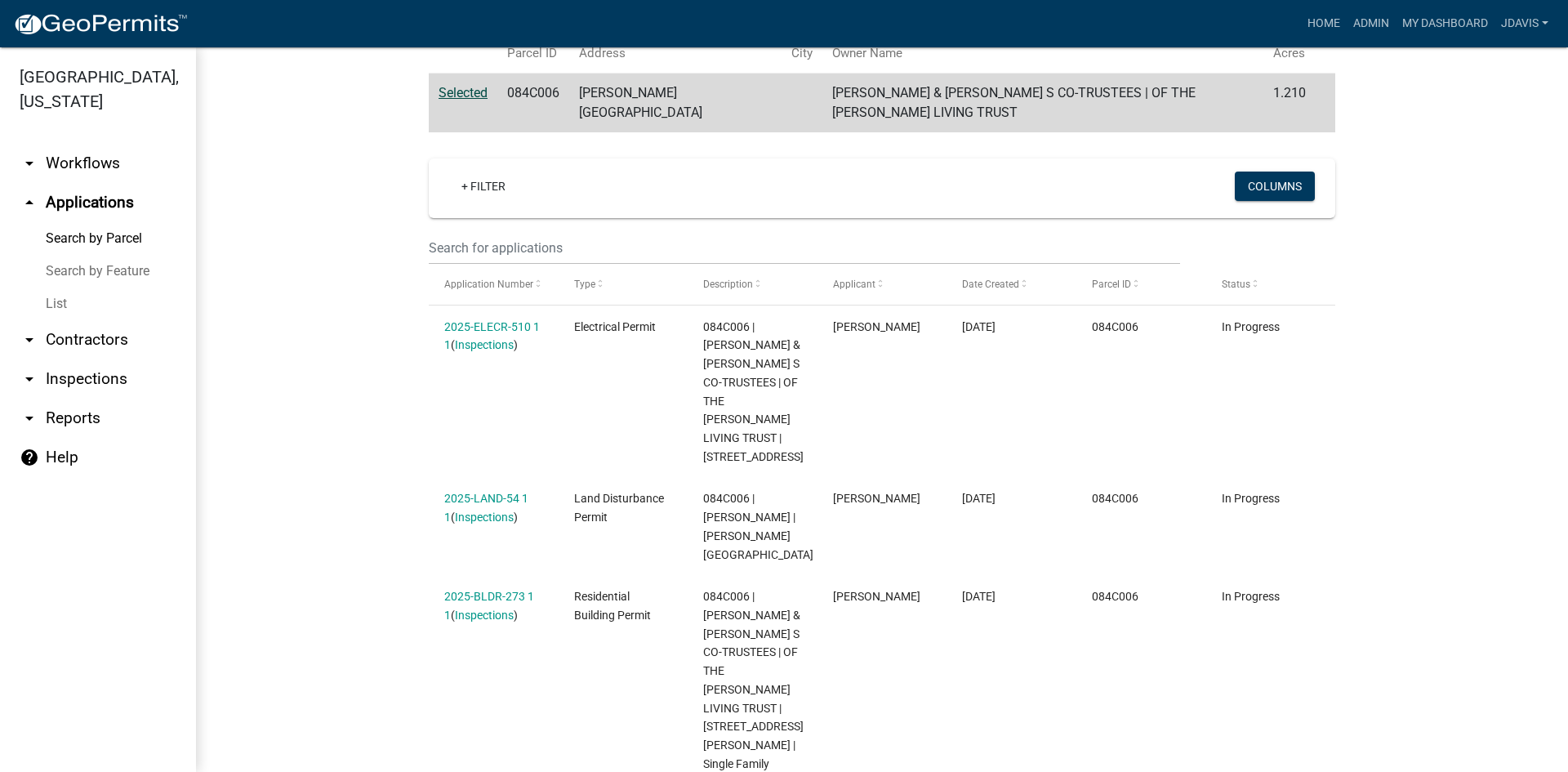
scroll to position [344, 0]
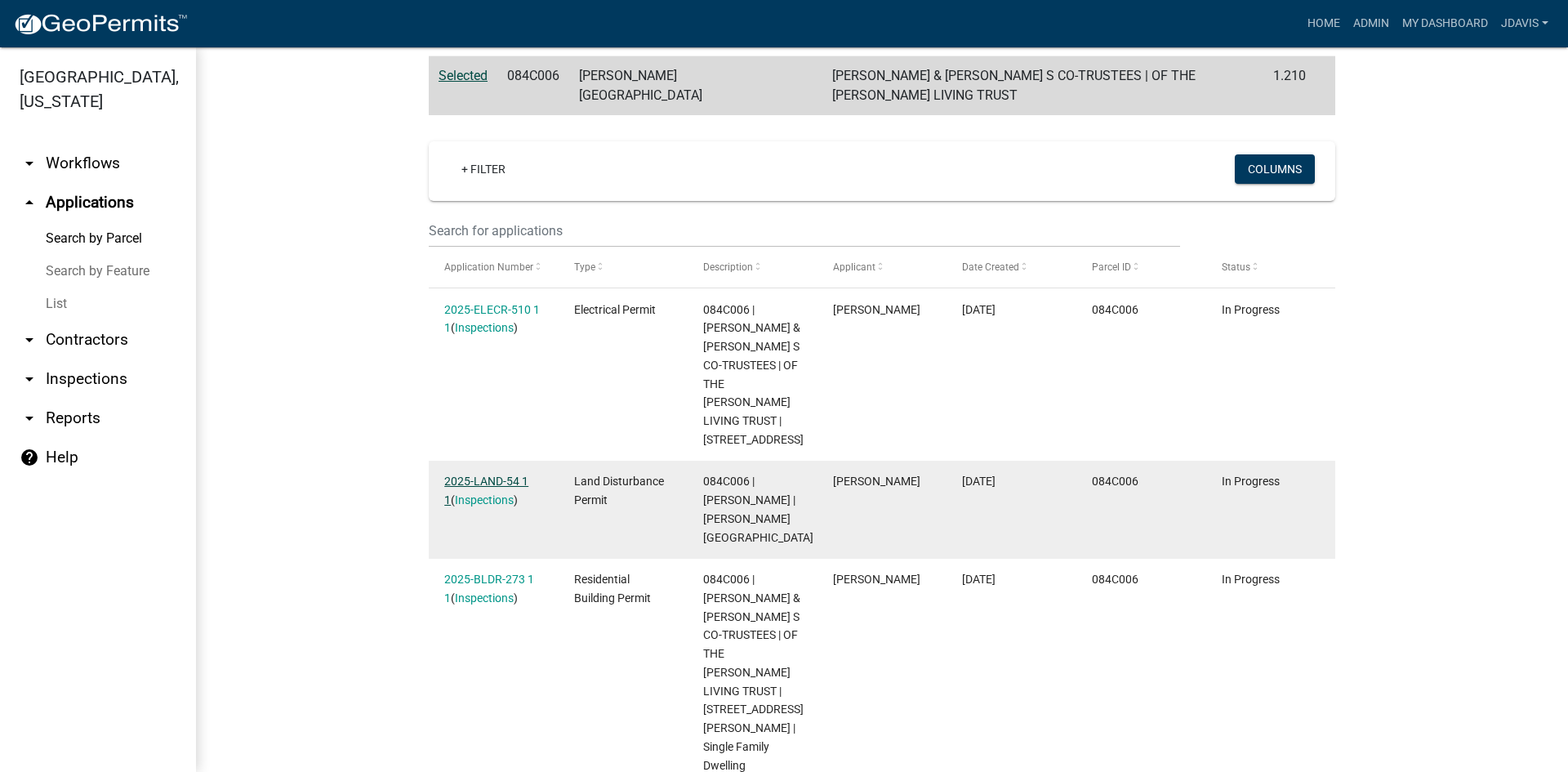
click at [489, 475] on link "2025-LAND-54 1 1" at bounding box center [486, 490] width 84 height 32
